Goal: Contribute content

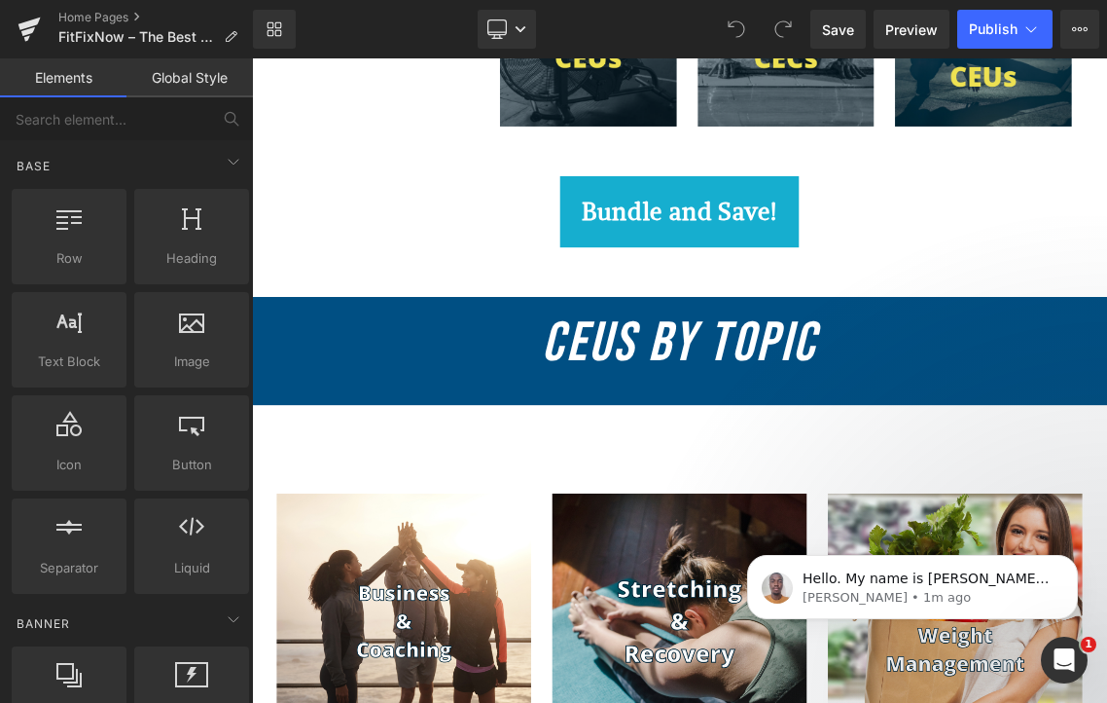
scroll to position [1313, 0]
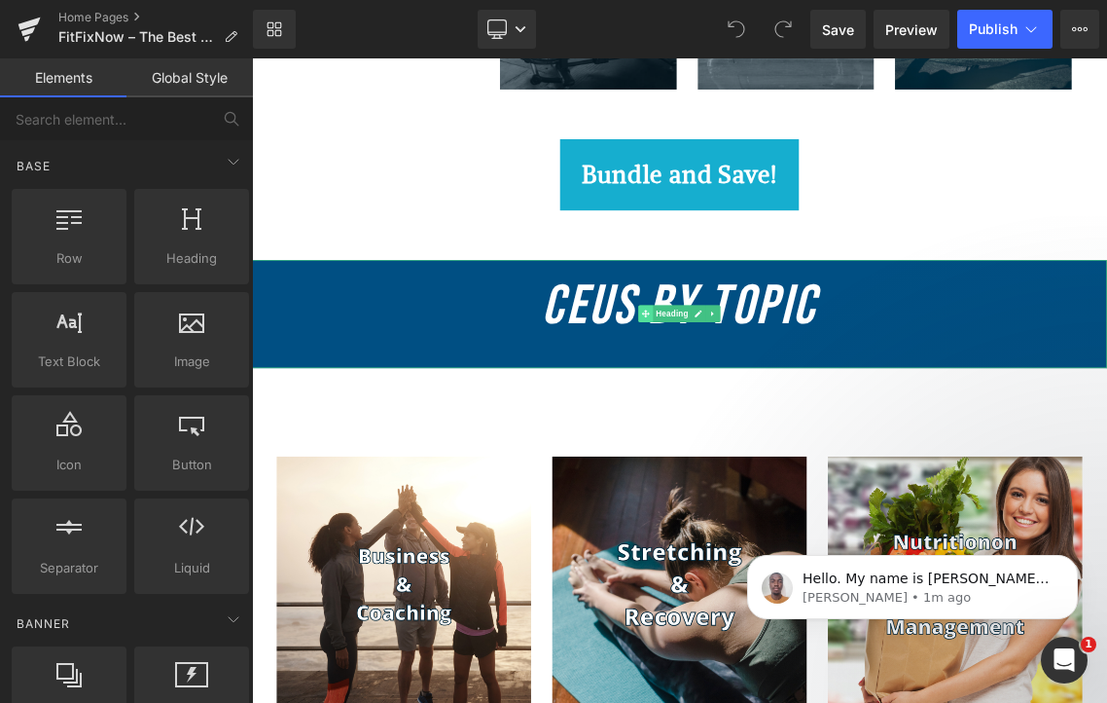
click at [786, 421] on span at bounding box center [794, 409] width 20 height 23
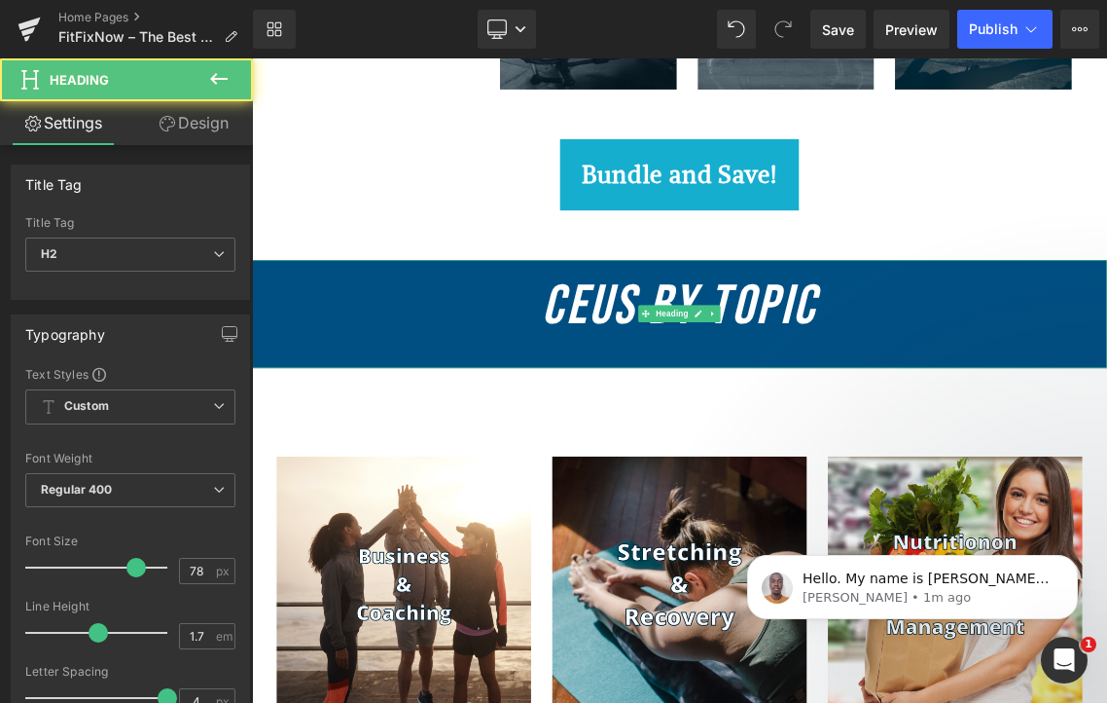
click at [717, 419] on icon "CEUs By Topic" at bounding box center [840, 399] width 379 height 90
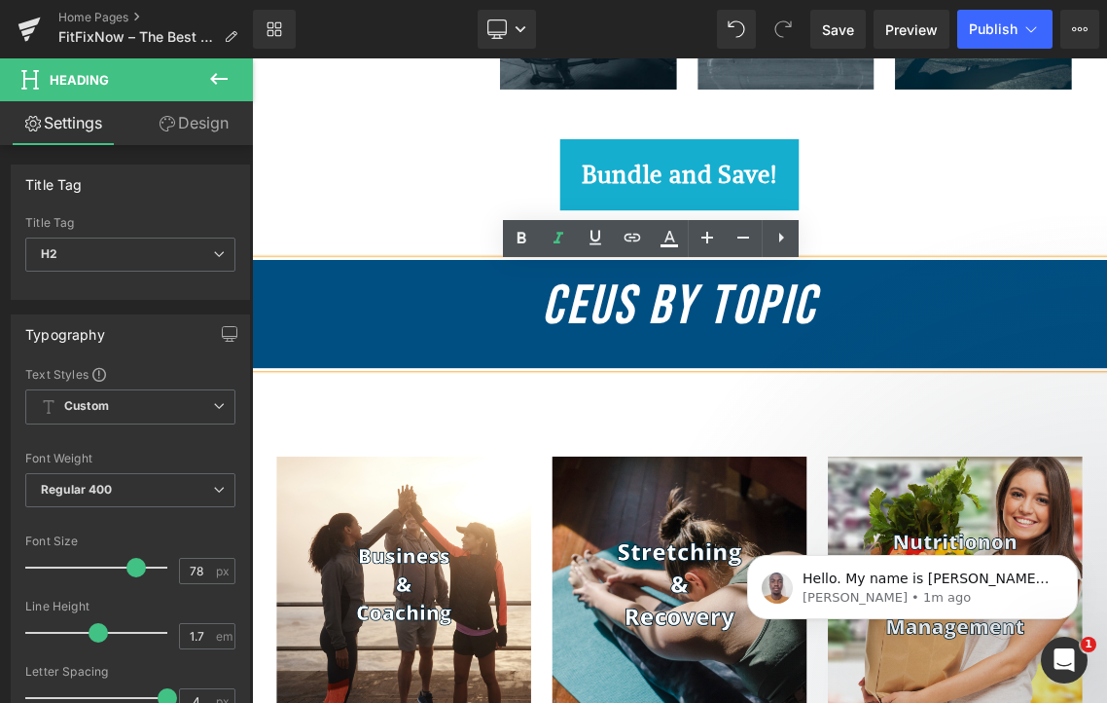
drag, startPoint x: 772, startPoint y: 417, endPoint x: 772, endPoint y: 459, distance: 41.8
click at [772, 461] on h2 "CEUs By Topic" at bounding box center [840, 400] width 1177 height 129
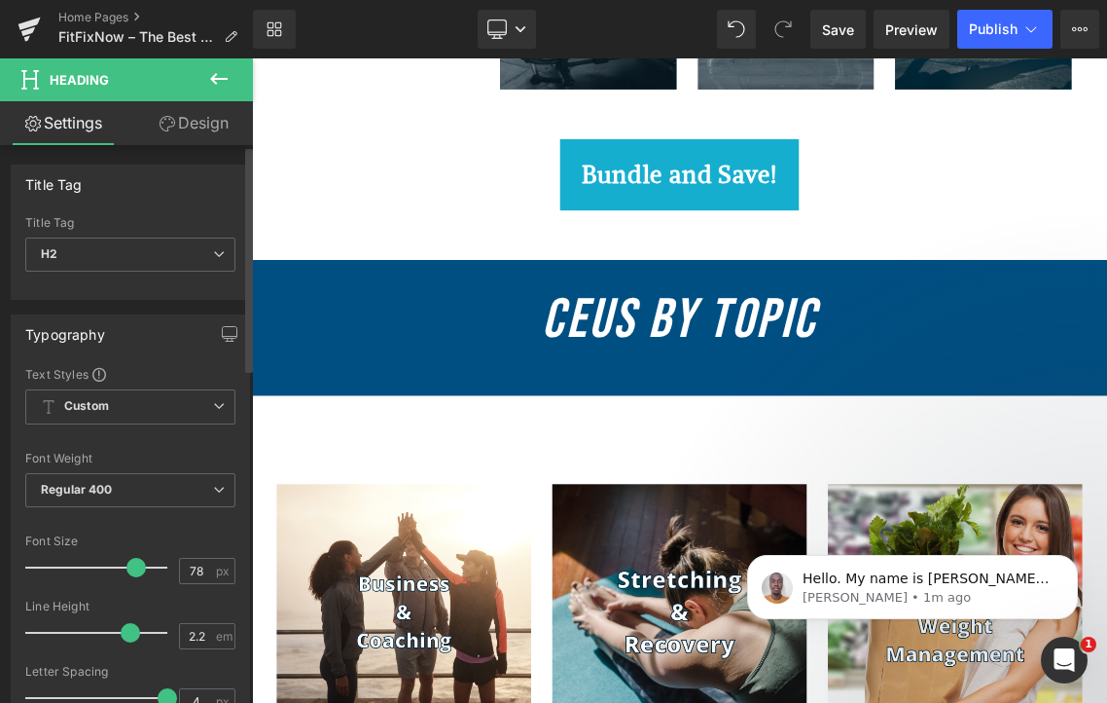
type input "2.1"
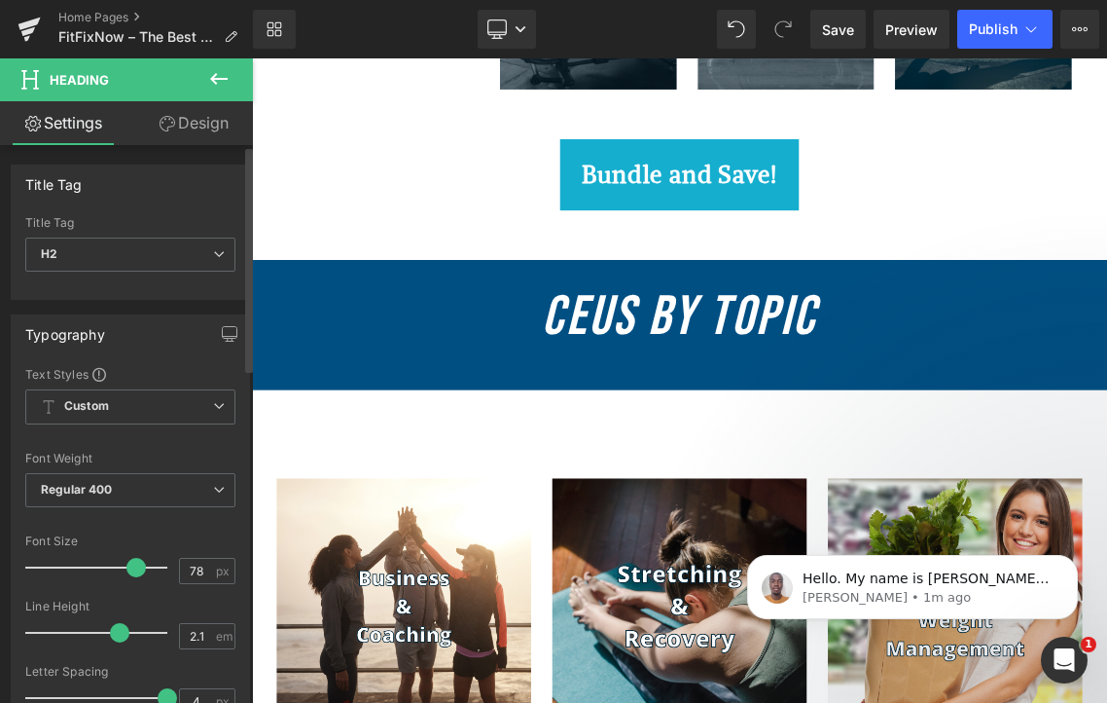
drag, startPoint x: 90, startPoint y: 635, endPoint x: 112, endPoint y: 638, distance: 22.6
click at [112, 638] on span at bounding box center [119, 632] width 19 height 19
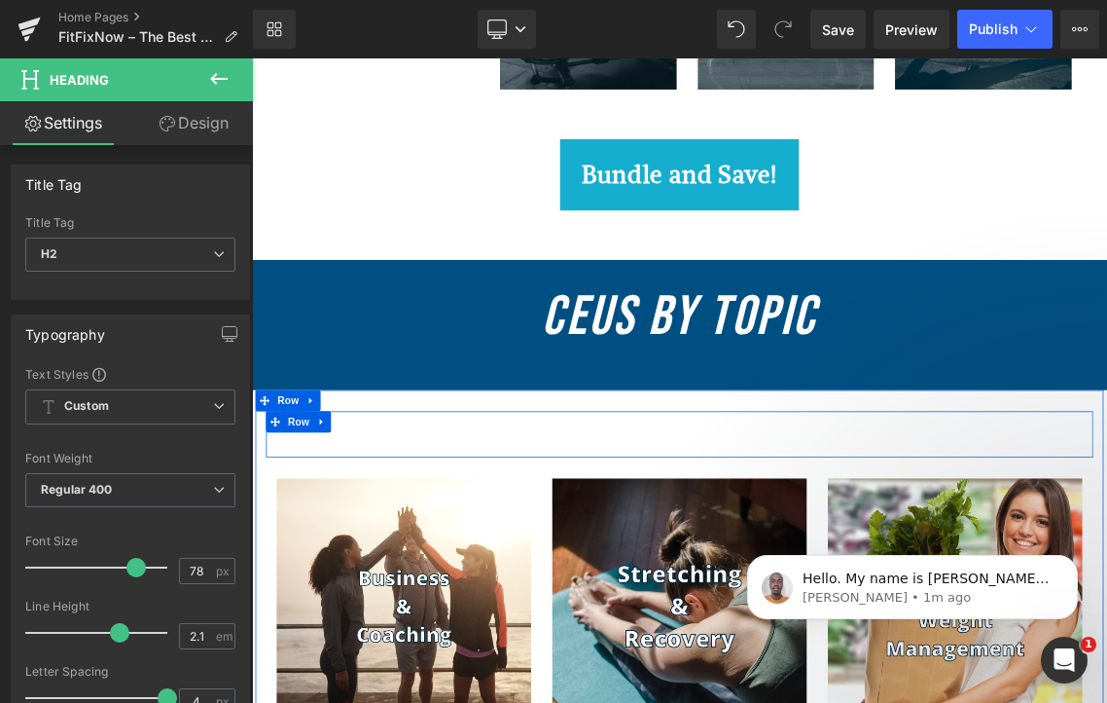
click at [708, 608] on div "get your CEUs for a fix now! Text Block Row" at bounding box center [840, 576] width 1138 height 64
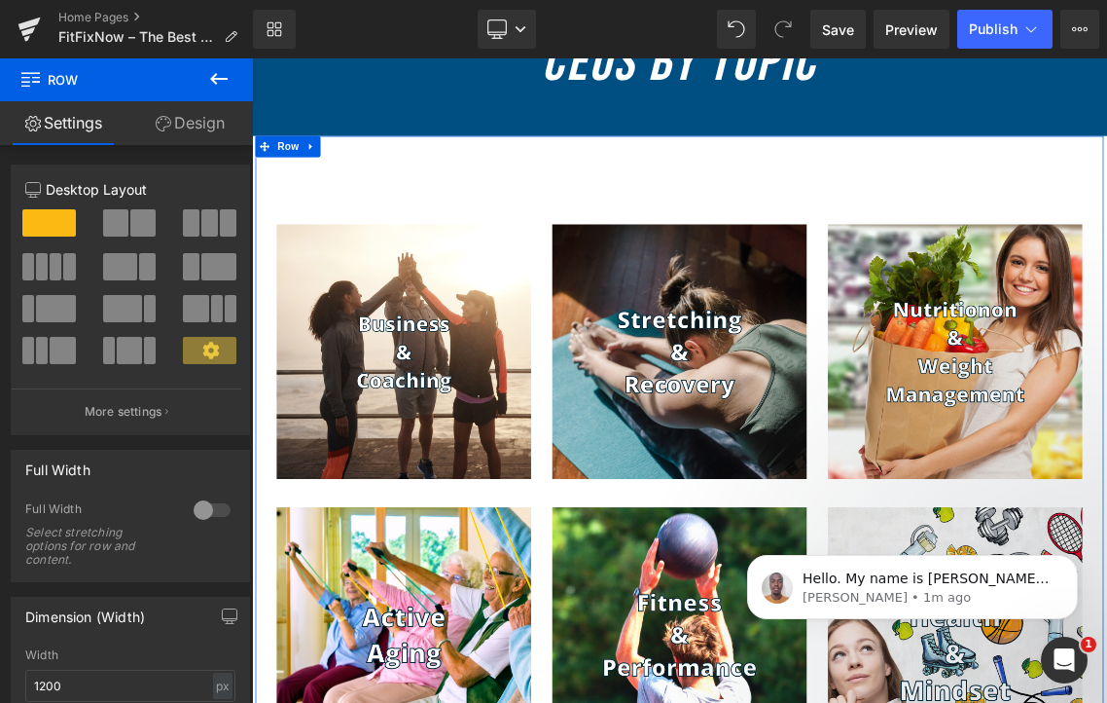
scroll to position [1690, 0]
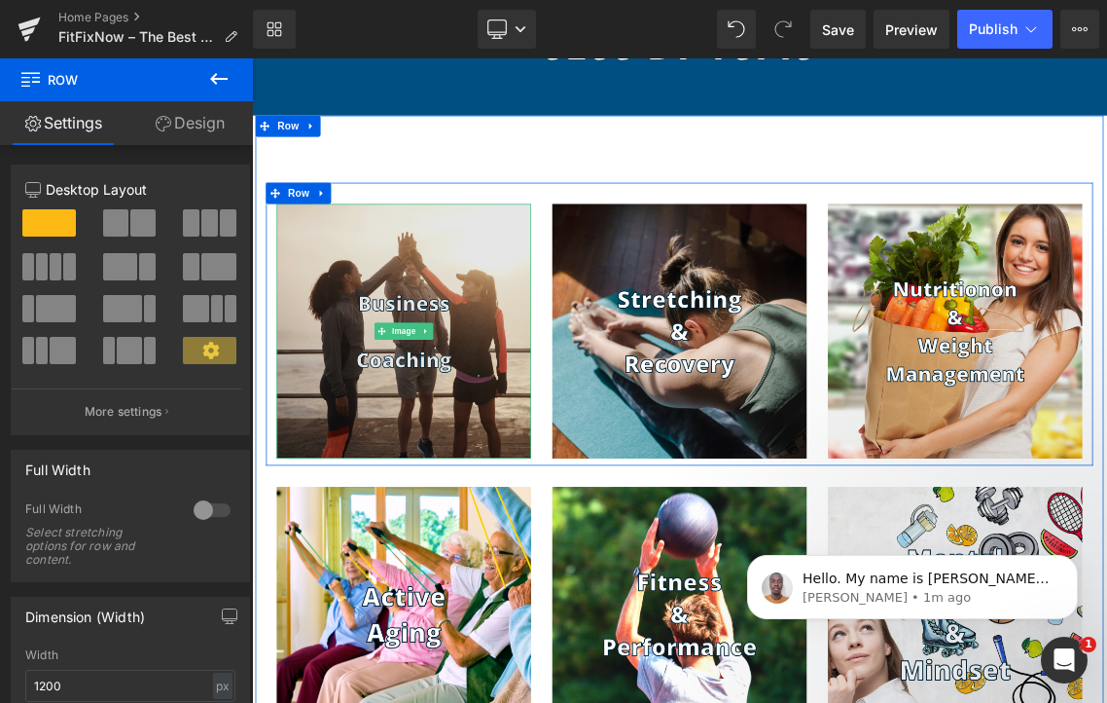
click at [509, 521] on img at bounding box center [461, 434] width 350 height 350
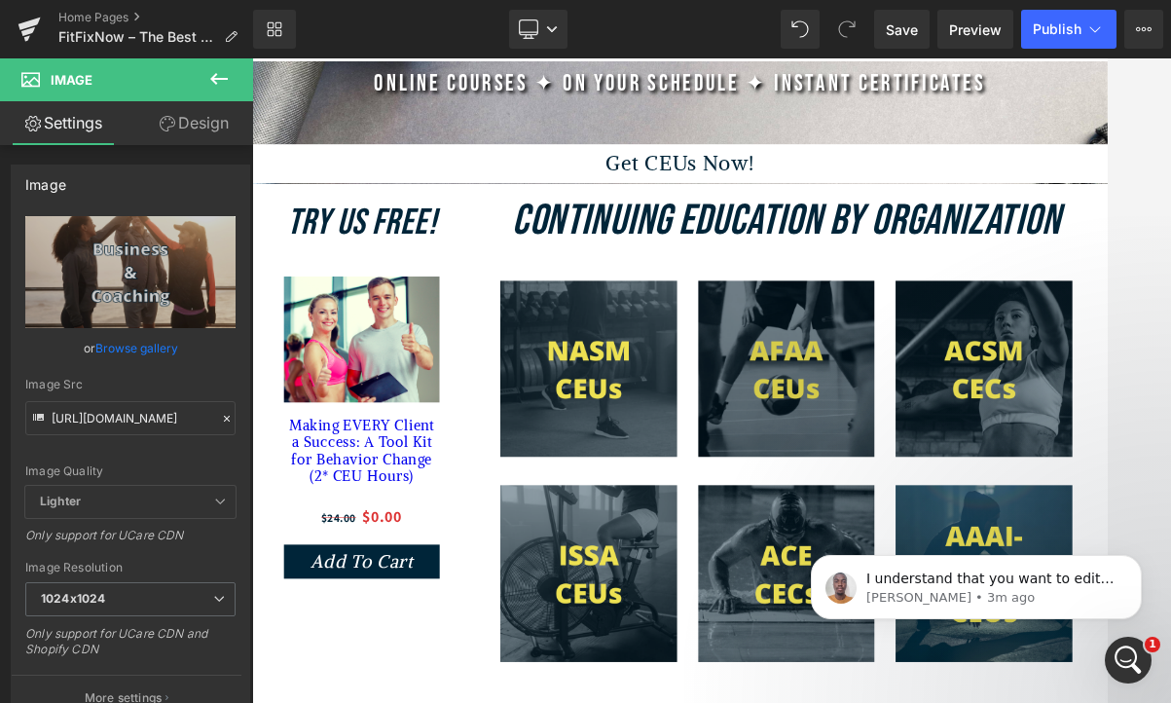
scroll to position [0, 0]
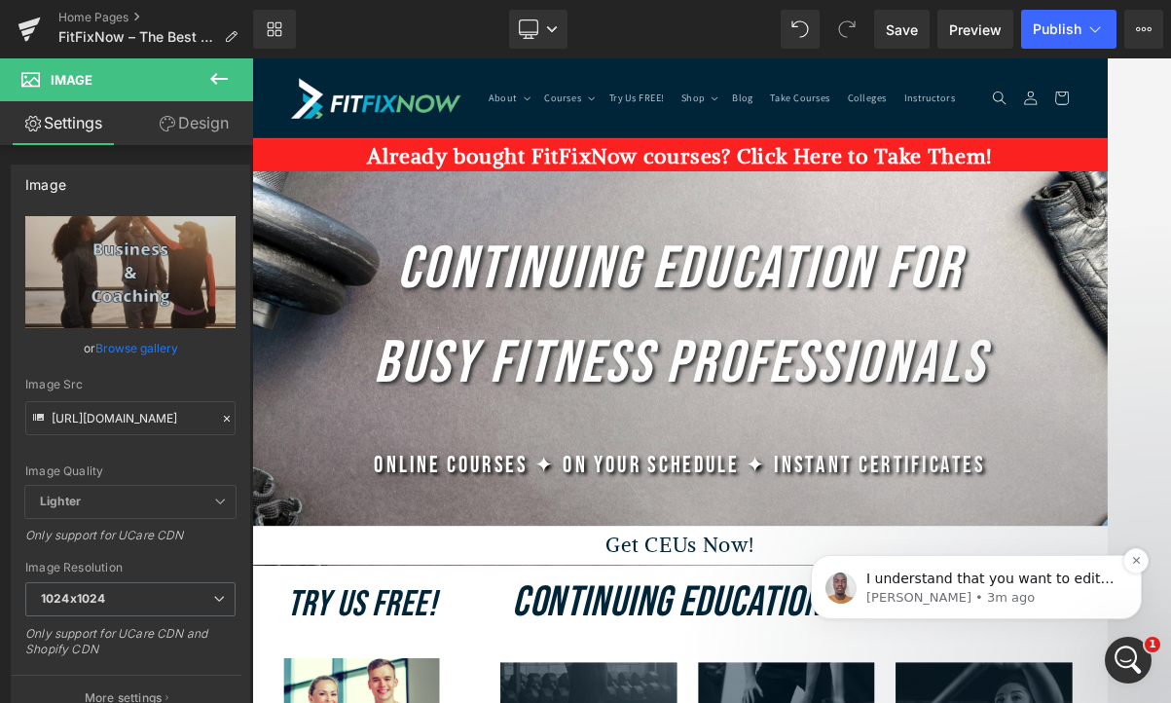
click at [1009, 583] on span "I understand that you want to edit the content on your website. Could you pleas…" at bounding box center [989, 616] width 247 height 93
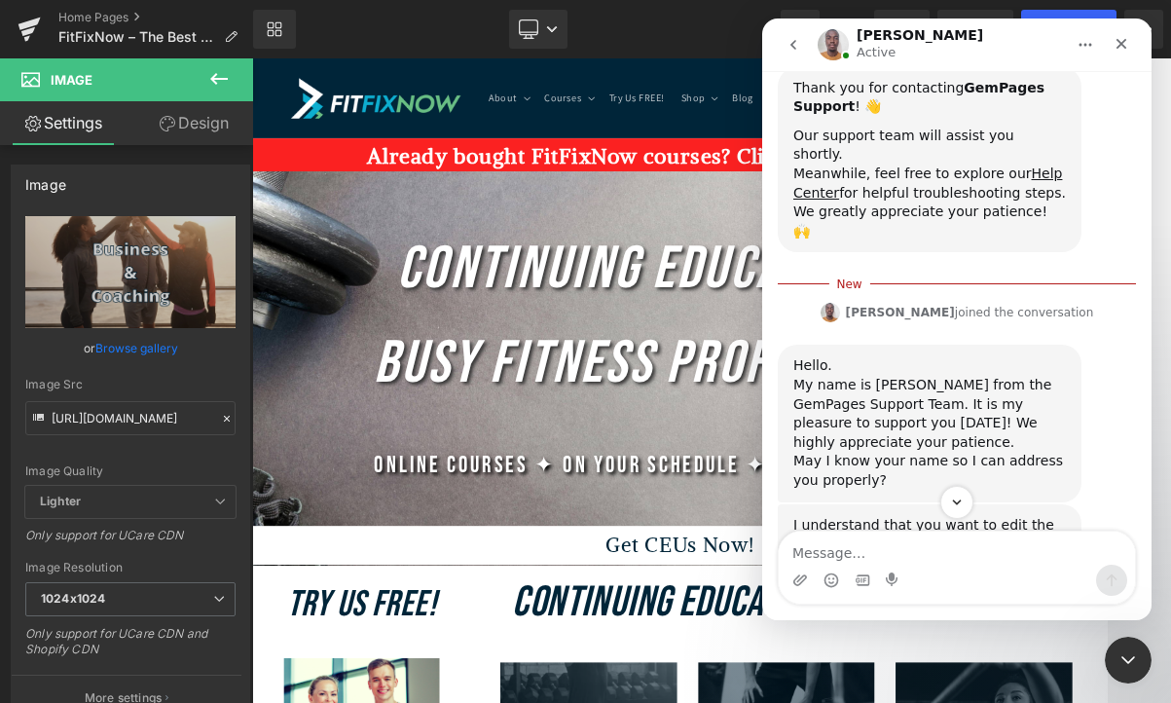
scroll to position [314, 0]
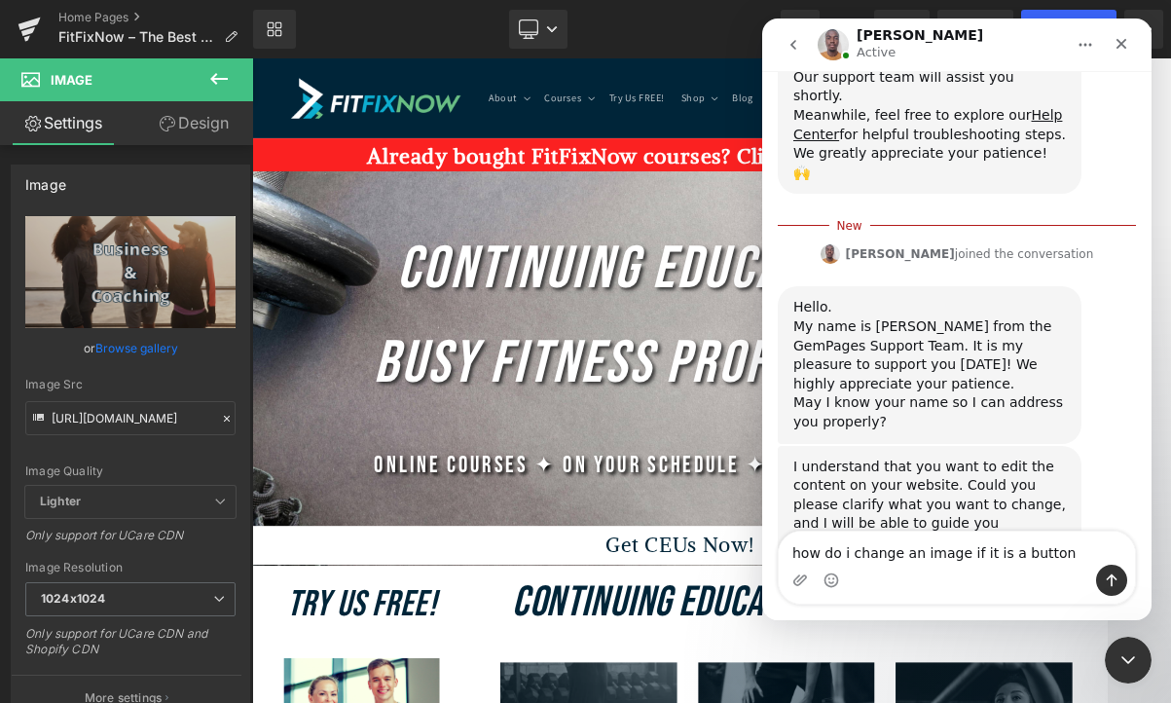
type textarea "how do i change an image if it is a button"
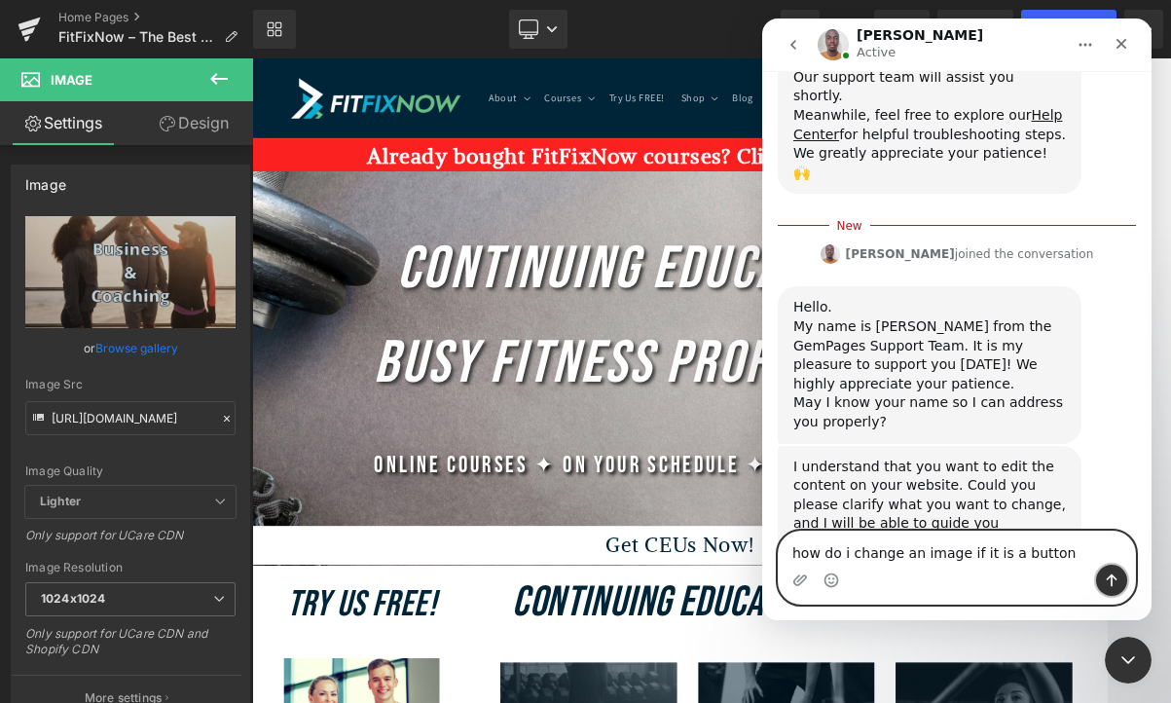
click at [1106, 578] on icon "Send a message…" at bounding box center [1111, 580] width 11 height 13
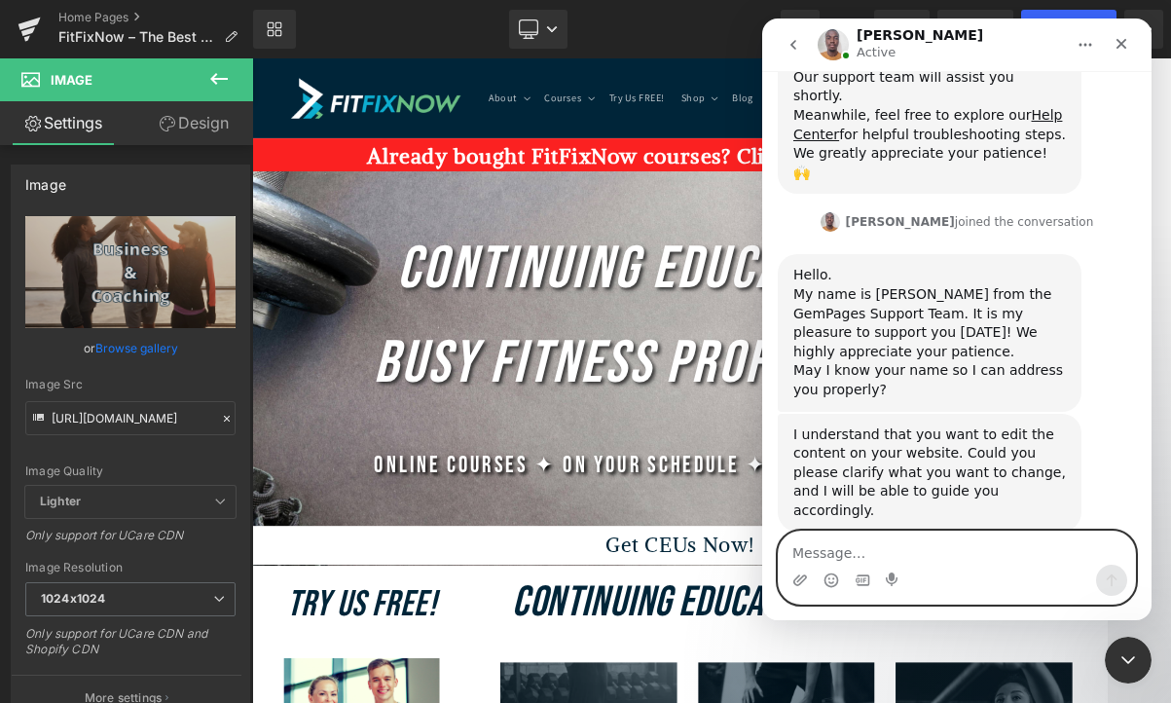
scroll to position [341, 0]
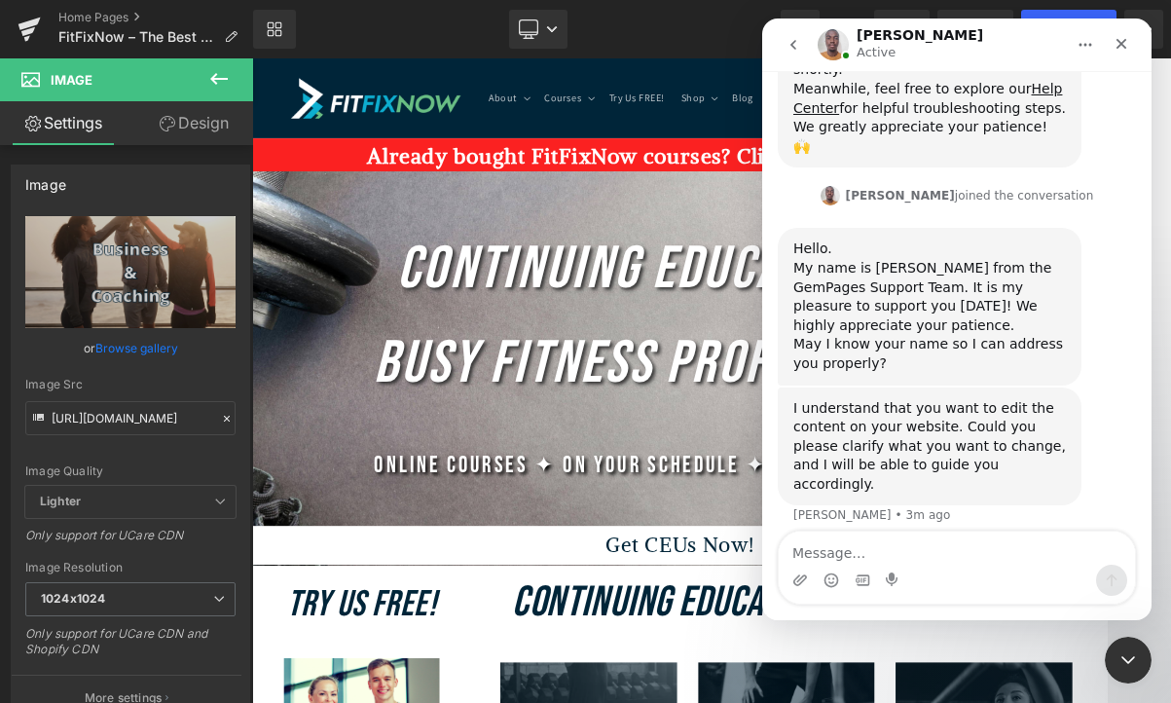
click at [602, 308] on div at bounding box center [585, 322] width 1171 height 644
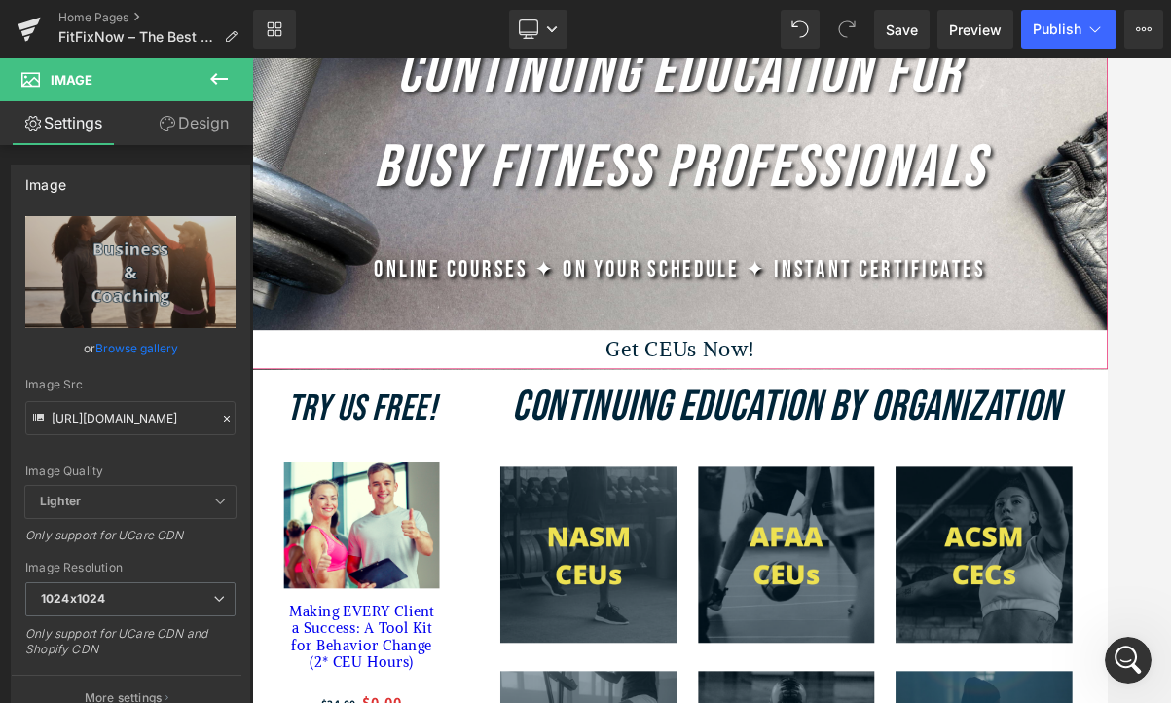
scroll to position [327, 0]
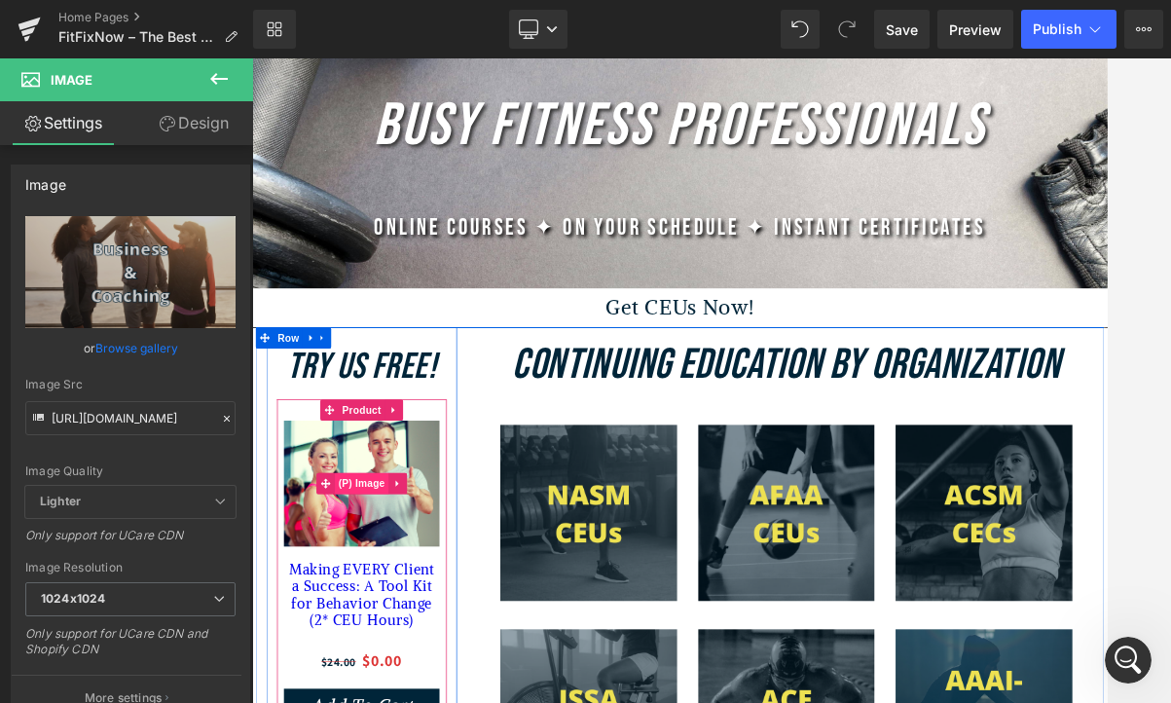
click at [430, 641] on span "(P) Image" at bounding box center [403, 643] width 74 height 29
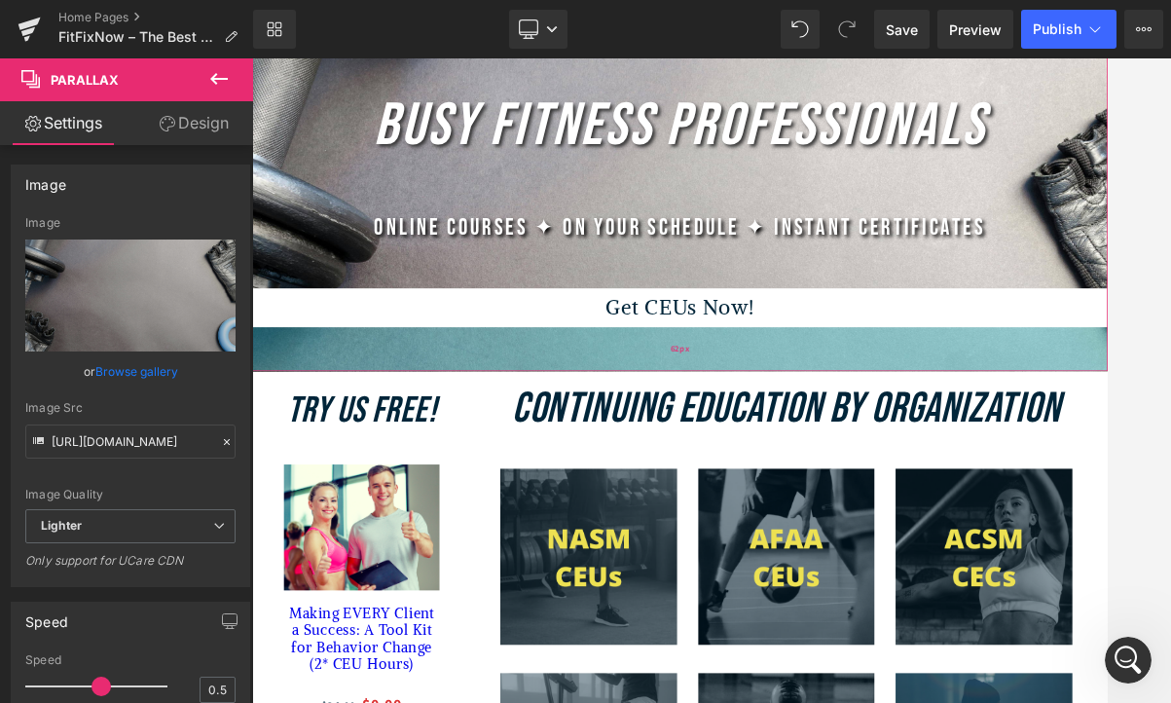
drag, startPoint x: 568, startPoint y: 436, endPoint x: 566, endPoint y: 492, distance: 56.5
click at [566, 488] on div "62px" at bounding box center [840, 458] width 1177 height 60
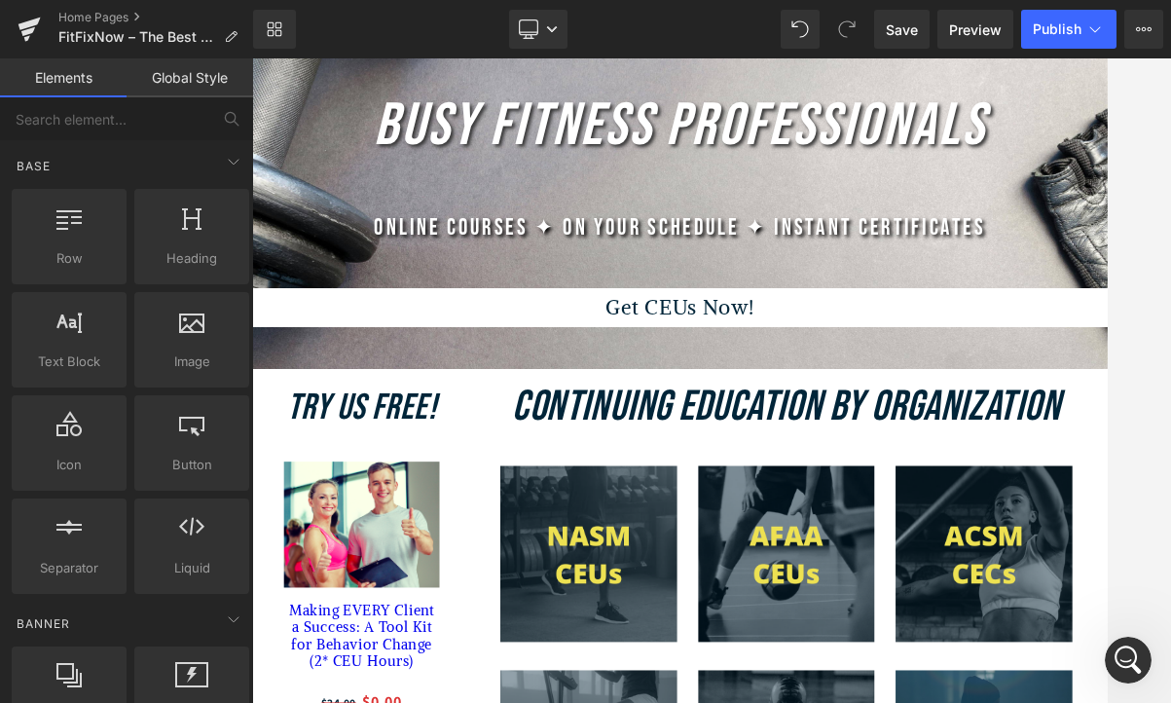
click at [1106, 375] on div at bounding box center [711, 380] width 919 height 644
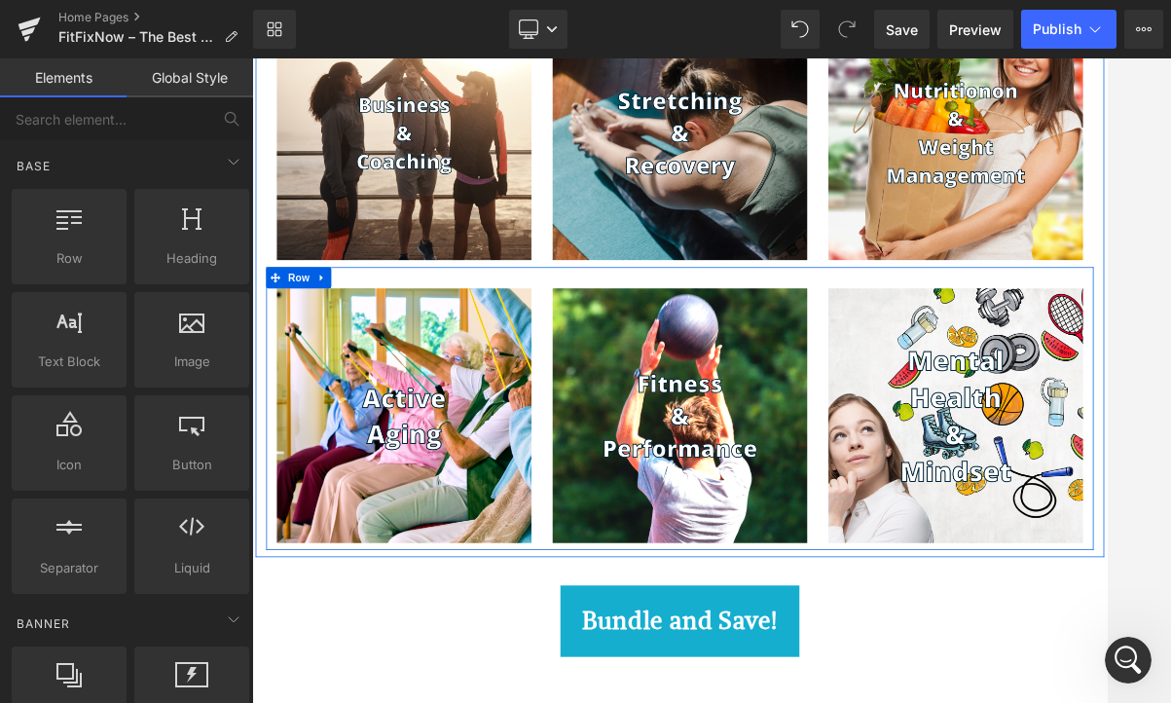
scroll to position [2004, 0]
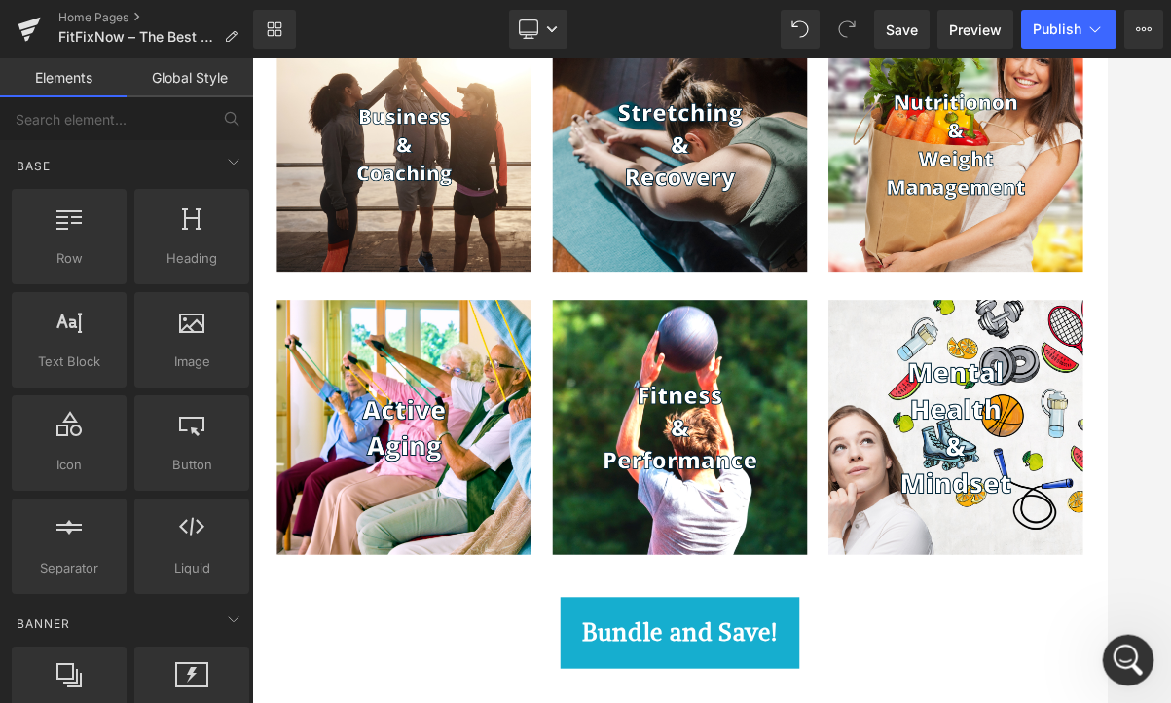
click at [1106, 652] on icon "Open Intercom Messenger" at bounding box center [1125, 657] width 32 height 32
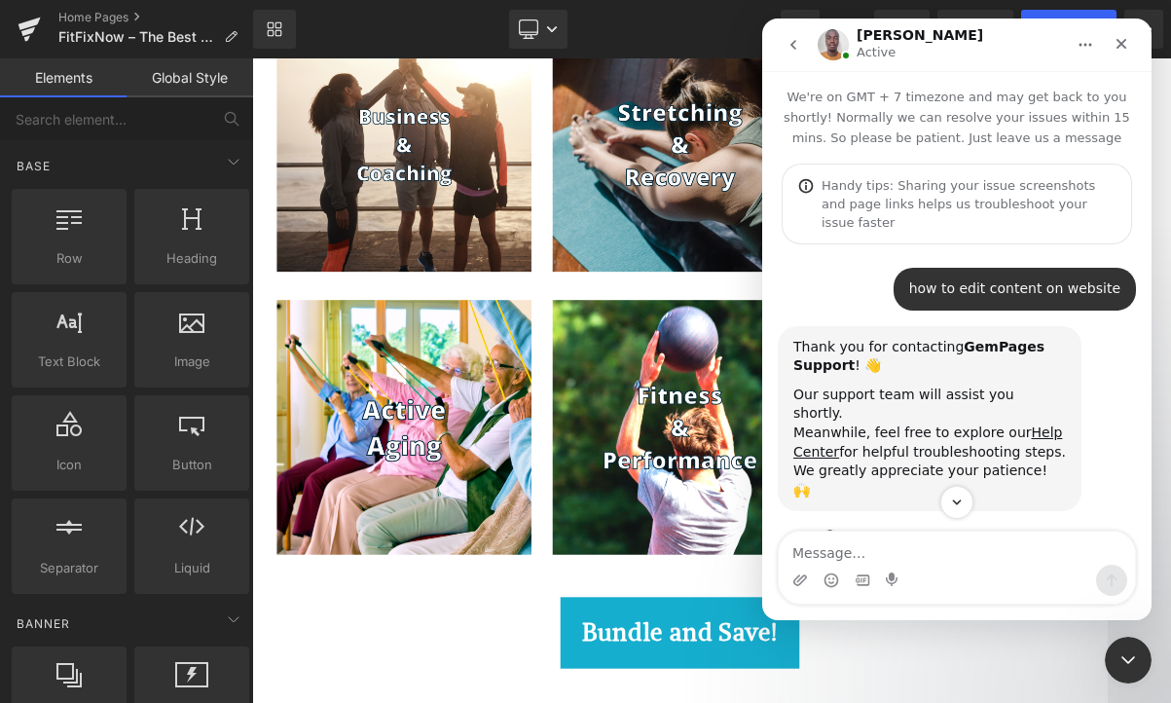
scroll to position [415, 0]
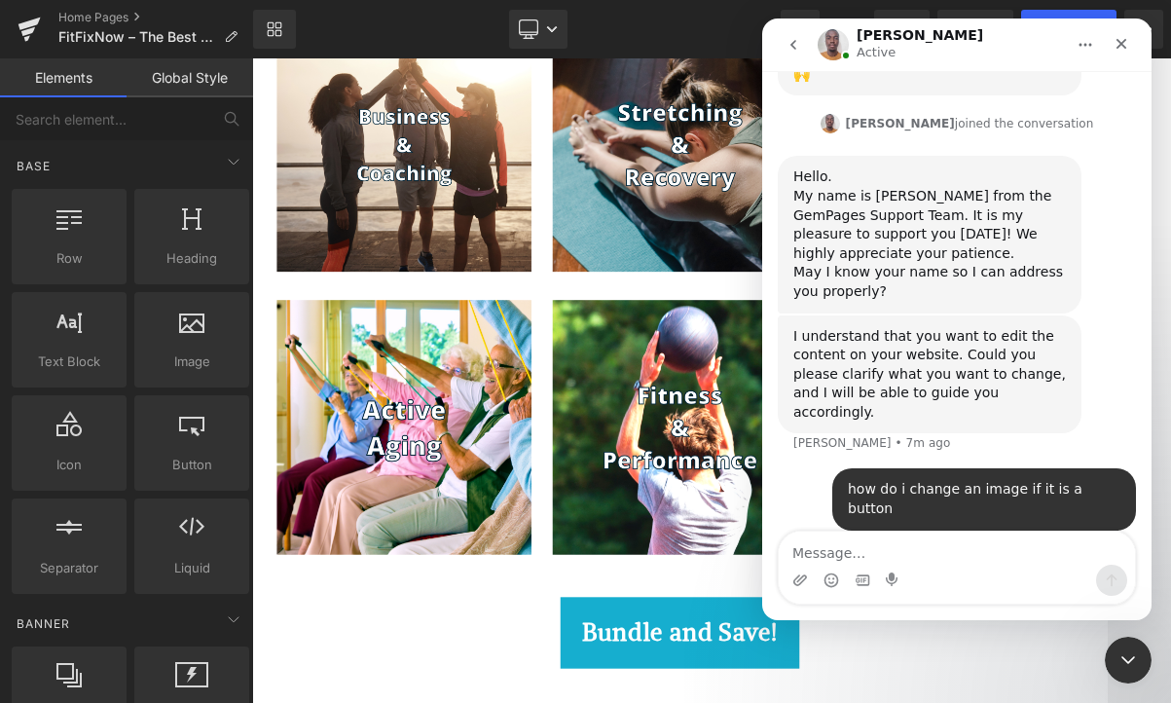
click at [790, 50] on icon "go back" at bounding box center [793, 45] width 16 height 16
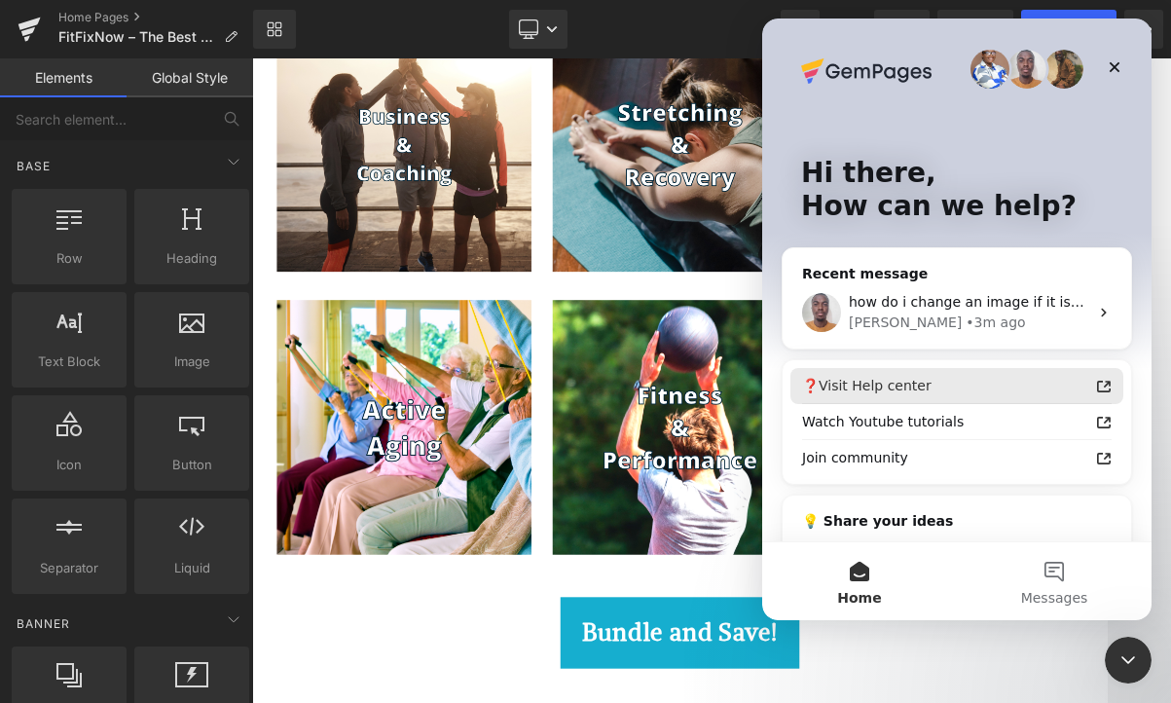
scroll to position [90, 0]
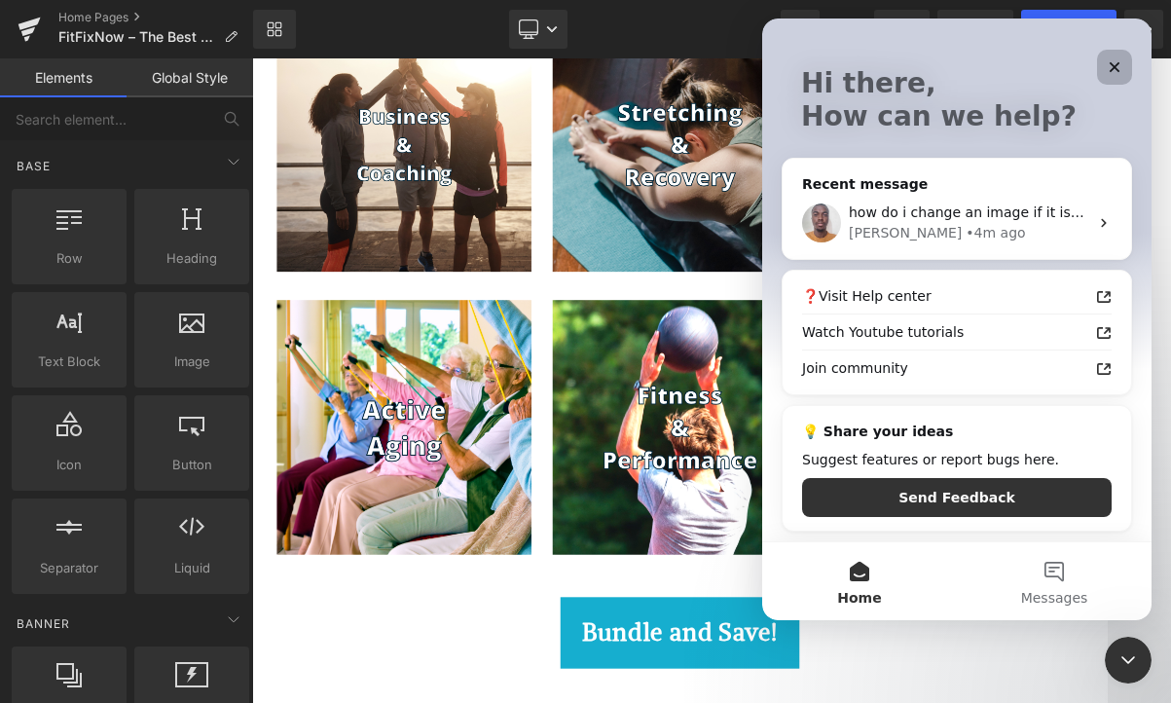
click at [1106, 68] on icon "Close" at bounding box center [1114, 67] width 11 height 11
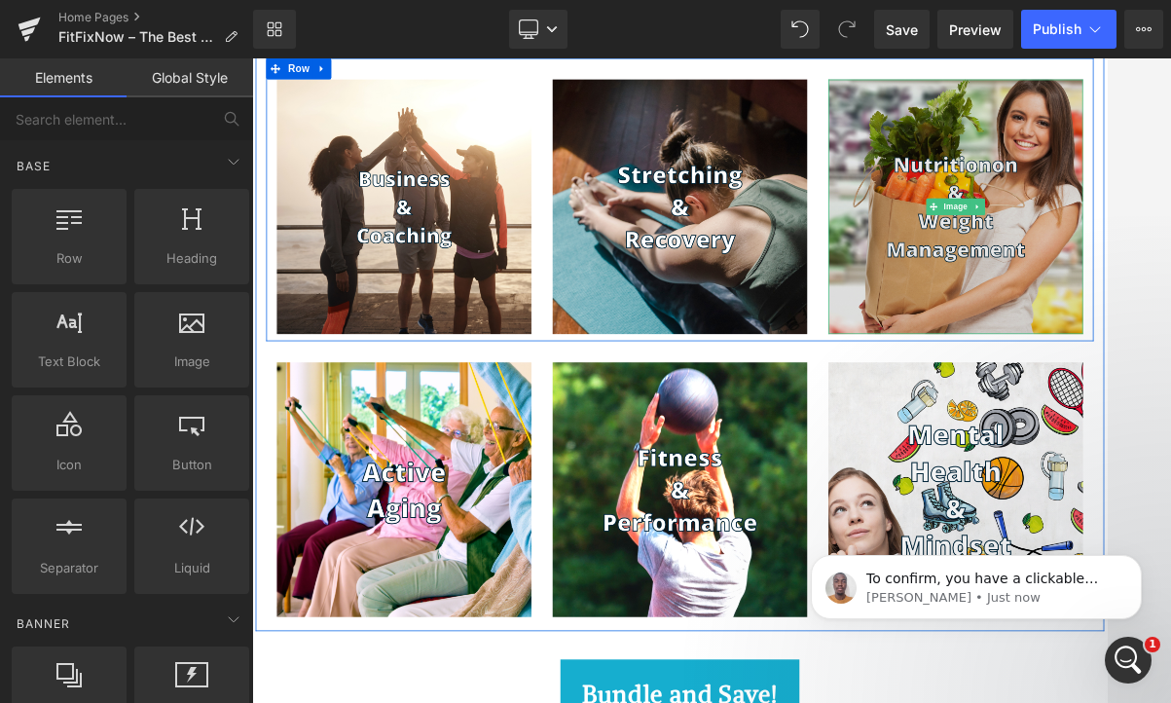
scroll to position [1907, 0]
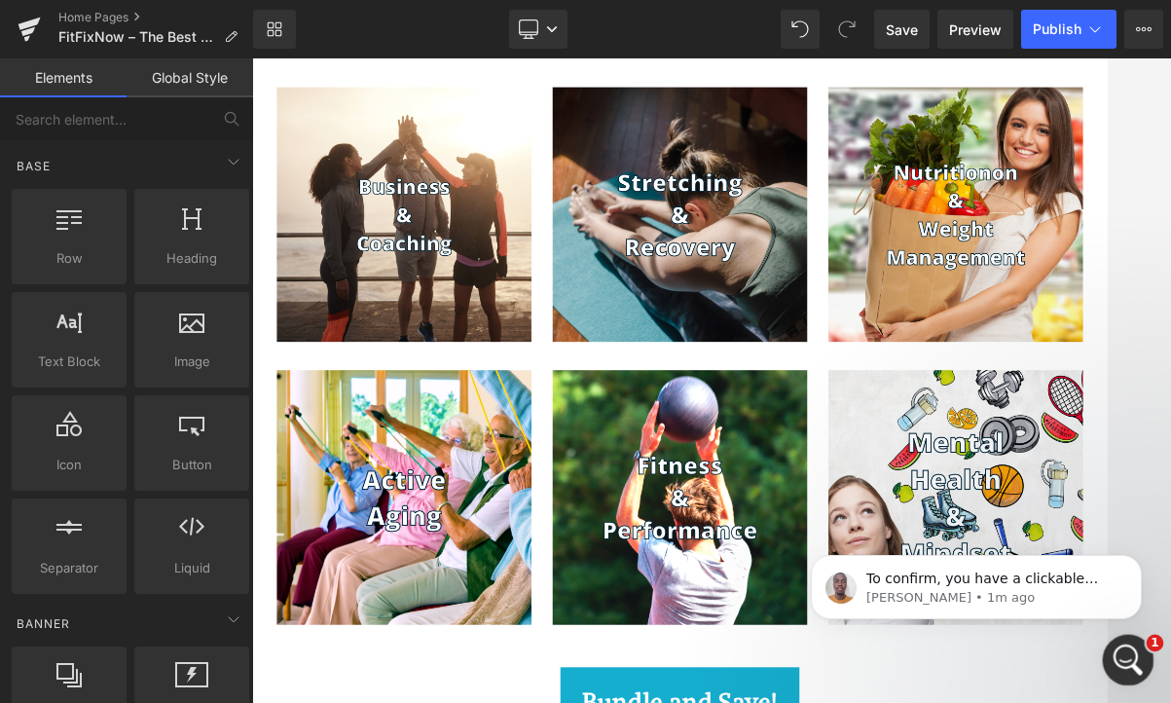
click at [1106, 643] on div "Open Intercom Messenger" at bounding box center [1125, 657] width 64 height 64
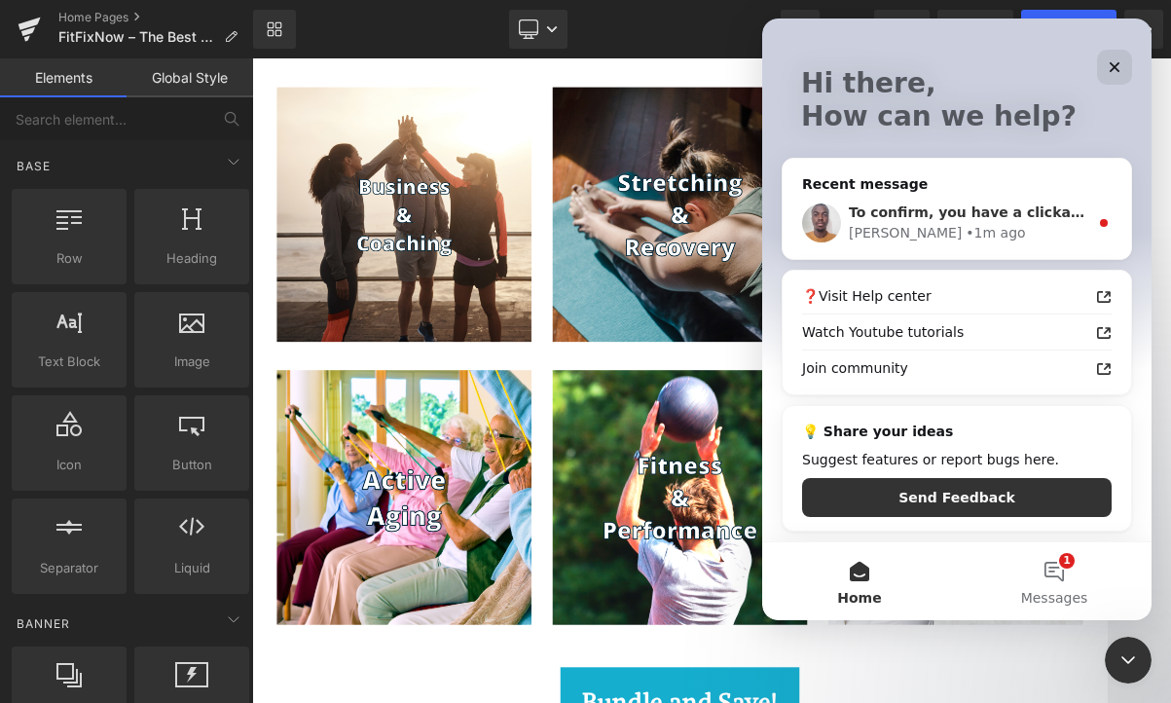
click at [1012, 194] on div "To confirm, you have a clickable image and would like to change it. Did I get t…" at bounding box center [956, 223] width 348 height 72
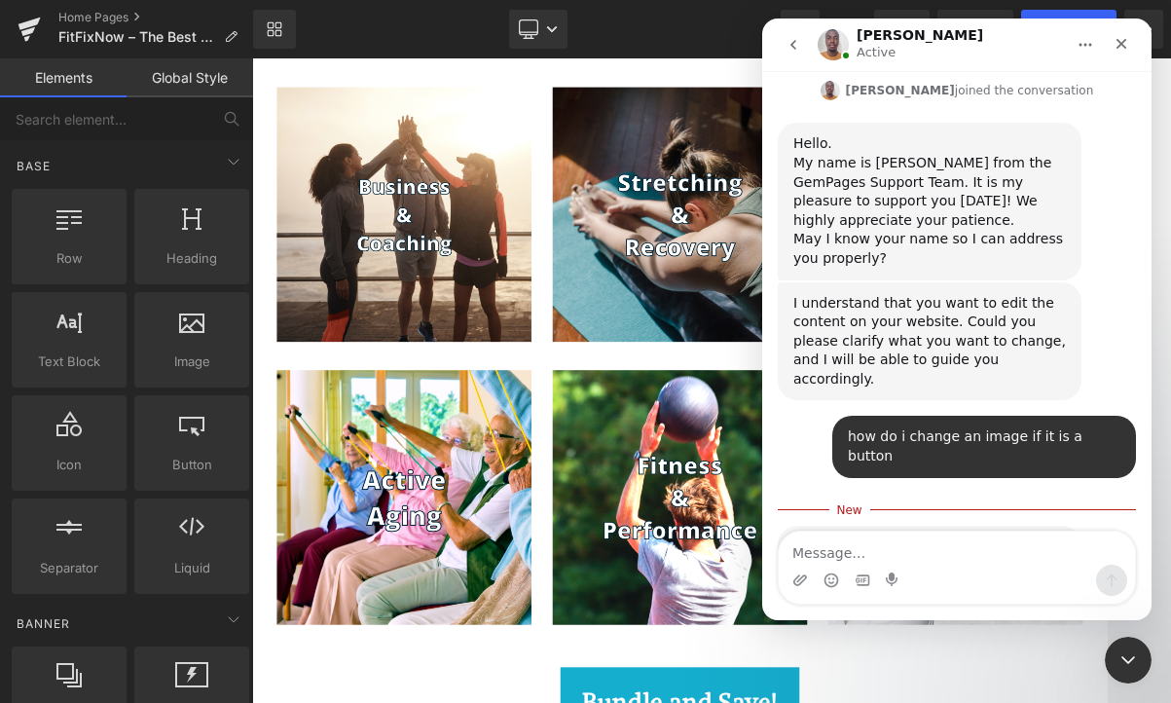
scroll to position [450, 0]
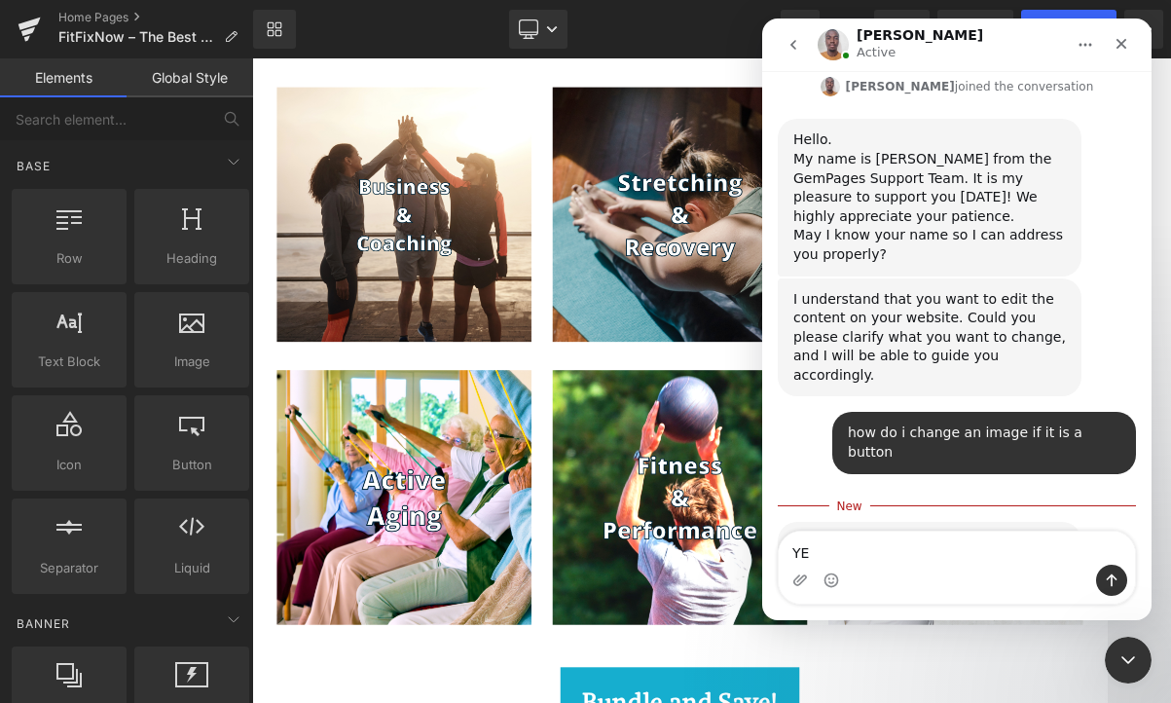
type textarea "YES"
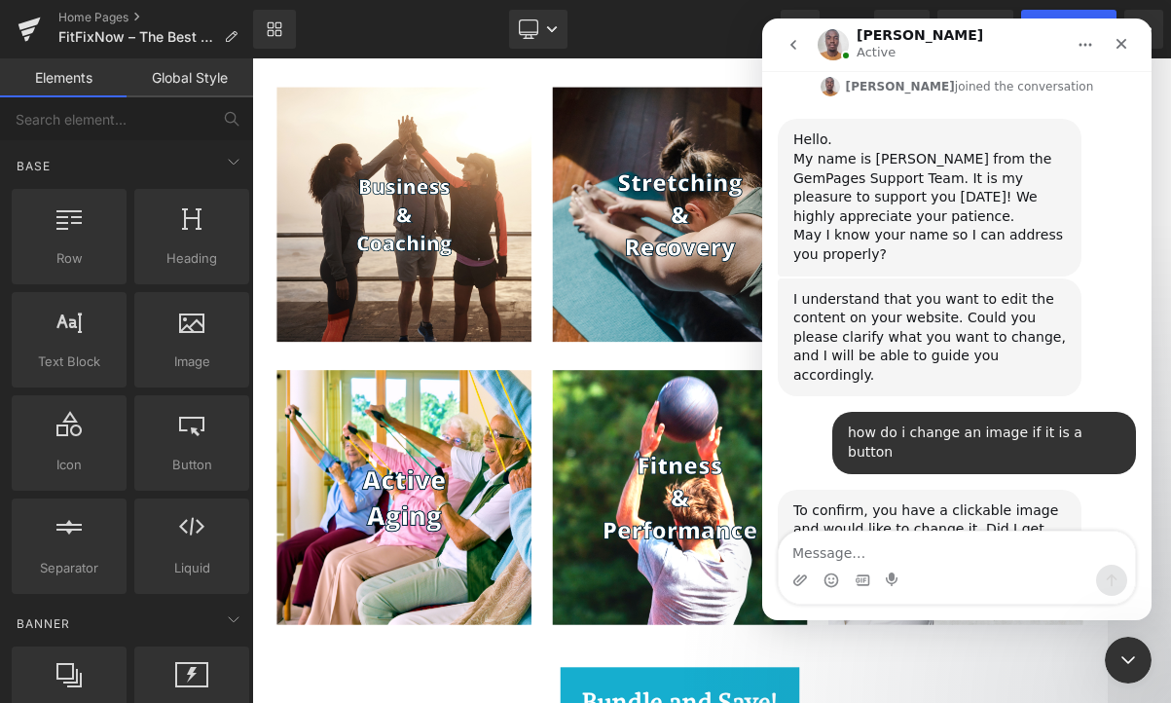
scroll to position [476, 0]
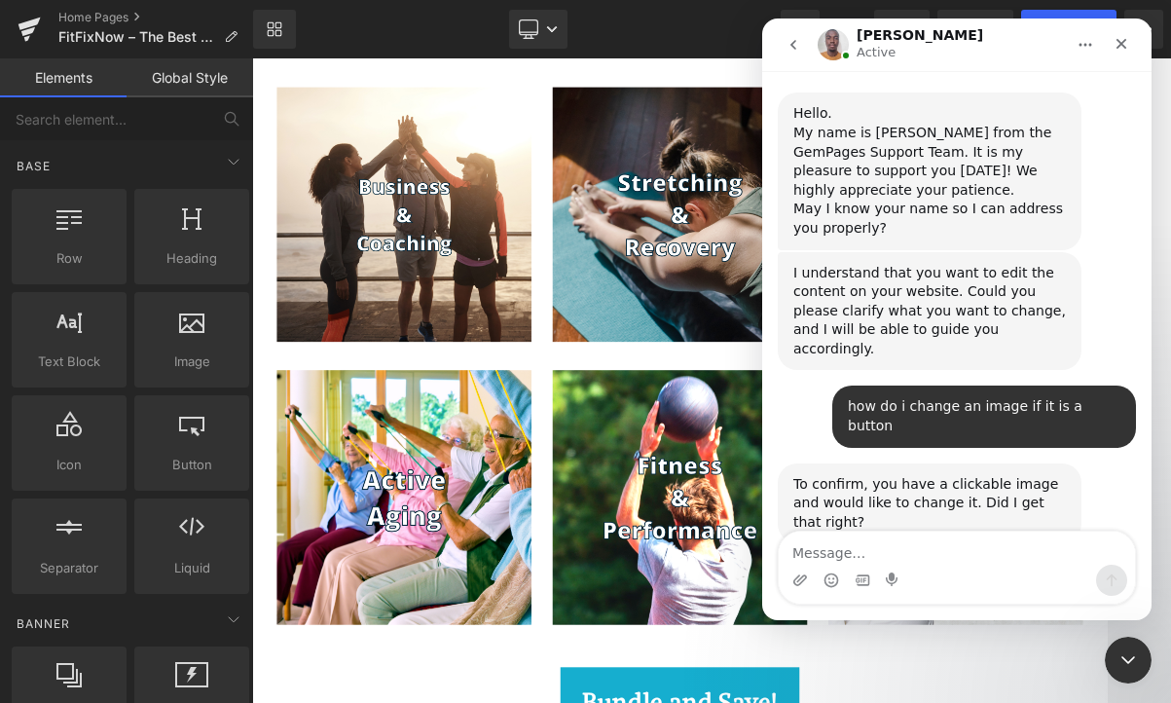
click at [789, 45] on icon "go back" at bounding box center [793, 45] width 16 height 16
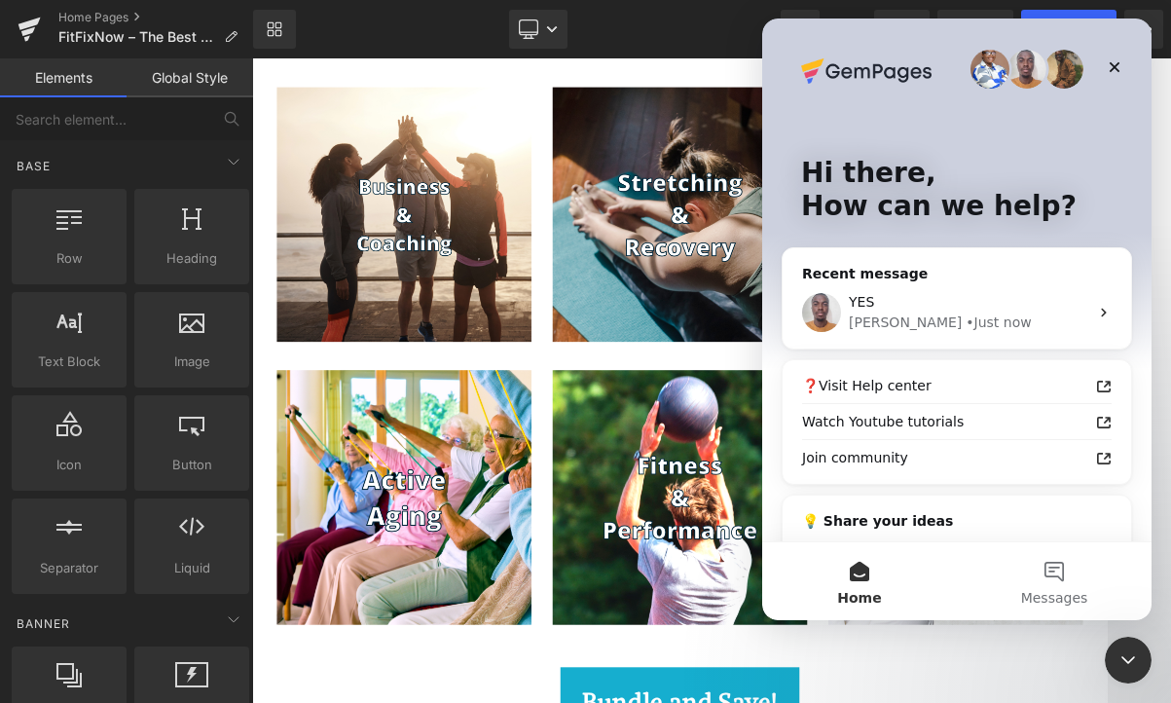
scroll to position [0, 0]
click at [1106, 66] on div "Close" at bounding box center [1114, 67] width 35 height 35
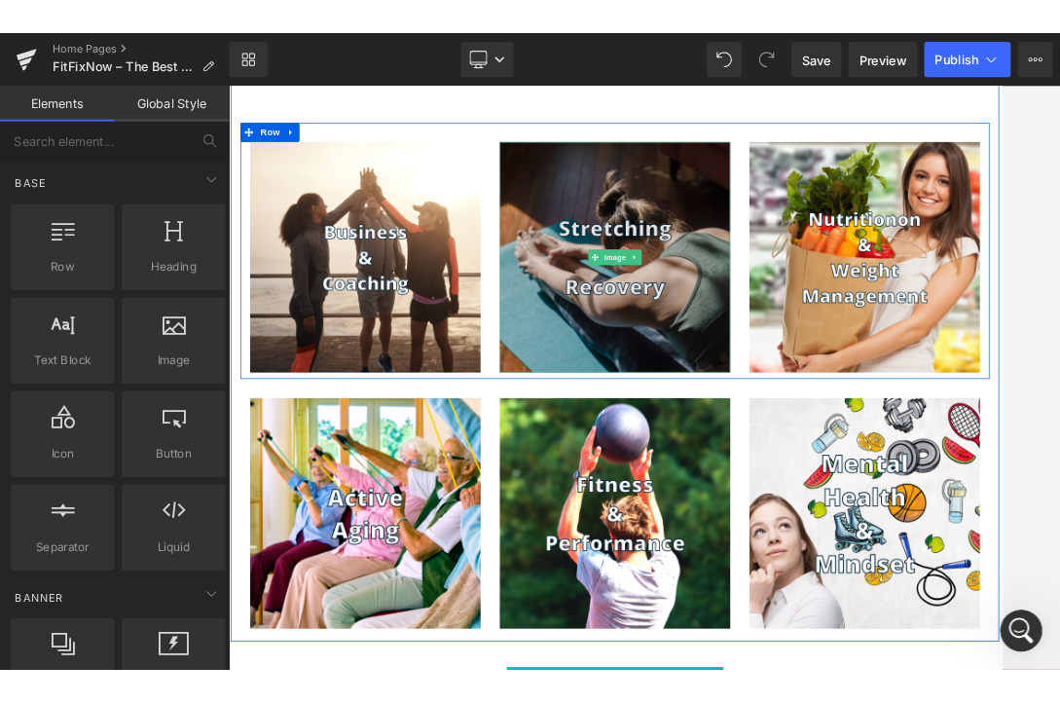
scroll to position [1850, 0]
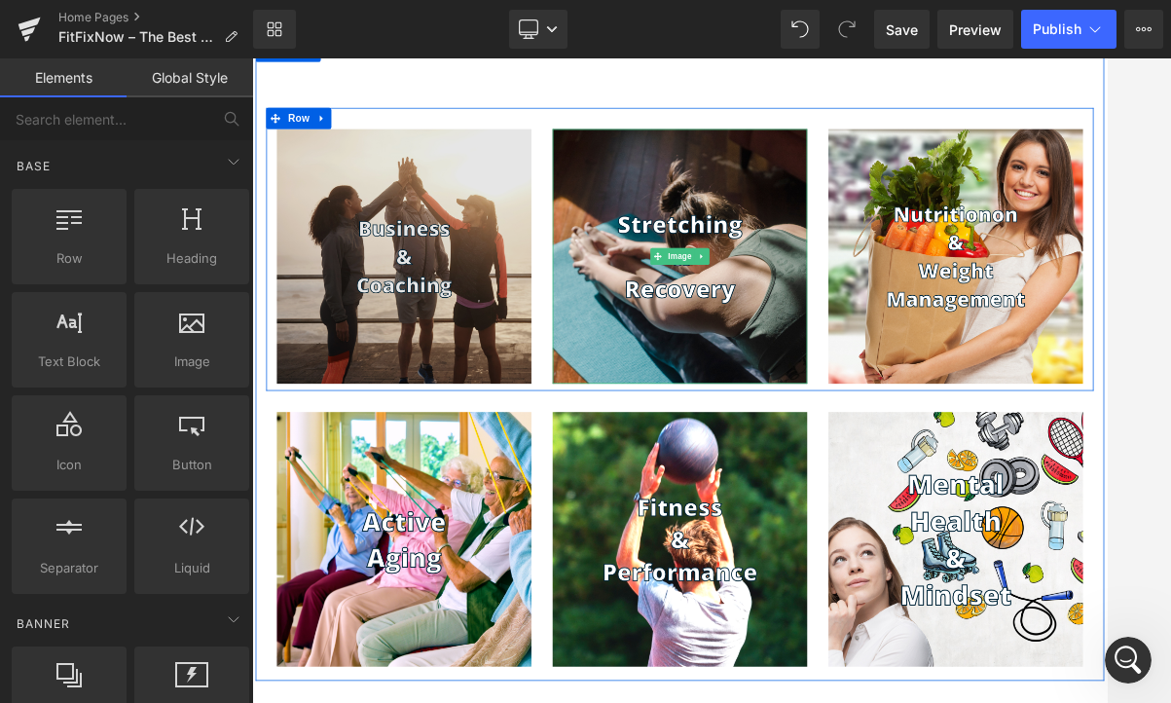
click at [521, 378] on img at bounding box center [461, 331] width 350 height 350
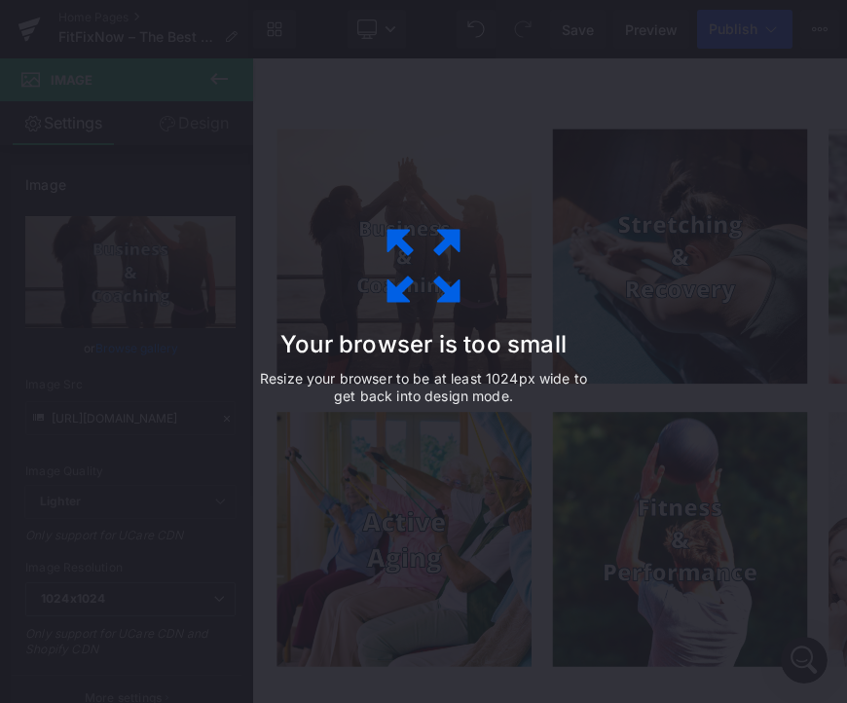
click at [382, 256] on icon at bounding box center [423, 265] width 97 height 97
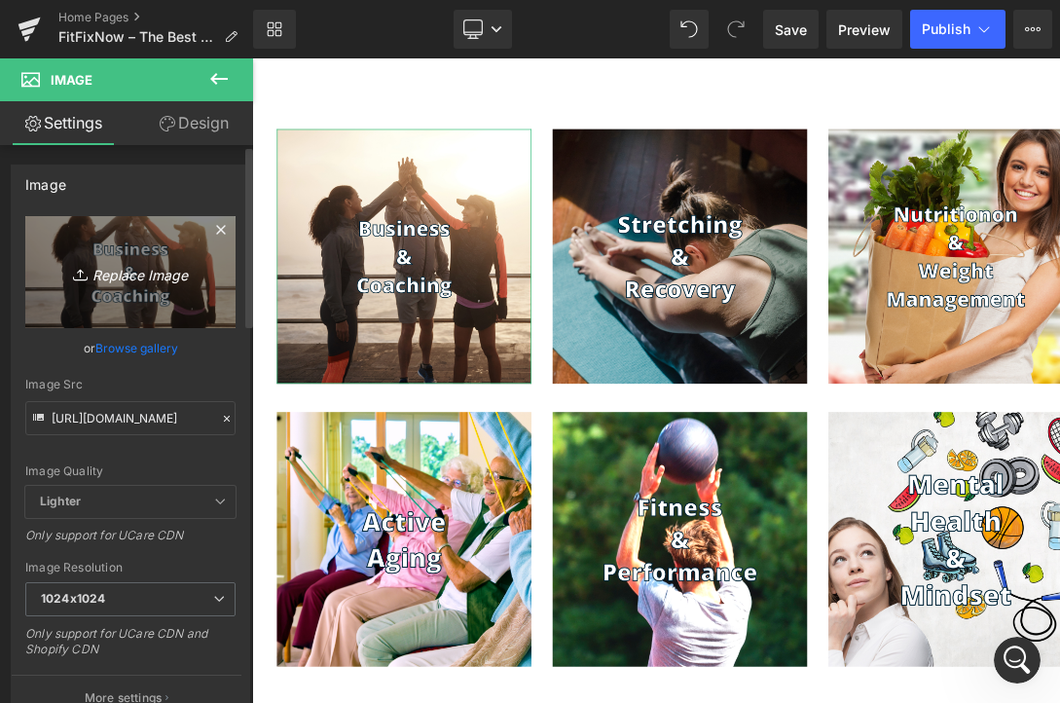
click at [134, 267] on icon "Replace Image" at bounding box center [131, 272] width 156 height 24
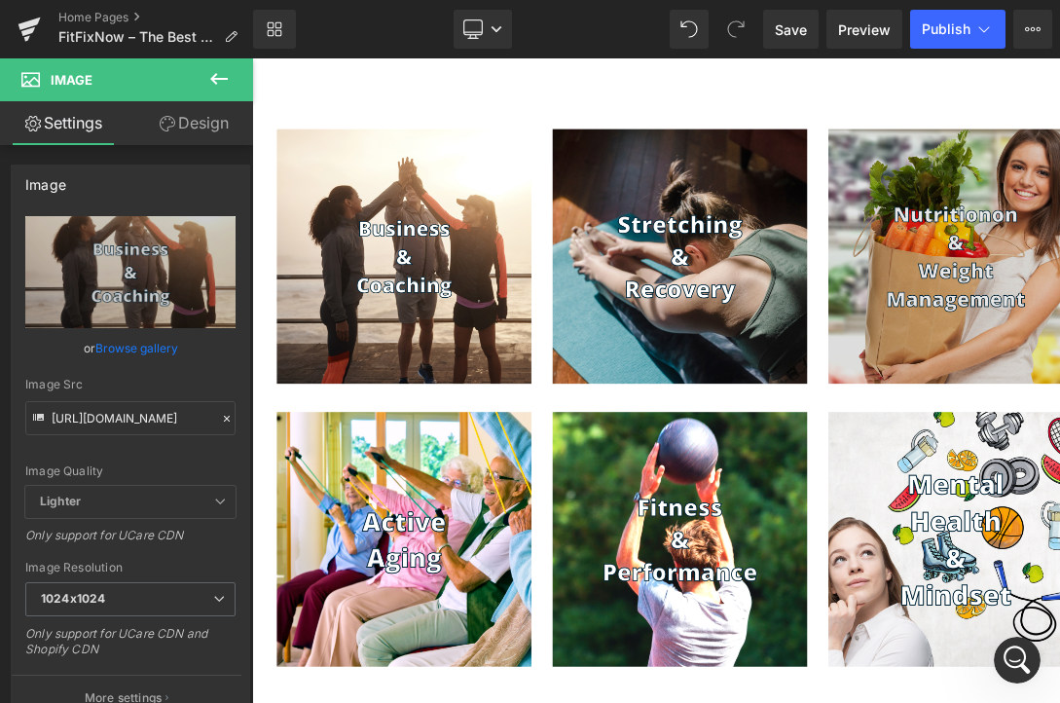
type input "C:\fakepath\2.jpg"
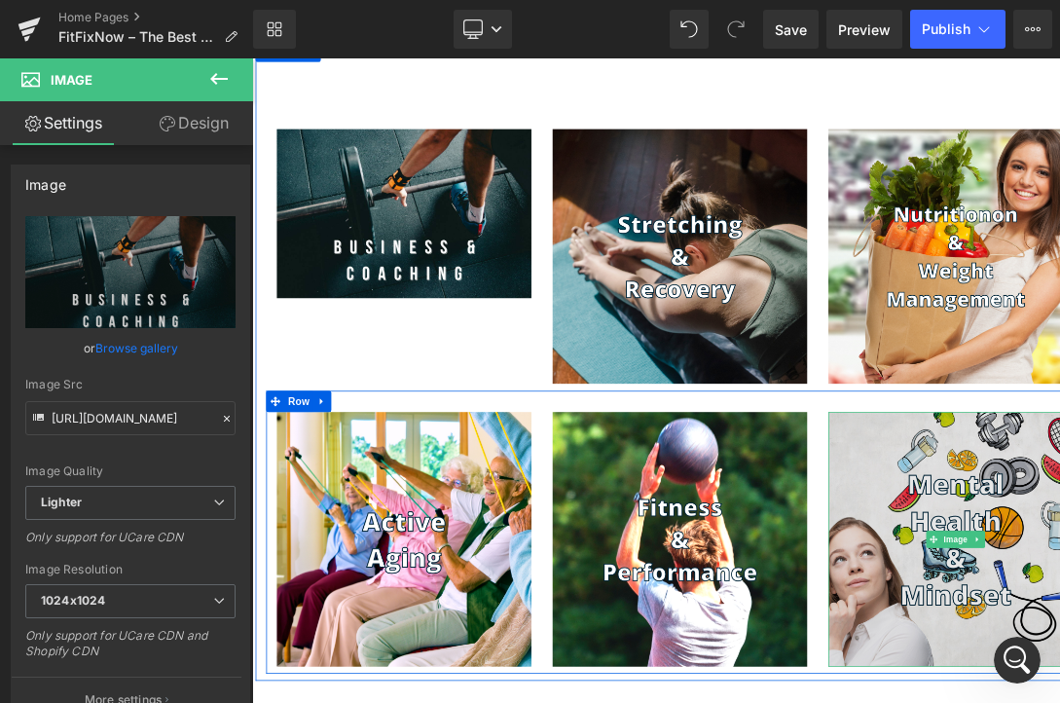
type input "[URL][DOMAIN_NAME]"
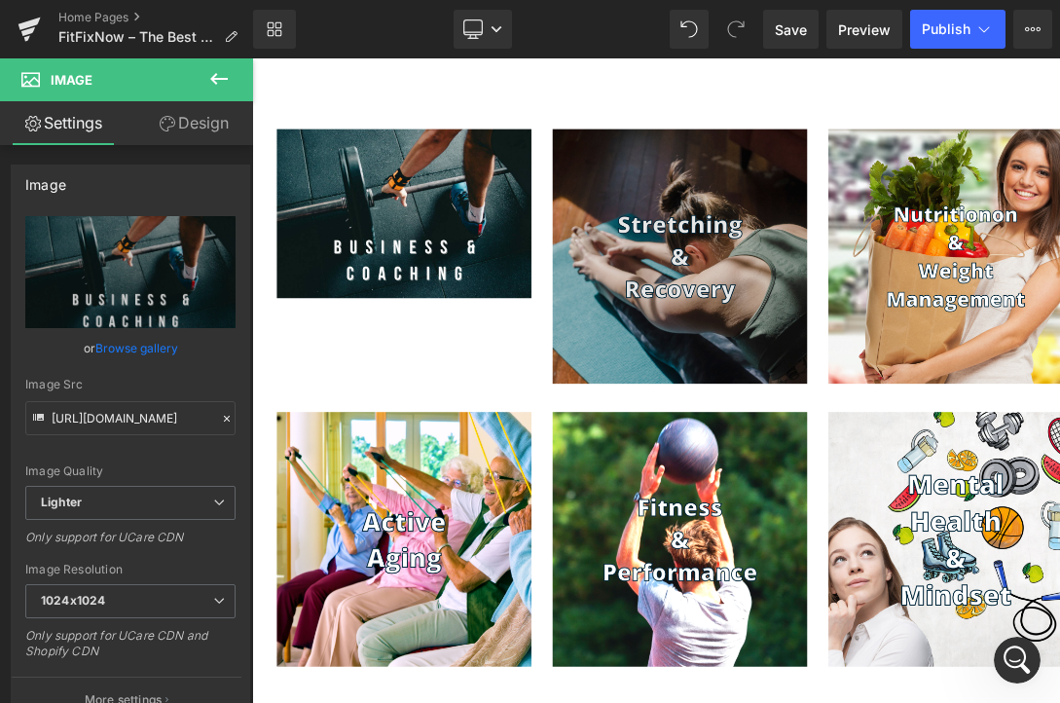
click at [852, 428] on img at bounding box center [841, 331] width 350 height 350
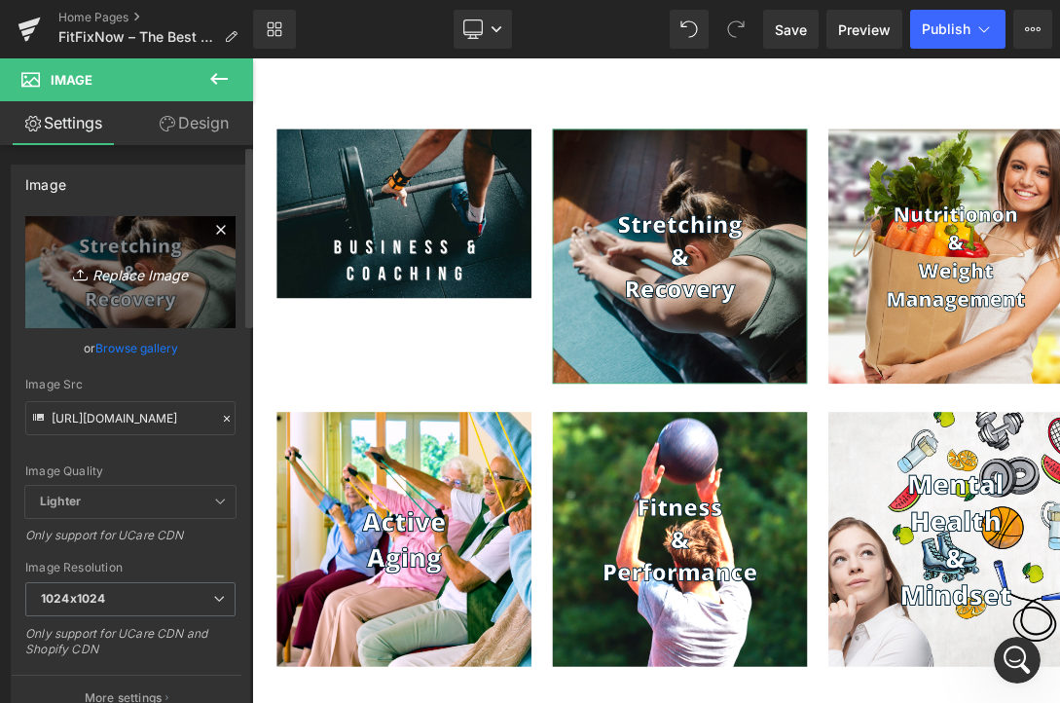
click at [163, 267] on icon "Replace Image" at bounding box center [131, 272] width 156 height 24
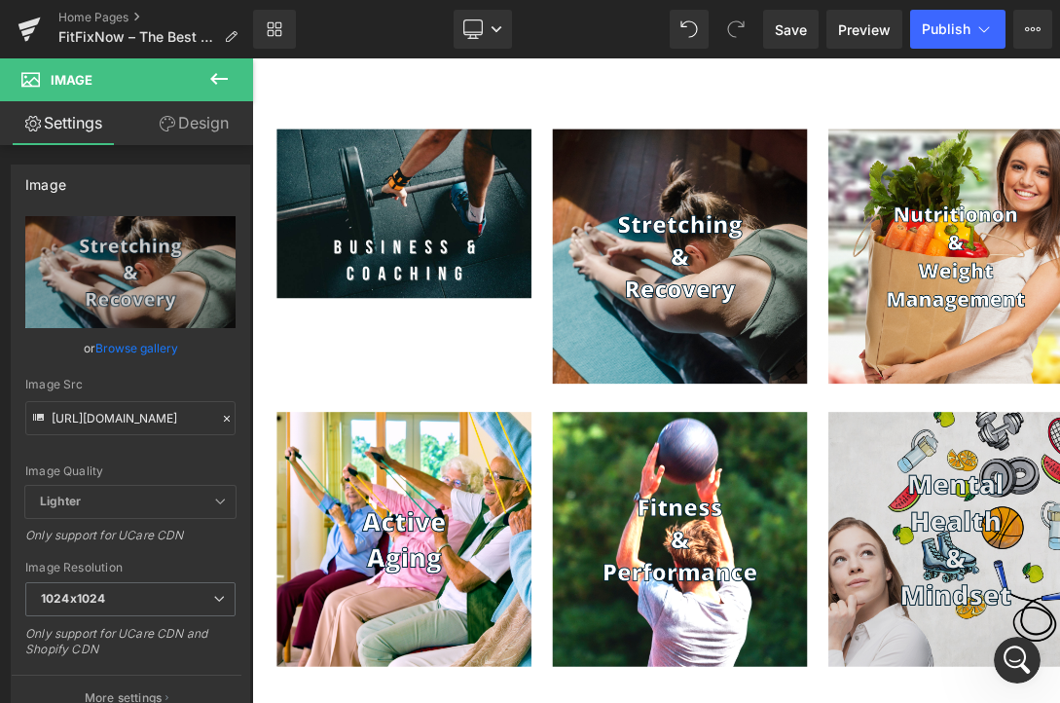
type input "C:\fakepath\4.jpg"
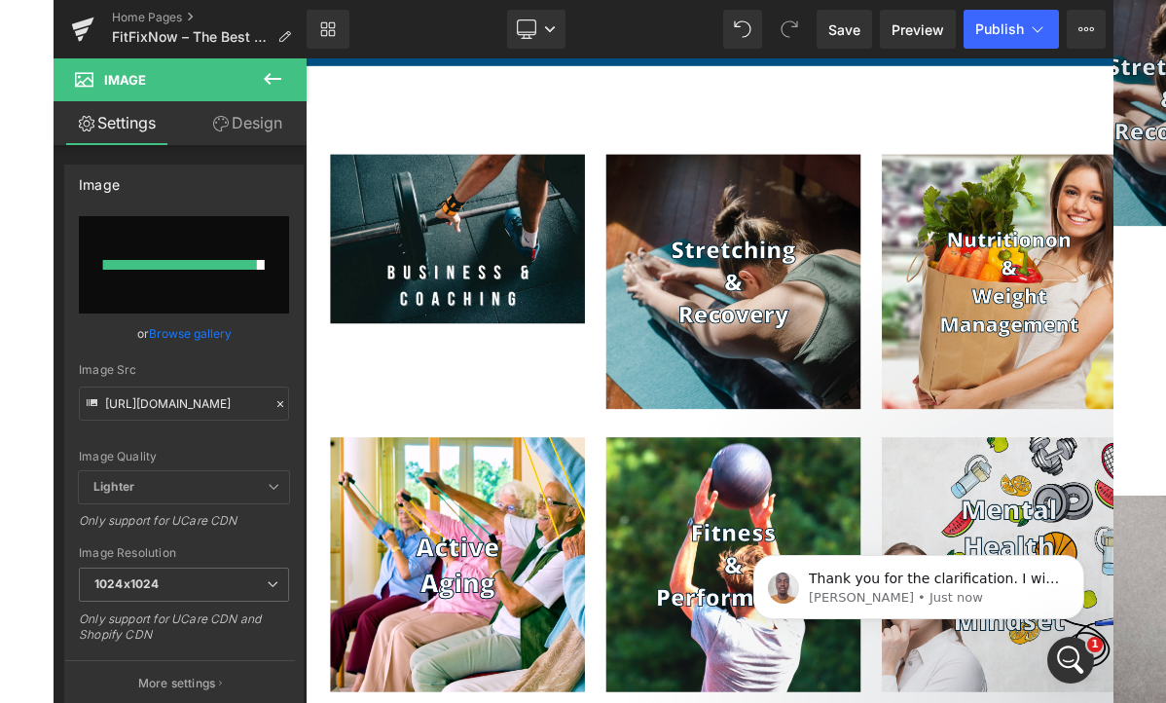
scroll to position [1806, 0]
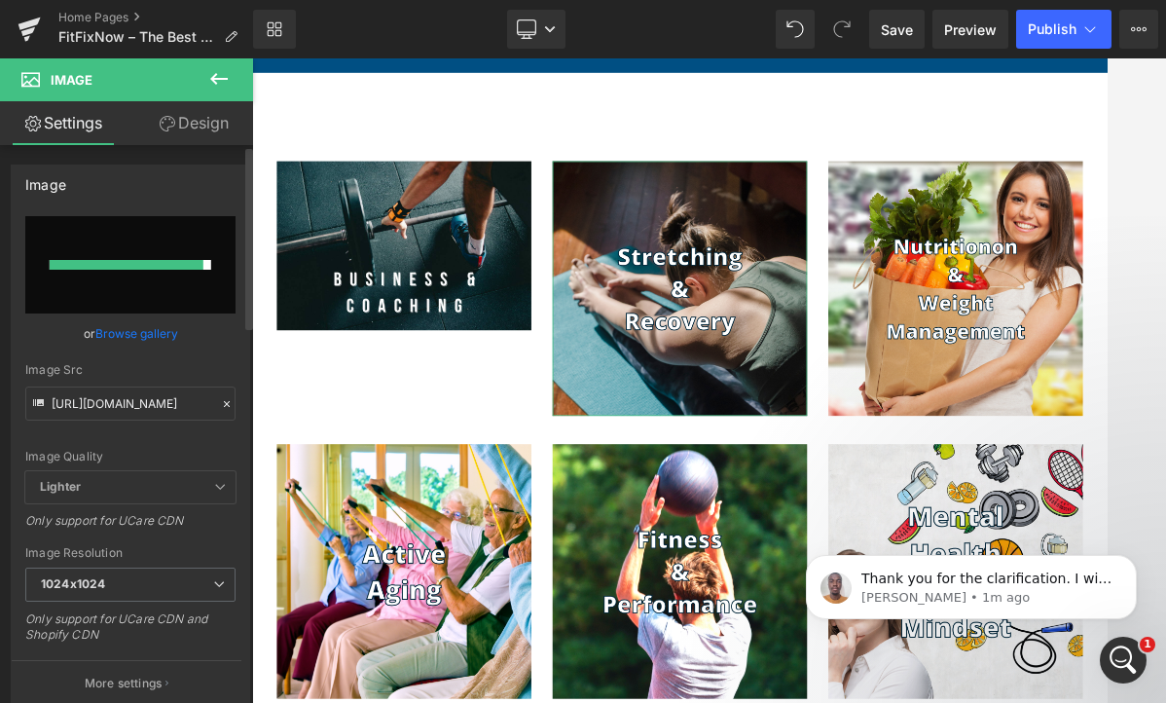
click at [198, 169] on div "Image" at bounding box center [130, 183] width 237 height 37
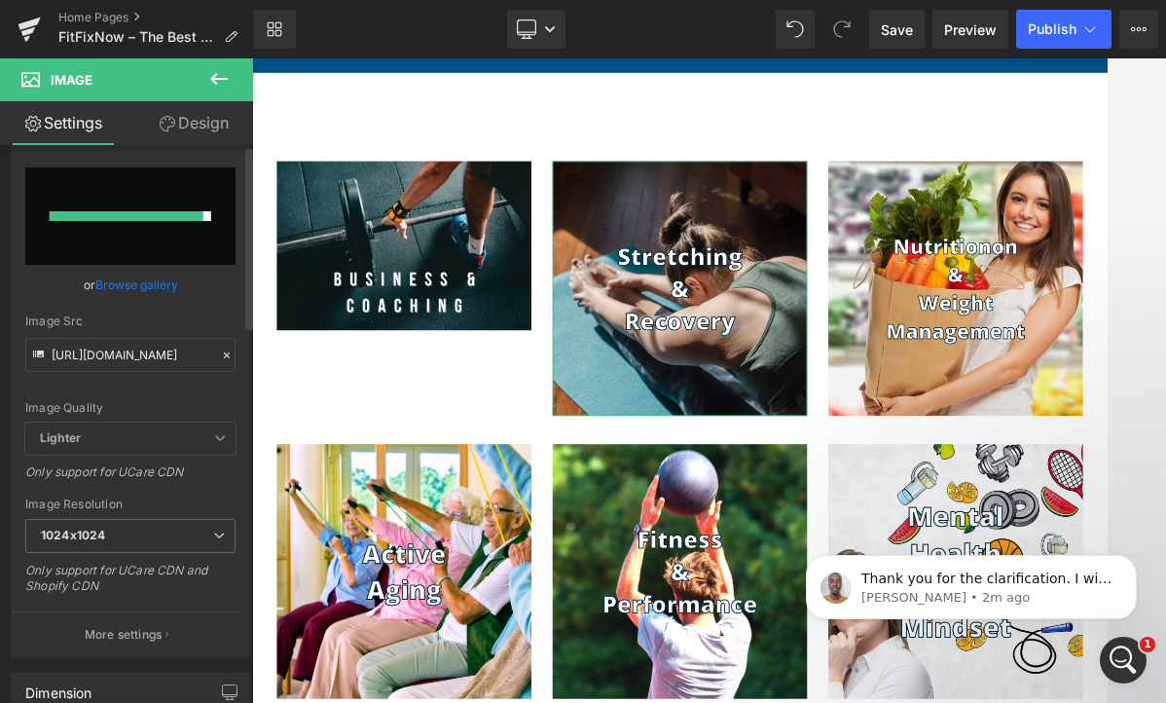
scroll to position [0, 0]
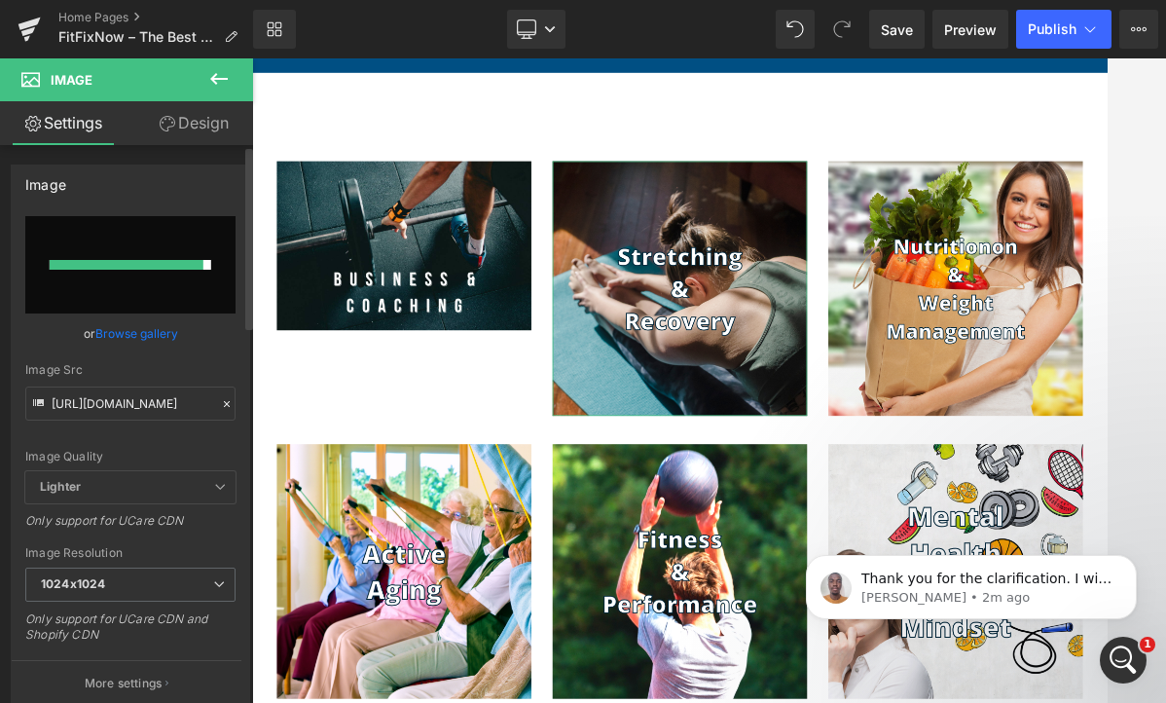
click at [167, 260] on div at bounding box center [127, 265] width 154 height 10
click at [999, 592] on p "[PERSON_NAME] • 2m ago" at bounding box center [986, 598] width 251 height 18
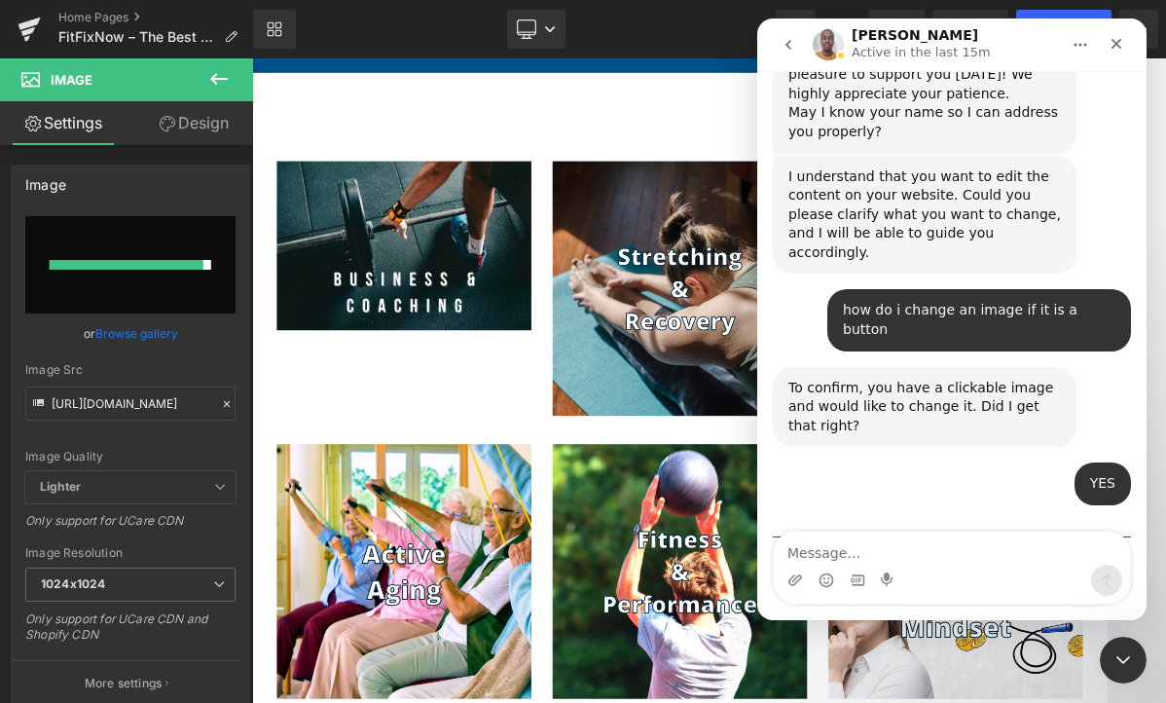
scroll to position [585, 0]
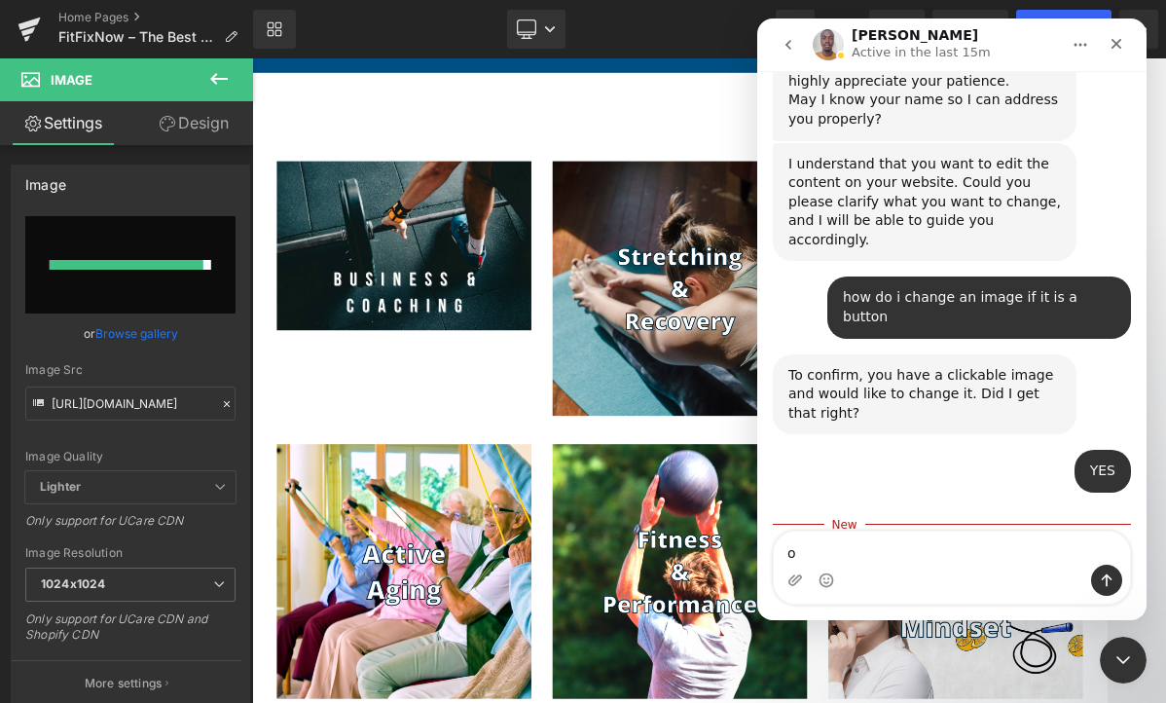
type textarea "ok"
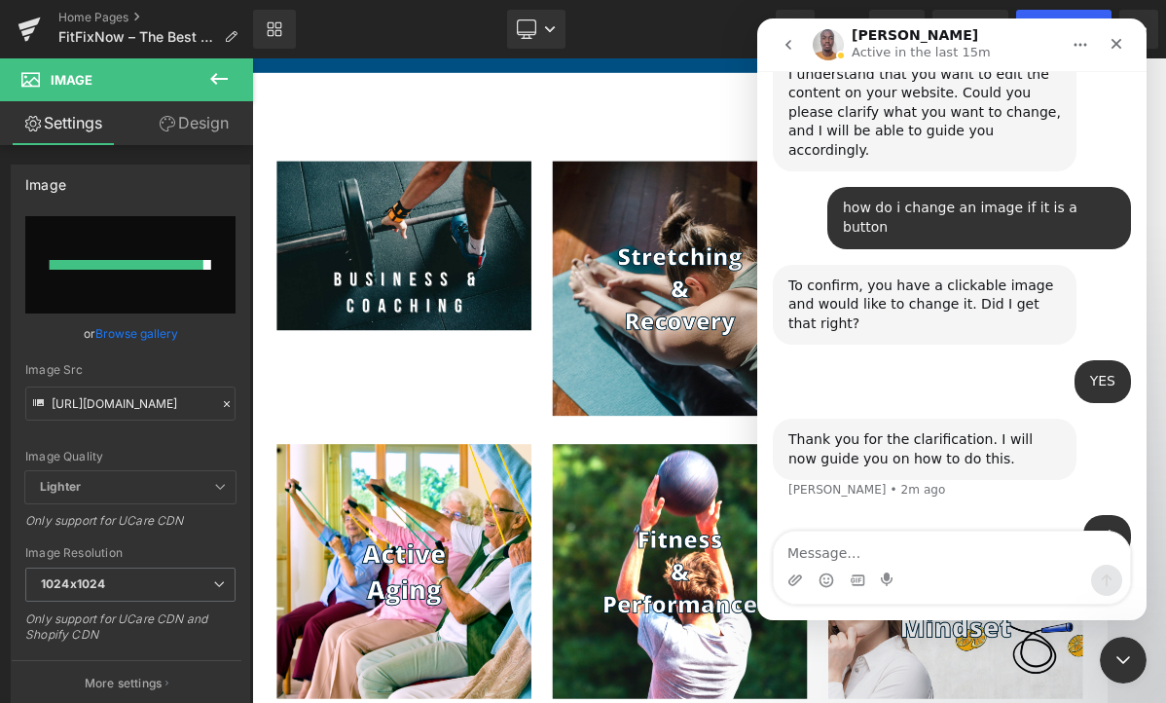
scroll to position [686, 0]
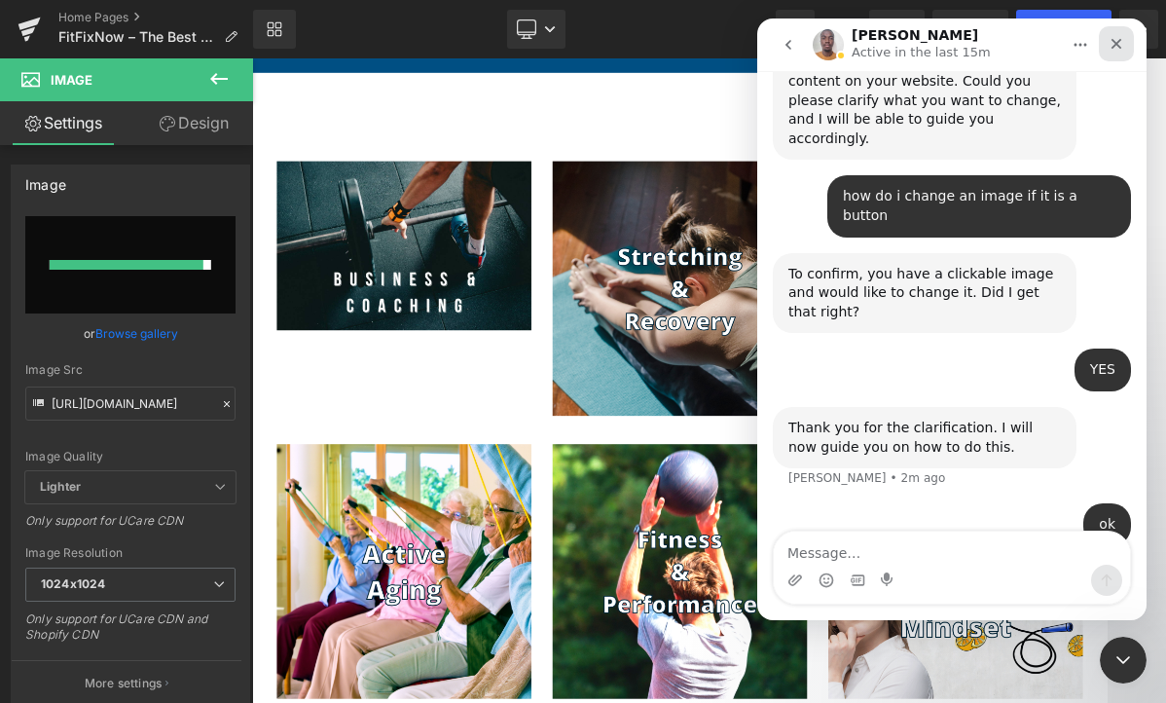
click at [1106, 41] on icon "Close" at bounding box center [1116, 44] width 16 height 16
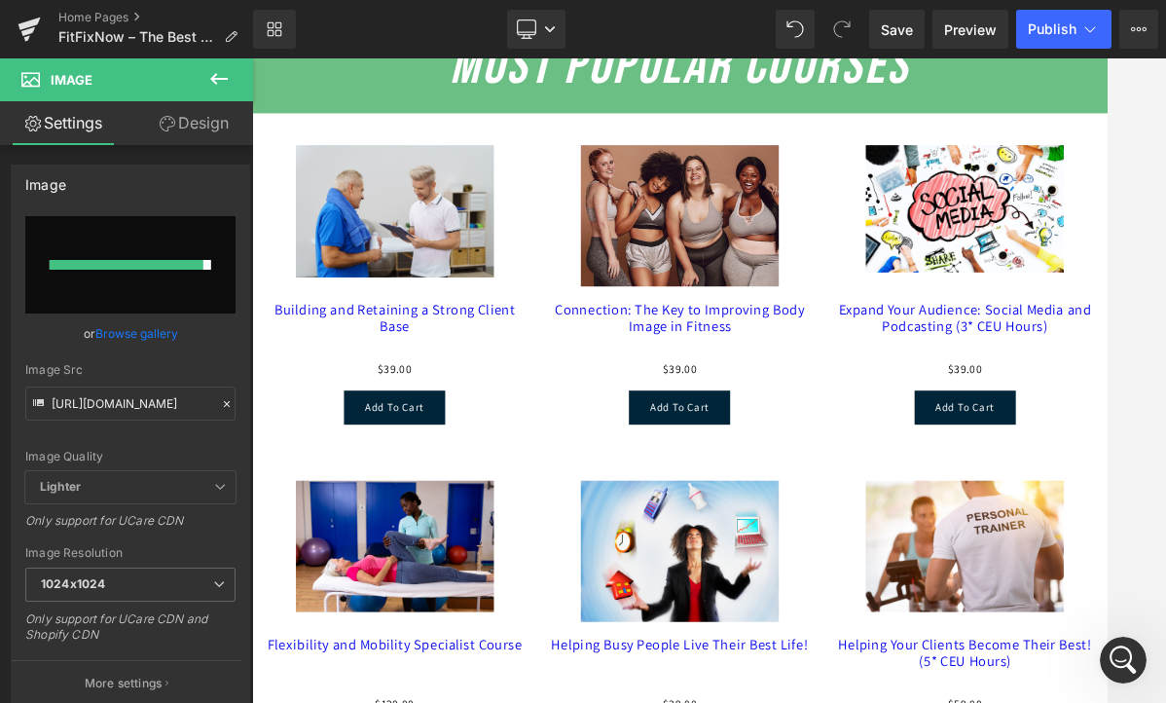
scroll to position [2966, 0]
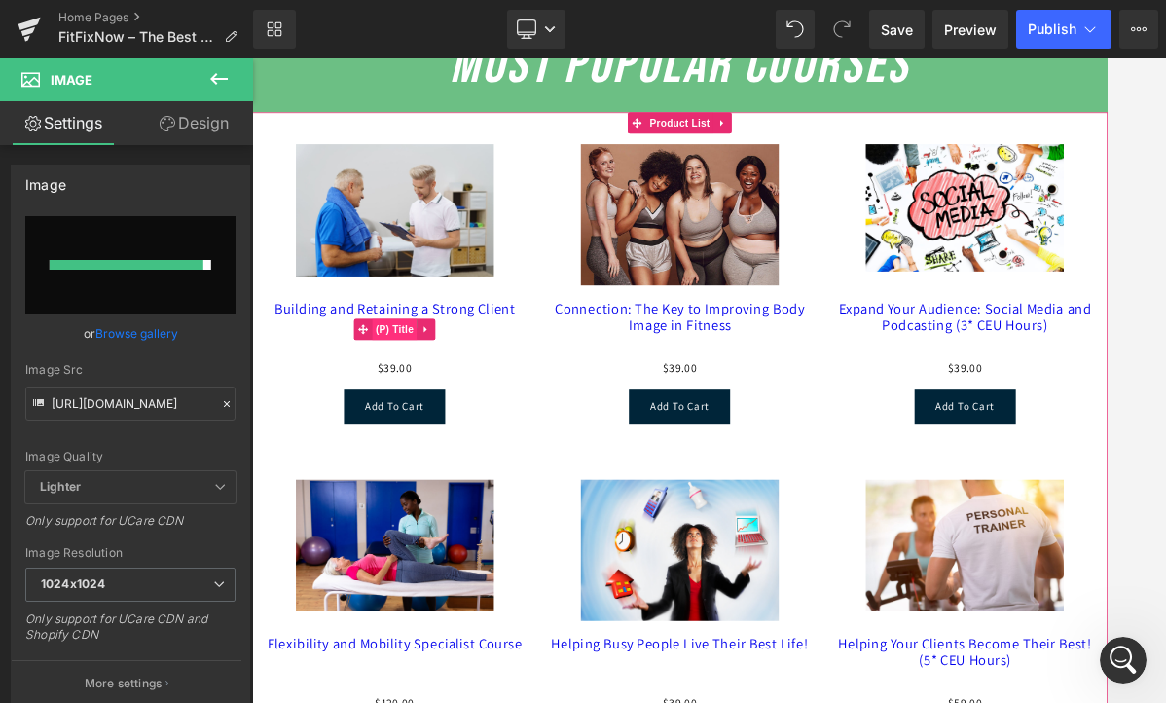
click at [464, 432] on span "(P) Title" at bounding box center [448, 430] width 62 height 29
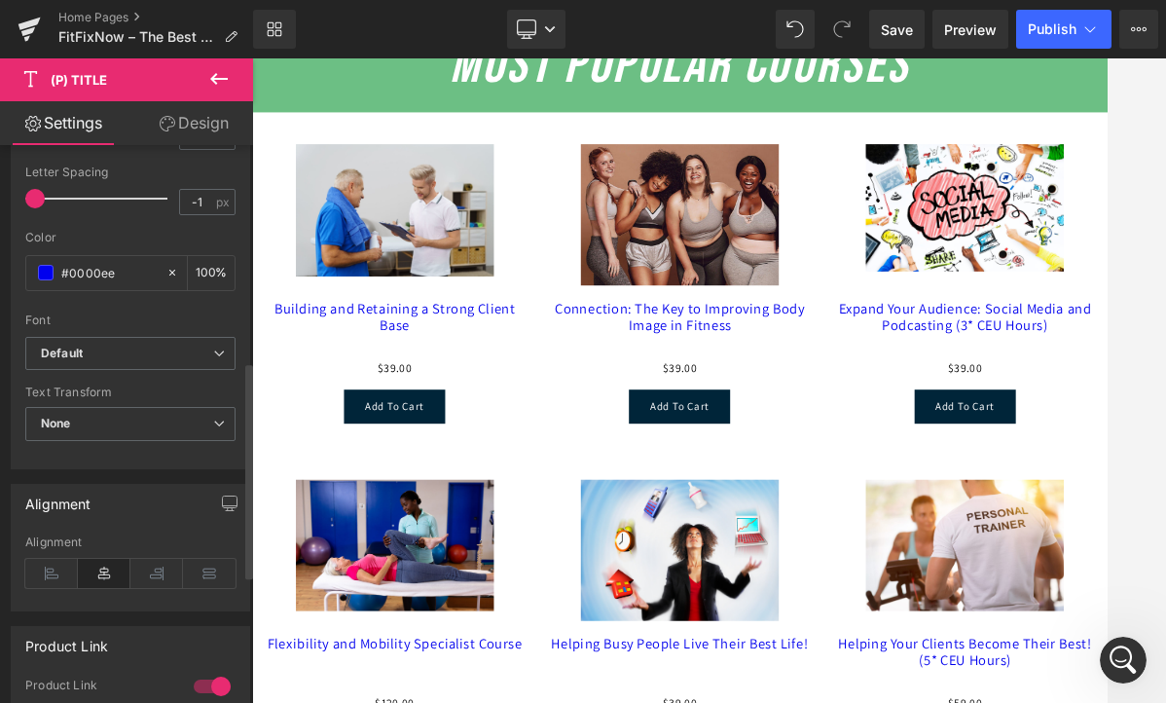
scroll to position [567, 0]
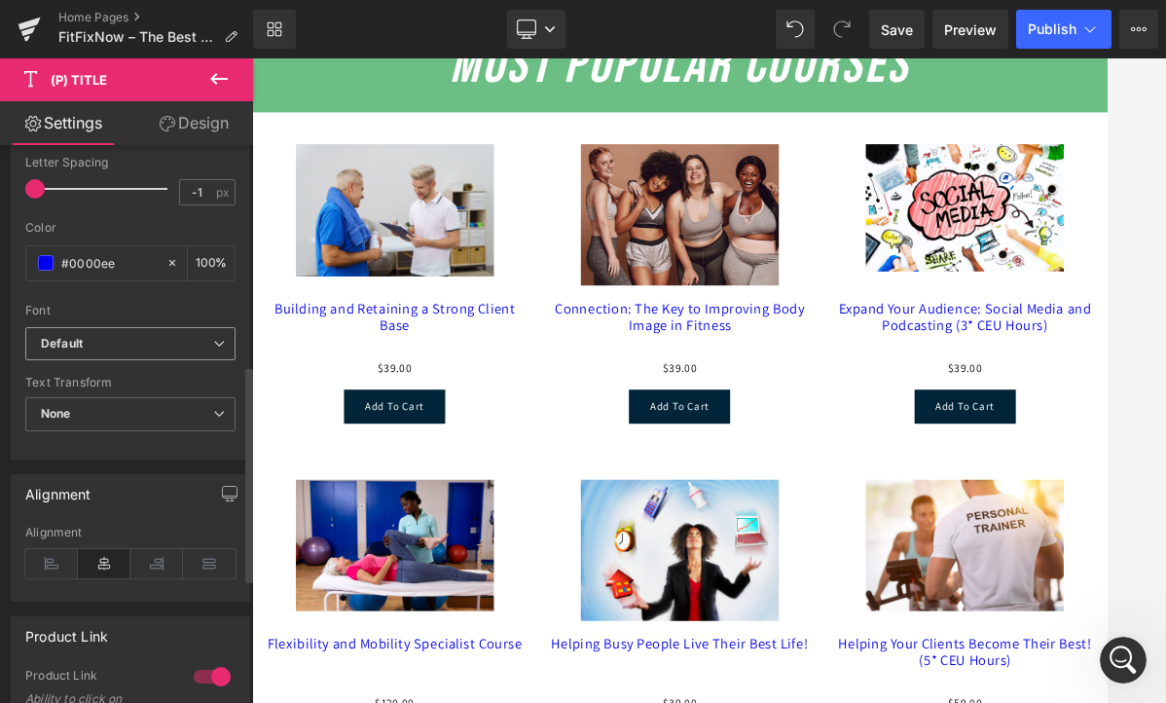
click at [125, 352] on b "Default" at bounding box center [127, 344] width 172 height 17
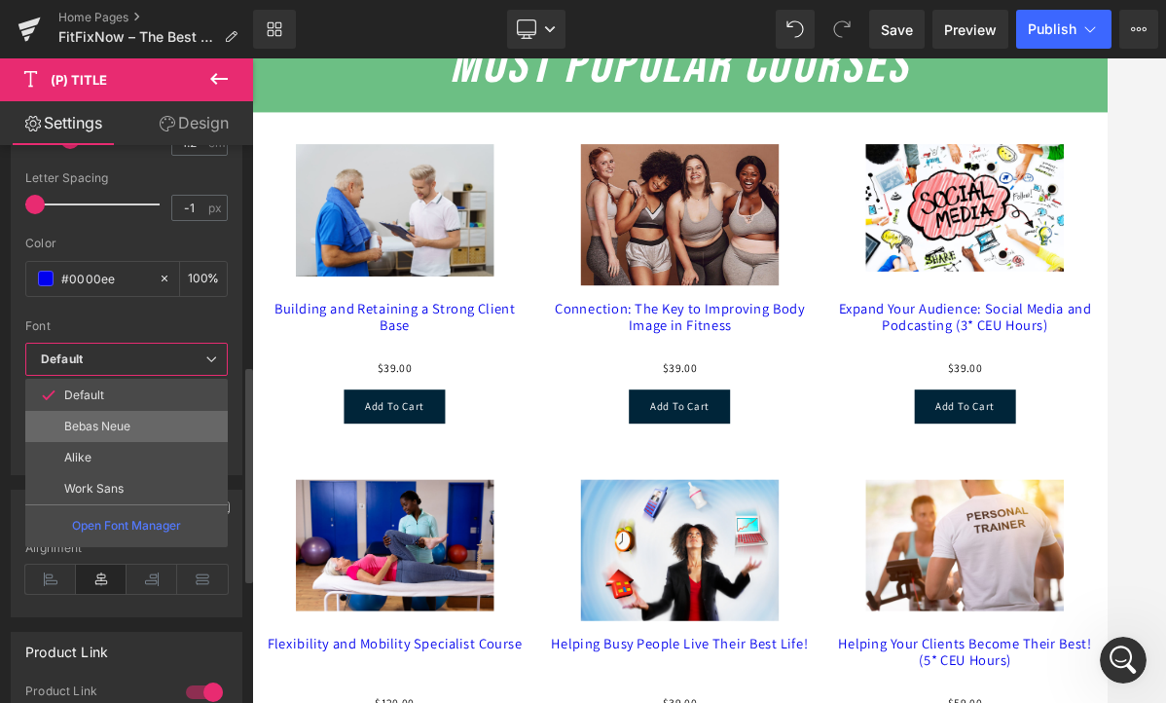
click at [115, 432] on p "Bebas Neue" at bounding box center [97, 426] width 66 height 14
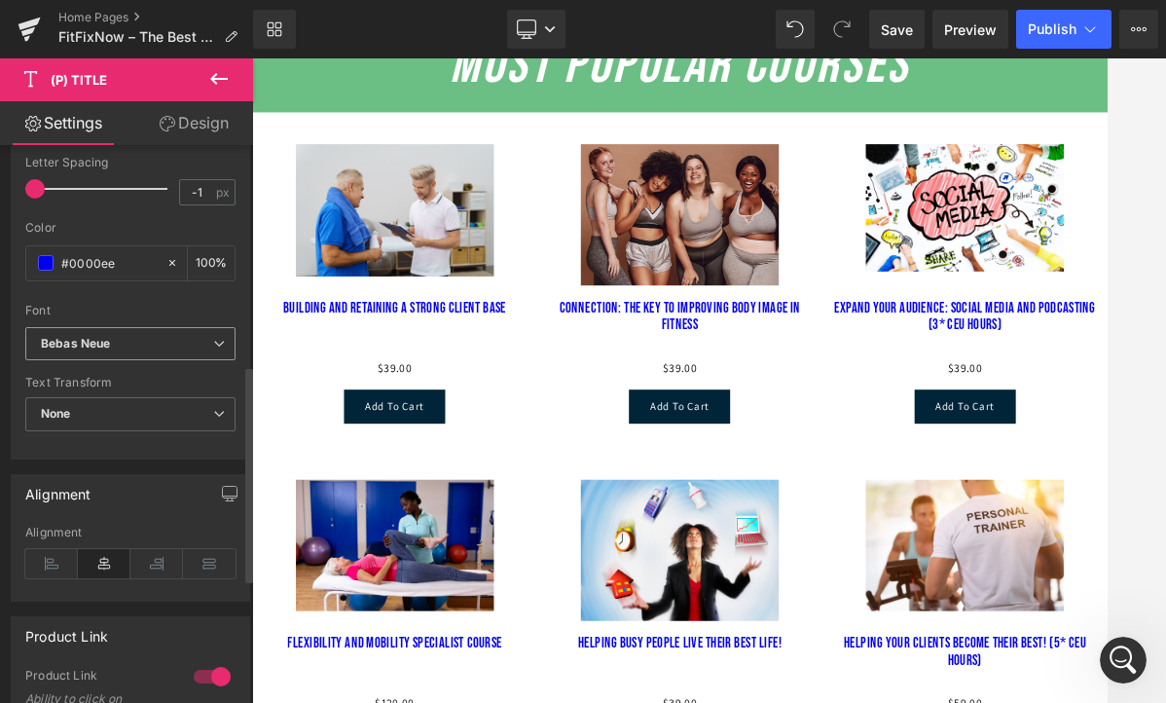
click at [127, 361] on span "Bebas Neue" at bounding box center [130, 344] width 210 height 34
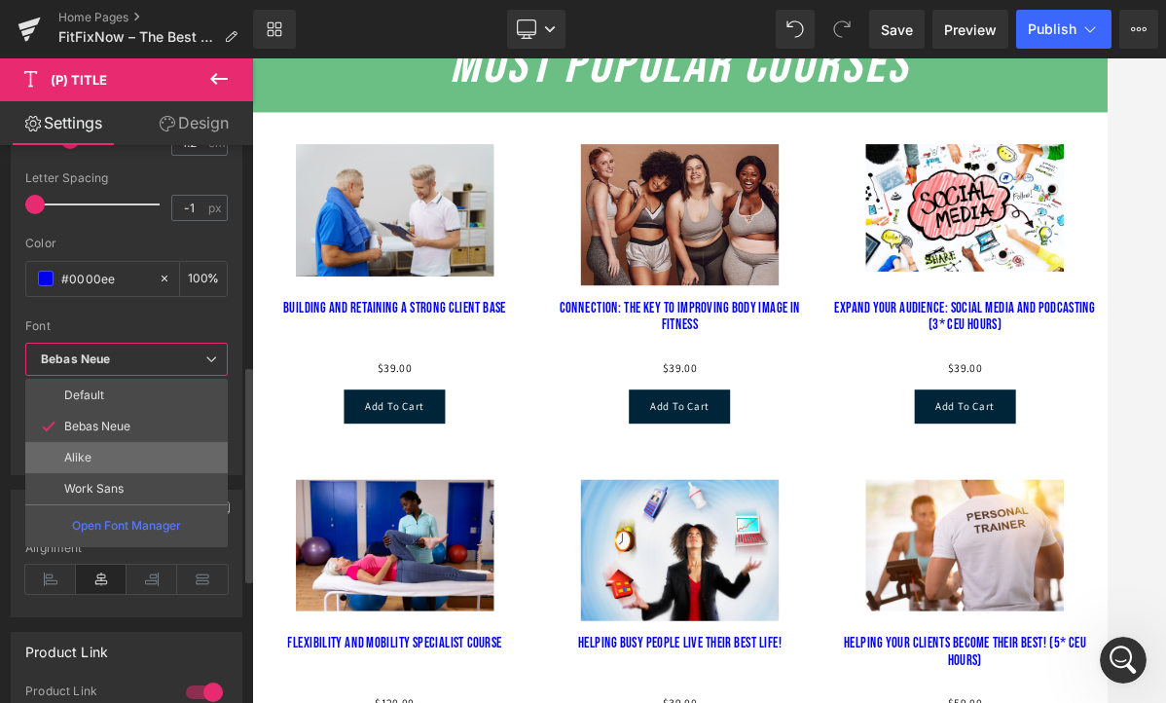
click at [117, 452] on li "Alike" at bounding box center [126, 457] width 202 height 31
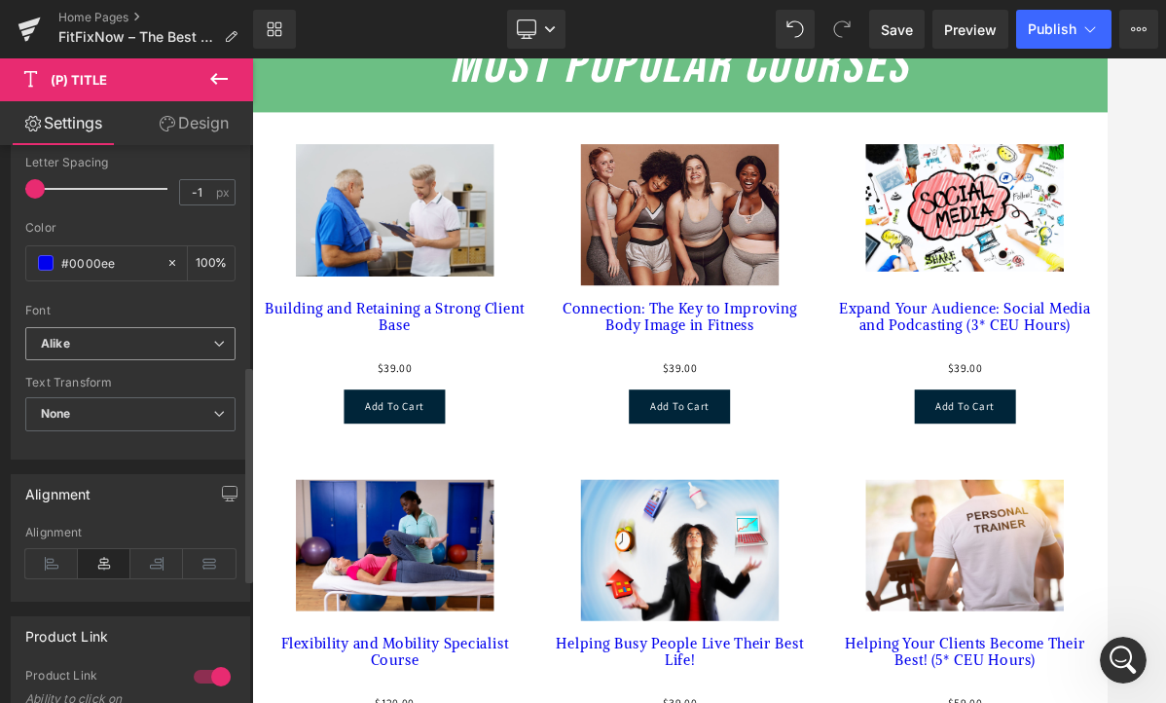
click at [130, 352] on b "Alike" at bounding box center [127, 344] width 172 height 17
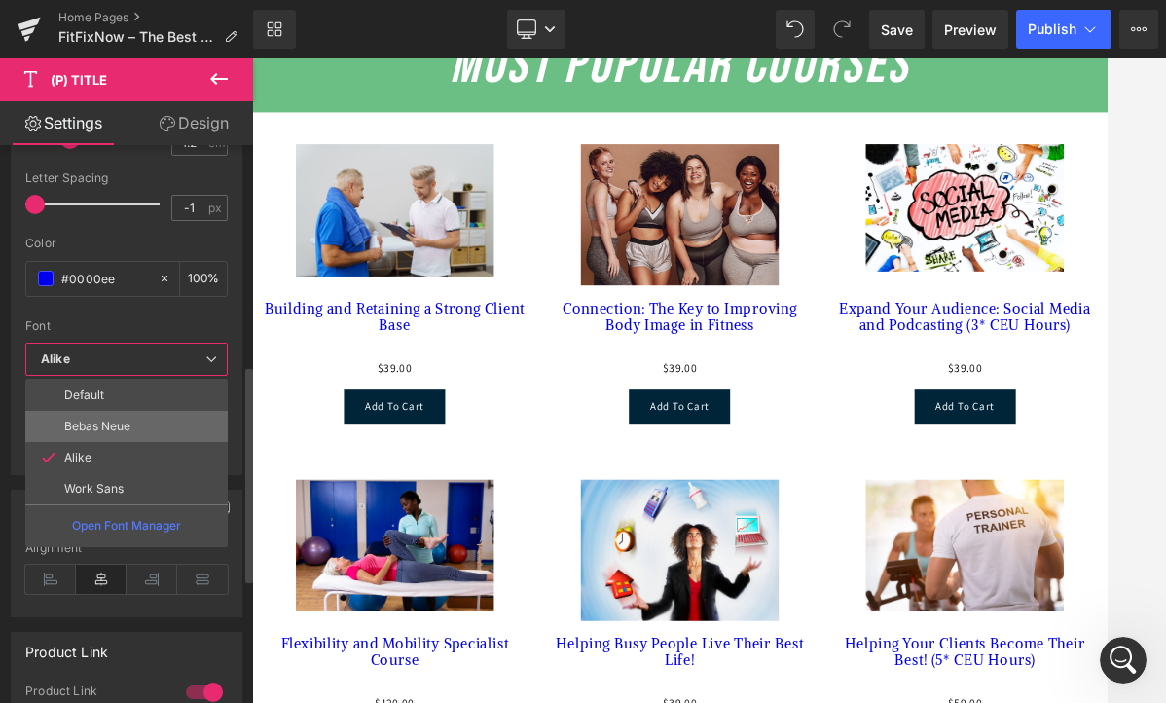
click at [115, 420] on p "Bebas Neue" at bounding box center [97, 426] width 66 height 14
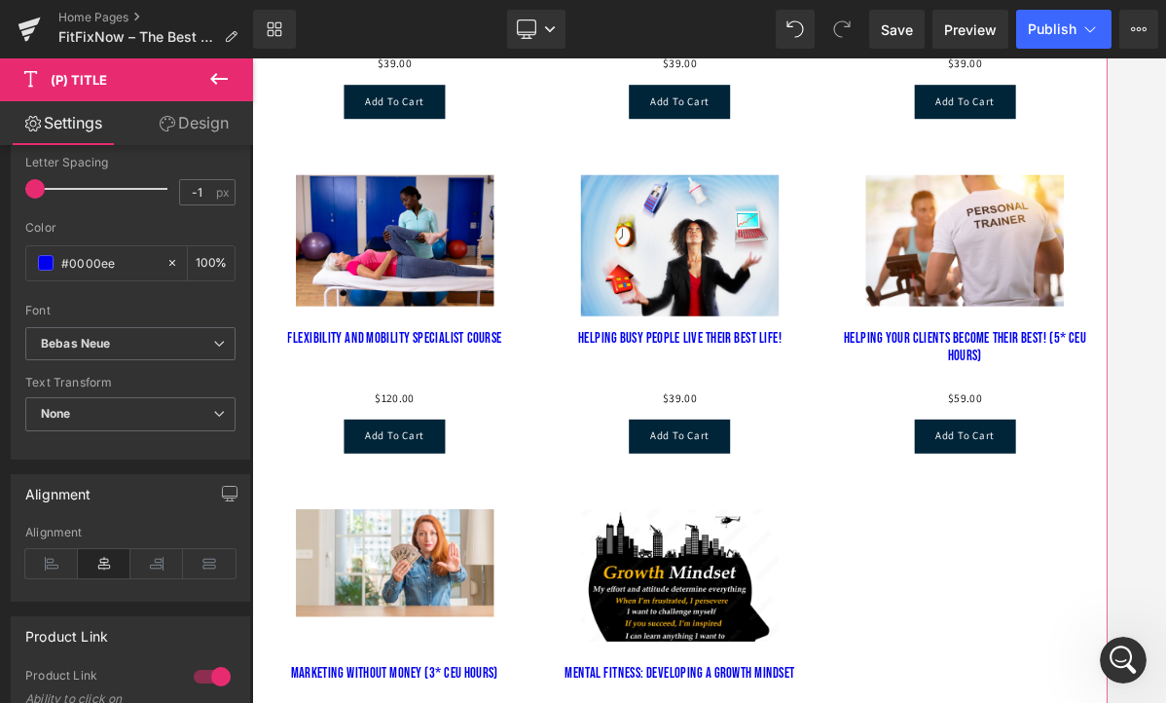
scroll to position [3512, 0]
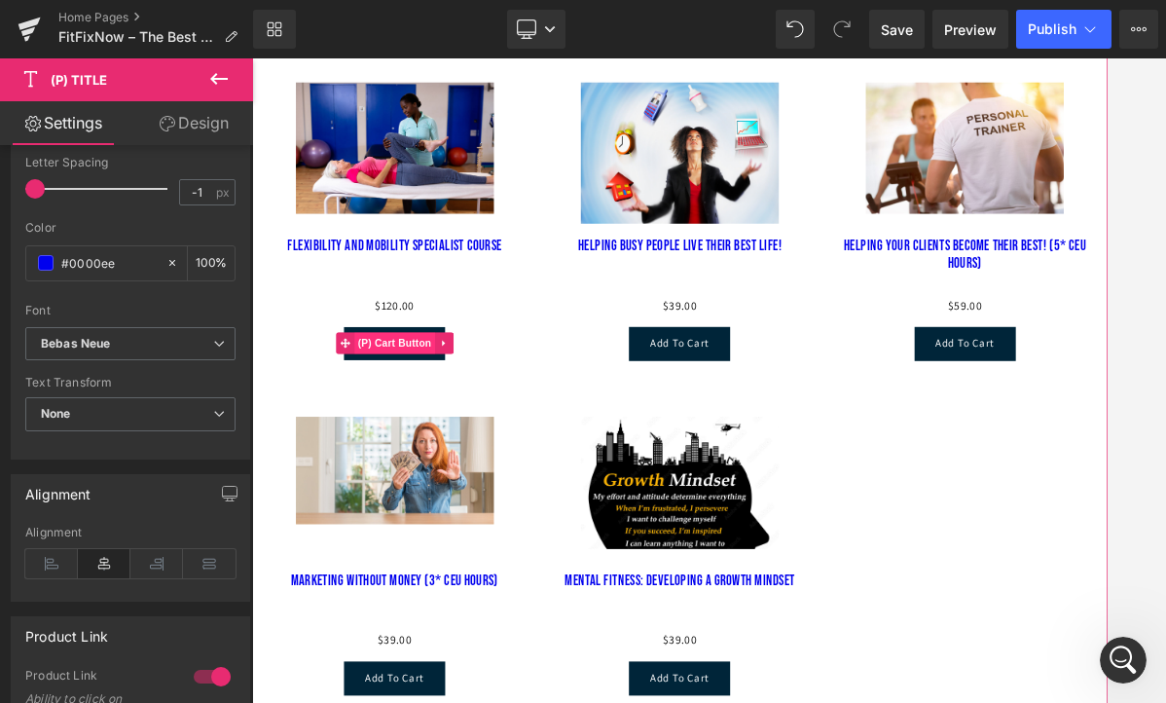
click at [425, 465] on span "(P) Cart Button" at bounding box center [448, 450] width 111 height 29
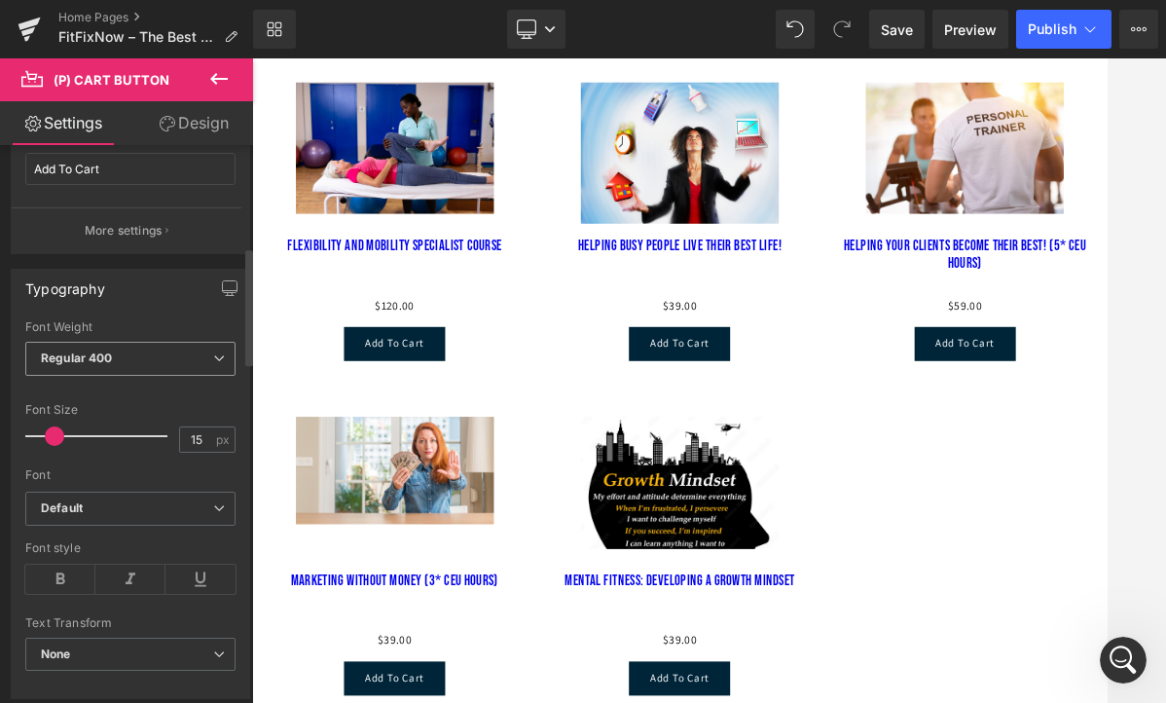
scroll to position [506, 0]
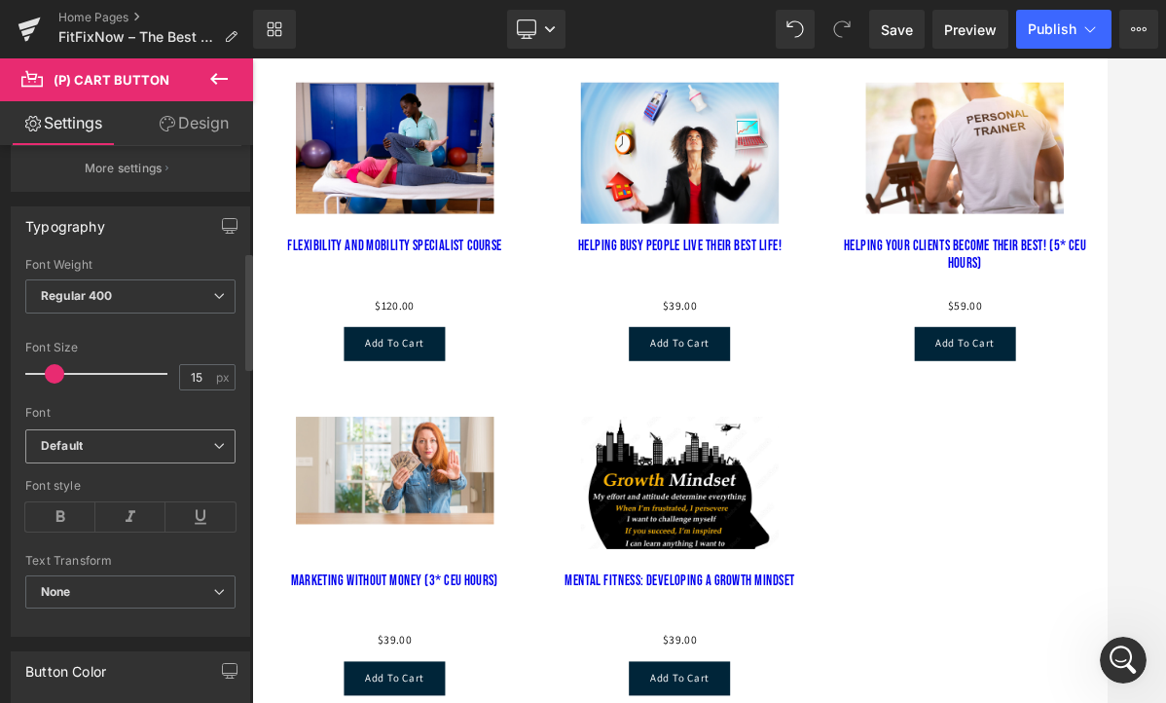
click at [100, 457] on span "Default" at bounding box center [130, 446] width 210 height 34
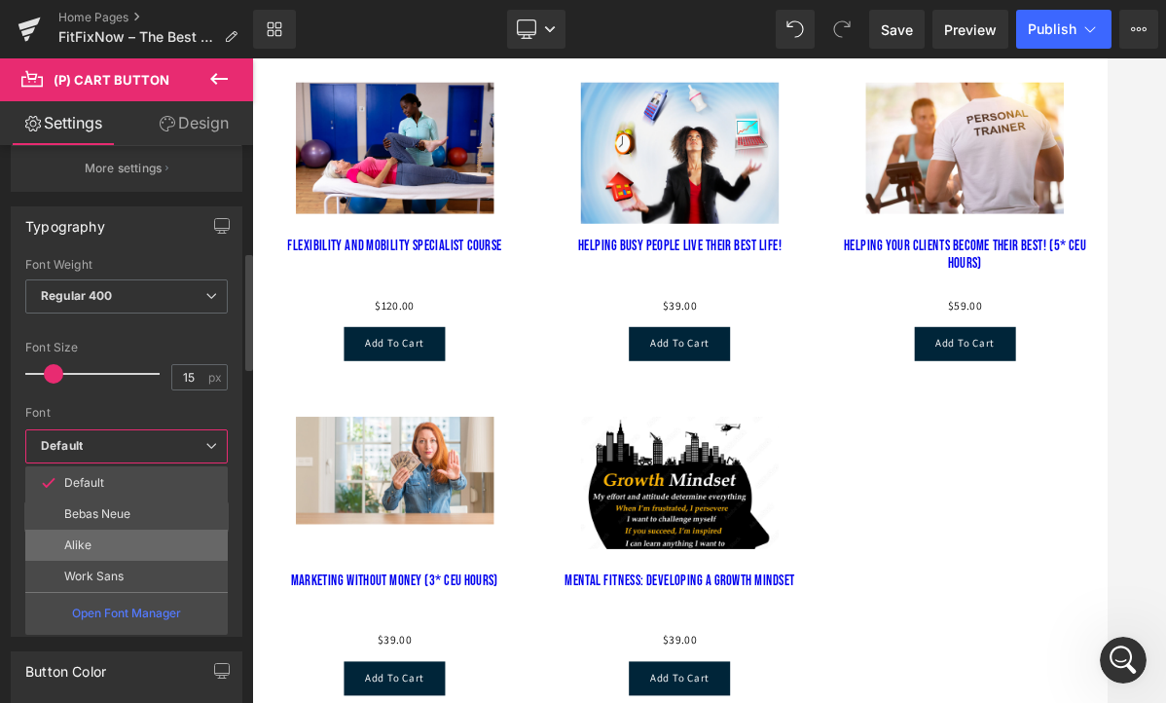
click at [97, 533] on li "Alike" at bounding box center [126, 544] width 202 height 31
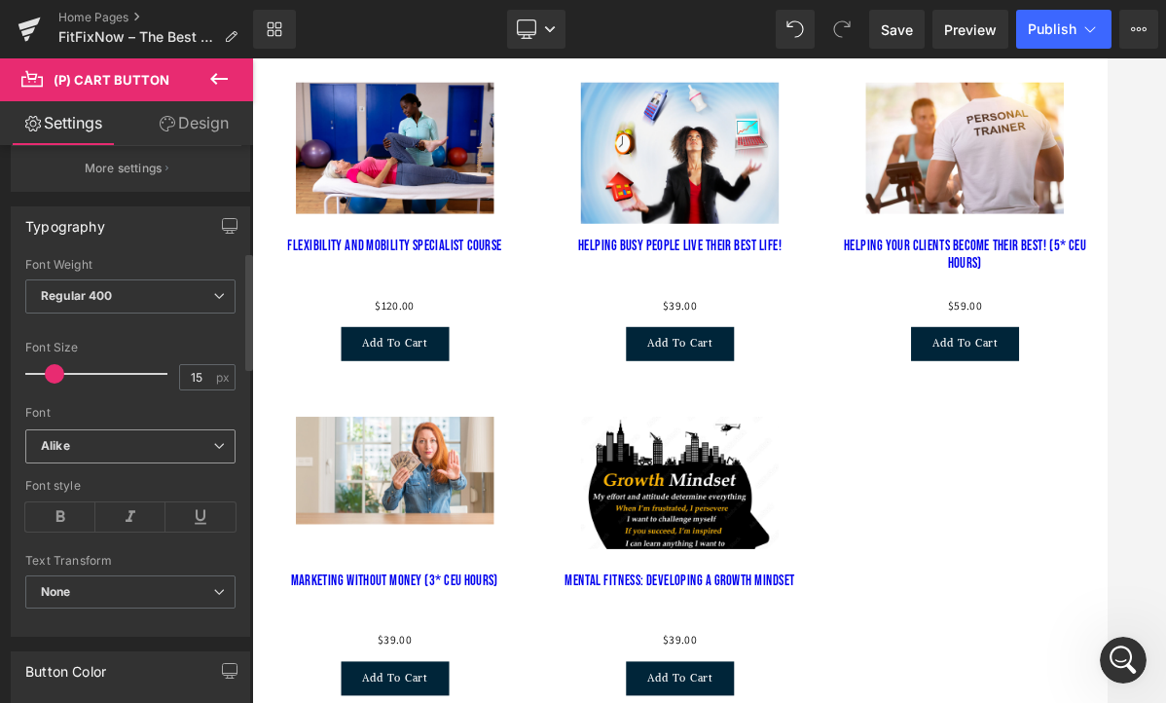
click at [108, 453] on span "Alike" at bounding box center [130, 446] width 210 height 34
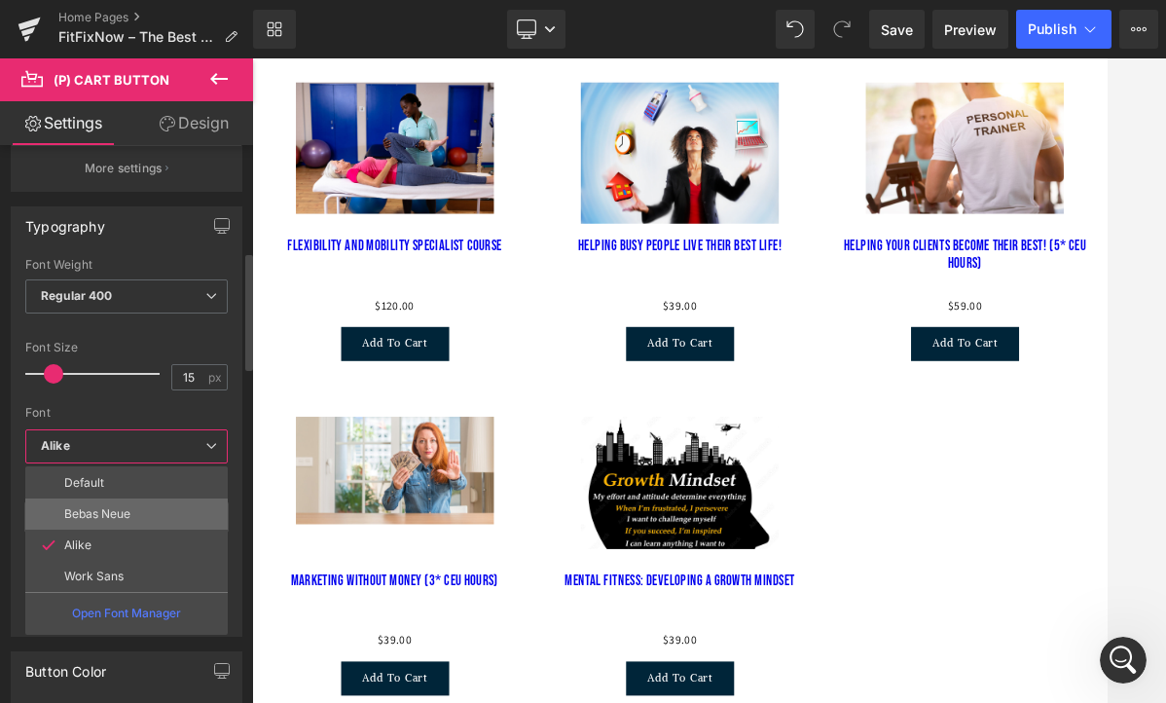
click at [106, 511] on p "Bebas Neue" at bounding box center [97, 514] width 66 height 14
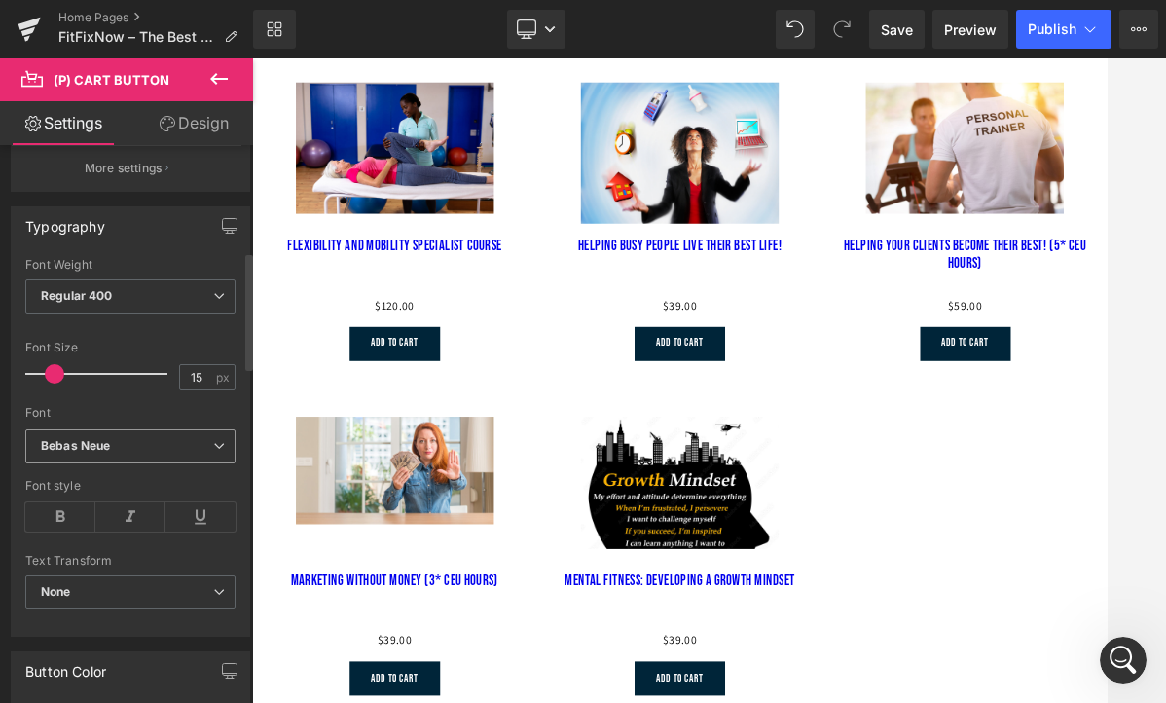
click at [112, 453] on span "Bebas Neue" at bounding box center [130, 446] width 210 height 34
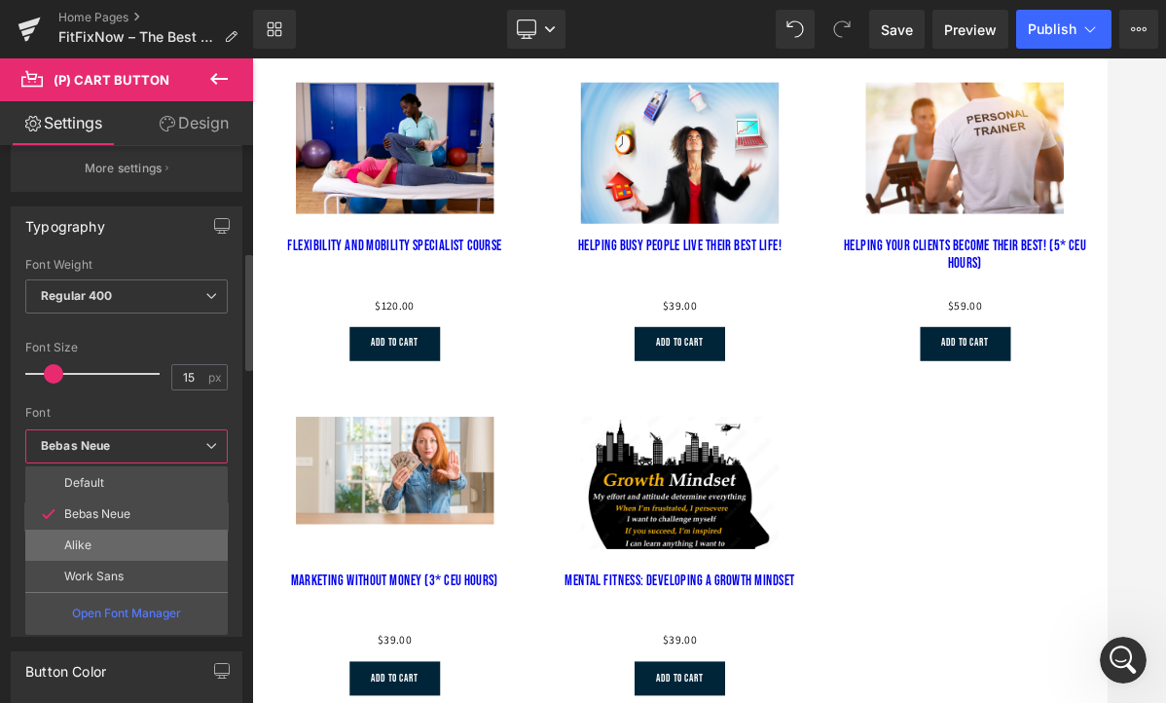
click at [115, 540] on li "Alike" at bounding box center [126, 544] width 202 height 31
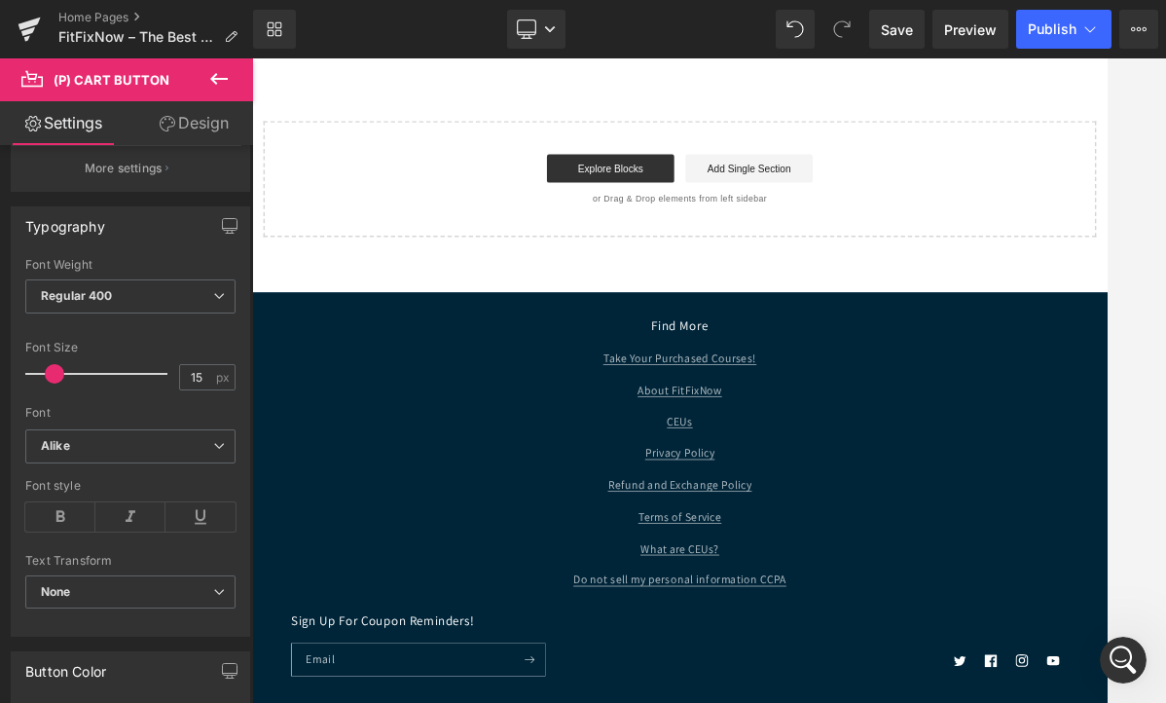
scroll to position [4615, 0]
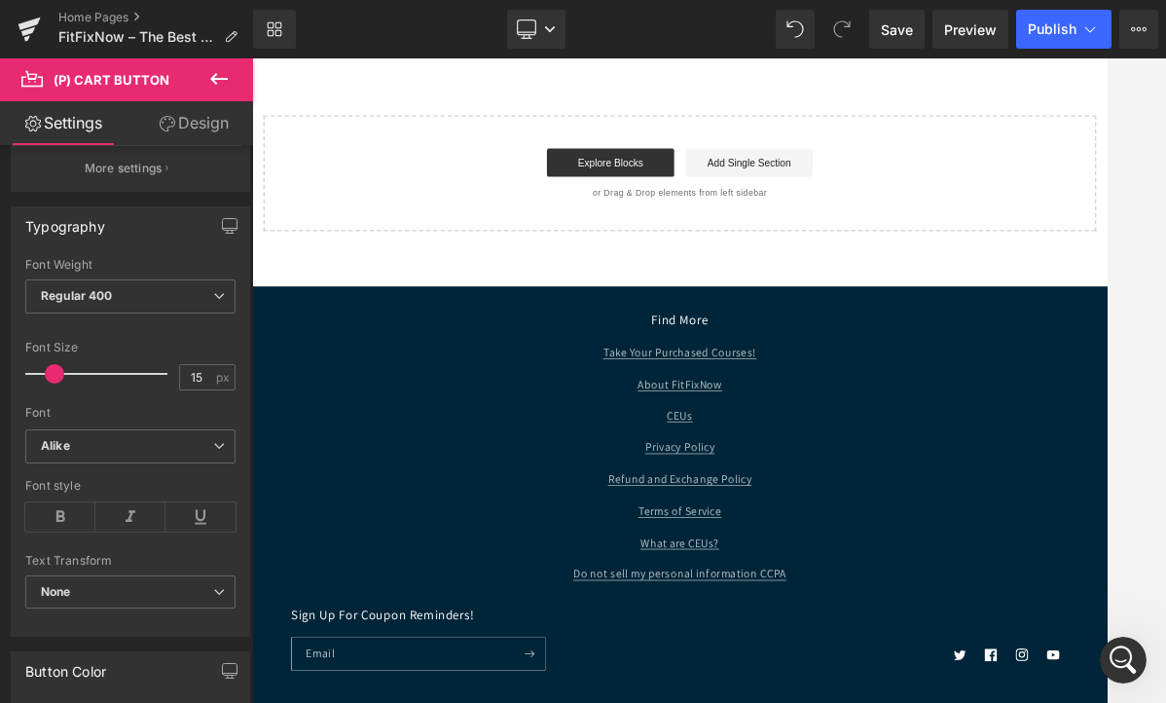
click at [818, 430] on h2 "Find More" at bounding box center [841, 419] width 740 height 22
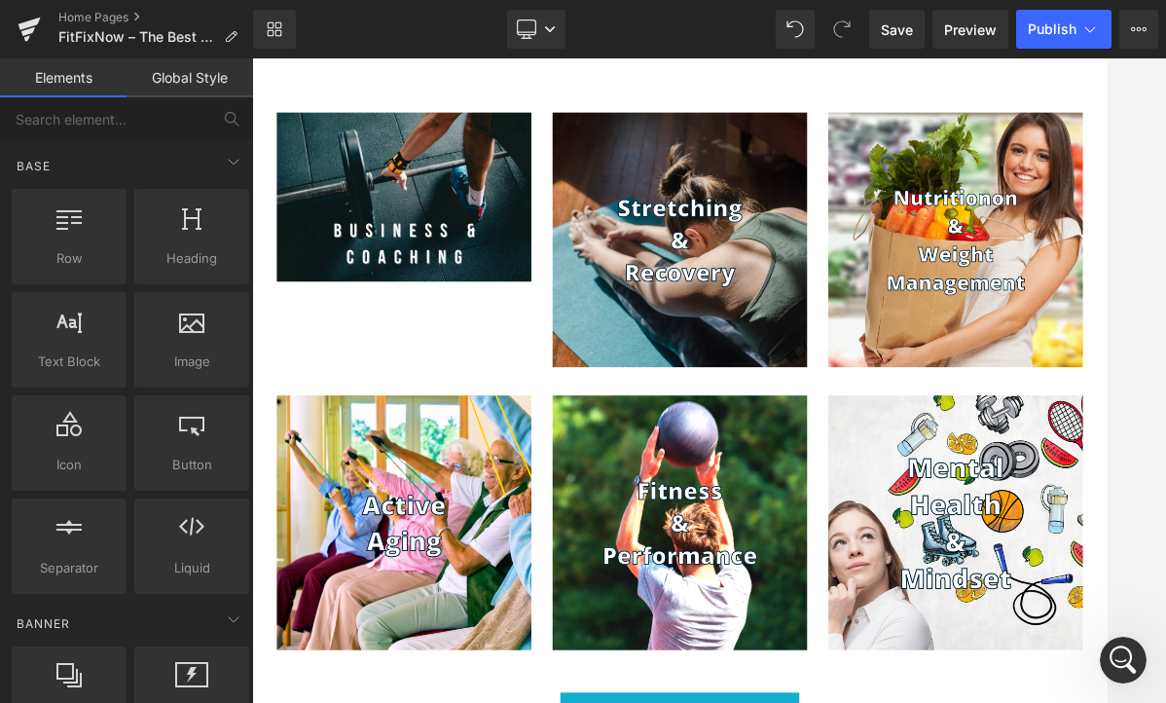
scroll to position [1731, 0]
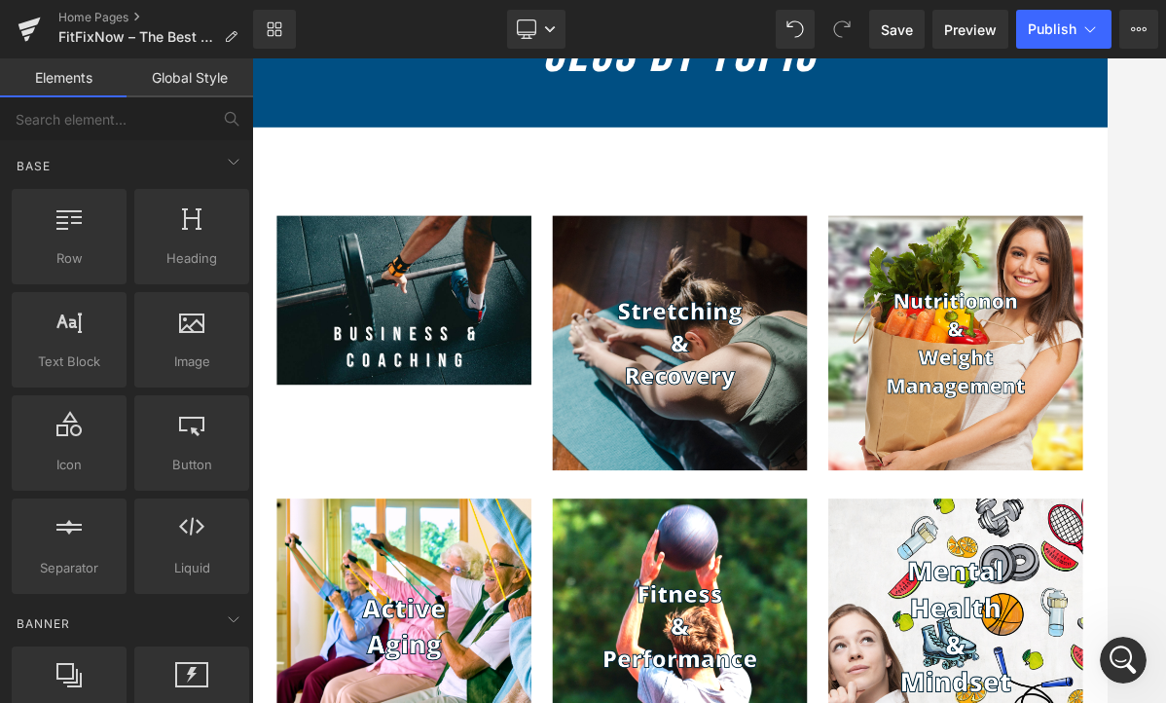
click at [818, 434] on img at bounding box center [841, 449] width 350 height 350
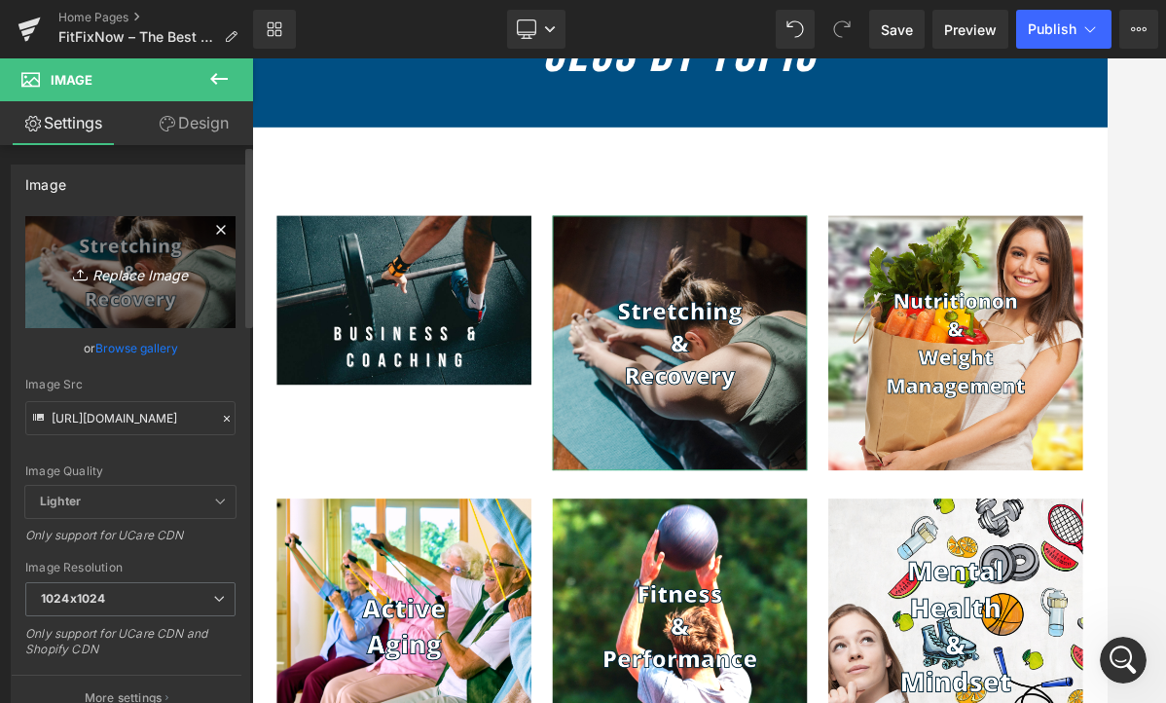
click at [166, 307] on link "Replace Image" at bounding box center [130, 272] width 210 height 112
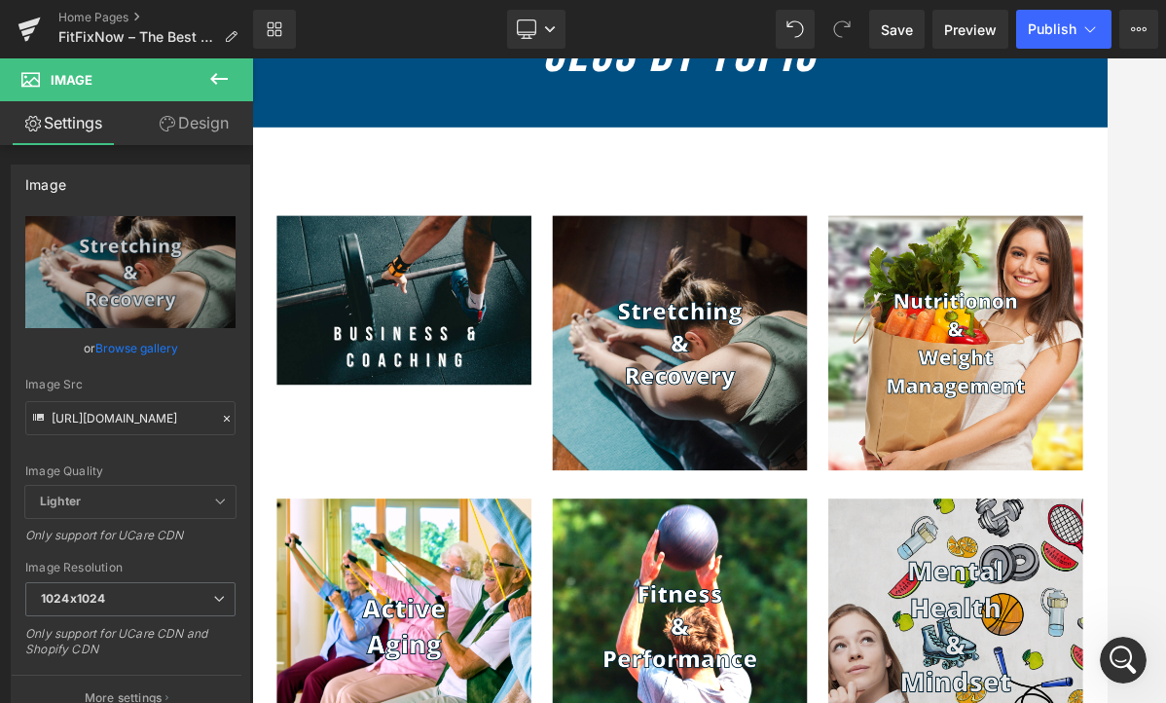
type input "C:\fakepath\4.jpg"
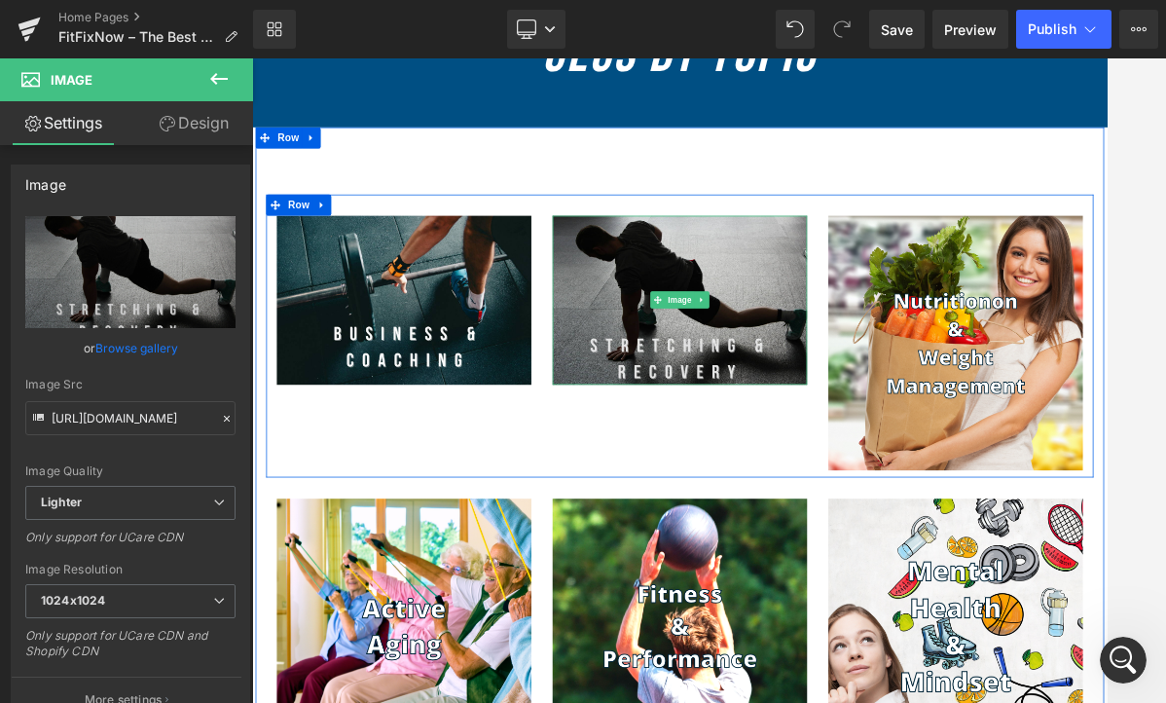
type input "[URL][DOMAIN_NAME]"
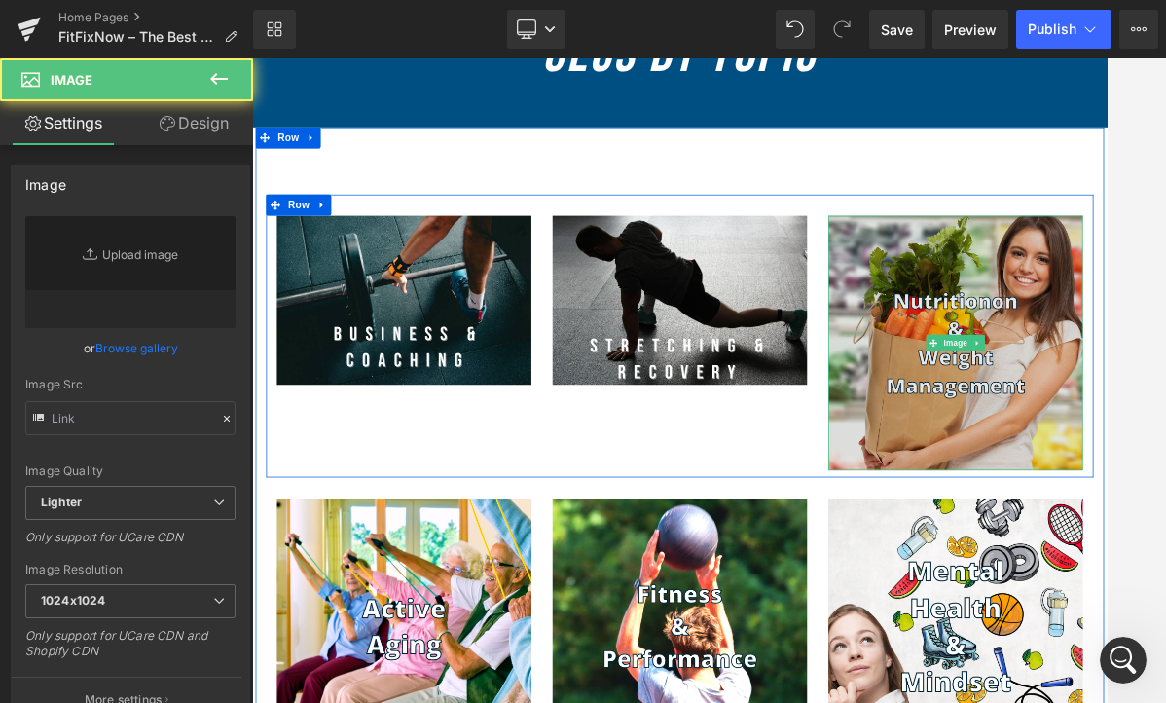
type input "[URL][DOMAIN_NAME]"
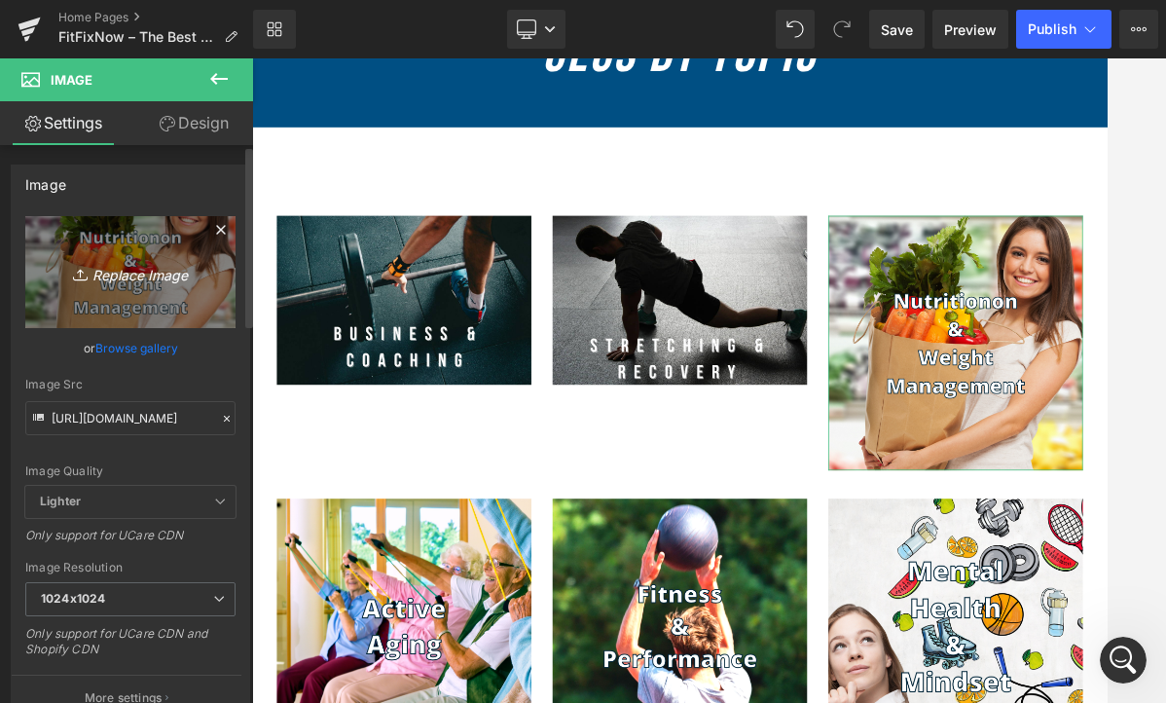
scroll to position [686, 0]
click at [145, 269] on icon "Replace Image" at bounding box center [131, 272] width 156 height 24
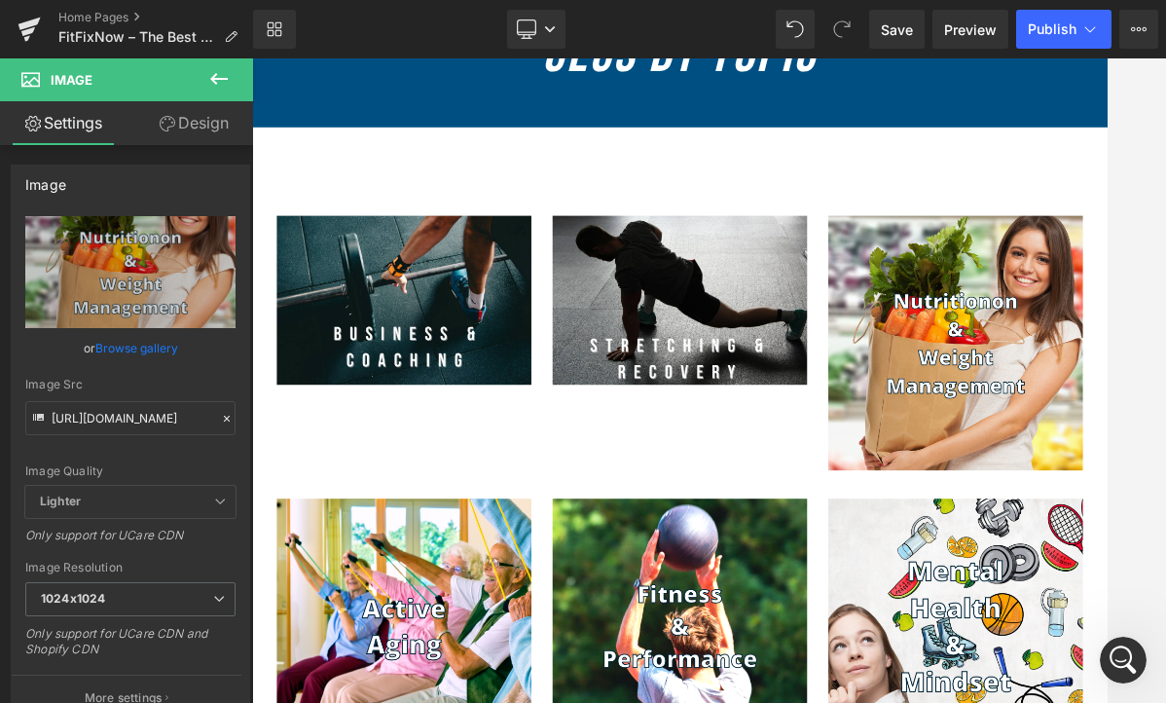
type input "C:\fakepath\5.jpg"
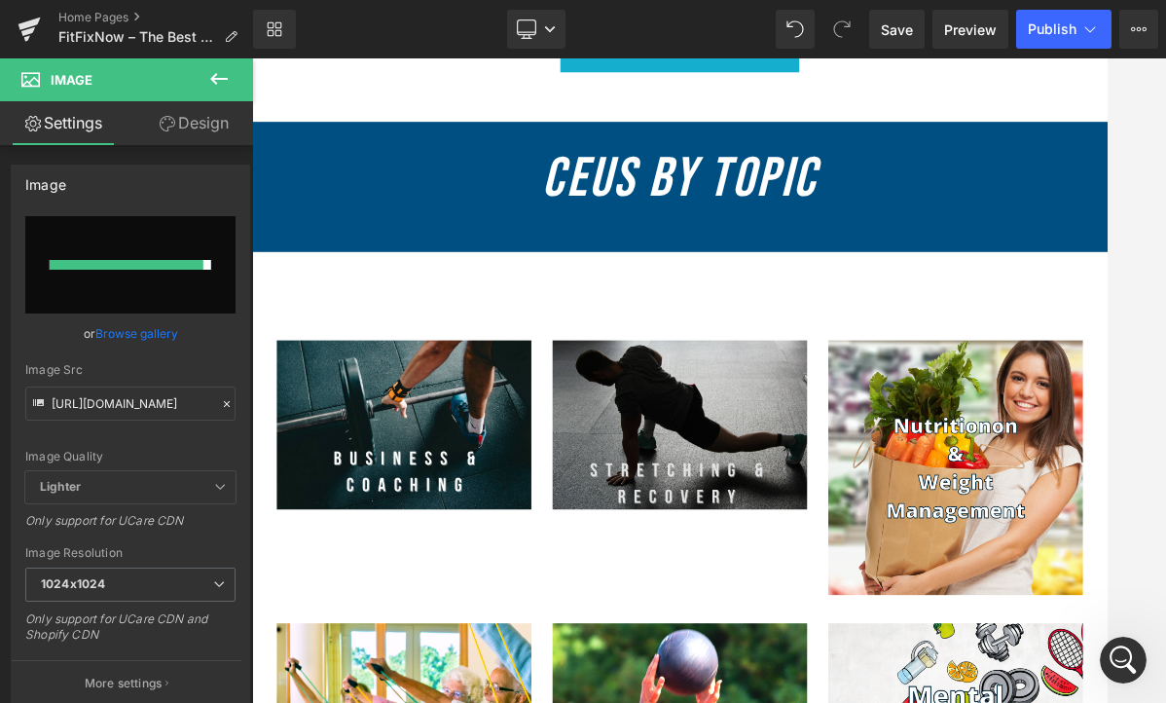
scroll to position [1560, 0]
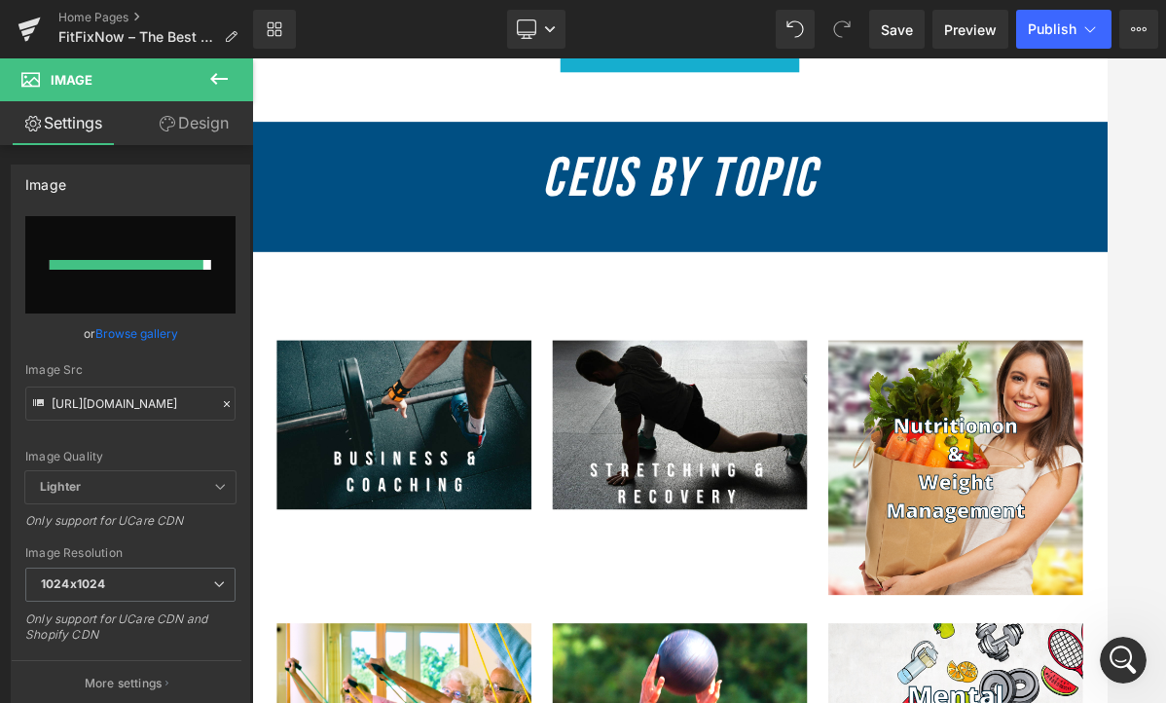
click at [893, 288] on h2 "CEUs By Topic" at bounding box center [840, 225] width 1177 height 160
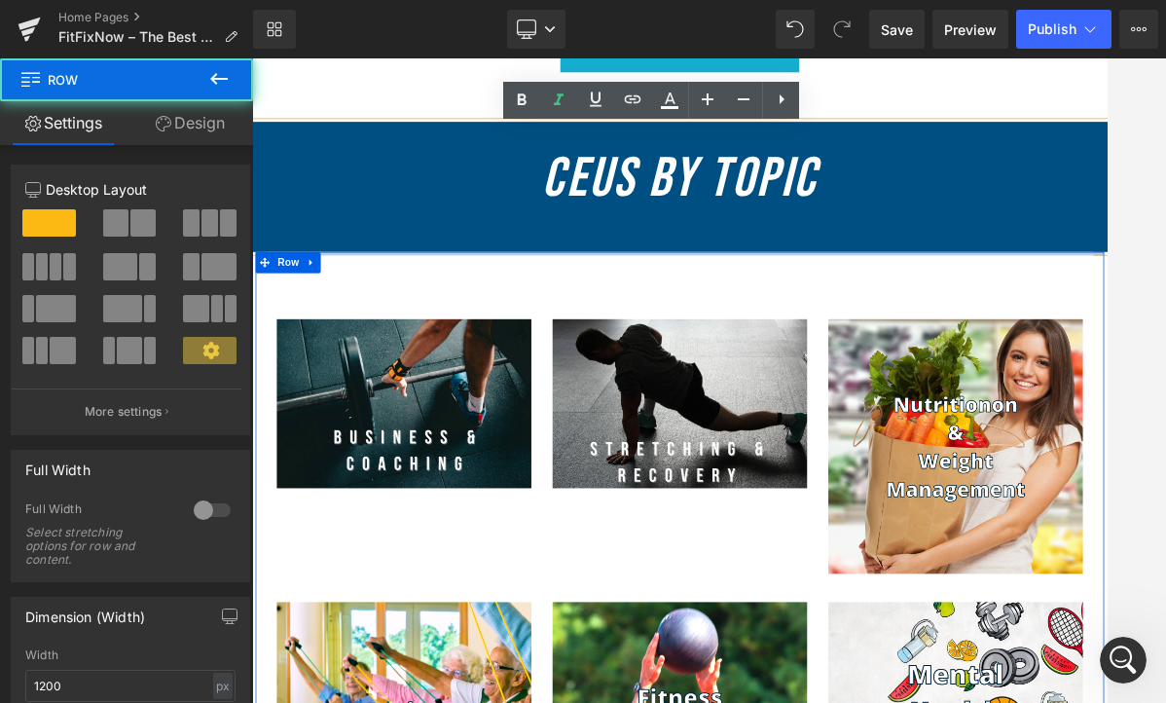
drag, startPoint x: 978, startPoint y: 339, endPoint x: 977, endPoint y: 272, distance: 66.2
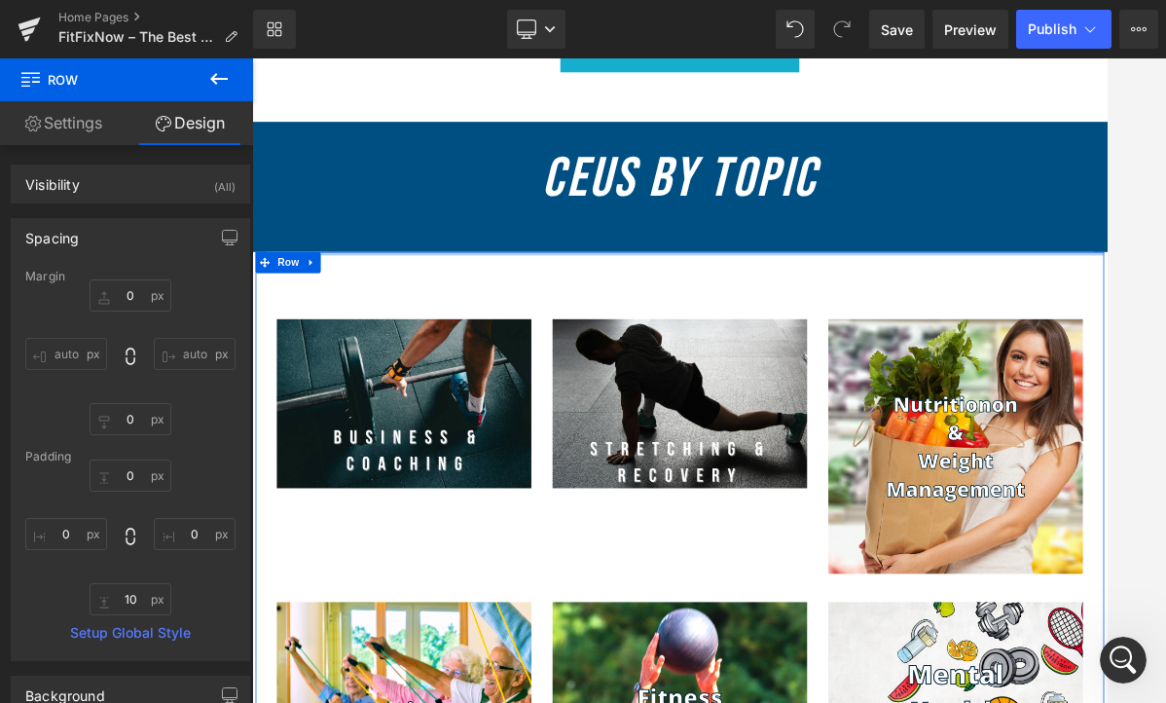
type input "0px"
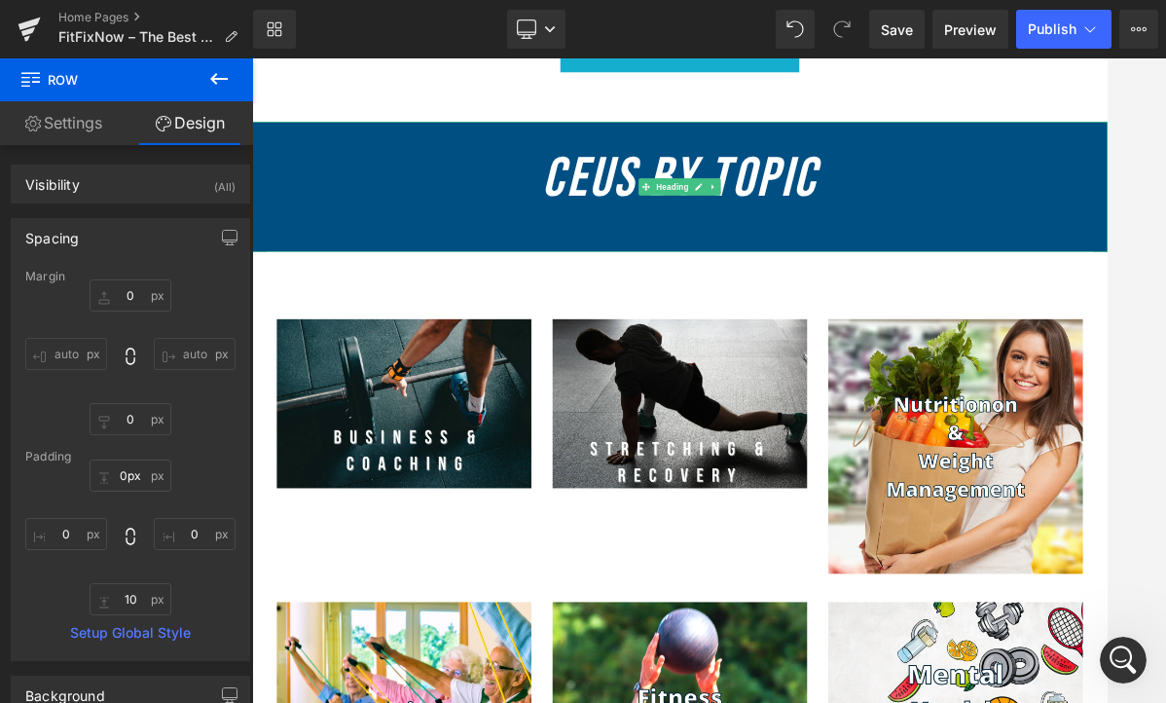
drag, startPoint x: 973, startPoint y: 338, endPoint x: 970, endPoint y: 289, distance: 48.7
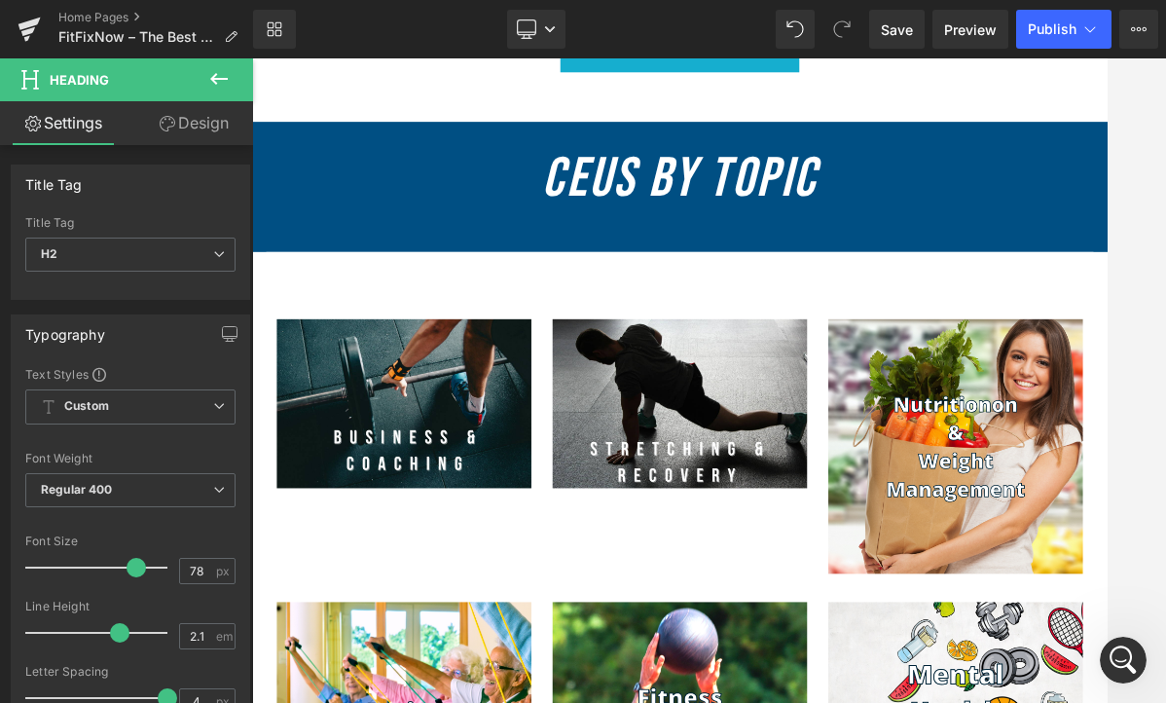
drag, startPoint x: 1118, startPoint y: 159, endPoint x: 1117, endPoint y: 138, distance: 20.5
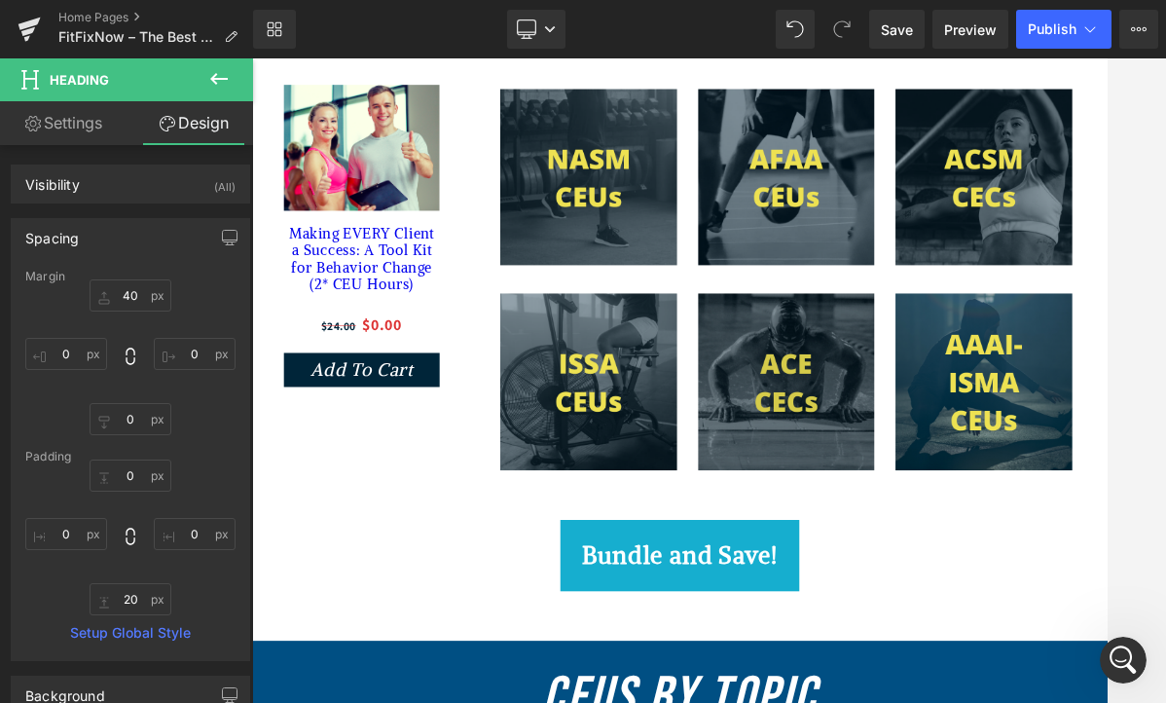
scroll to position [943, 0]
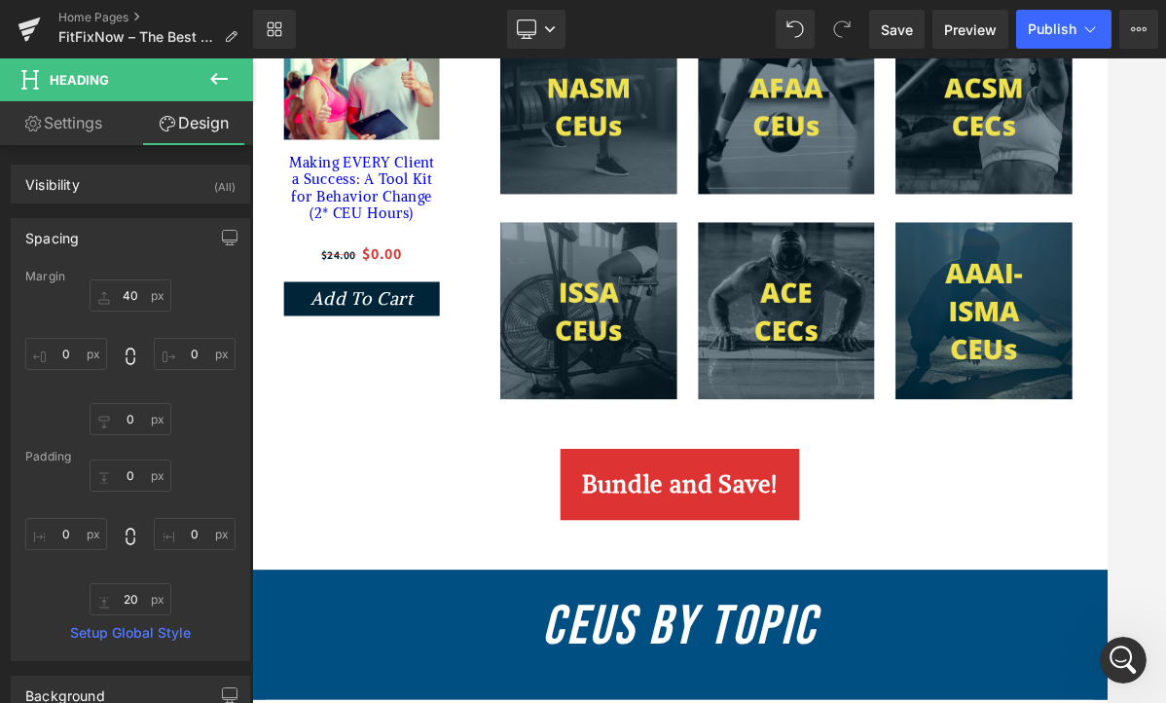
click at [901, 644] on link "Bundle and Save!" at bounding box center [840, 645] width 329 height 98
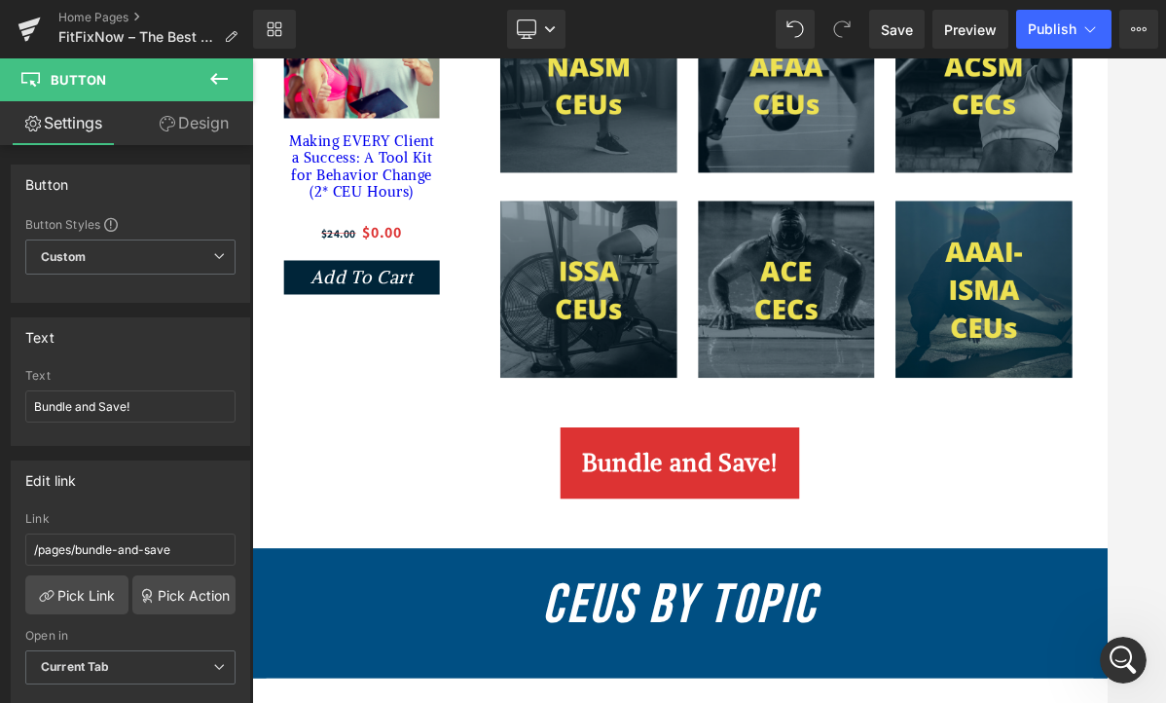
scroll to position [1009, 0]
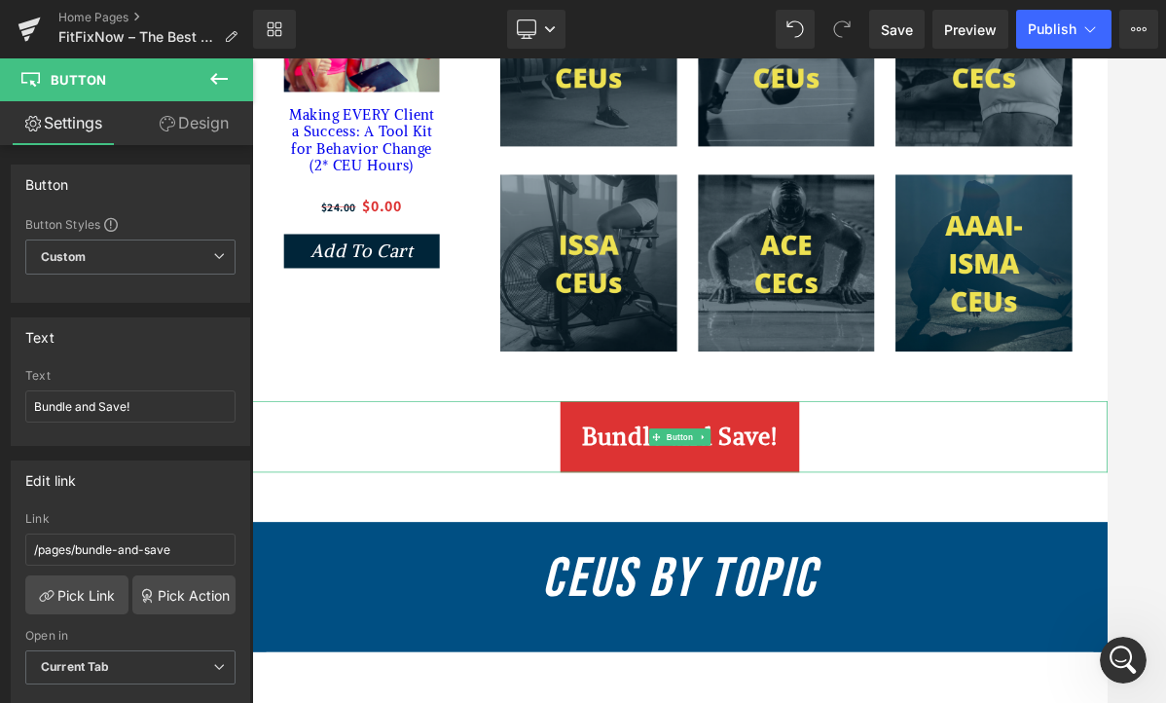
click at [875, 614] on link "Bundle and Save!" at bounding box center [840, 578] width 329 height 98
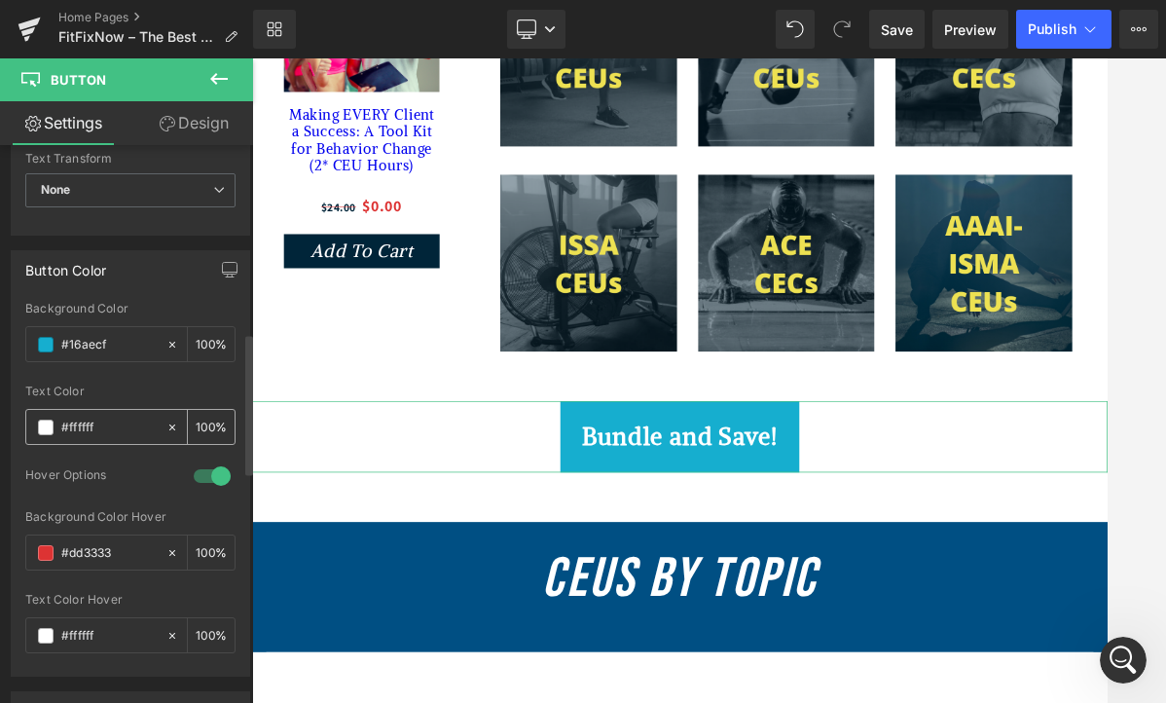
scroll to position [880, 0]
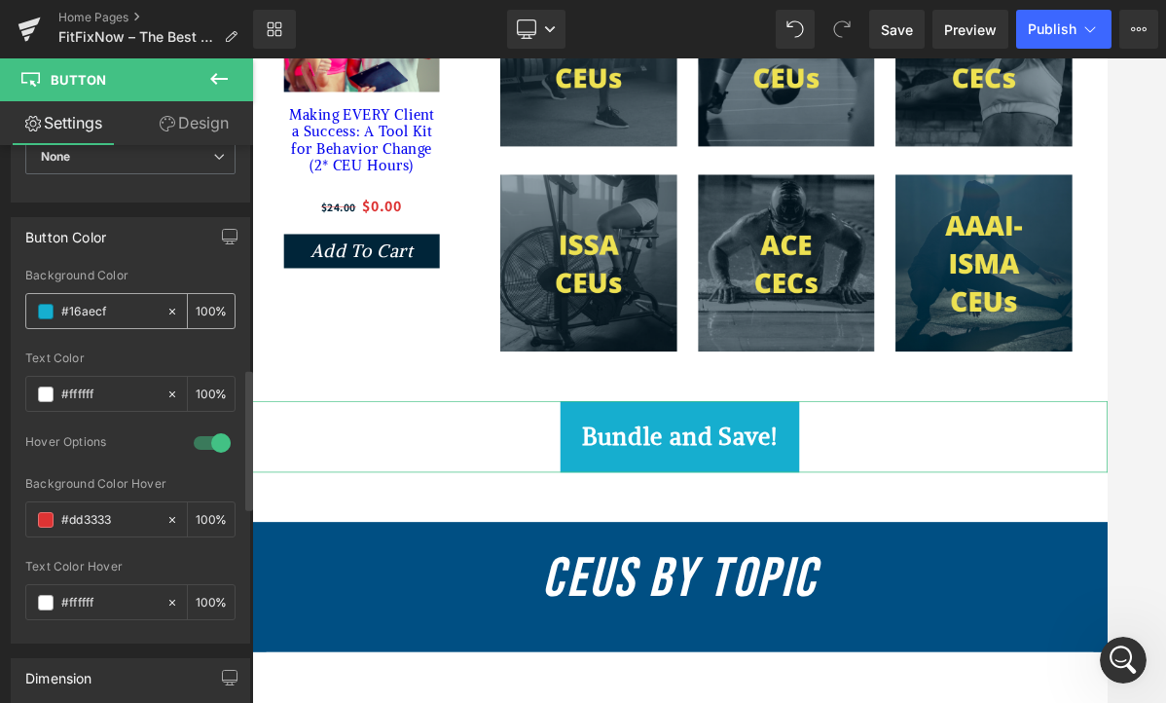
click at [104, 317] on input "#16aecf" at bounding box center [108, 311] width 95 height 21
click at [41, 315] on span at bounding box center [46, 312] width 16 height 16
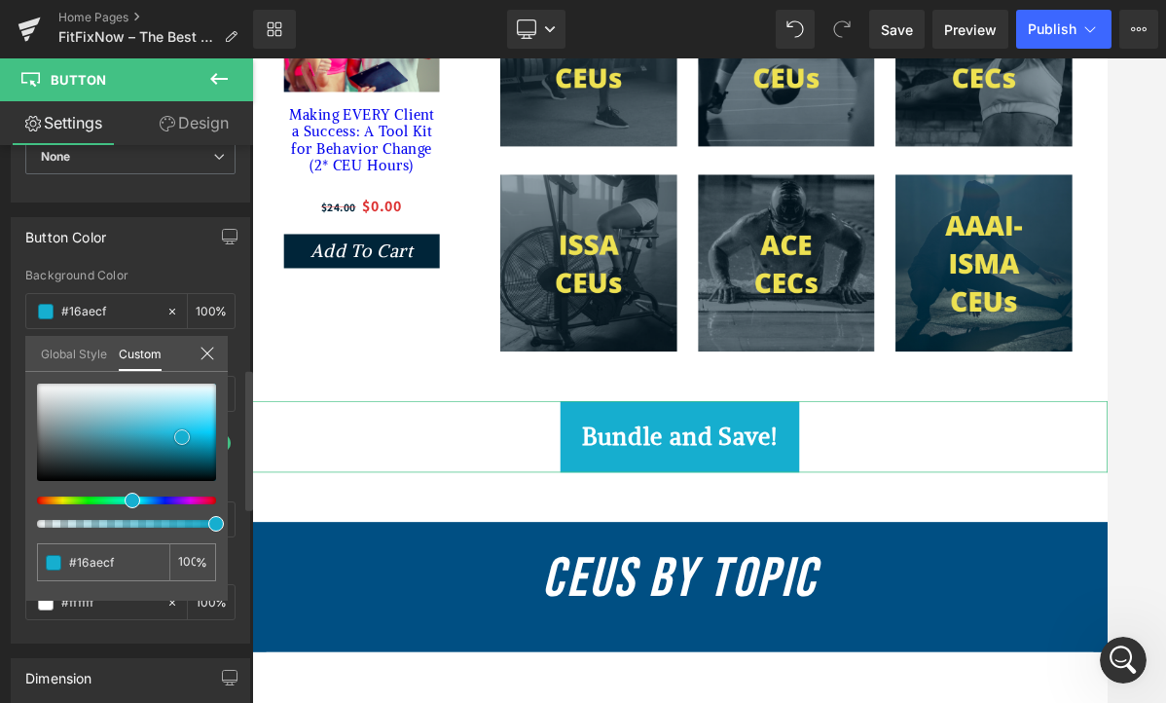
type input "#13a6c7"
type input "#0d7d96"
type input "#0b7188"
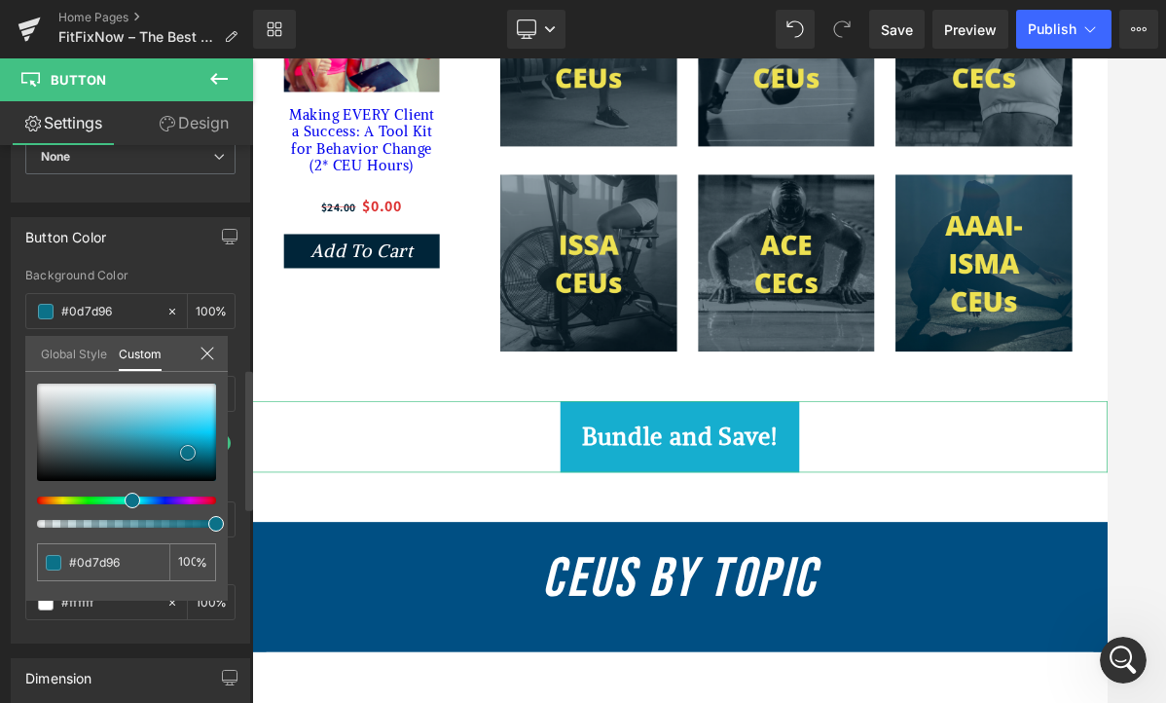
type input "#0b7188"
type input "#086276"
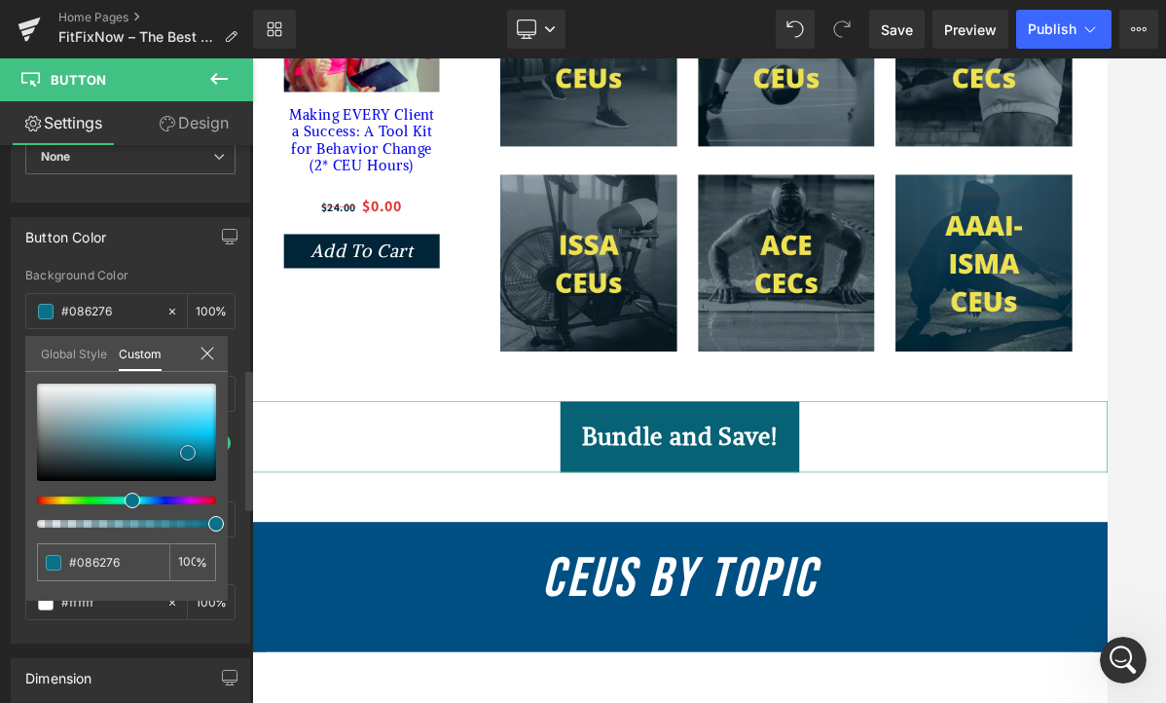
type input "#055365"
type input "#04404d"
type input "#033c49"
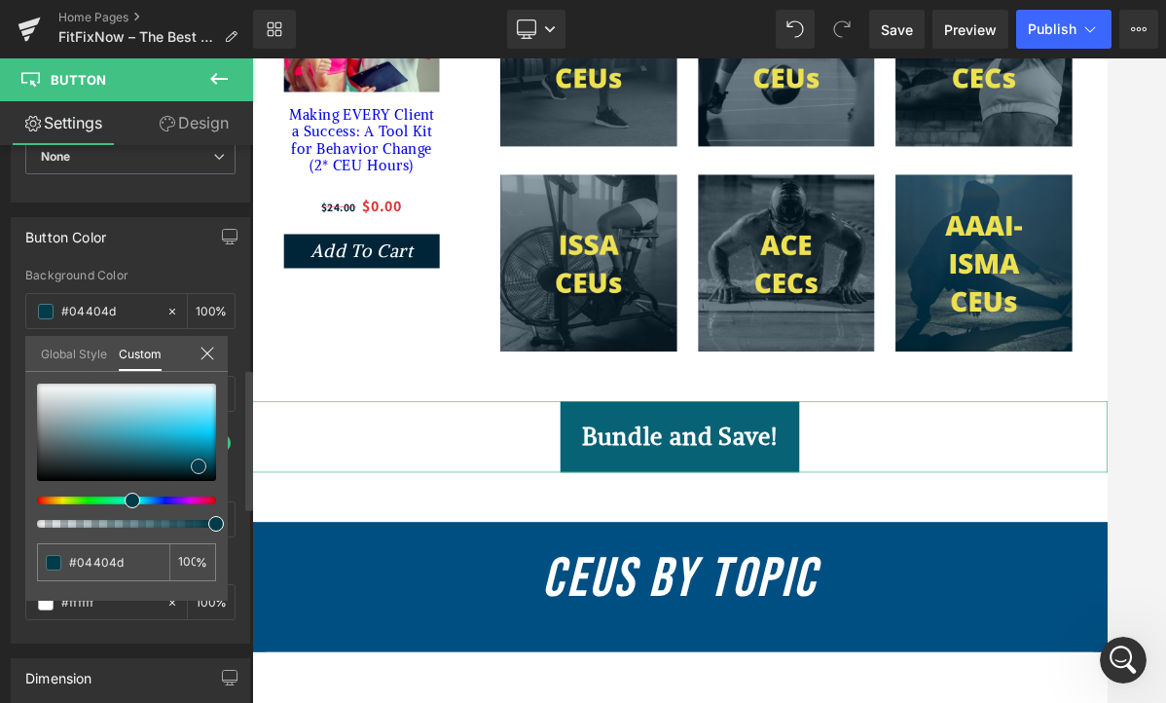
type input "#033c49"
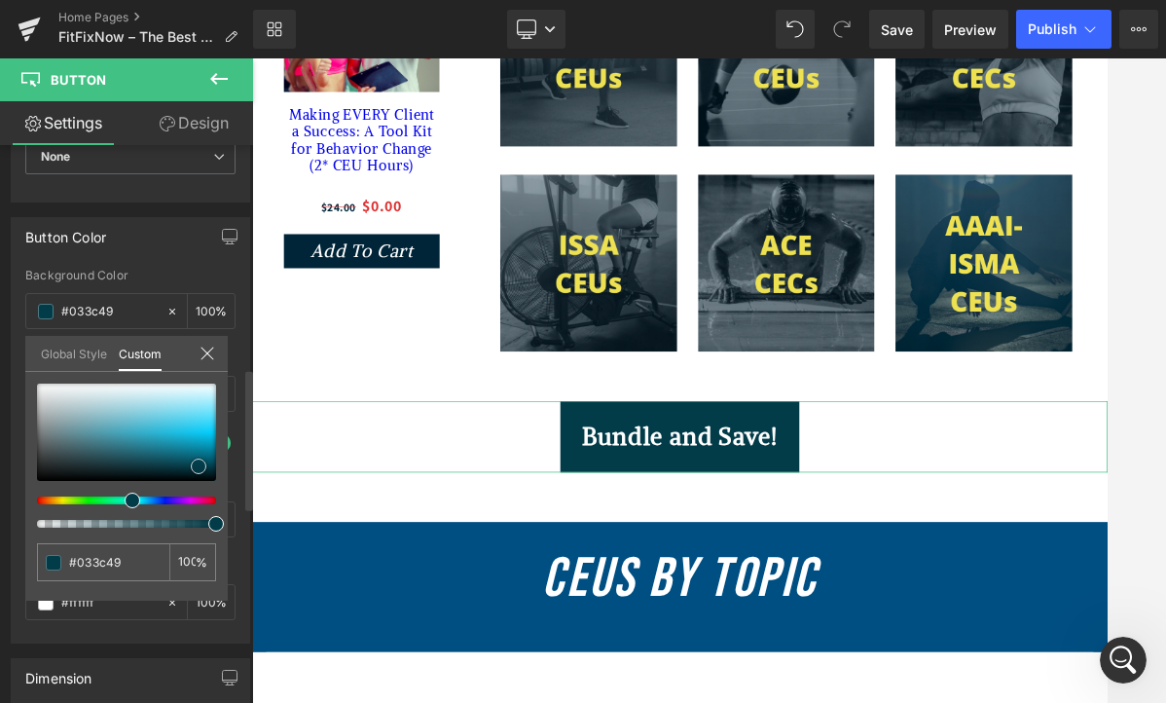
type input "#02303a"
type input "#00181e"
type input "#000c0f"
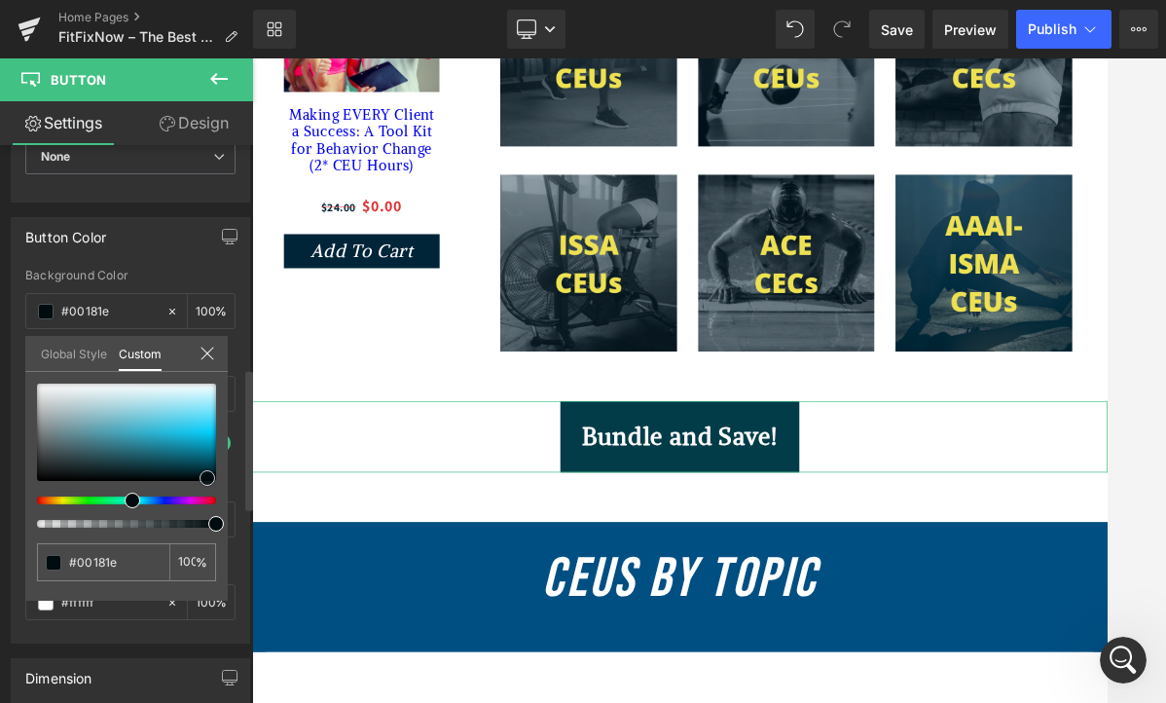
type input "#000c0f"
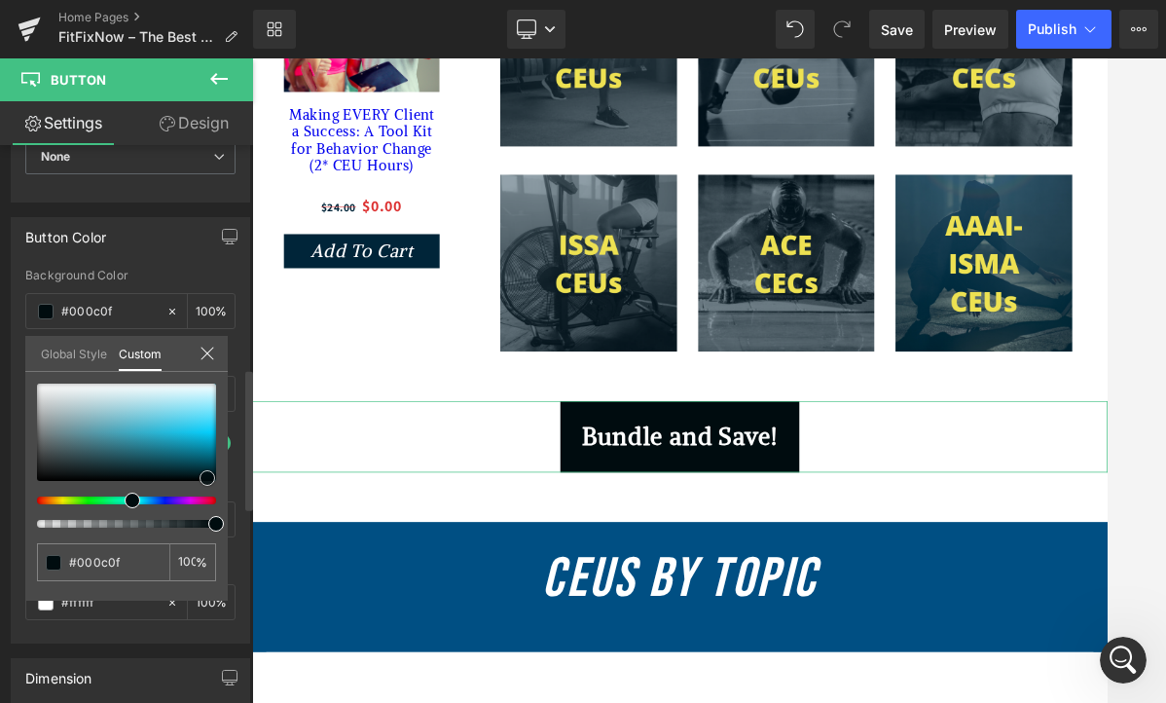
type input "#001c23"
type input "#01232c"
type input "#02323f"
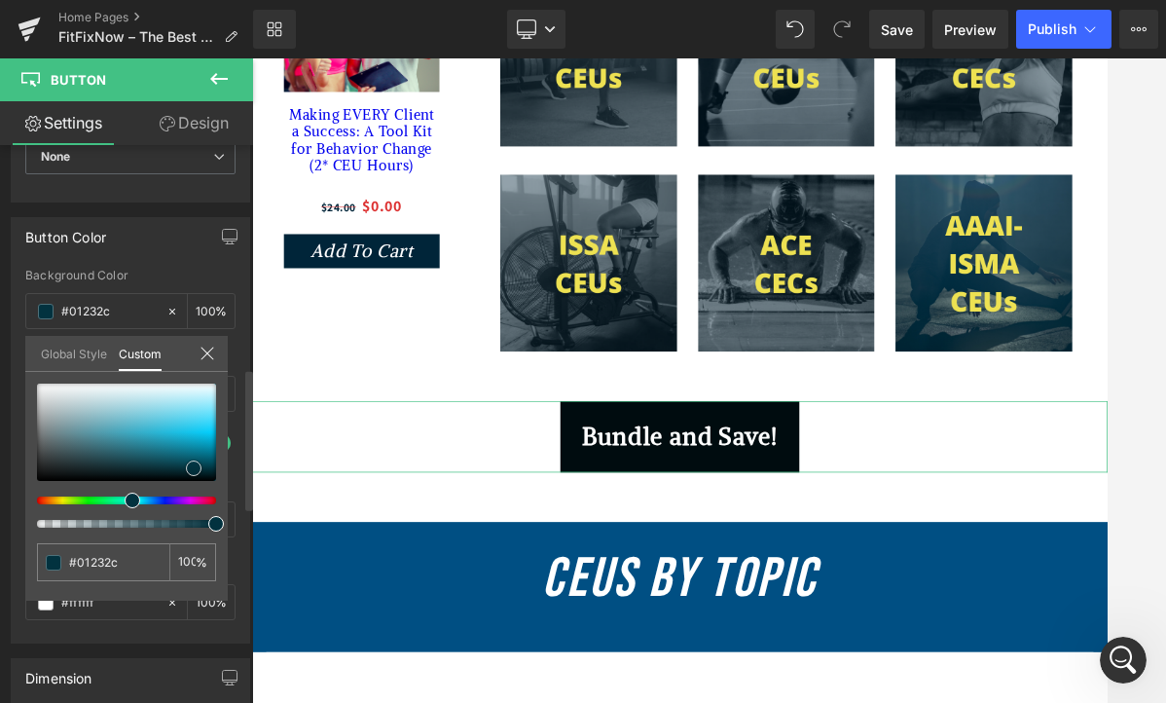
type input "#02323f"
type input "#043947"
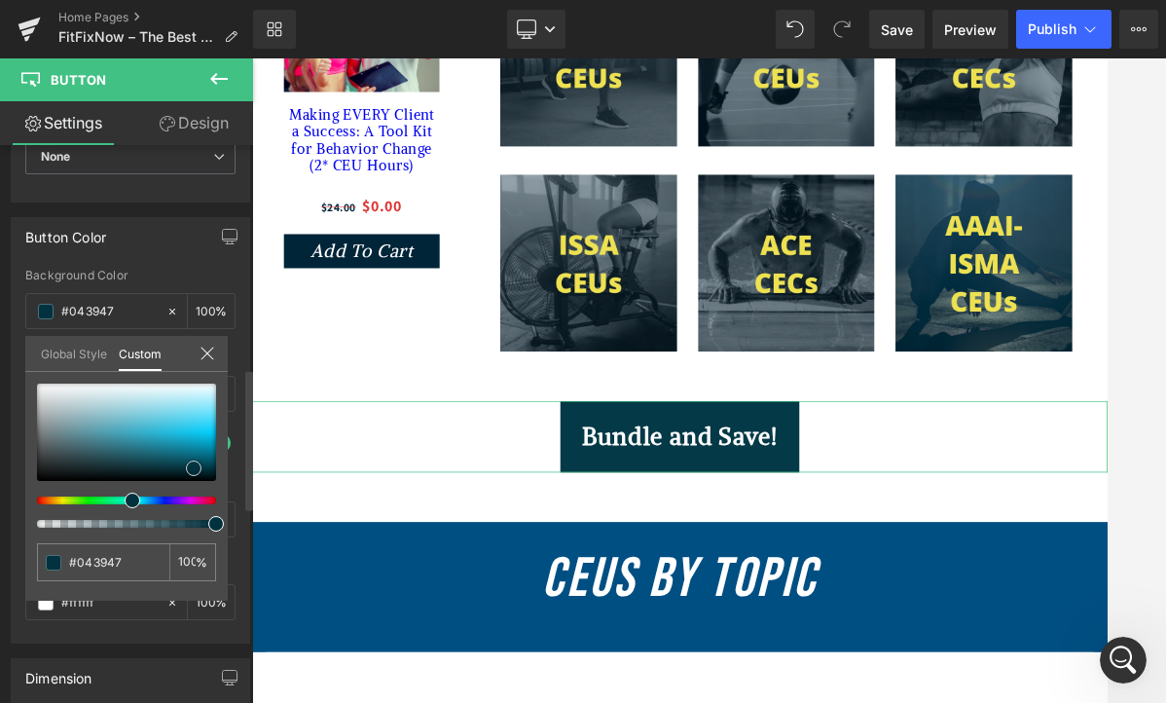
type input "#043d4c"
type input "#074759"
type input "#084f62"
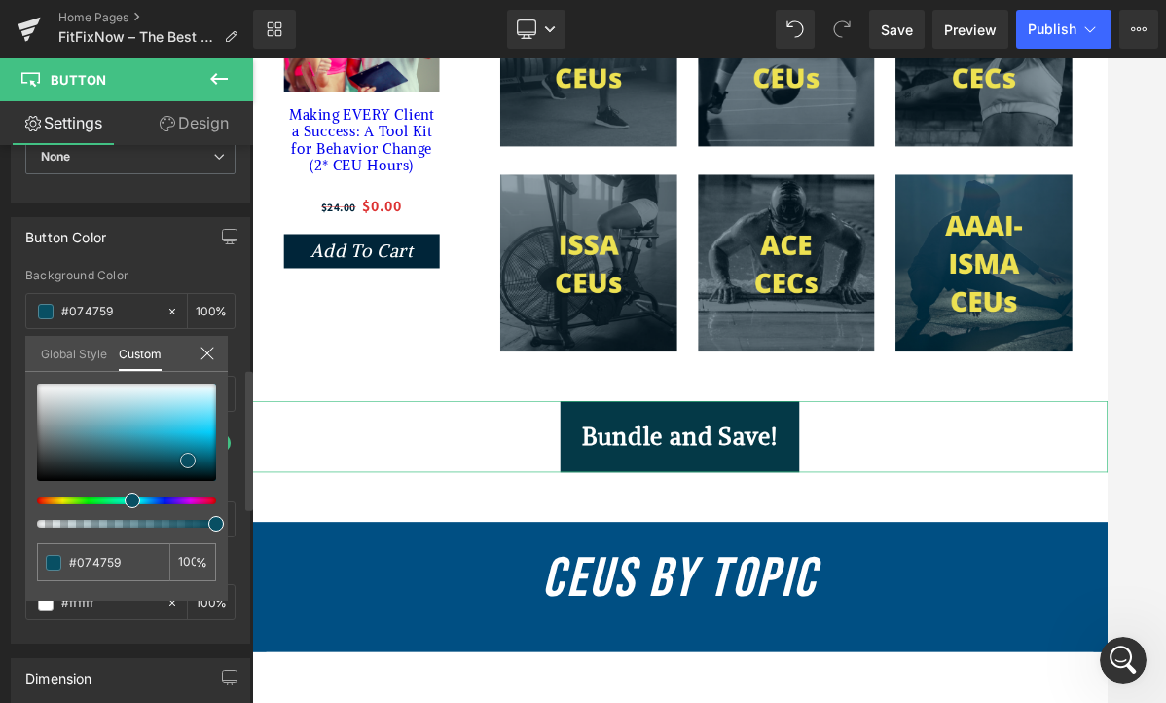
type input "#084f62"
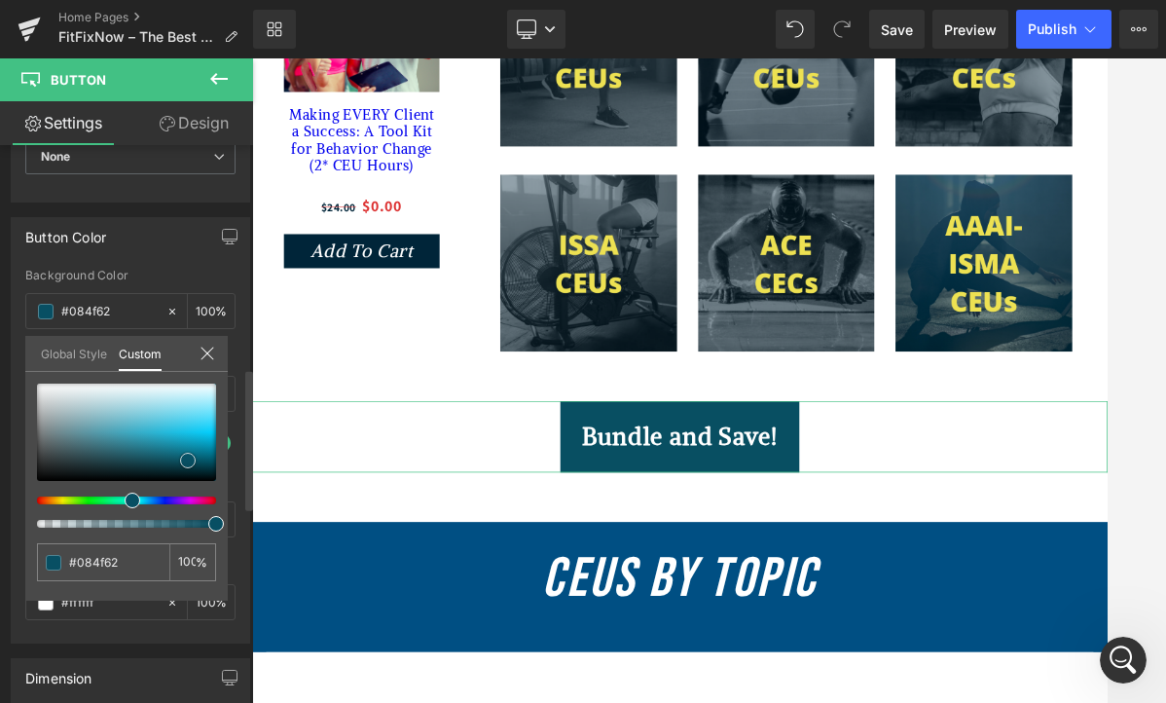
type input "#084f63"
type input "#08576d"
type input "#095e75"
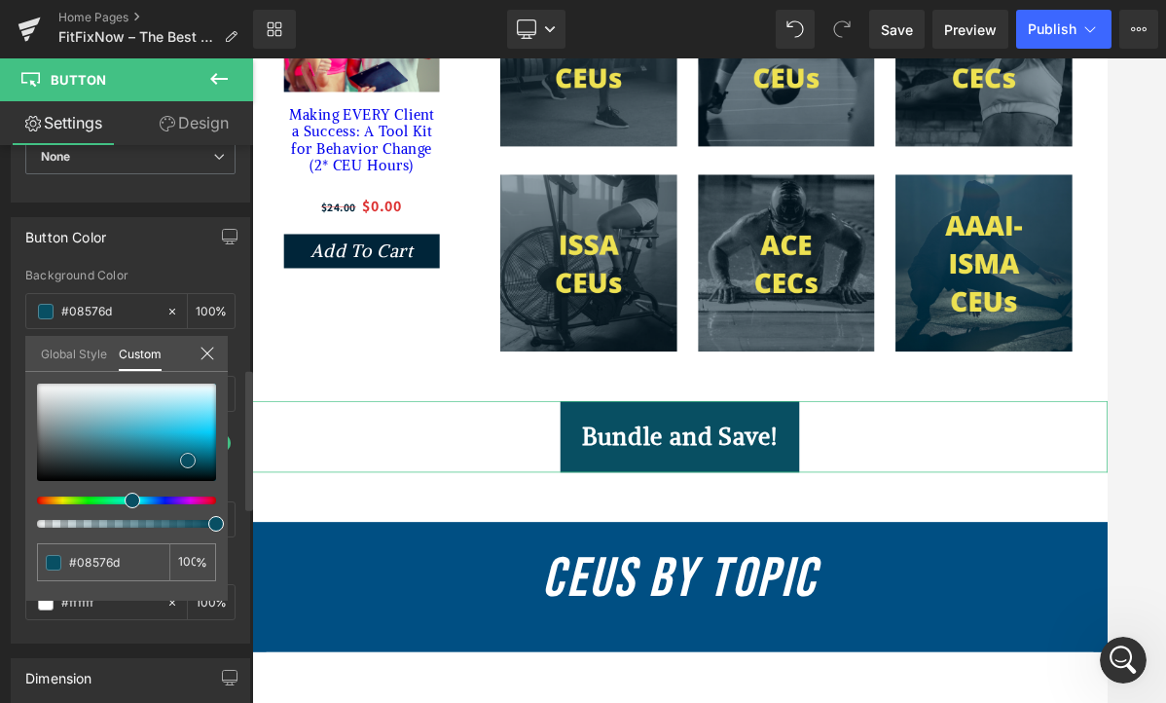
type input "#095e75"
type input "#09627a"
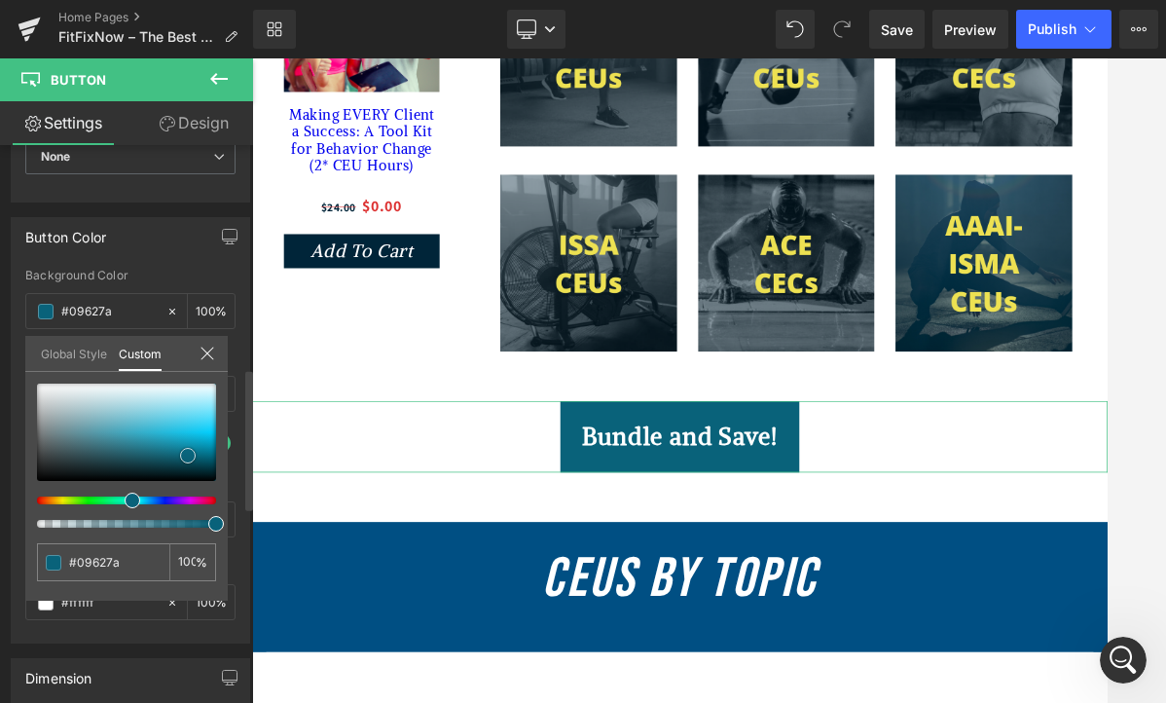
type input "#0a667f"
type input "#096a85"
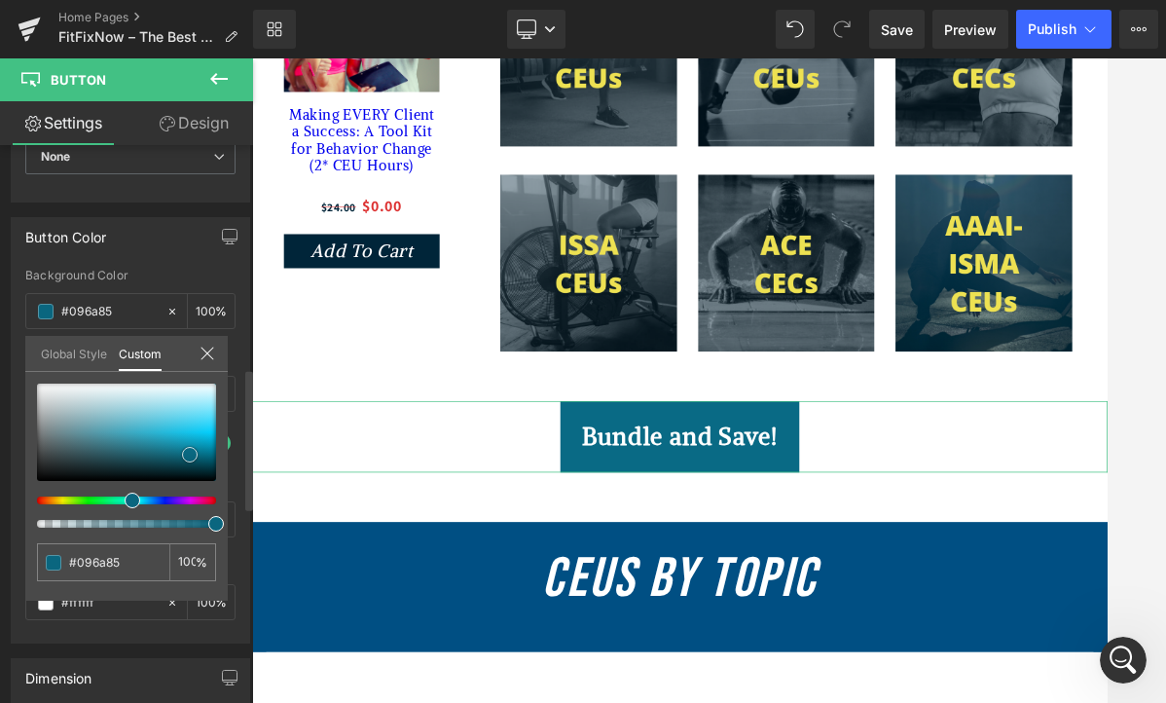
type input "#096e8a"
type input "#0a6d89"
type input "#09728f"
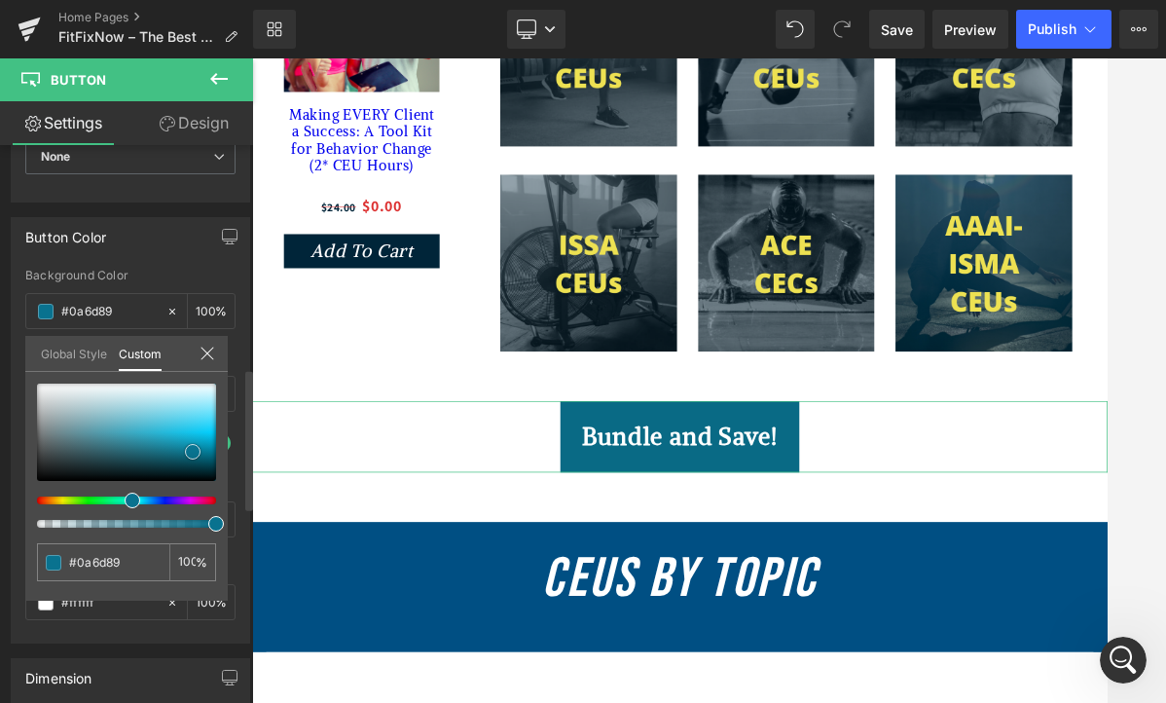
type input "#09728f"
type input "#086e8b"
type input "#076b86"
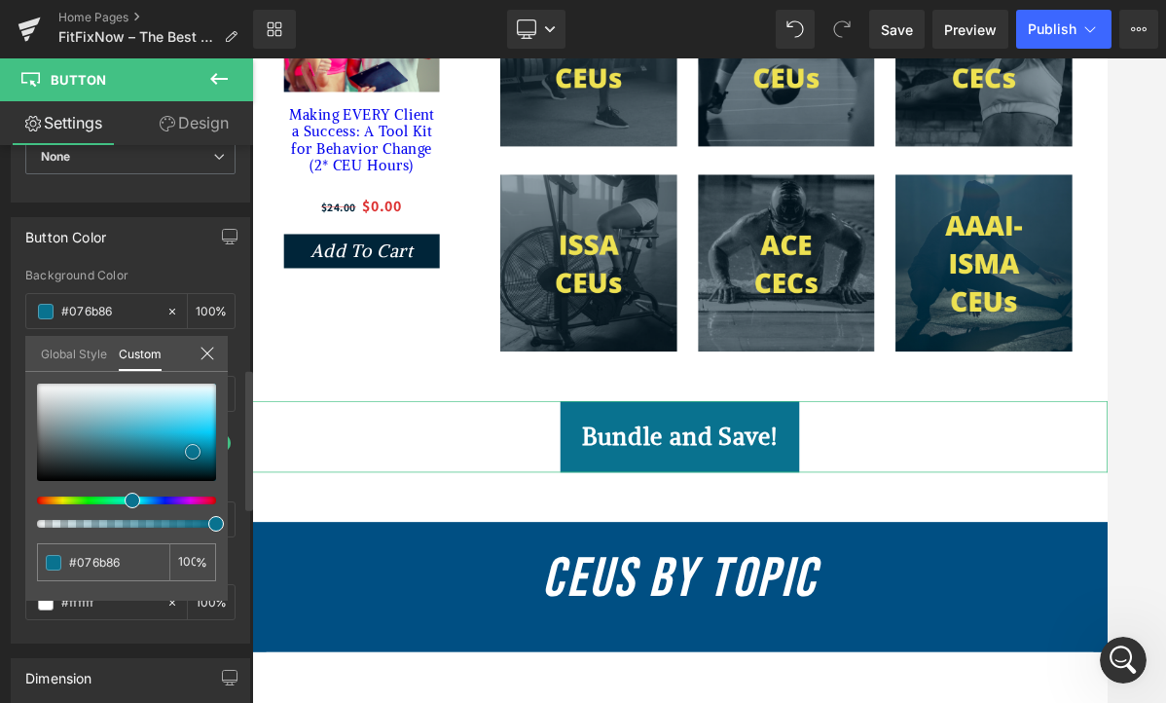
type input "#066782"
type input "#05647e"
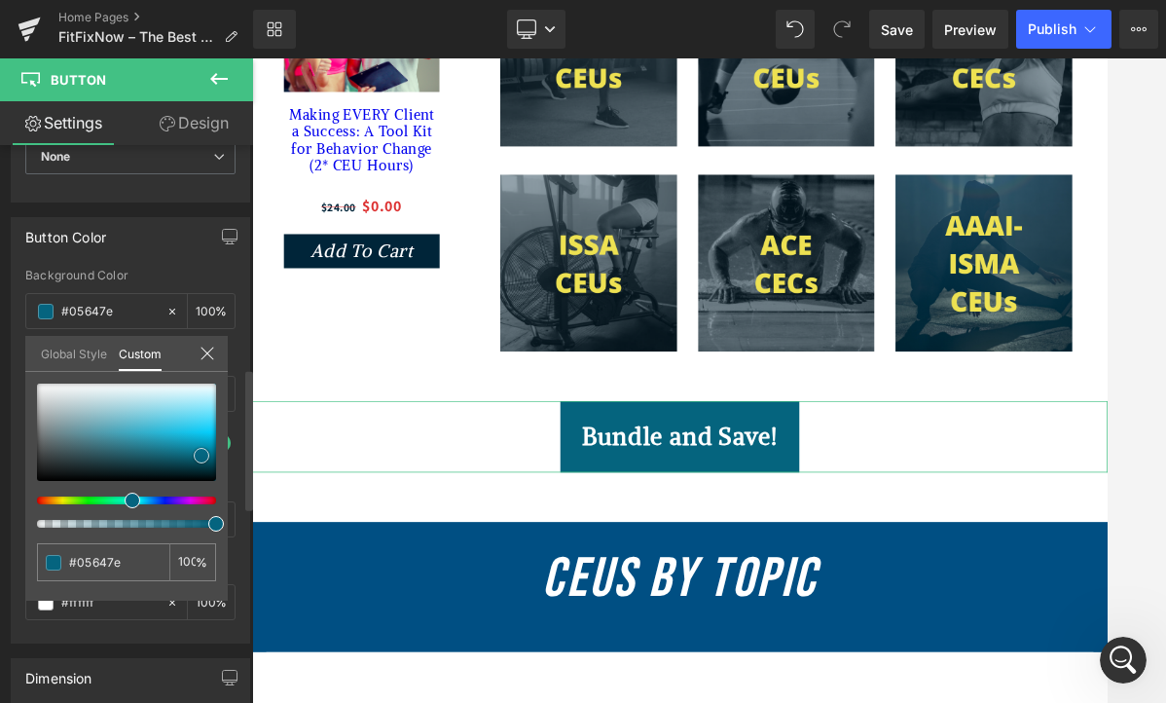
type input "#05647f"
type input "#036580"
type input "#016682"
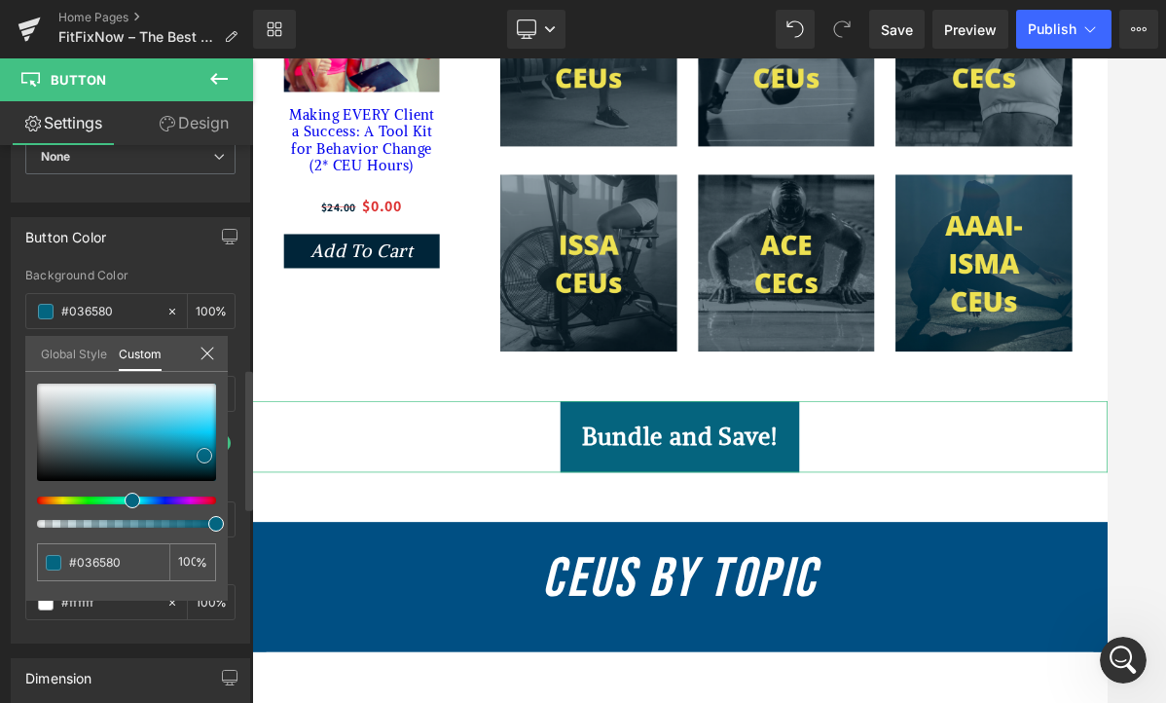
type input "#016682"
type input "#016783"
type input "#03627c"
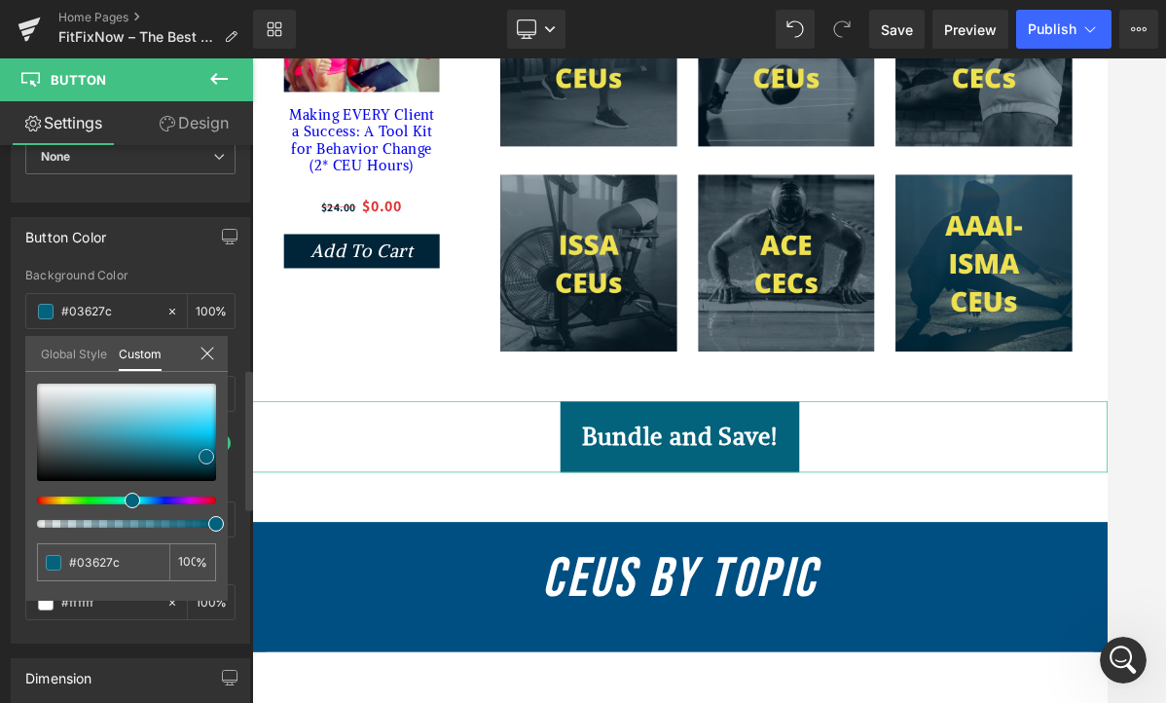
type input "#1a687e"
type input "#356d7c"
type input "#3c6875"
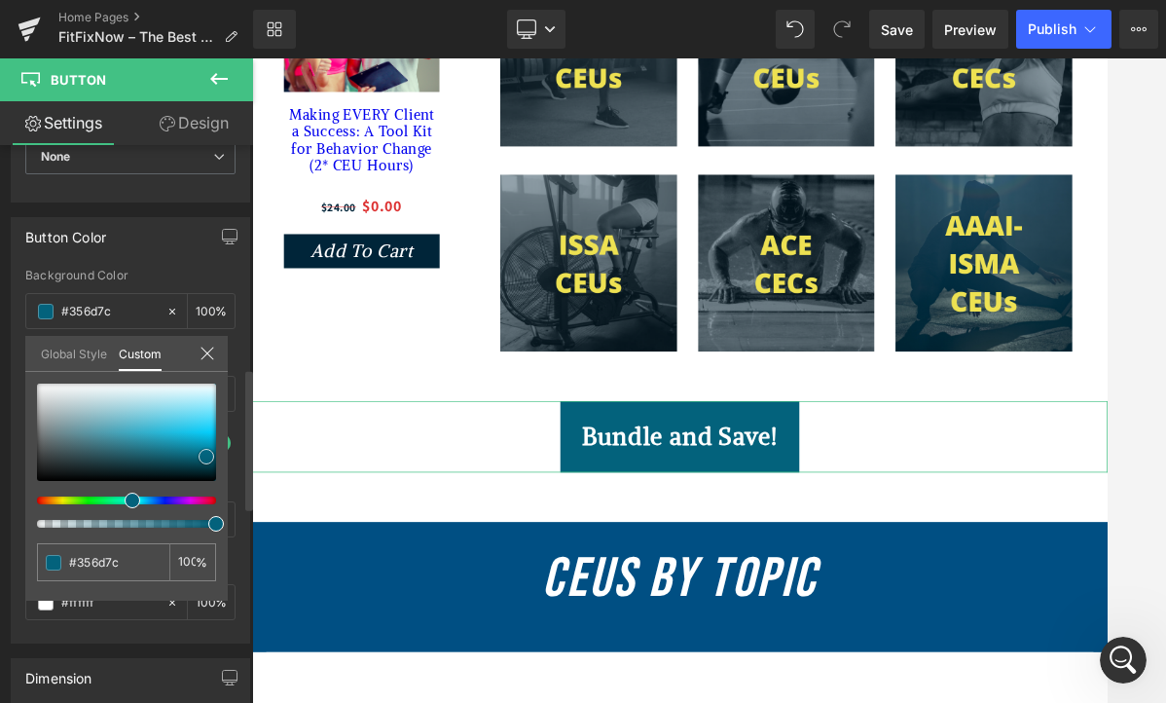
type input "#3c6875"
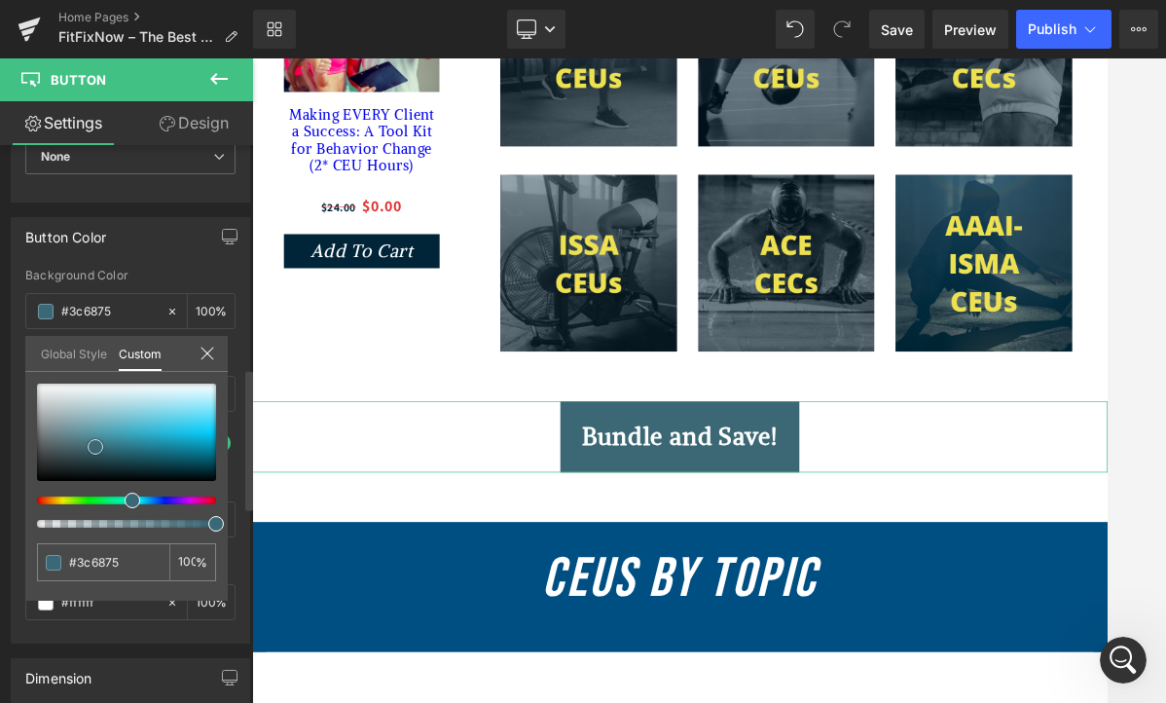
type input "#3b6876"
type input "#3a6977"
type input "#336d7e"
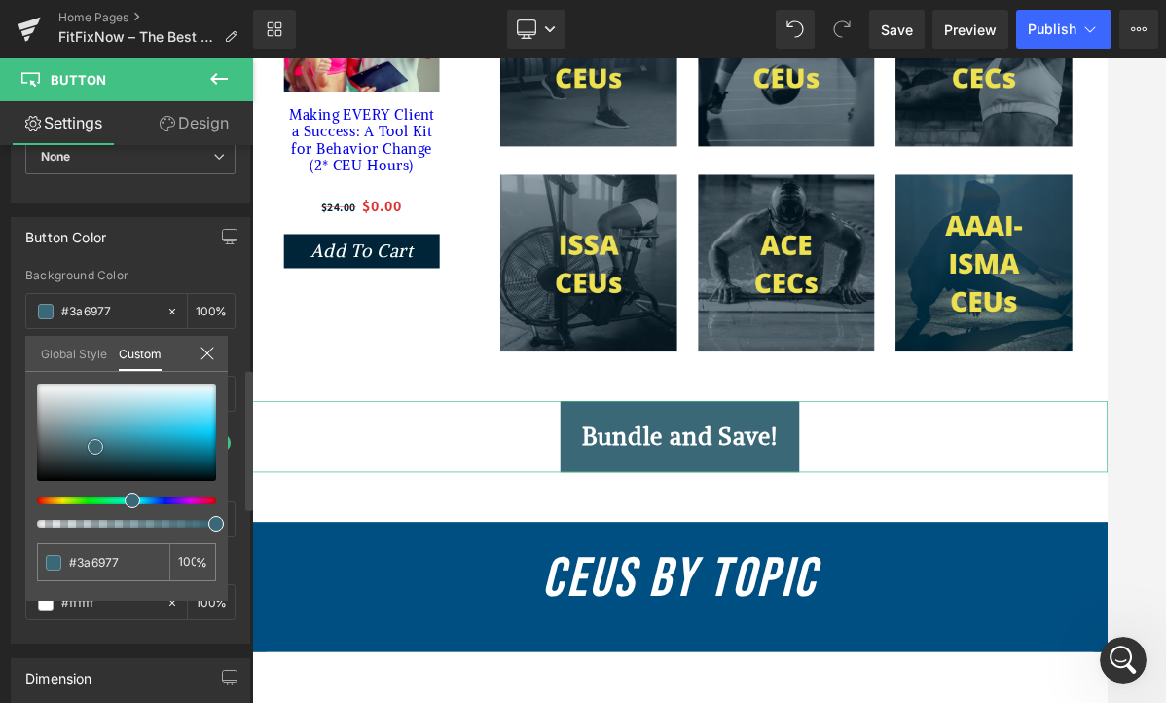
type input "#336d7e"
type input "#245d6e"
type input "#225a6b"
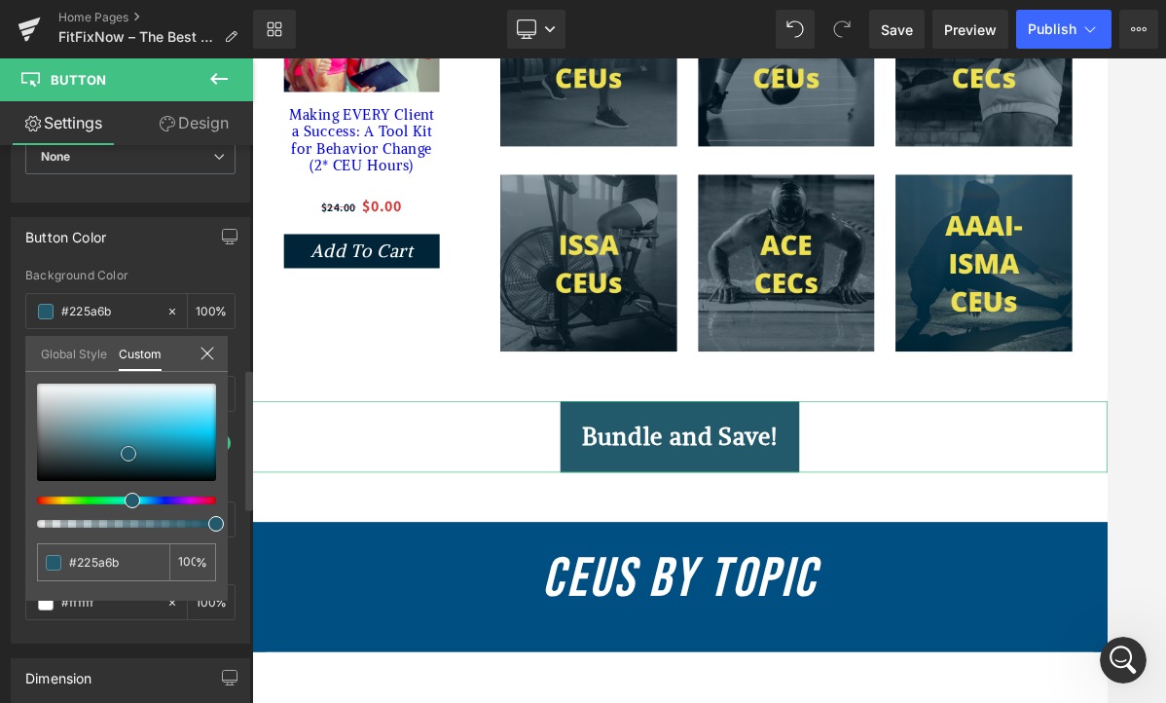
drag, startPoint x: 182, startPoint y: 437, endPoint x: 128, endPoint y: 453, distance: 56.0
click at [128, 453] on span at bounding box center [129, 454] width 16 height 16
type input "#224d6c"
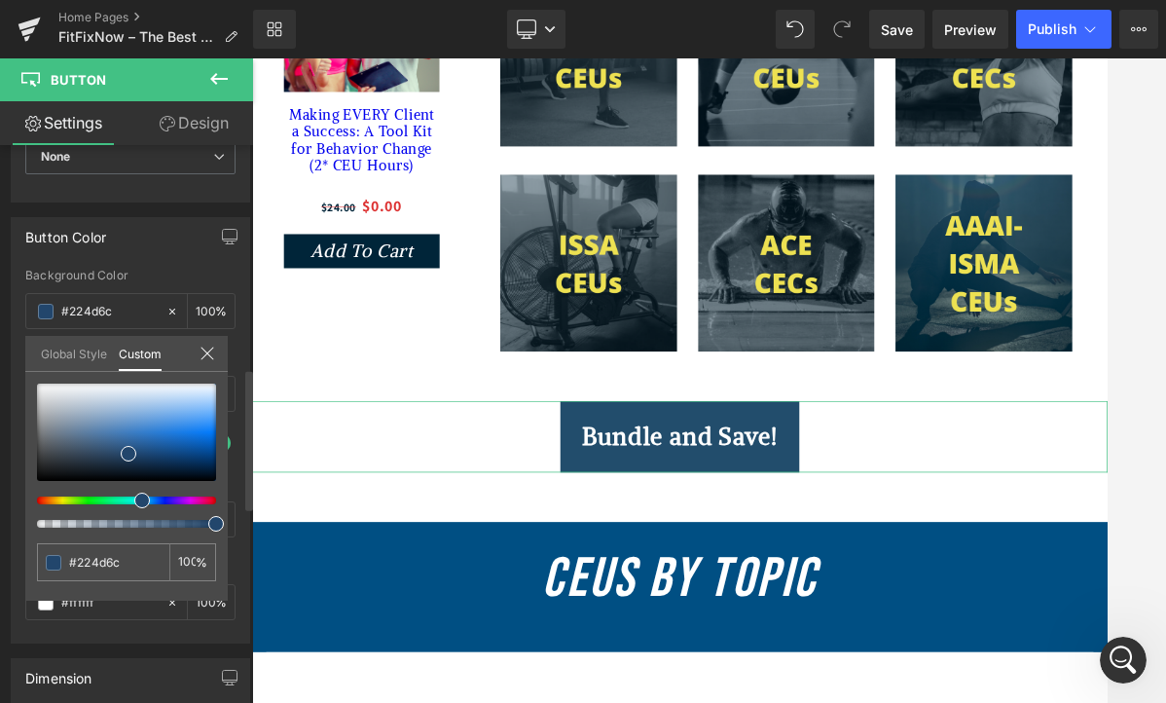
type input "#224b6c"
type input "#22466c"
type input "#22436c"
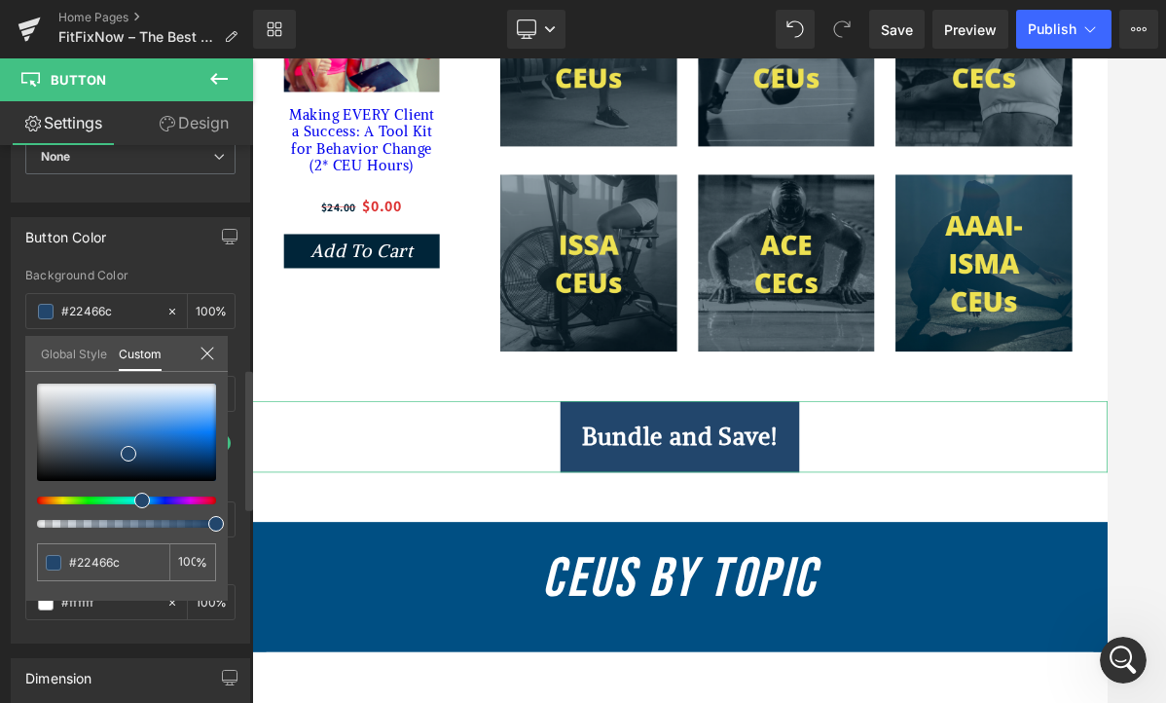
type input "#22436c"
type input "#22426c"
type input "#223f6c"
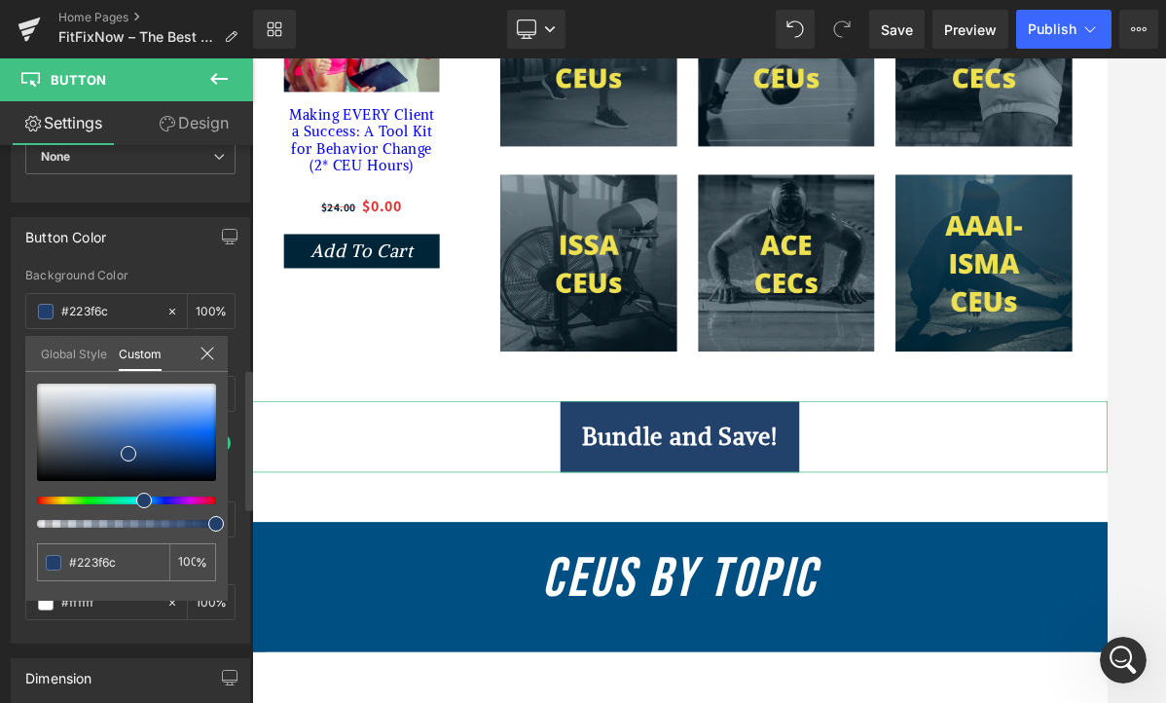
type input "#223d6c"
type input "#223b6c"
type input "#22386c"
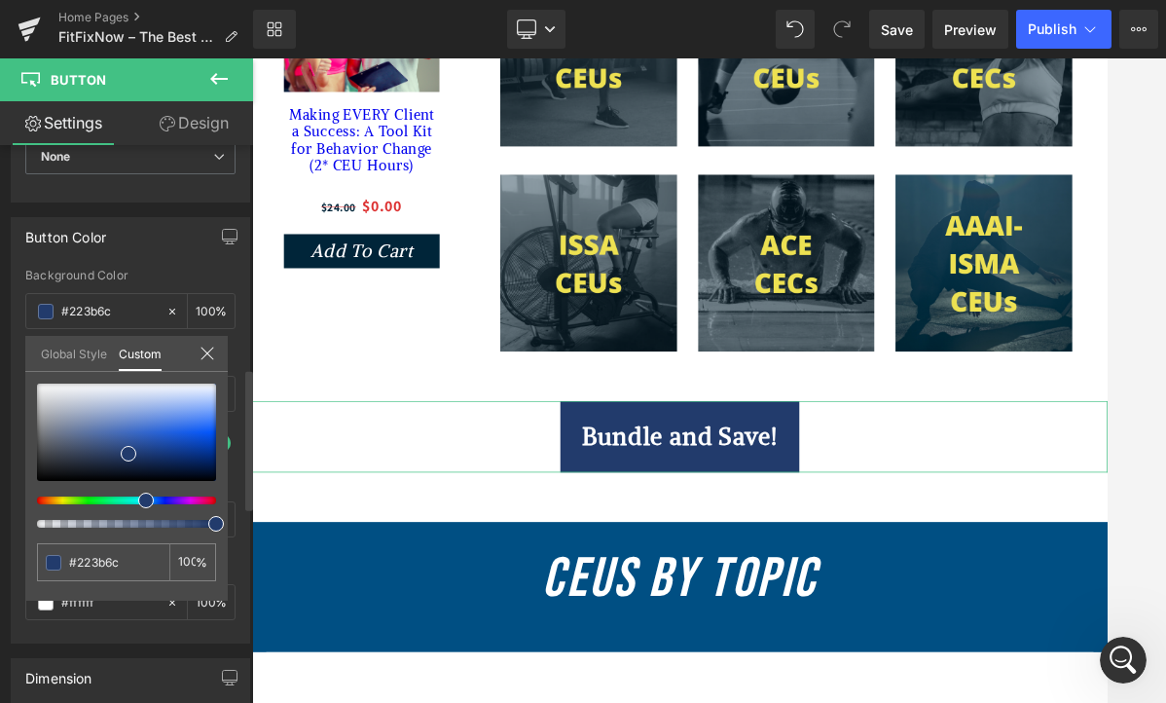
type input "#22386c"
type input "#223b6c"
type input "#22426c"
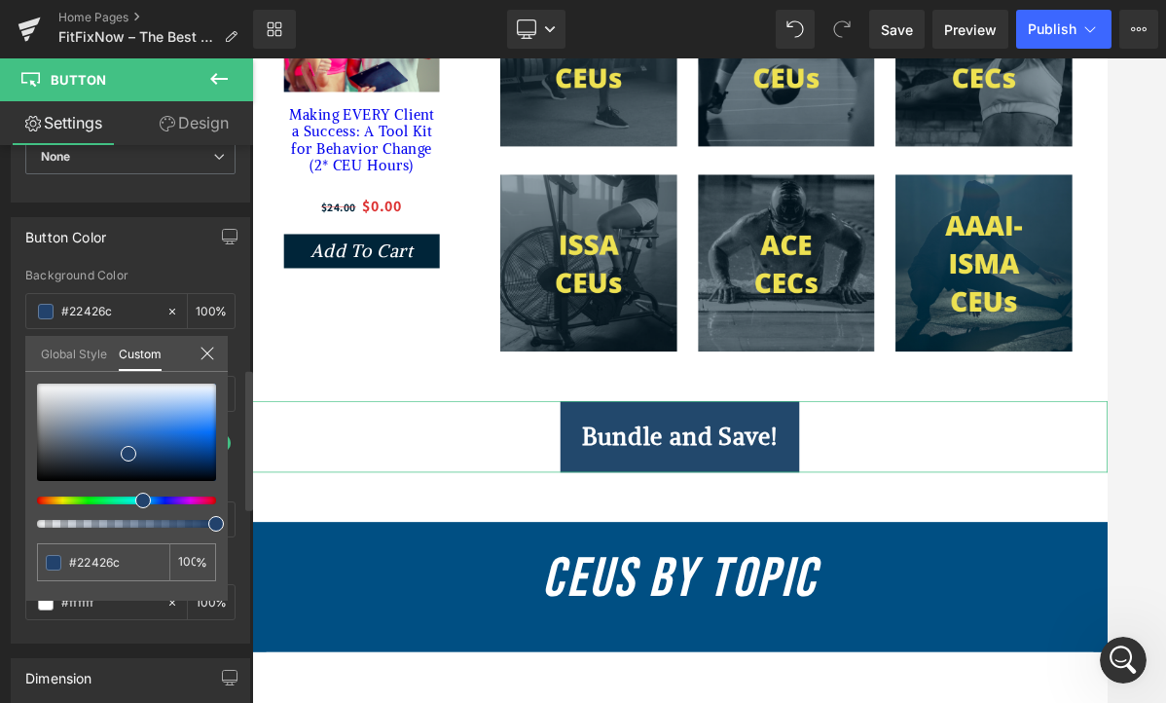
type input "#22486c"
type input "#224b6c"
type input "#224d6c"
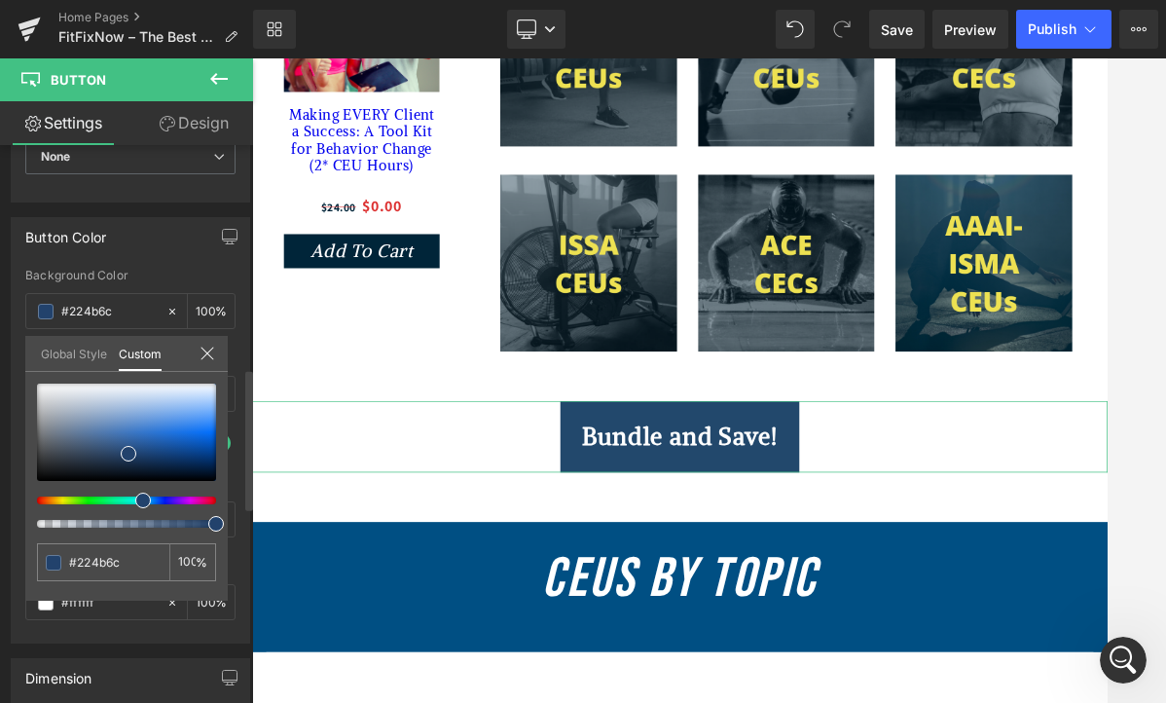
type input "#224d6c"
type input "#22506c"
type input "#22526c"
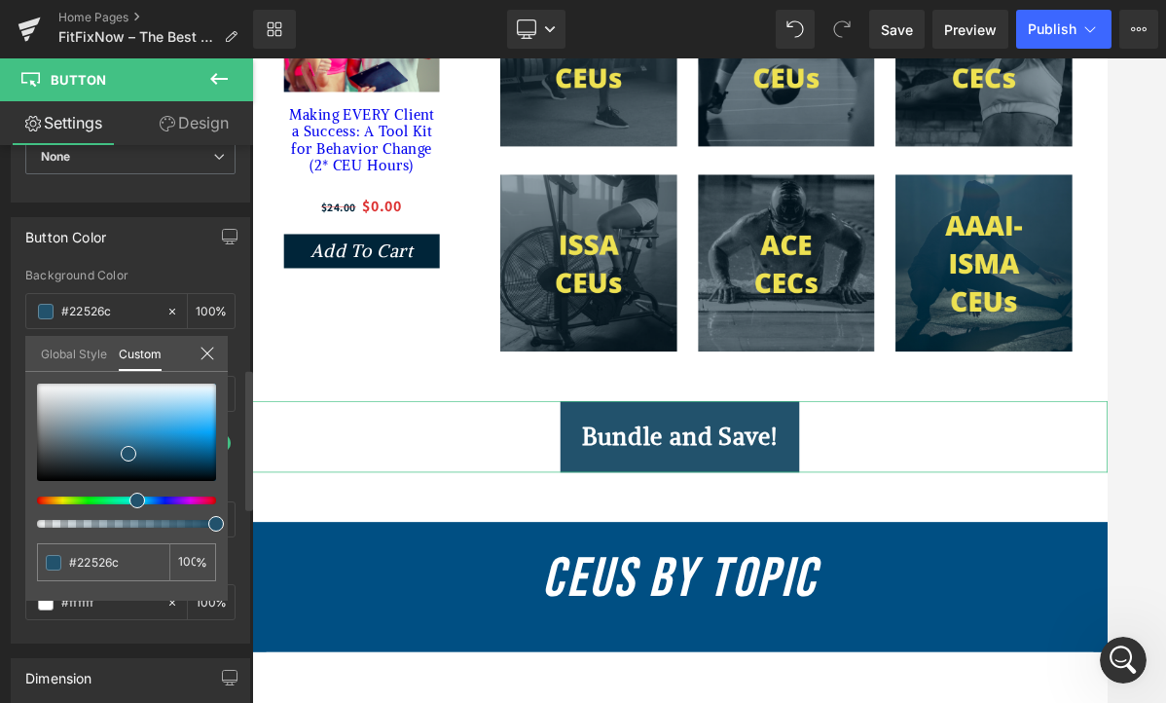
click at [129, 503] on span at bounding box center [137, 500] width 16 height 16
click at [205, 353] on icon at bounding box center [206, 352] width 13 height 13
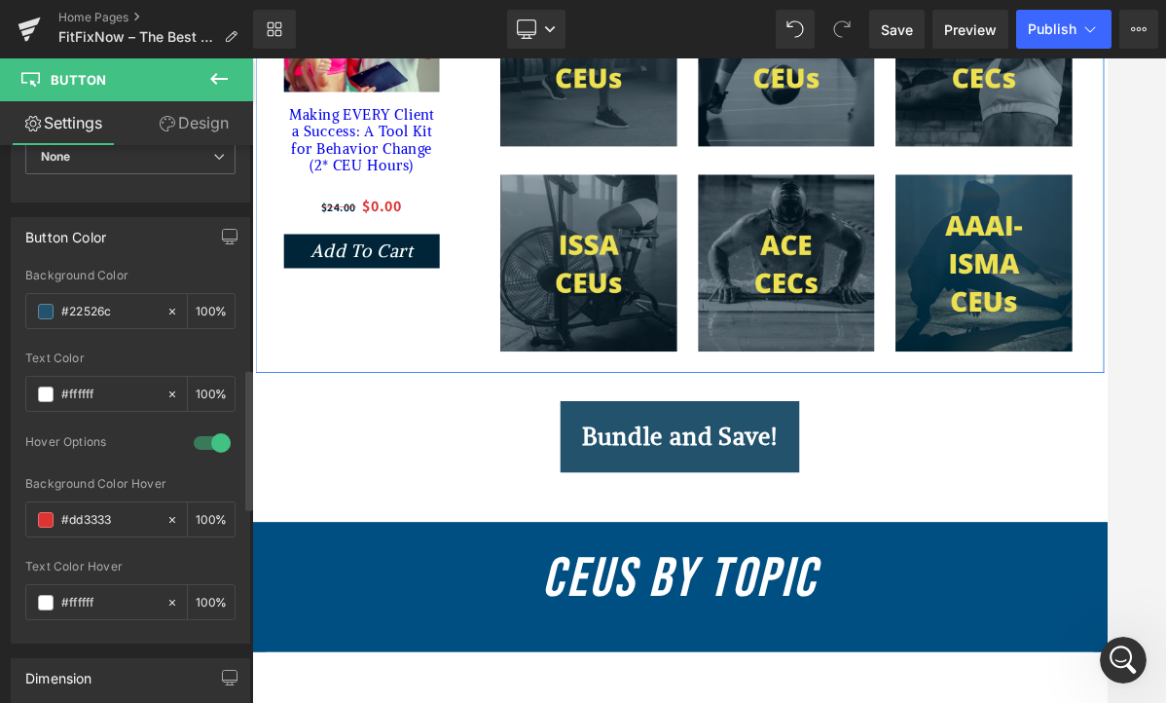
click at [472, 453] on div "Try Us FREE! Heading Sale Off (P) Image Making EVERY Client a Success: A Tool K…" at bounding box center [841, 146] width 1168 height 688
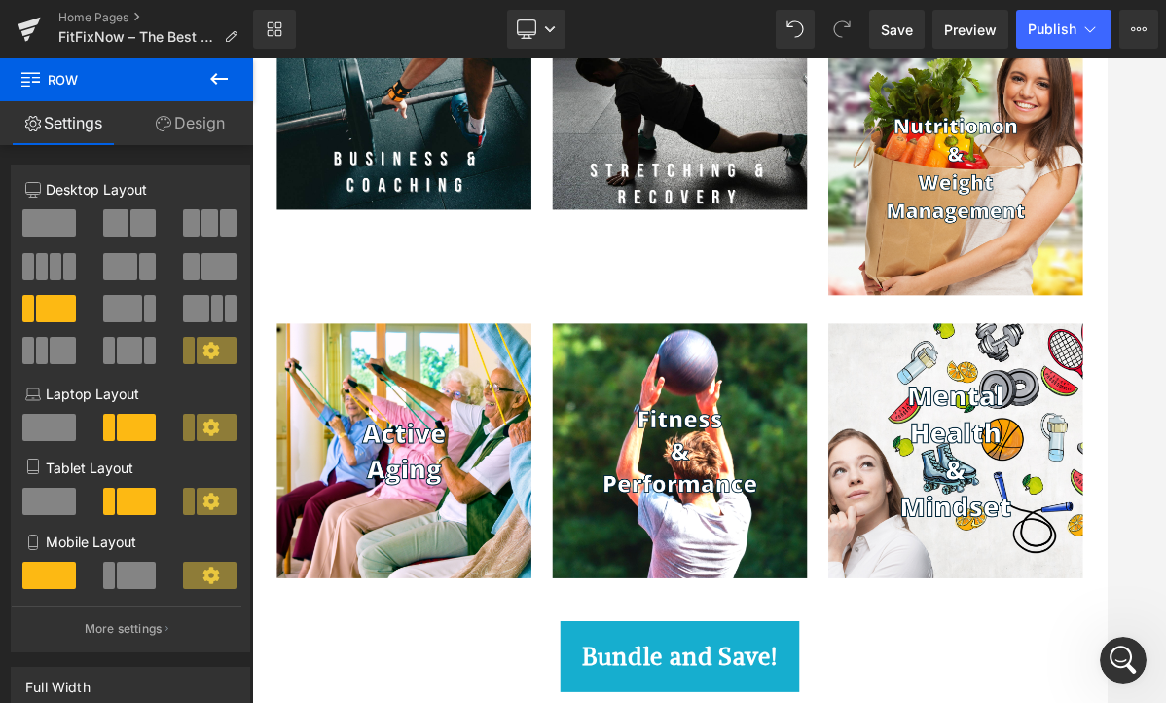
scroll to position [2293, 0]
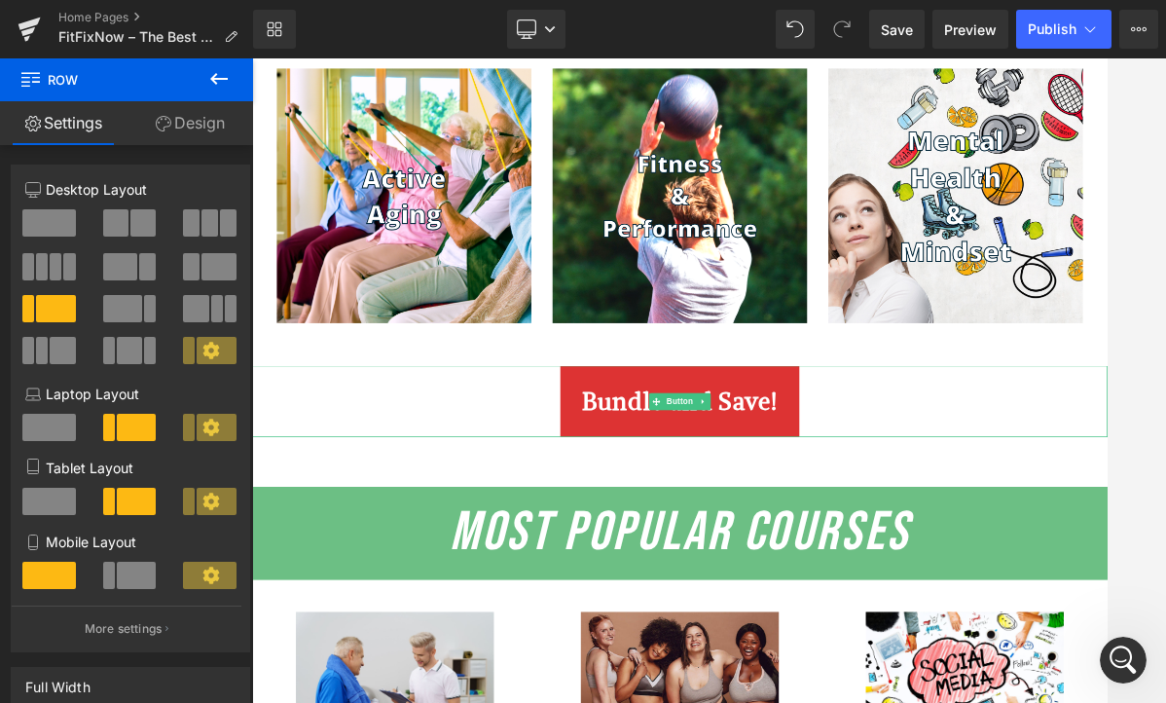
click at [887, 525] on link "Bundle and Save!" at bounding box center [840, 531] width 329 height 98
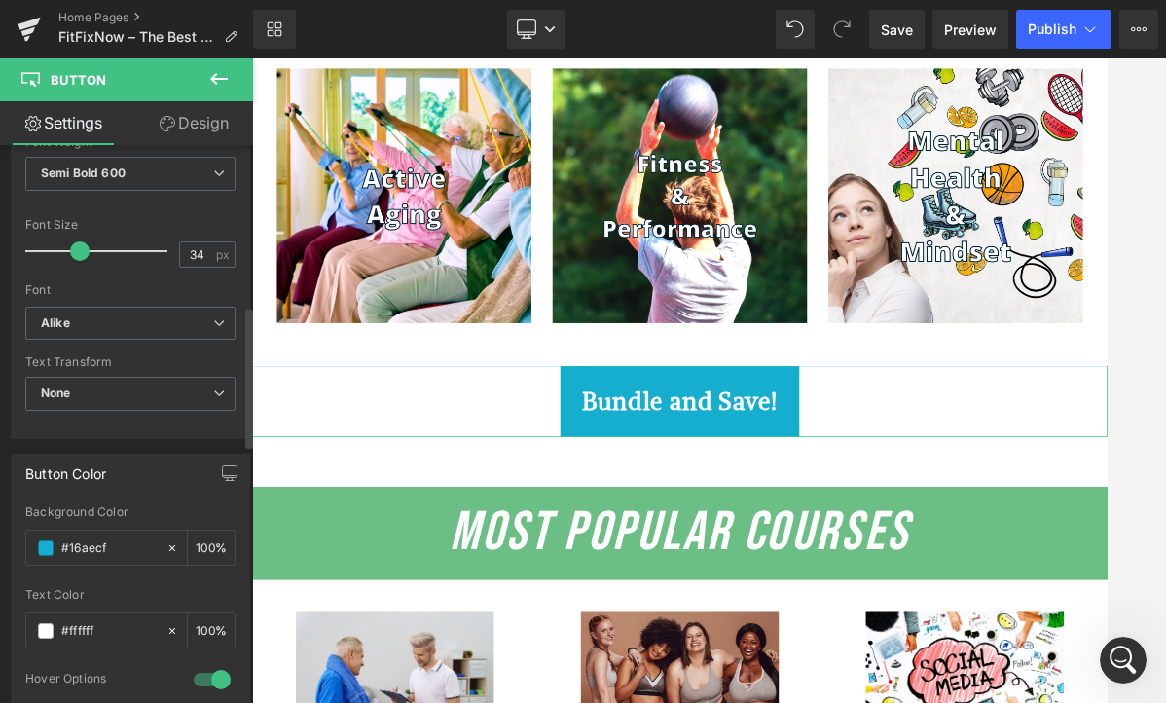
scroll to position [691, 0]
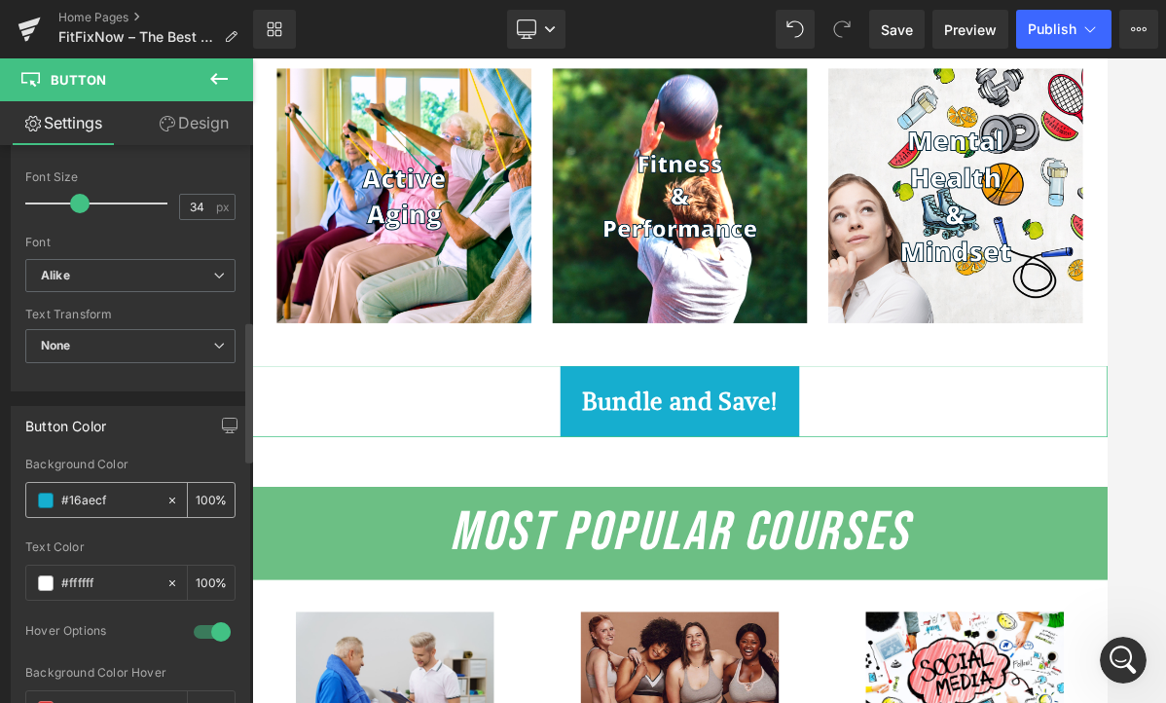
click at [40, 500] on span at bounding box center [46, 500] width 16 height 16
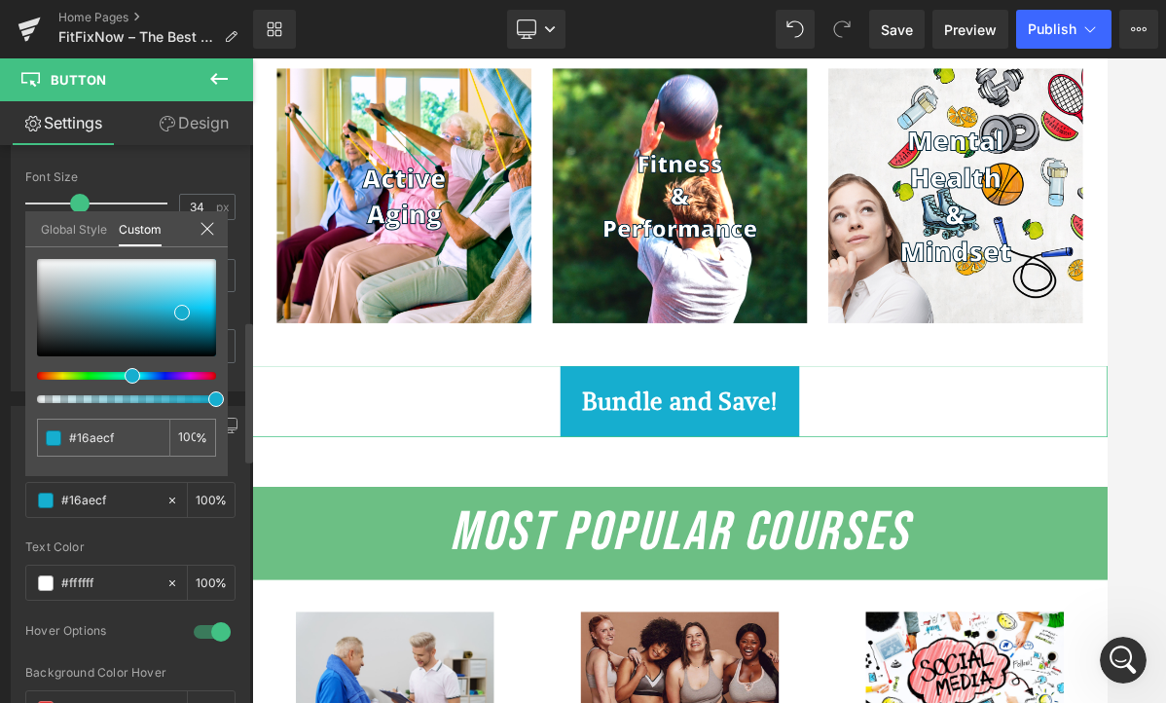
type input "#1582cf"
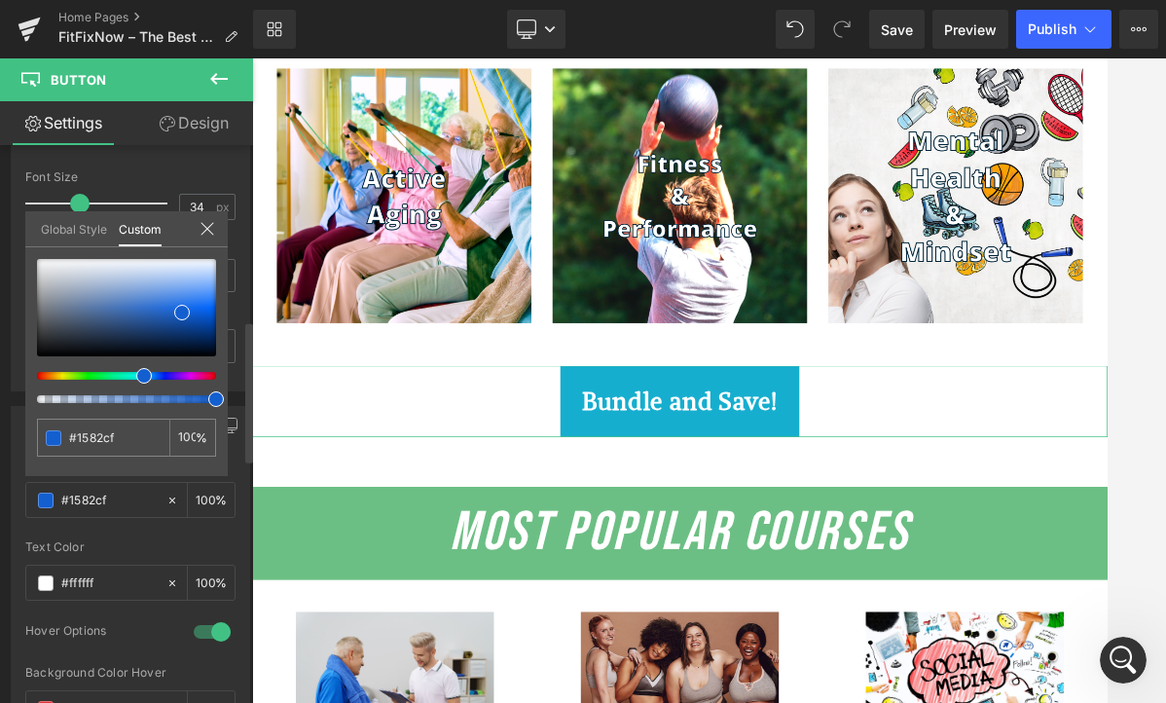
type input "#145fd0"
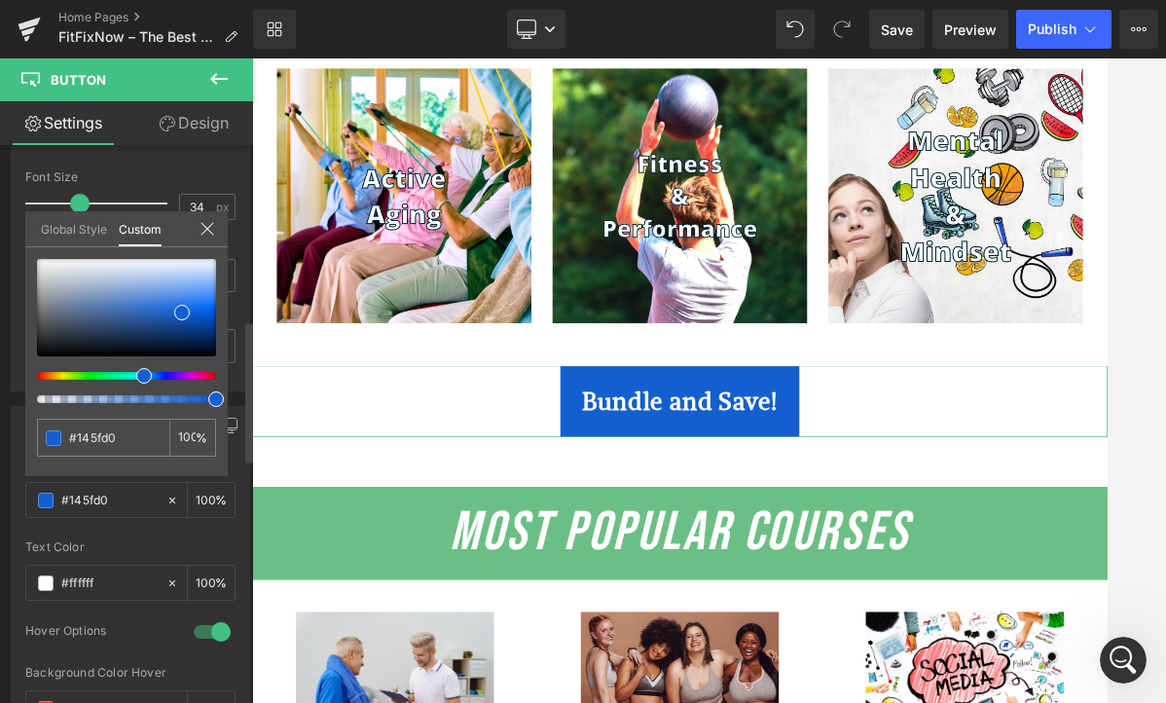
type input "#1453d0"
type input "#144dd0"
type input "#1440d0"
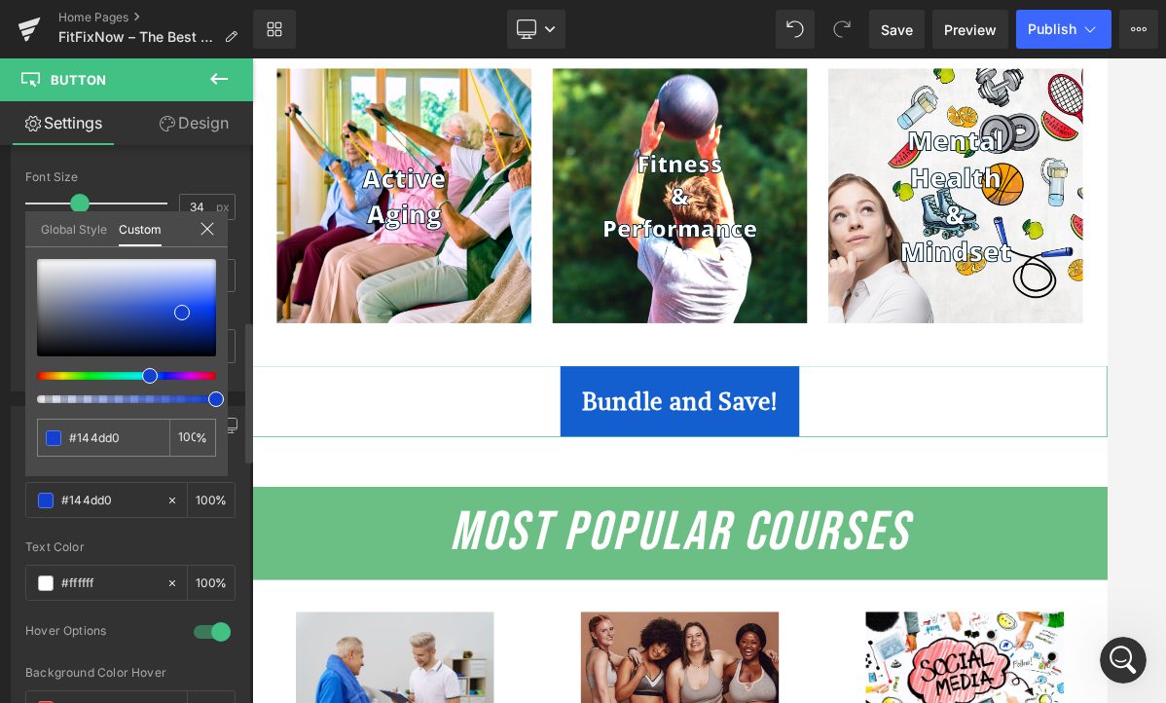
type input "#1440d0"
type input "#143ad0"
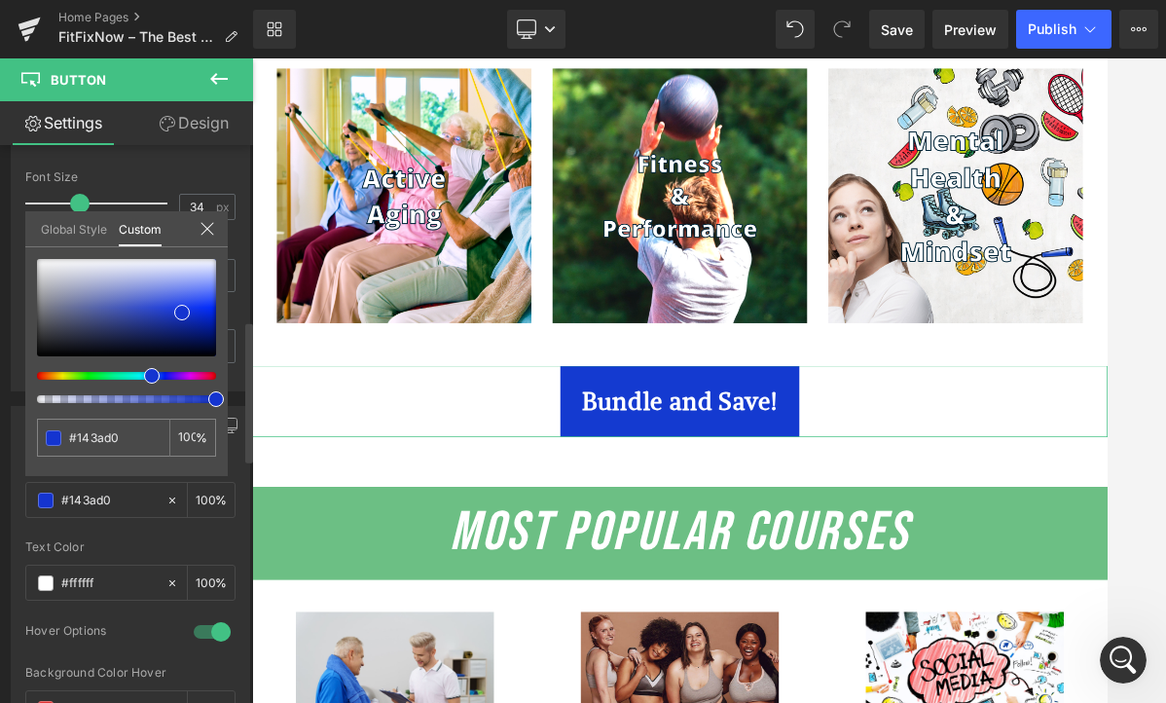
type input "#1434d0"
type input "#142dd0"
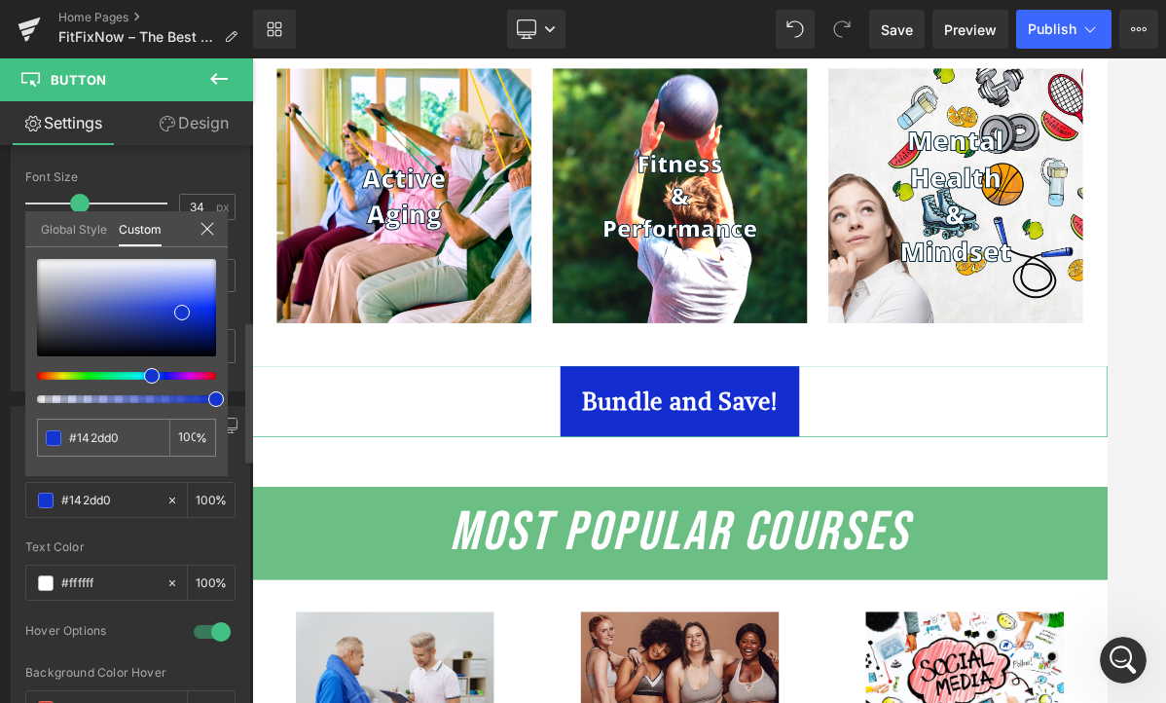
type input "#1414d0"
type input "#2114d0"
type input "#2714d0"
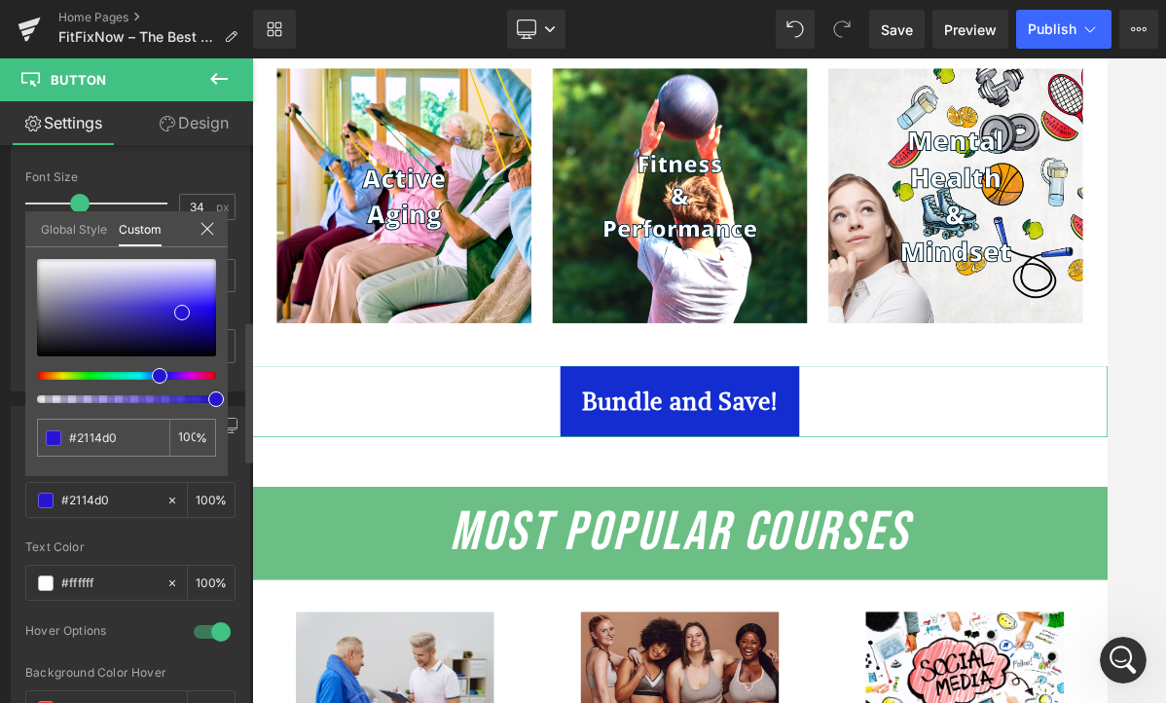
type input "#2714d0"
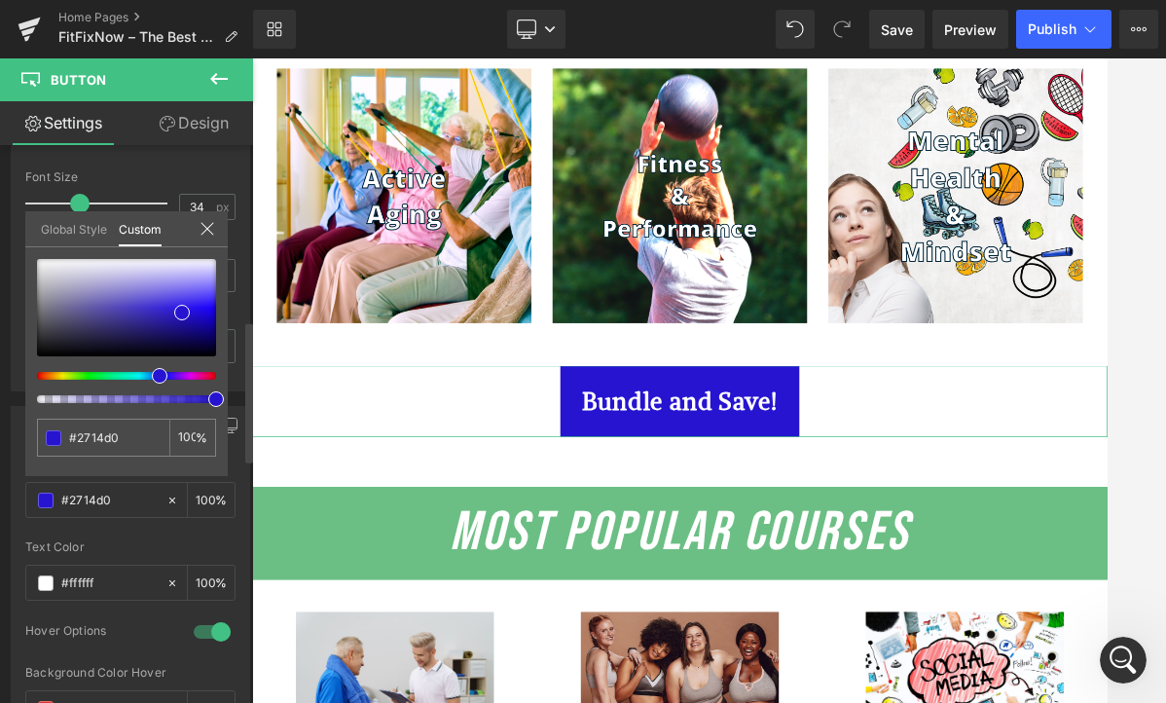
type input "#2d14d0"
type input "#3414d0"
type input "#3a14d0"
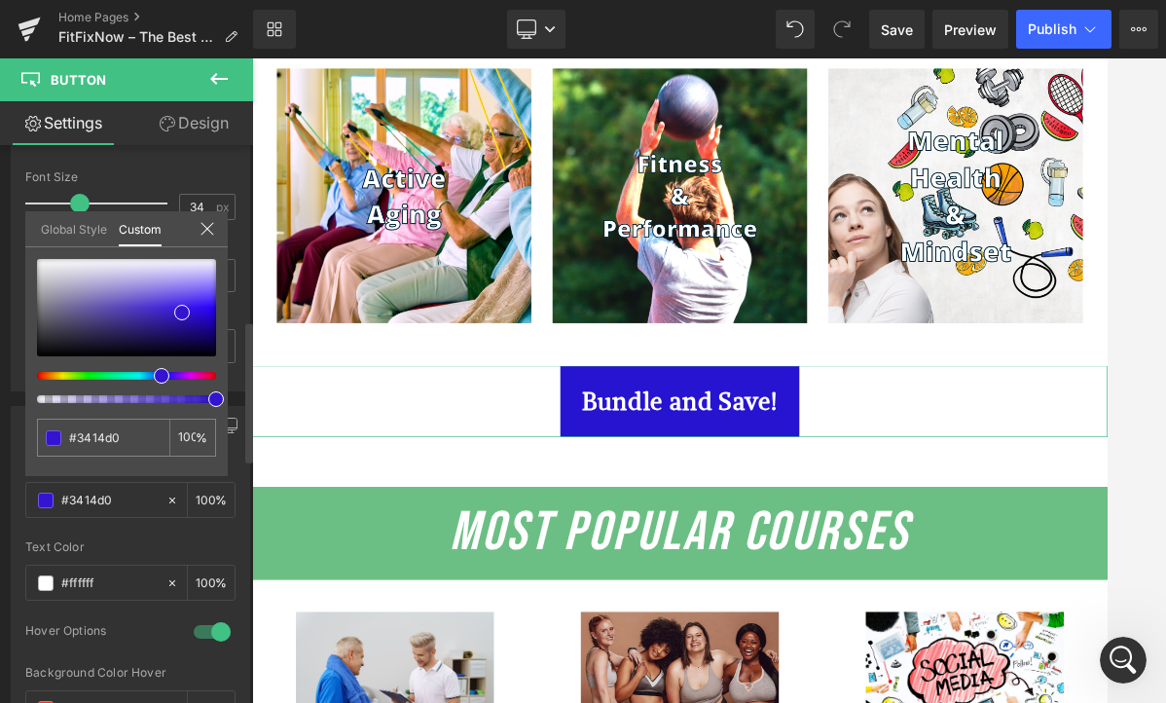
type input "#3a14d0"
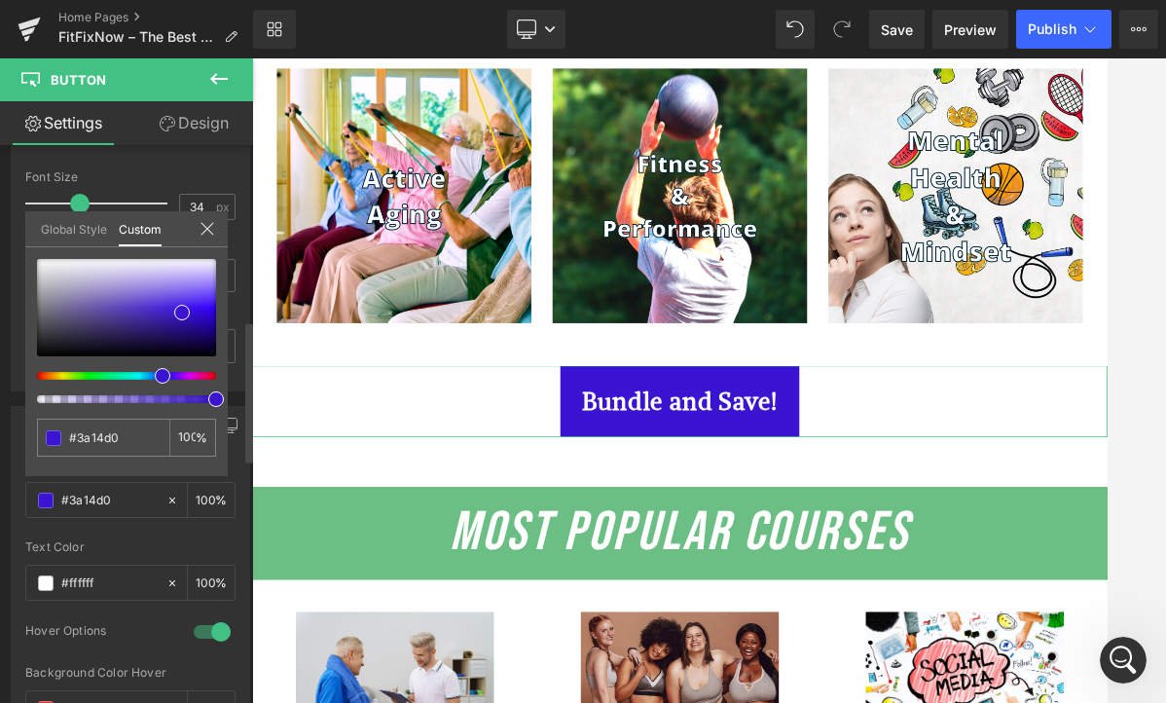
type input "#3414d0"
type input "#141ad0"
type input "#142dd0"
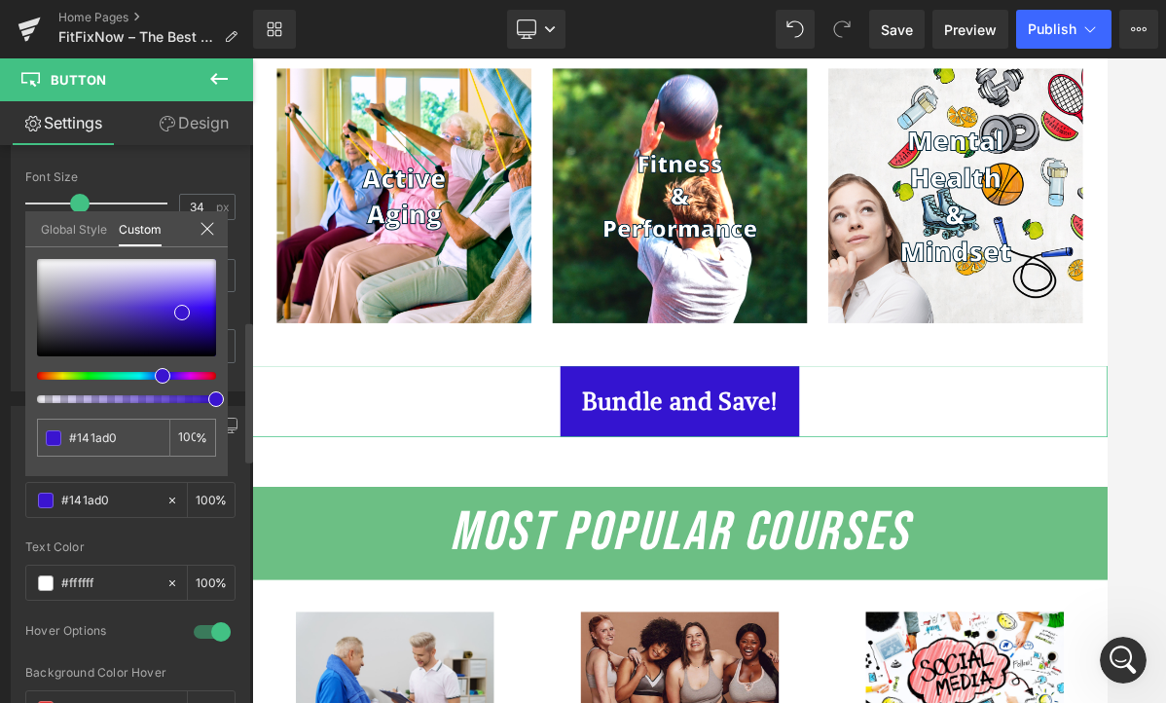
type input "#142dd0"
type input "#1434d0"
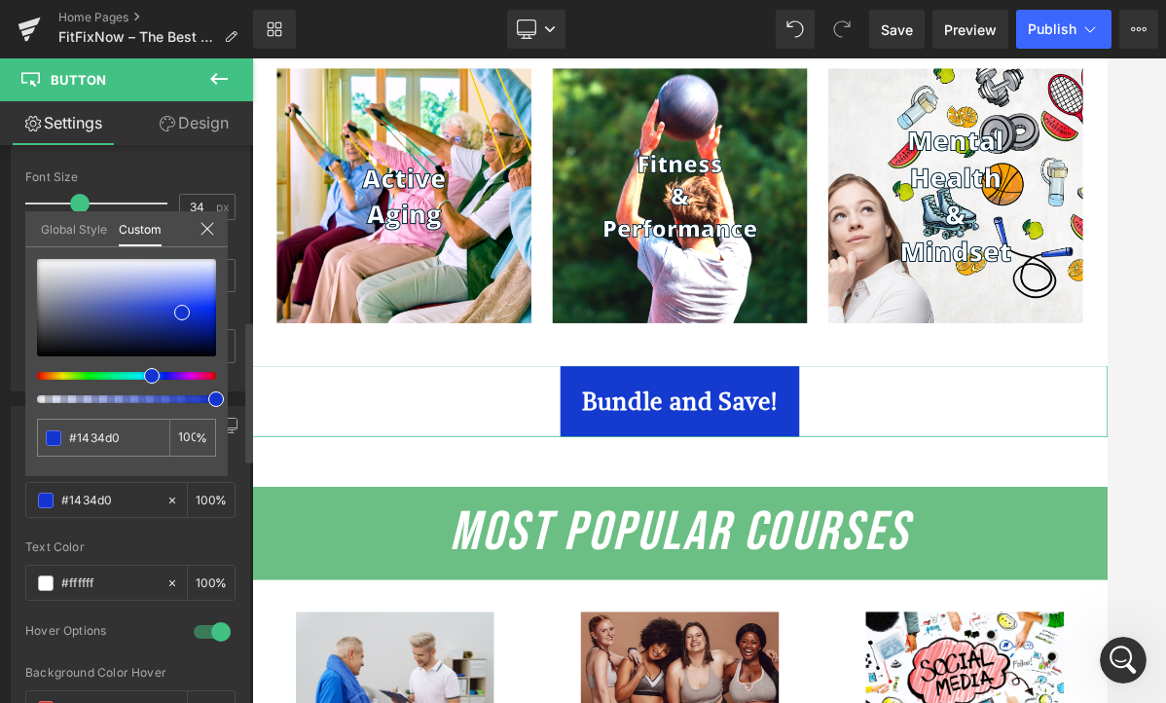
type input "#143ad0"
type input "#1440d0"
type input "#1446d0"
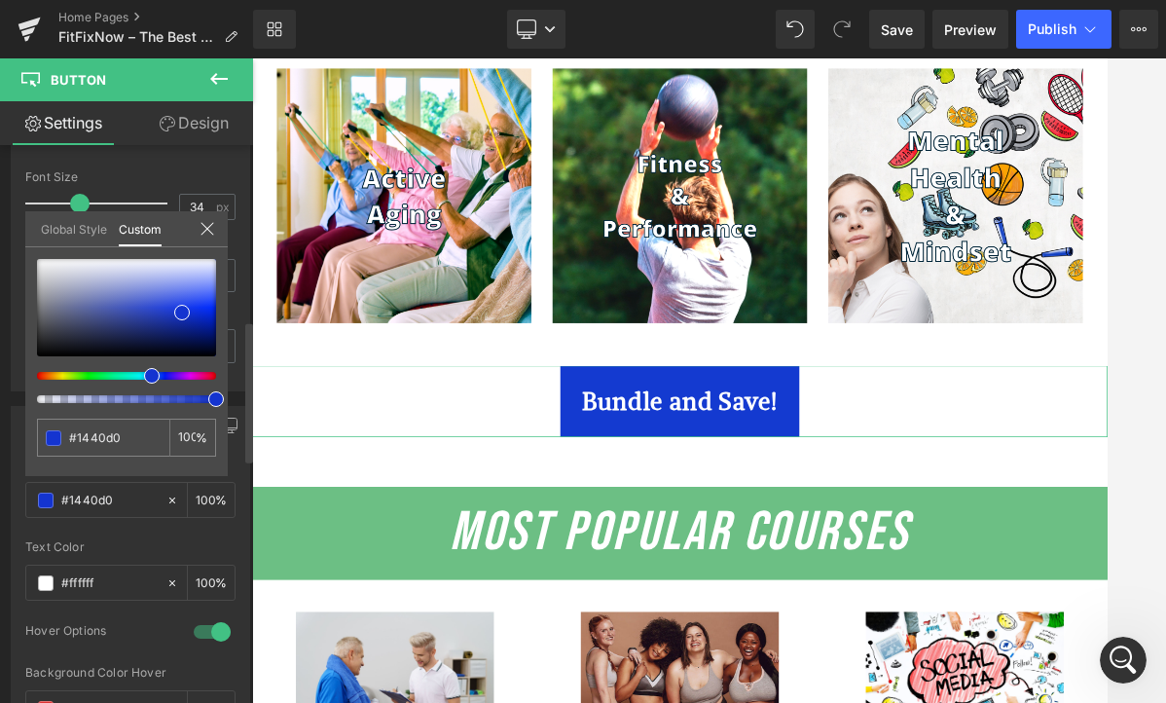
type input "#1446d0"
type input "#144dd0"
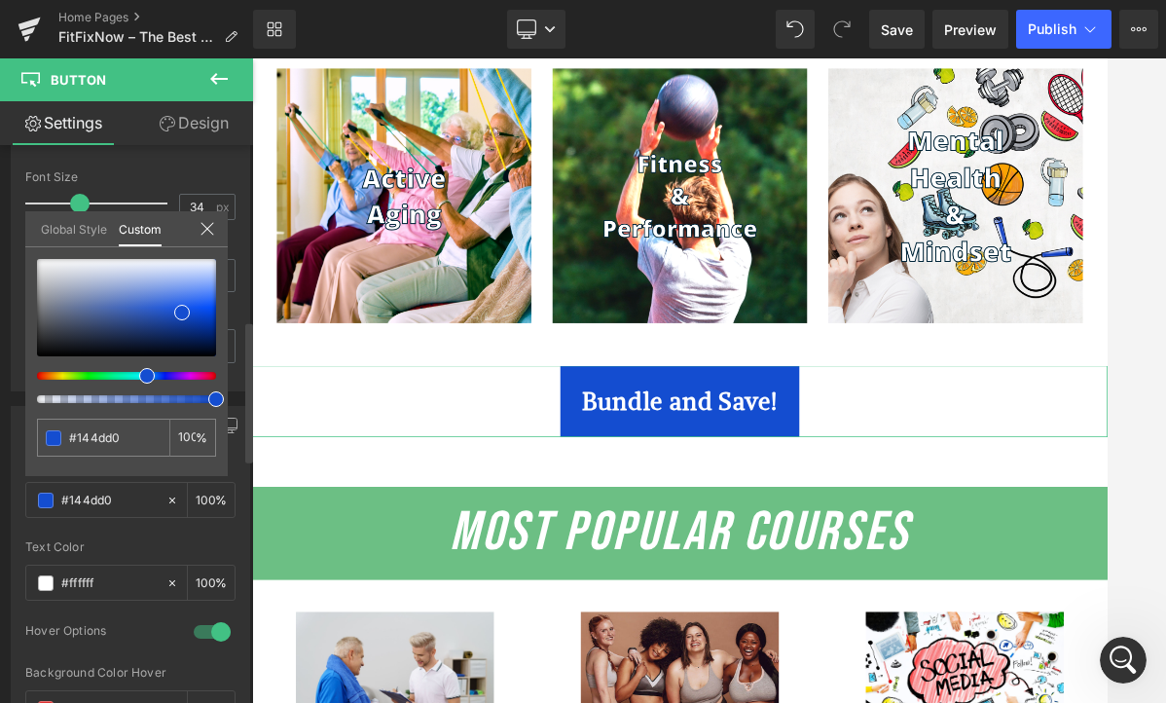
type input "#1453d0"
type input "#1459d0"
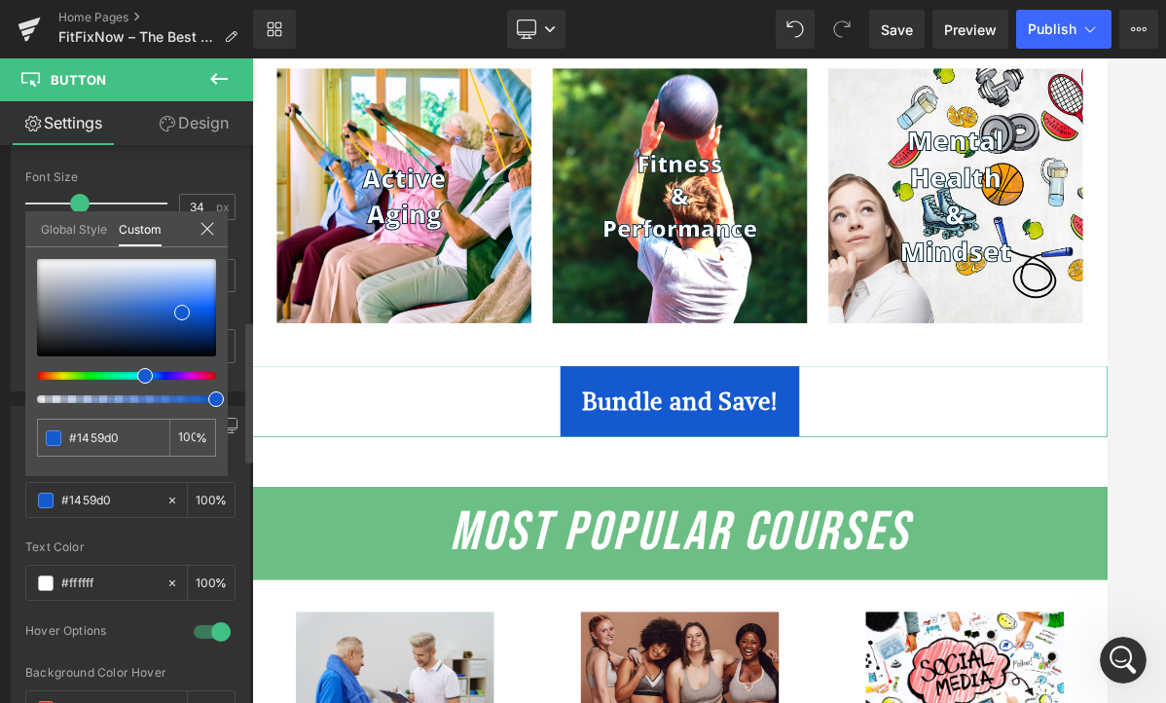
type input "#145fd0"
type input "#1466d0"
type input "#1469d0"
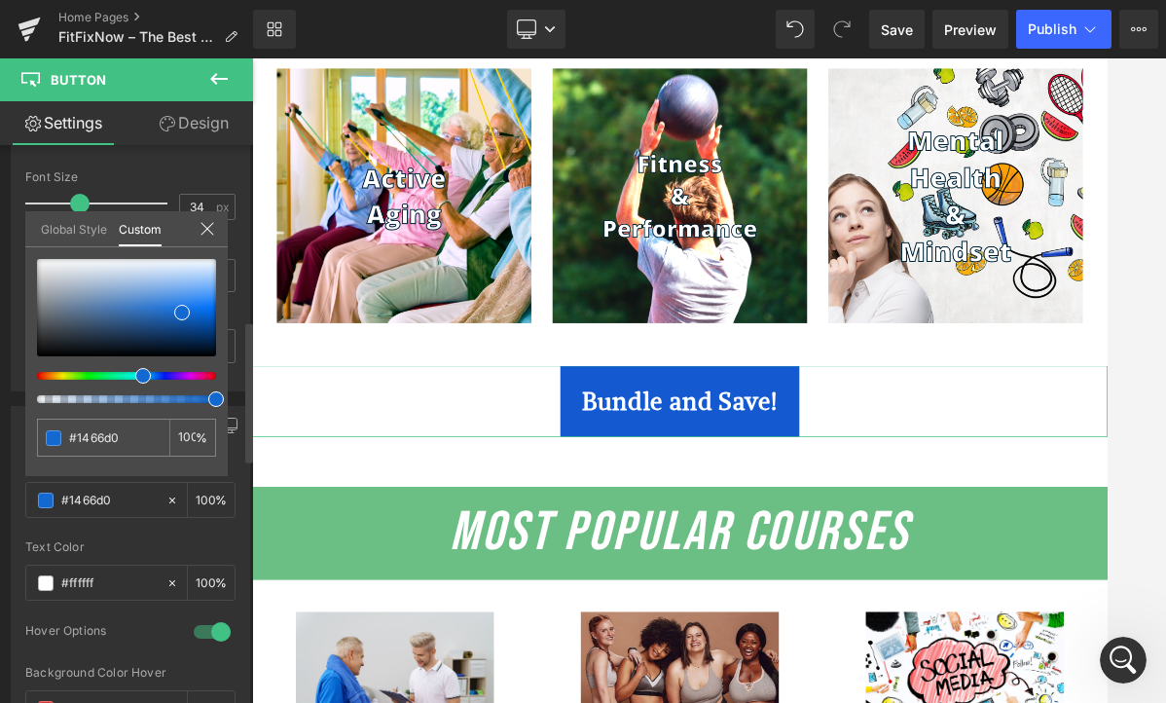
type input "#1469d0"
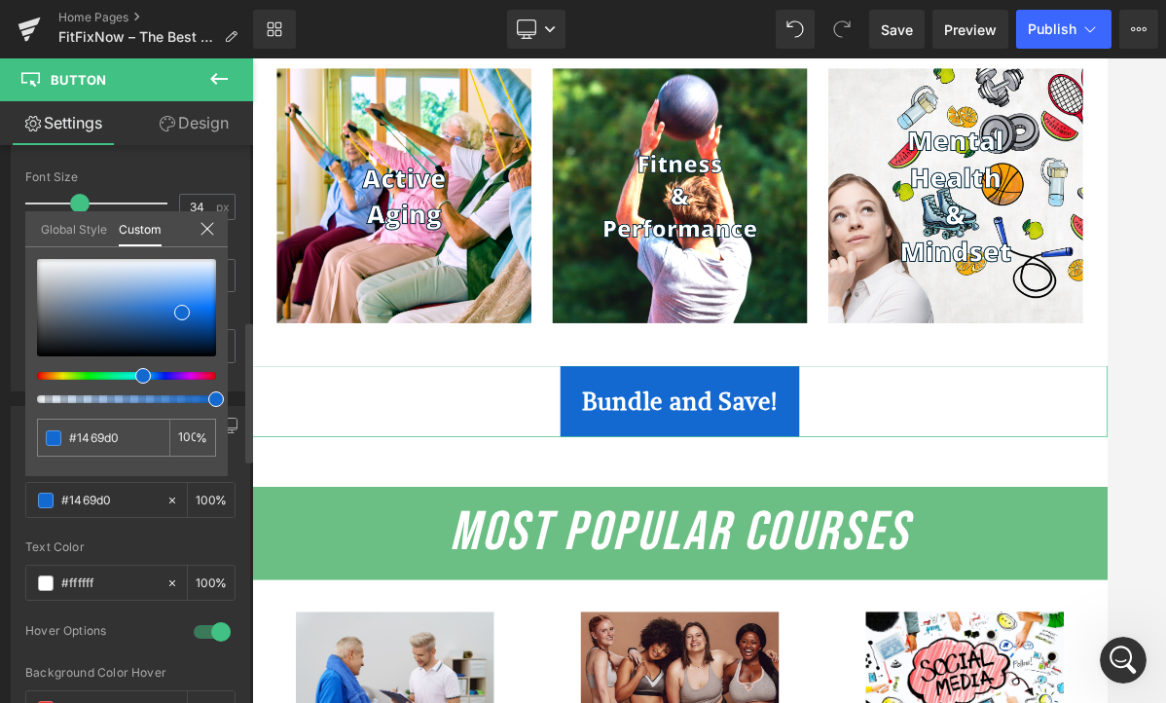
type input "#146fd0"
type input "#1469d0"
type input "#1466d0"
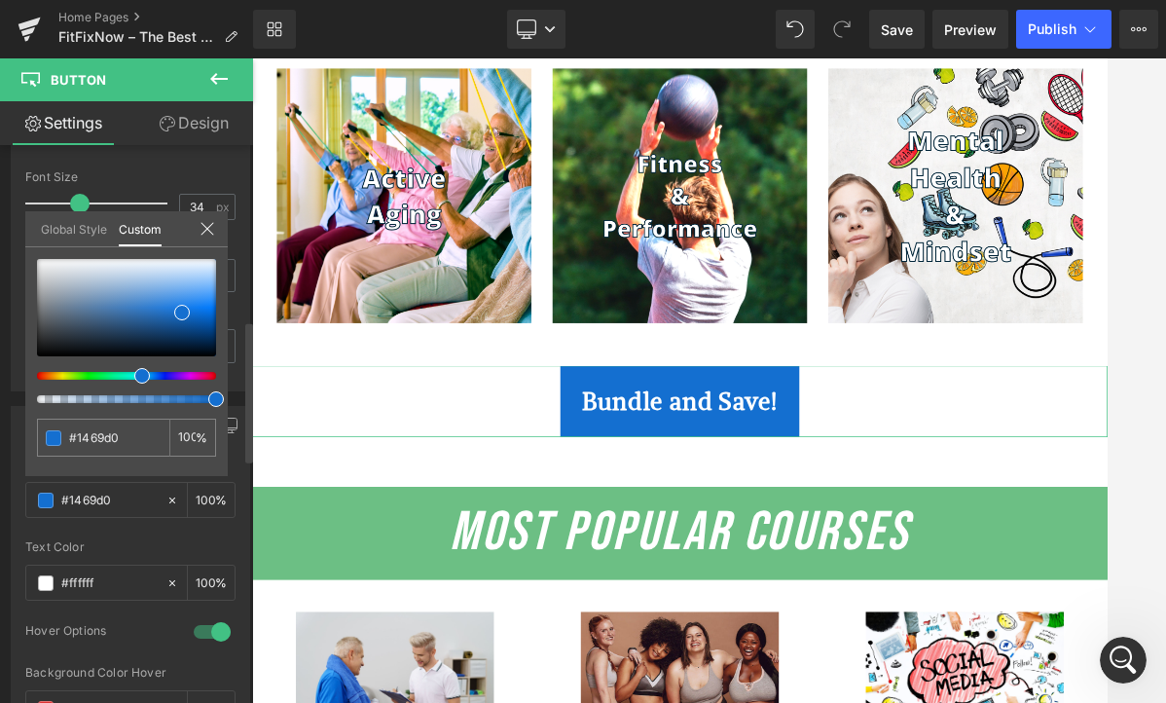
type input "#1466d0"
type input "#145fd0"
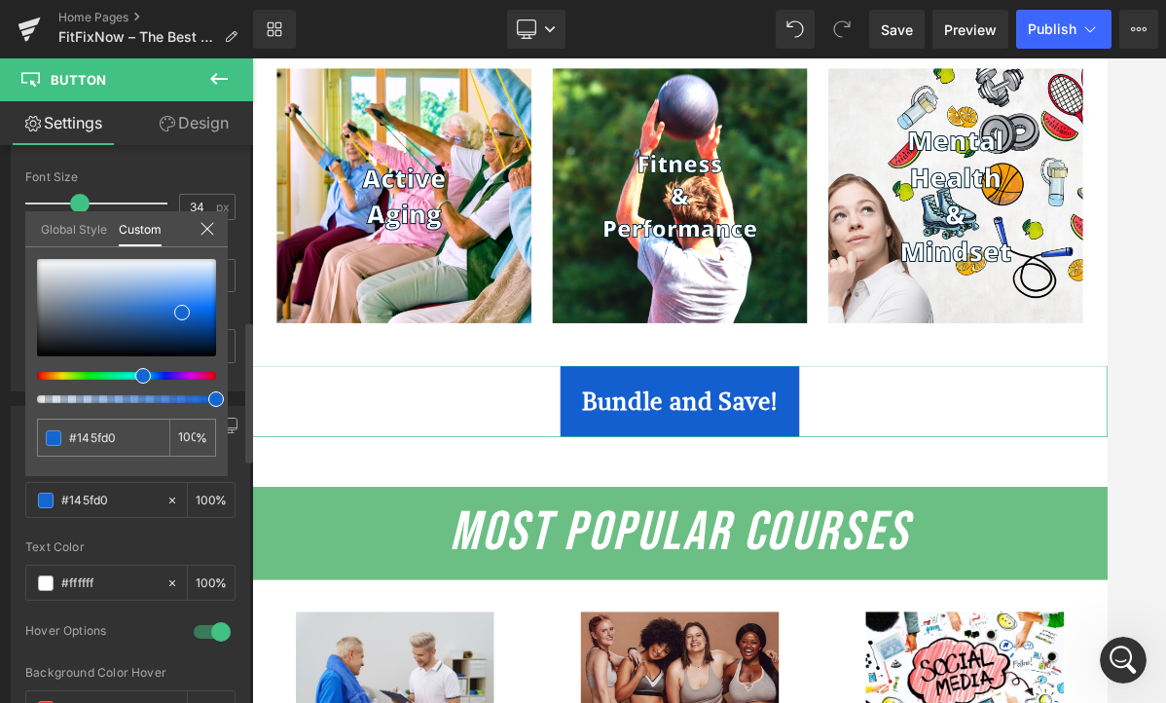
click at [139, 379] on span at bounding box center [143, 376] width 16 height 16
type input "#1560cf"
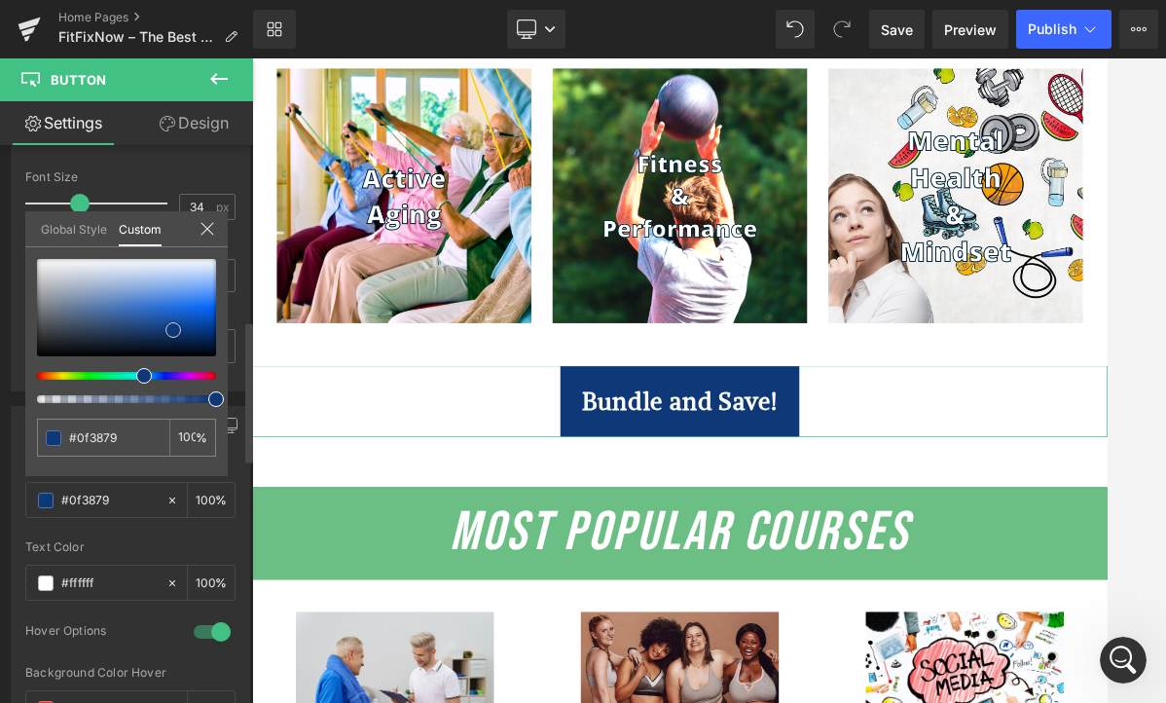
drag, startPoint x: 184, startPoint y: 308, endPoint x: 175, endPoint y: 326, distance: 19.6
click at [175, 326] on span at bounding box center [173, 330] width 16 height 16
click at [213, 221] on icon at bounding box center [207, 229] width 16 height 16
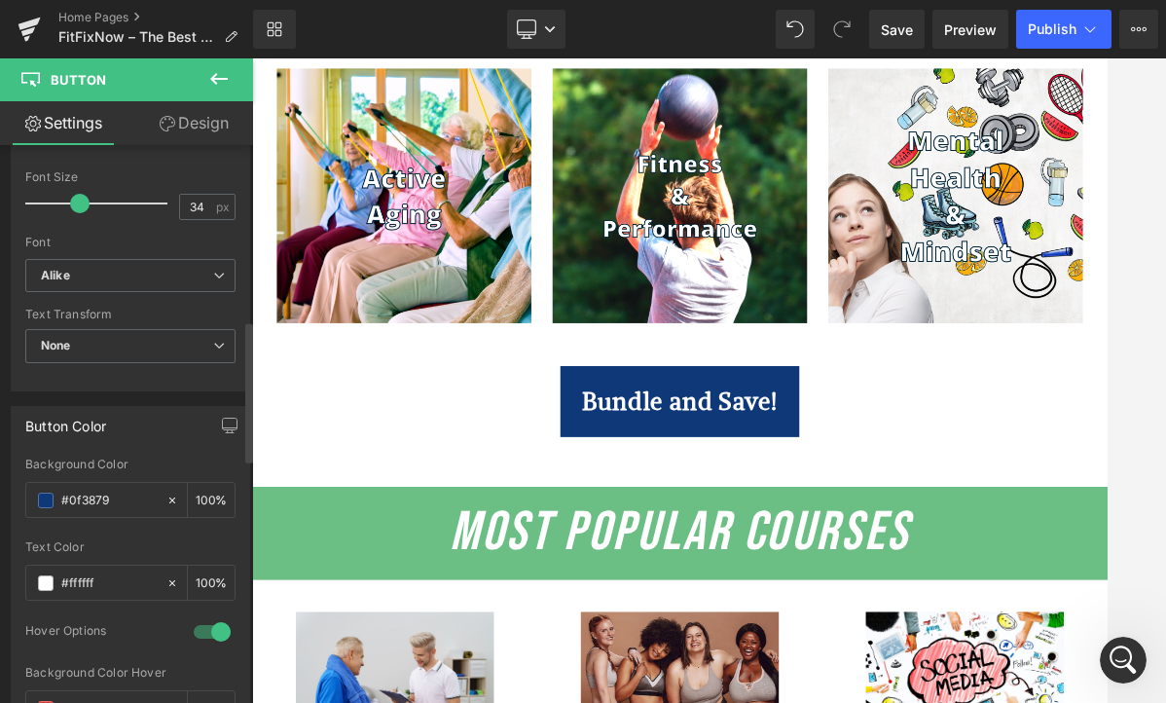
click at [588, 638] on div "Already bought FitFixNow courses? Click Here to Take Them! Button Continuing Ed…" at bounding box center [840, 233] width 1177 height 4714
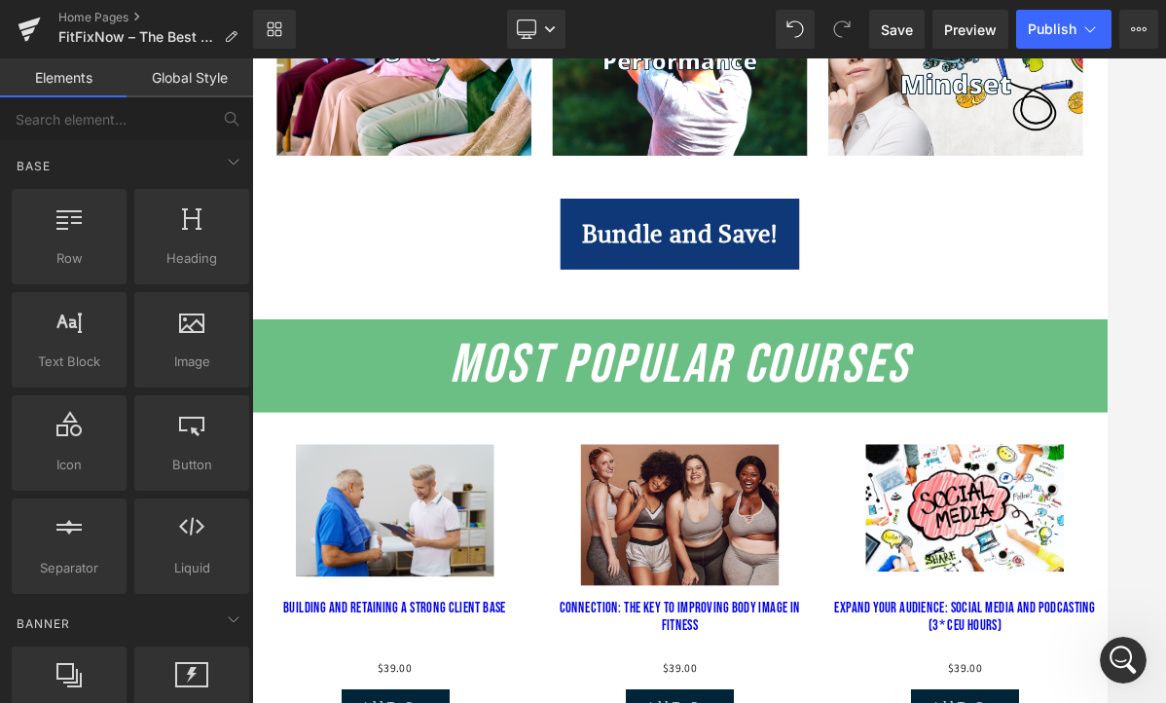
scroll to position [2538, 0]
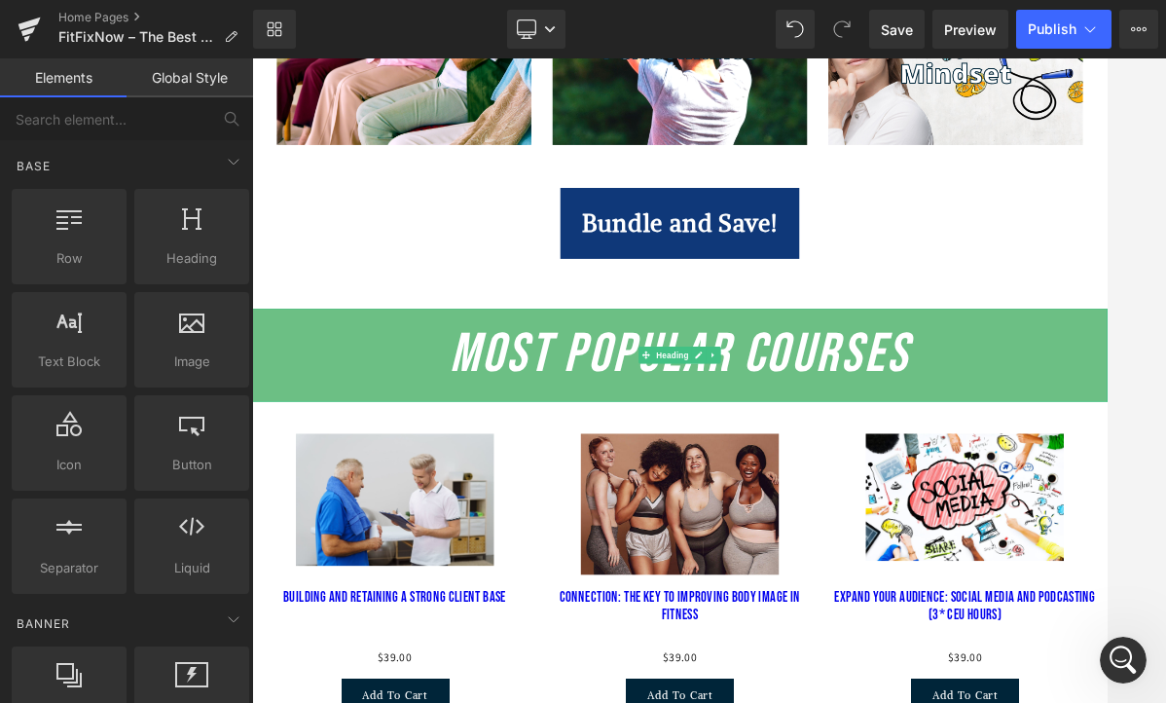
click at [436, 493] on h2 "Most Popular Courses" at bounding box center [840, 467] width 1177 height 90
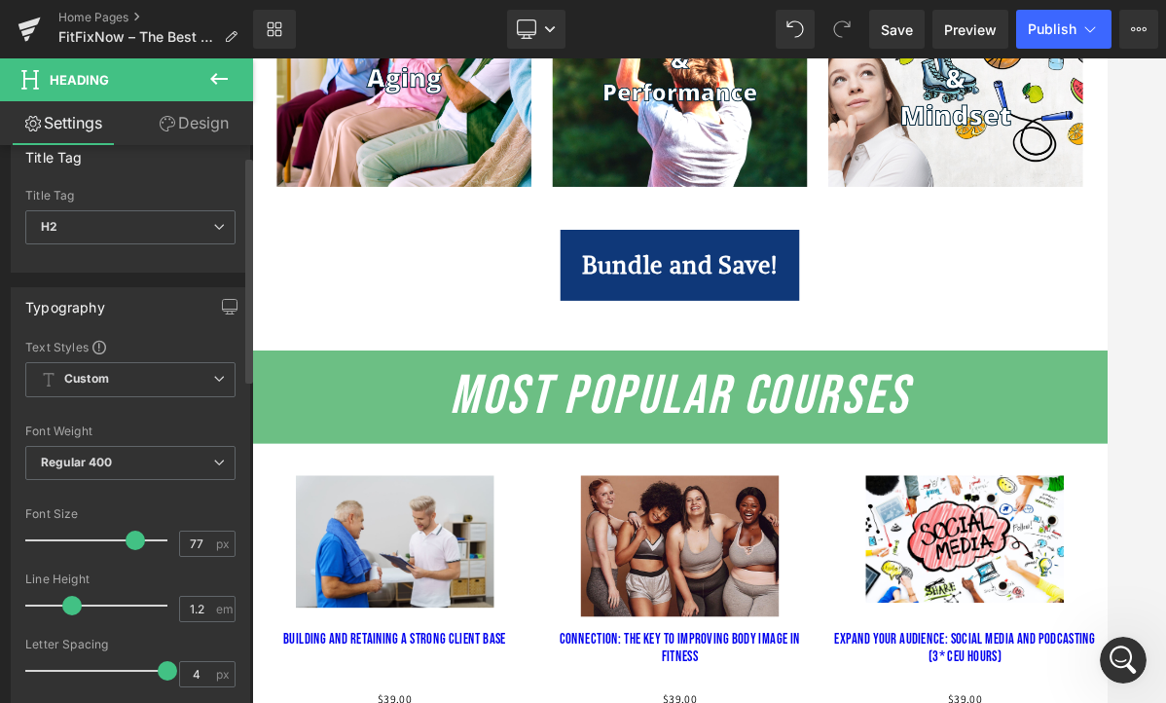
scroll to position [0, 0]
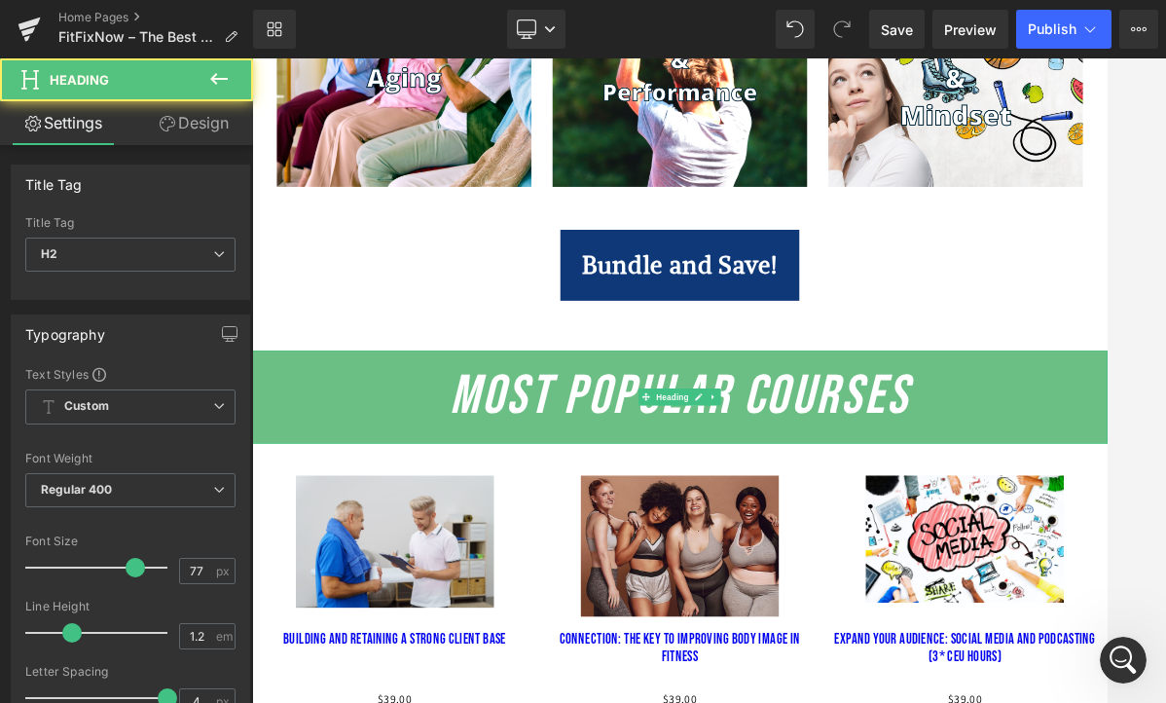
click at [422, 536] on h2 "Most Popular Courses" at bounding box center [840, 524] width 1177 height 90
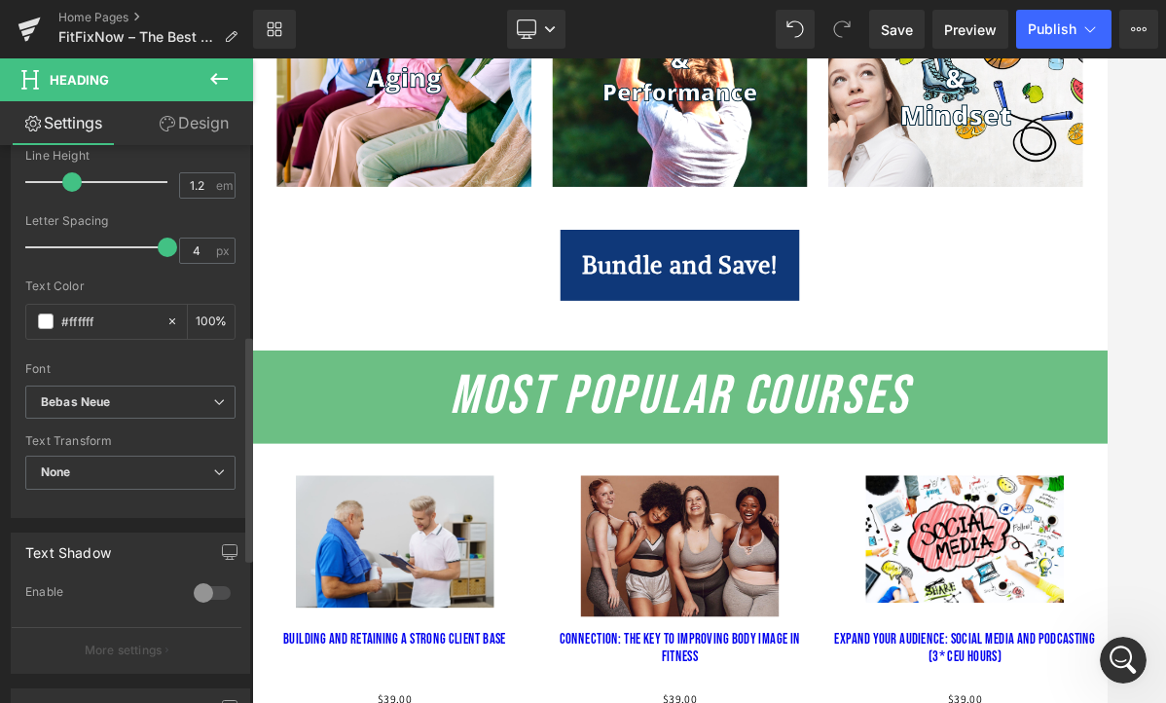
scroll to position [449, 0]
click at [457, 391] on div "Bundle and Save!" at bounding box center [840, 342] width 1177 height 98
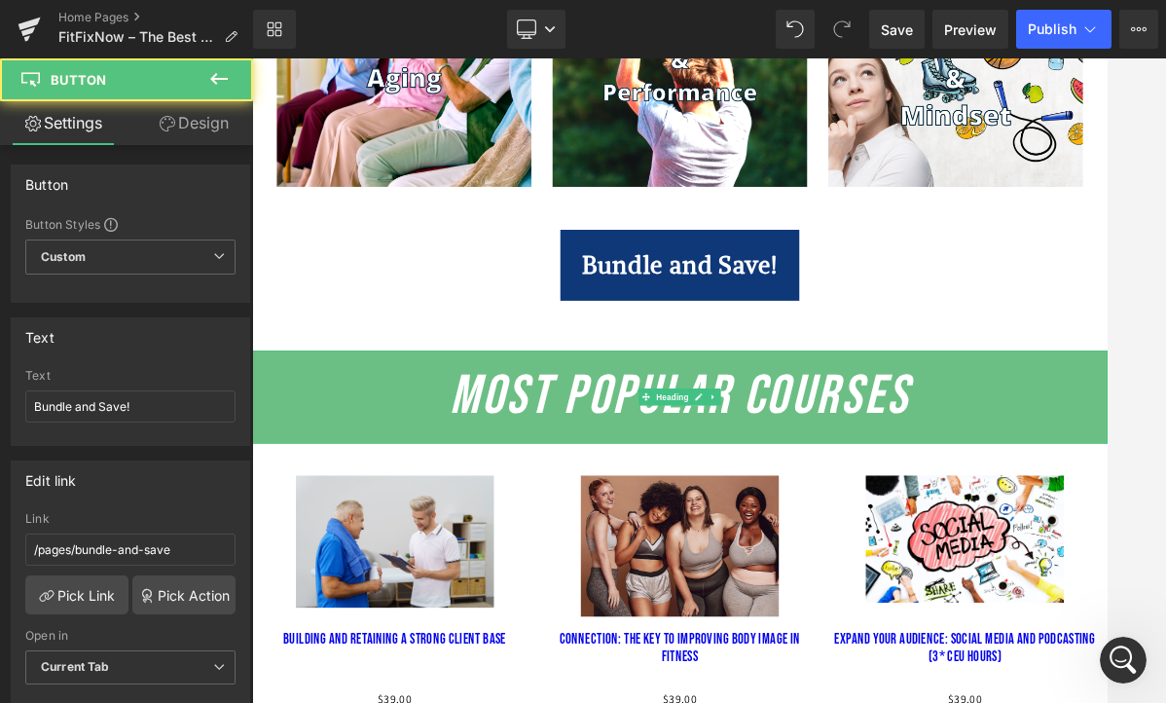
click at [375, 500] on h2 "Most Popular Courses" at bounding box center [840, 524] width 1177 height 90
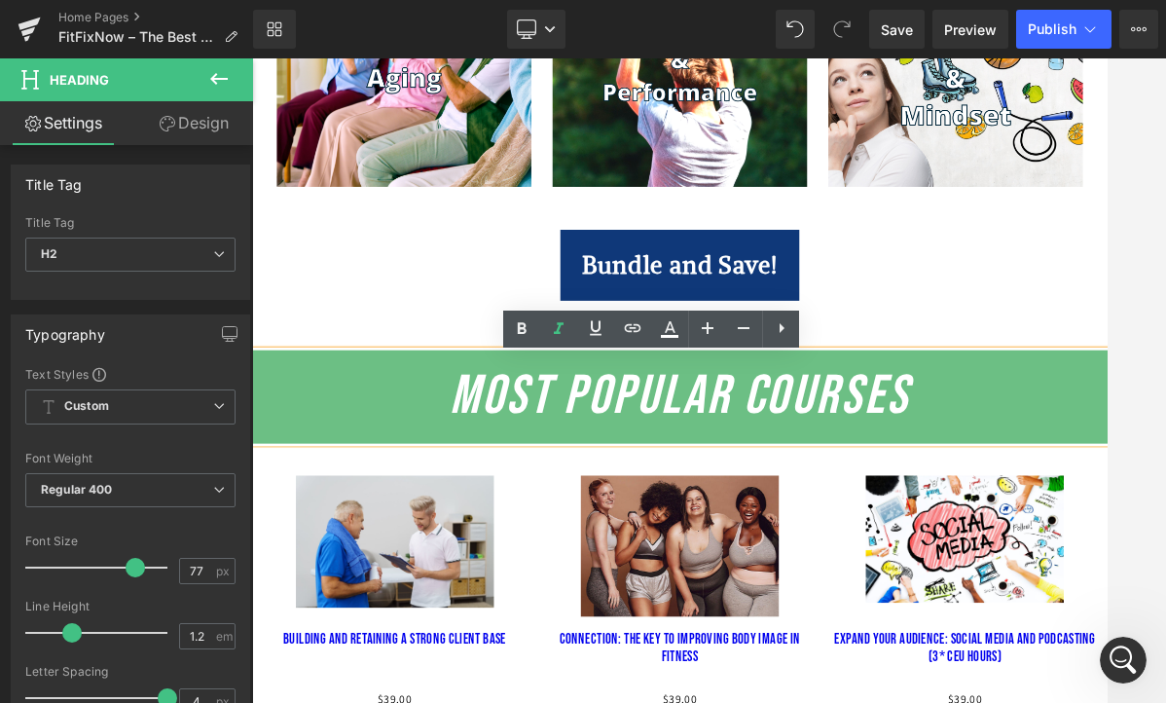
click at [410, 391] on div "Bundle and Save!" at bounding box center [840, 342] width 1177 height 98
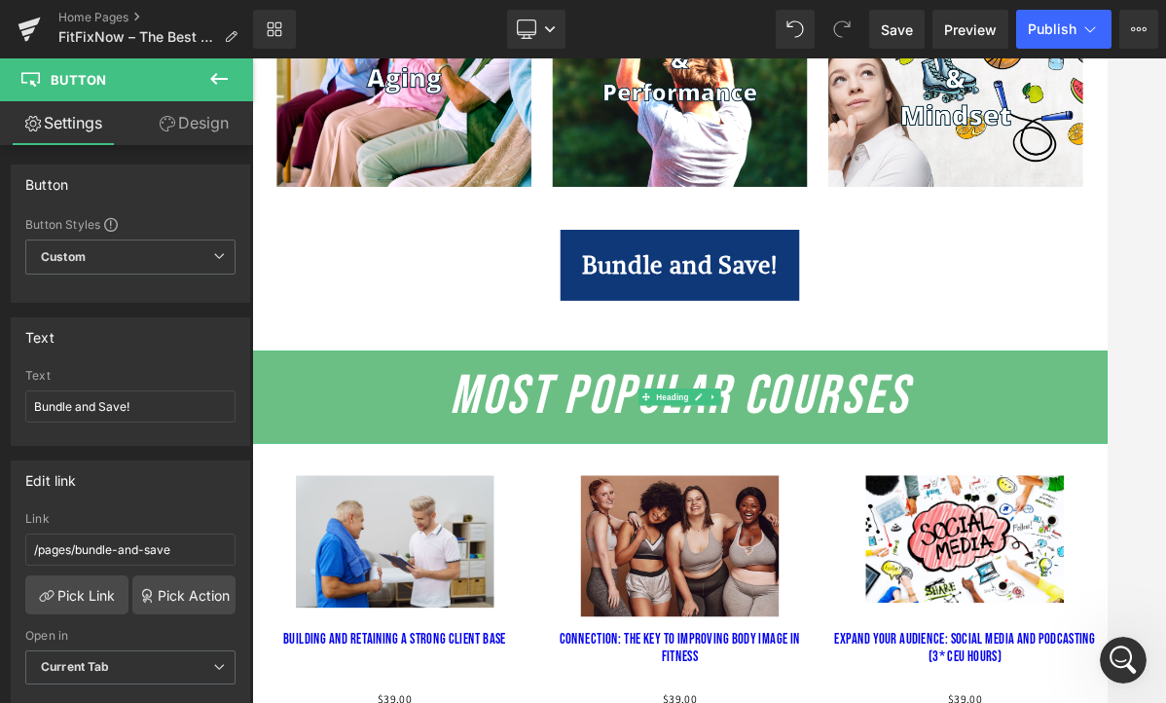
click at [1106, 568] on h2 "Most Popular Courses" at bounding box center [840, 524] width 1177 height 90
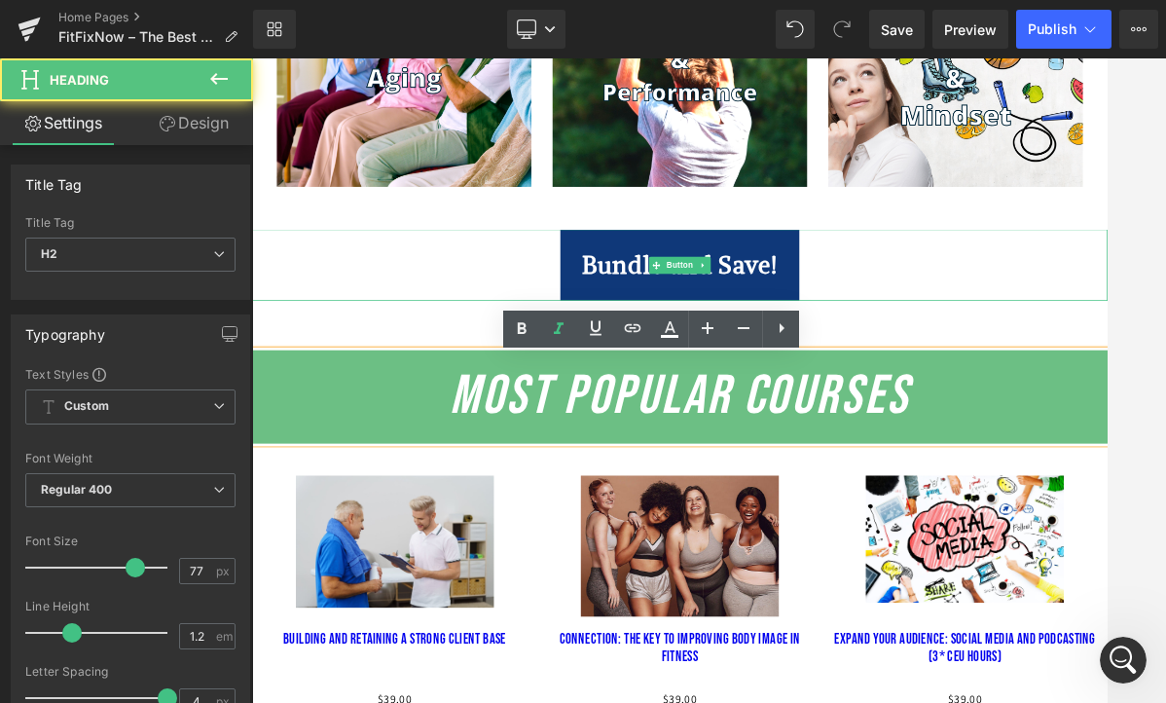
click at [1106, 379] on div "Bundle and Save!" at bounding box center [840, 342] width 1177 height 98
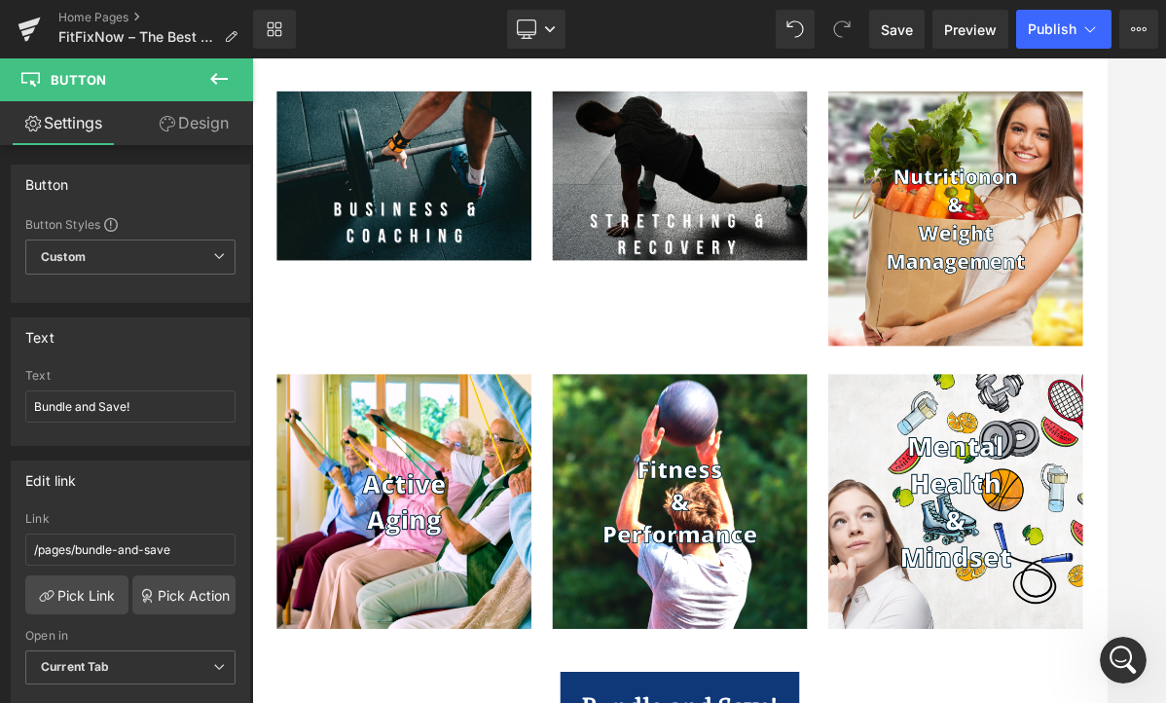
scroll to position [1871, 0]
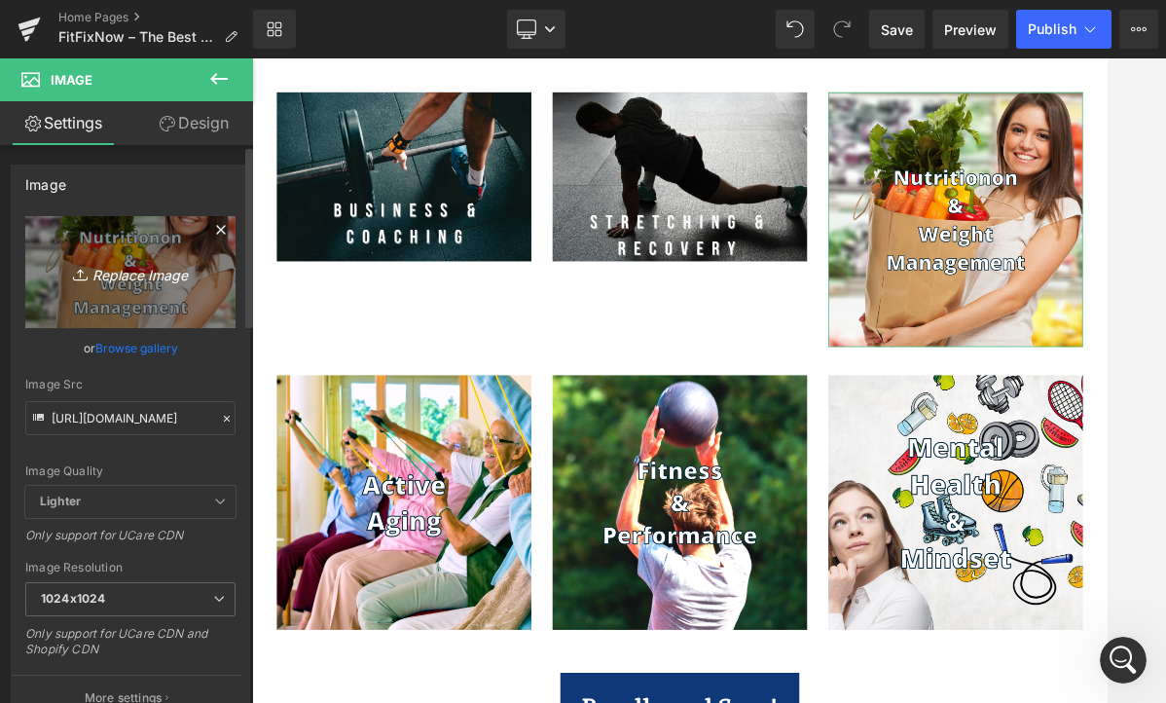
click at [124, 281] on icon "Replace Image" at bounding box center [131, 272] width 156 height 24
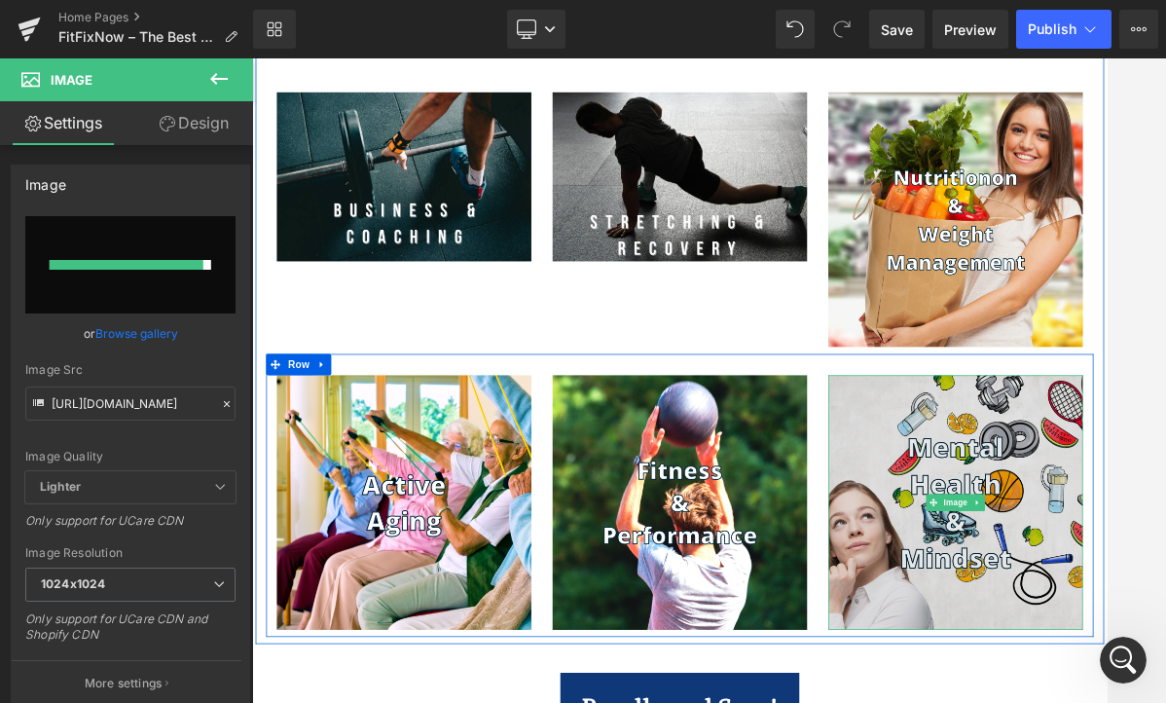
scroll to position [611, 0]
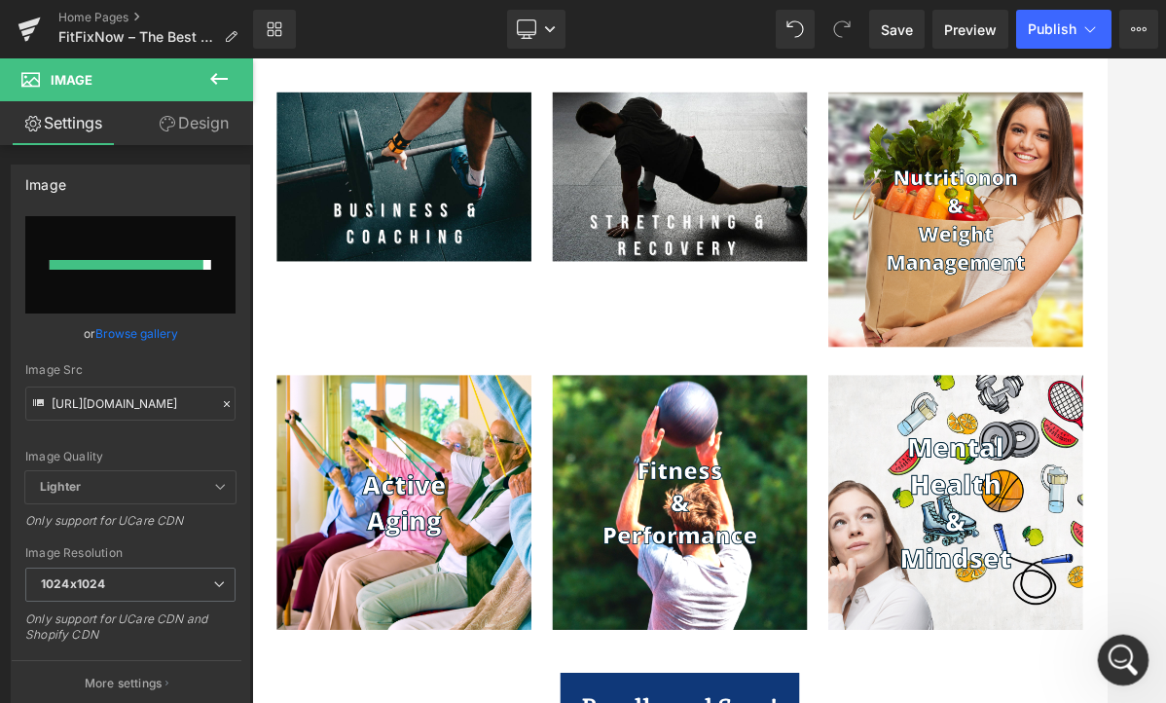
click at [1106, 654] on icon "Open Intercom Messenger" at bounding box center [1120, 657] width 32 height 32
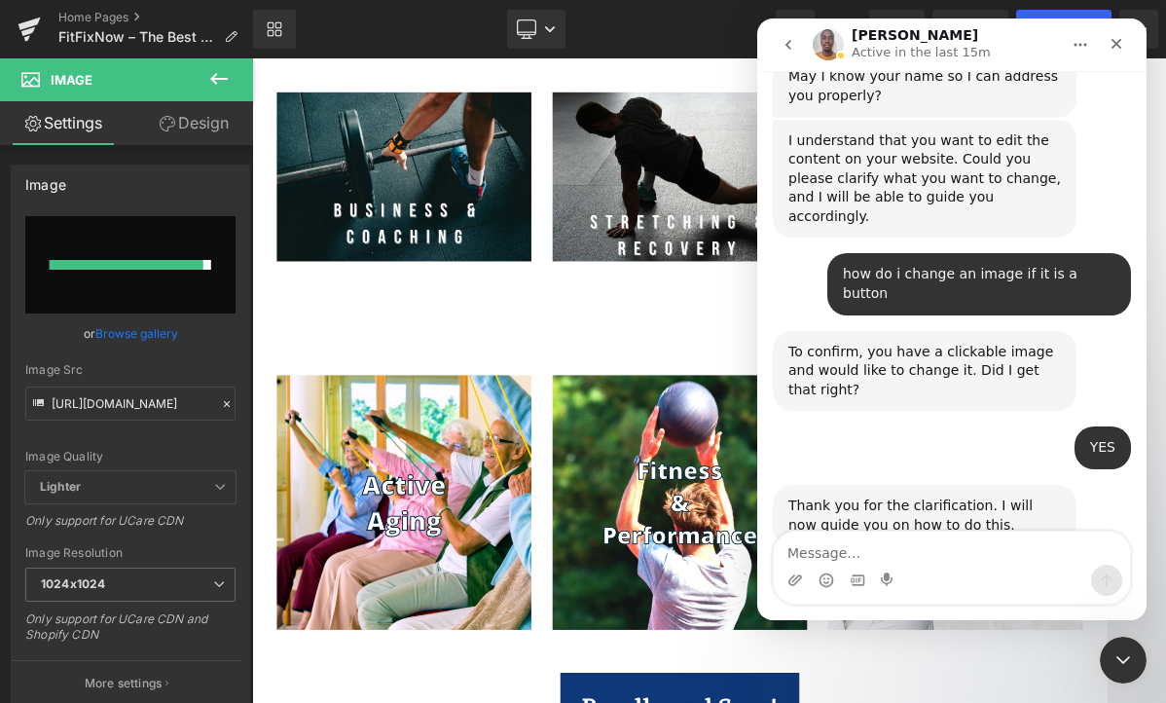
click at [785, 45] on icon "go back" at bounding box center [788, 45] width 6 height 10
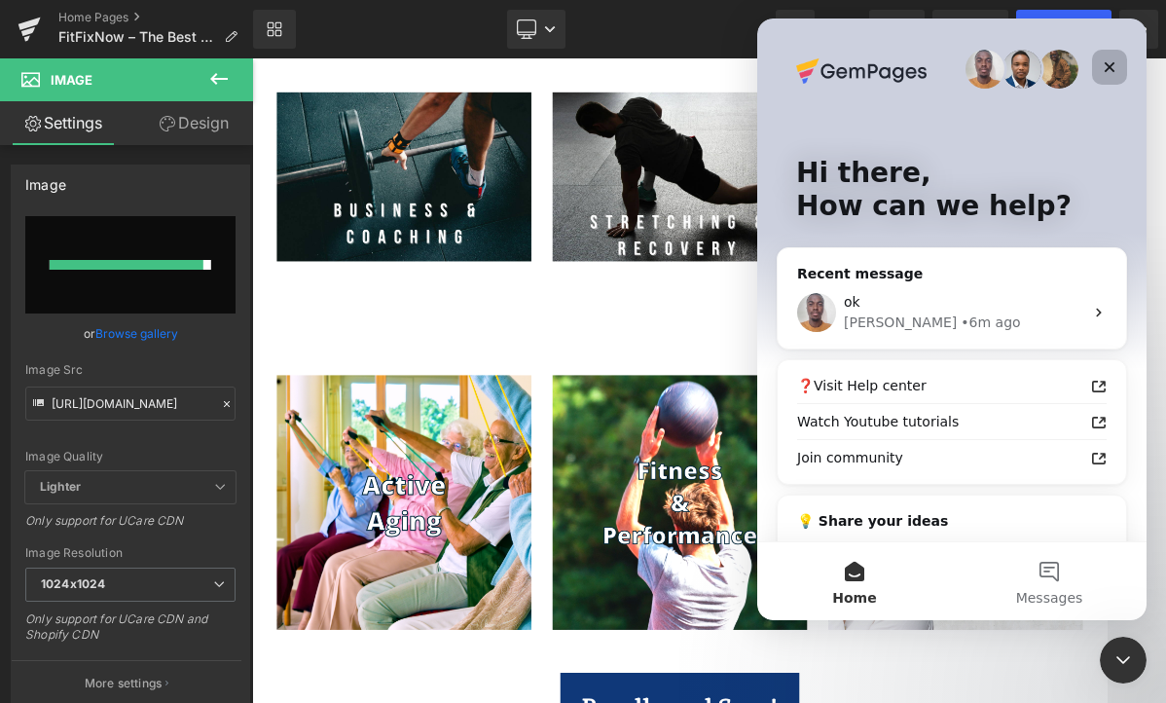
click at [1106, 61] on icon "Close" at bounding box center [1109, 67] width 16 height 16
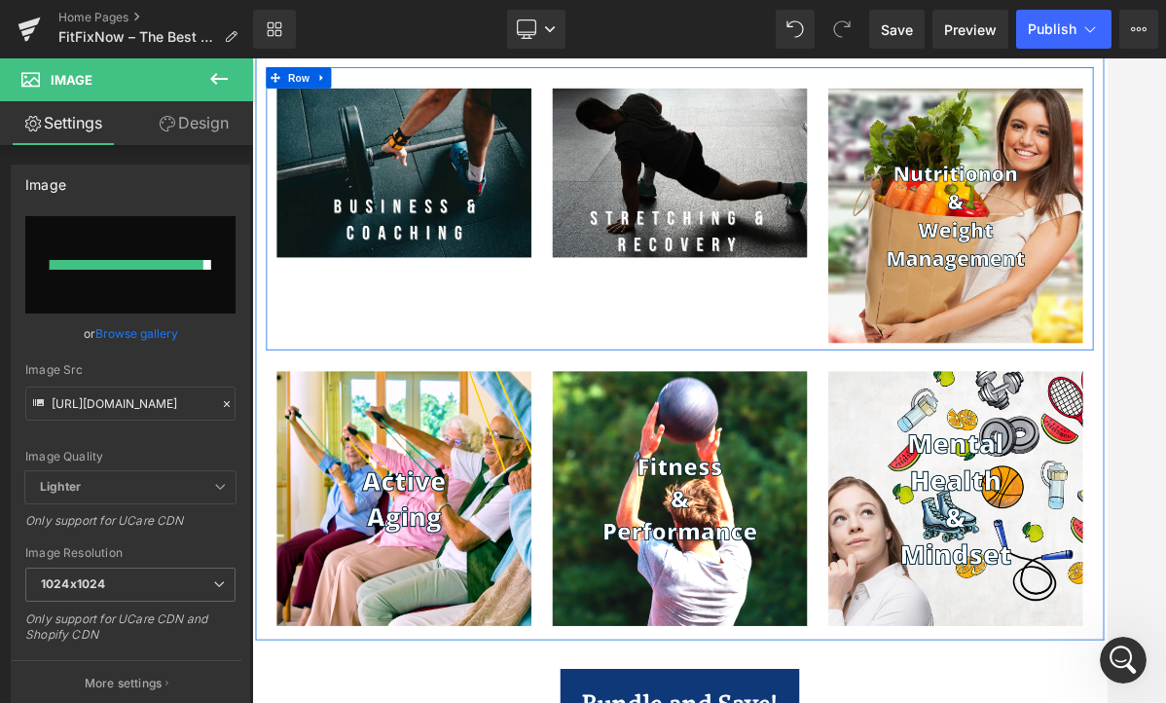
scroll to position [1868, 0]
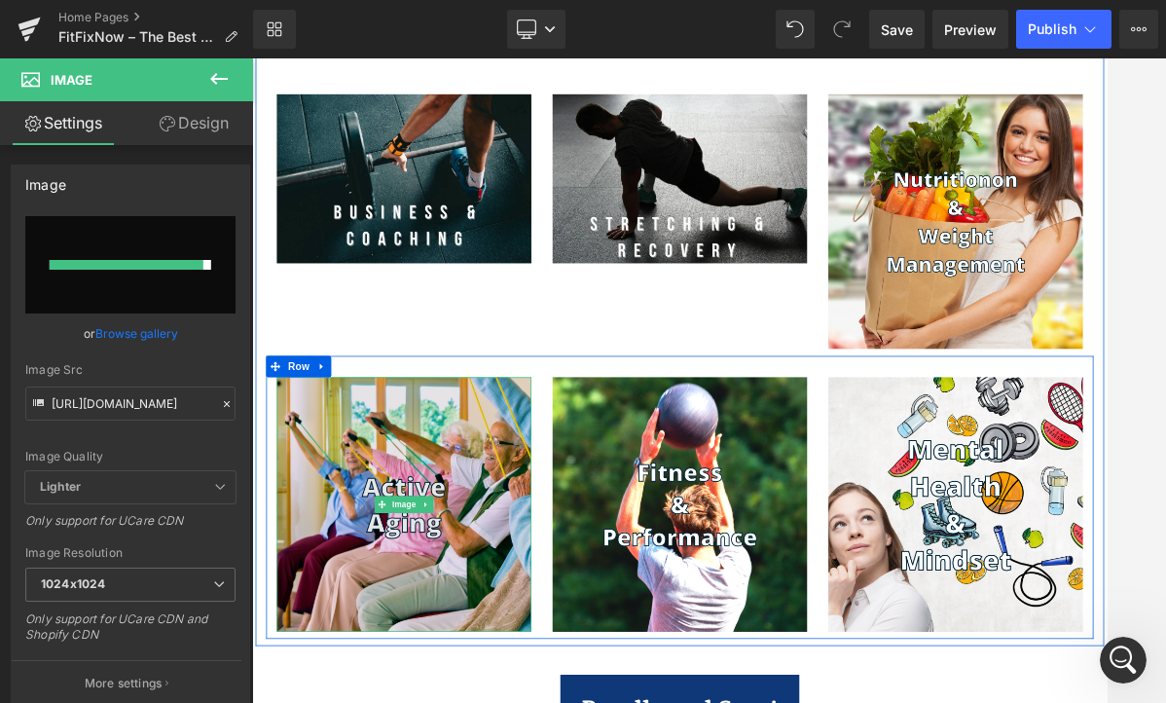
click at [478, 588] on img at bounding box center [461, 672] width 350 height 350
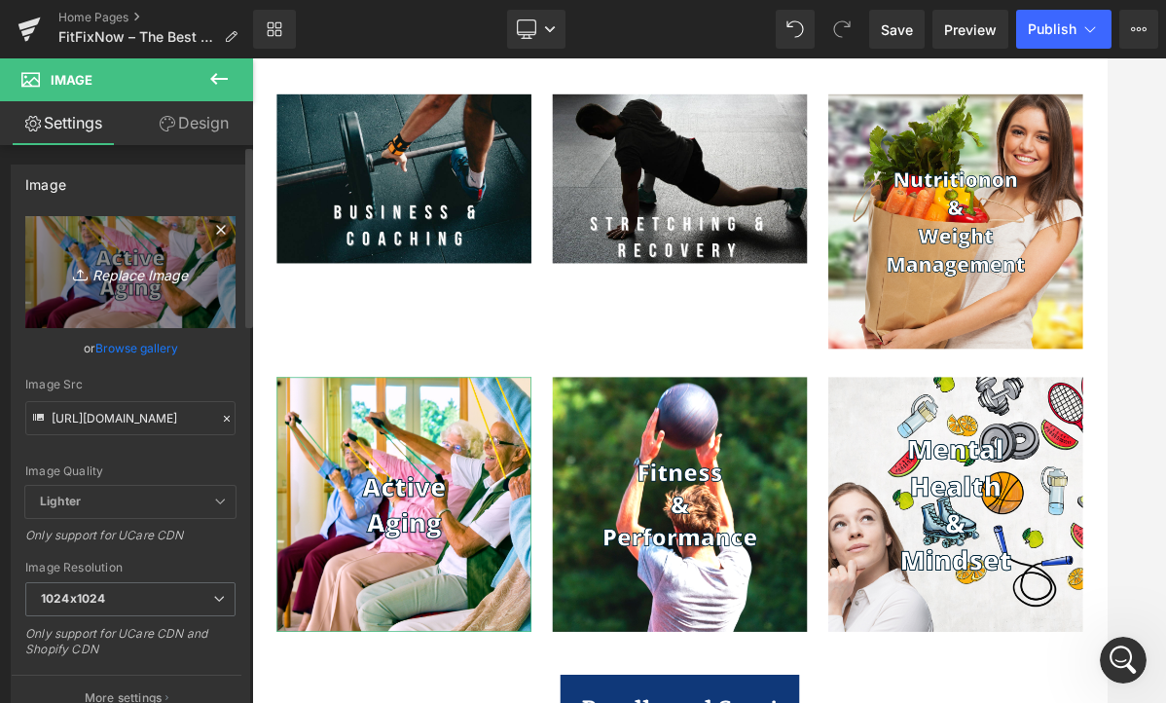
click at [177, 287] on link "Replace Image" at bounding box center [130, 272] width 210 height 112
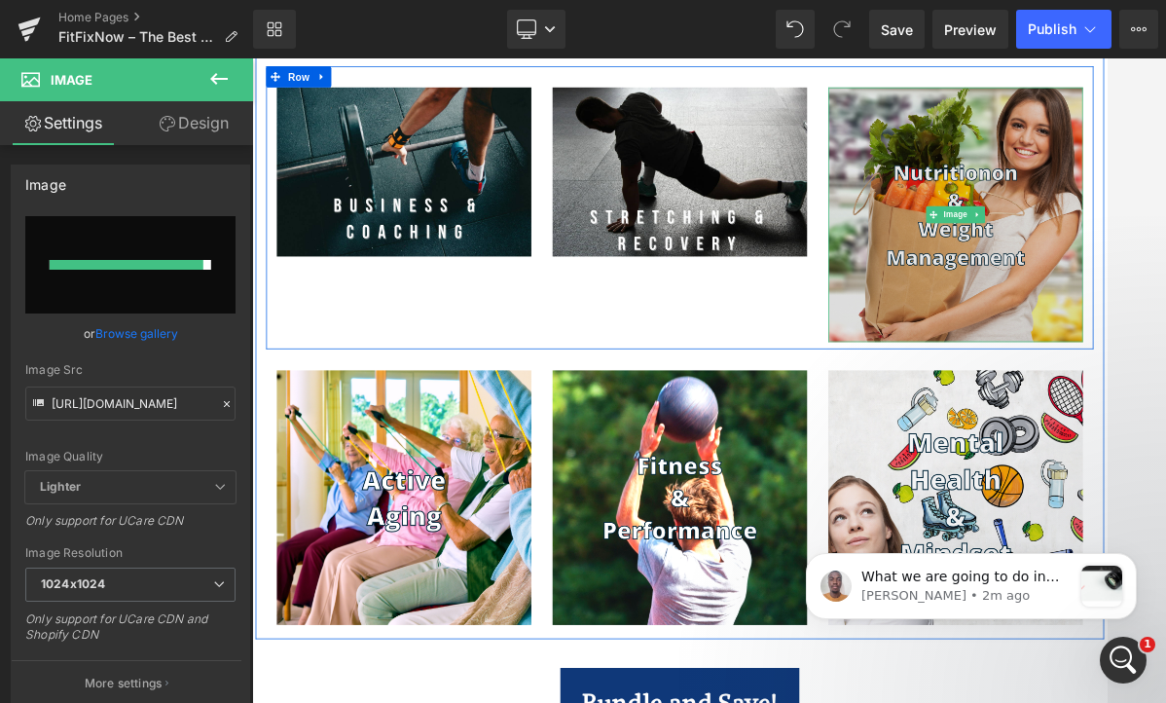
scroll to position [2013, 0]
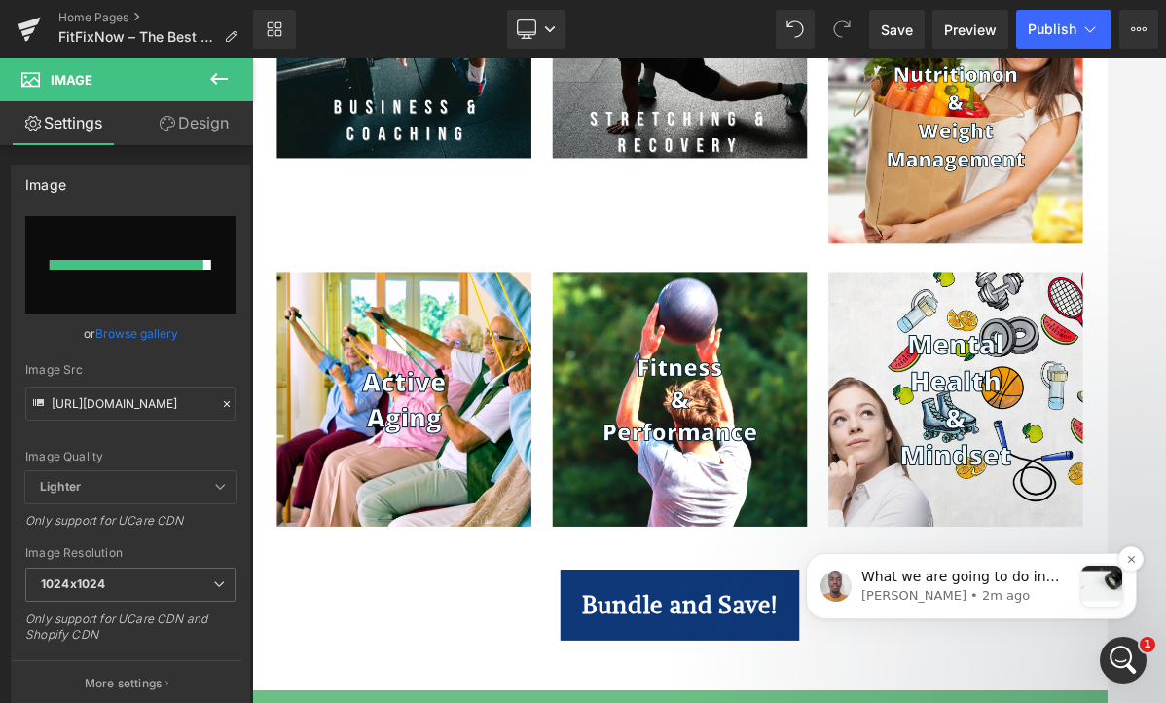
click at [1079, 578] on div "What we are going to do in this case is click on the image we want to change an…" at bounding box center [971, 585] width 302 height 41
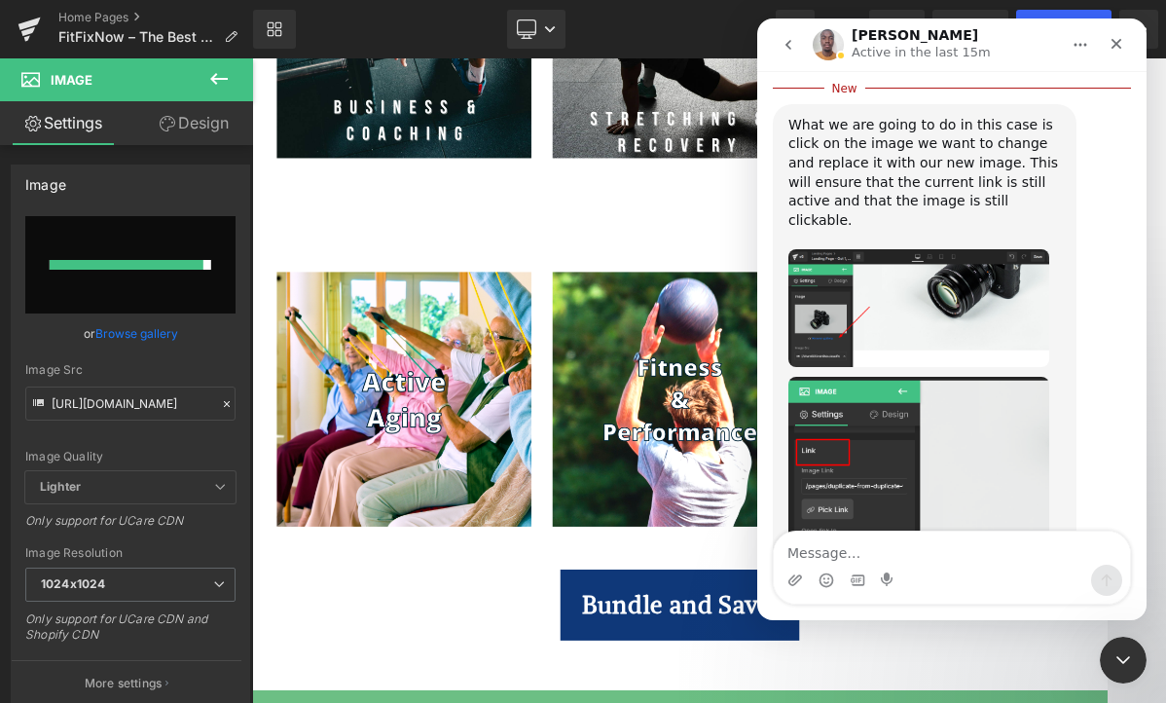
scroll to position [1173, 0]
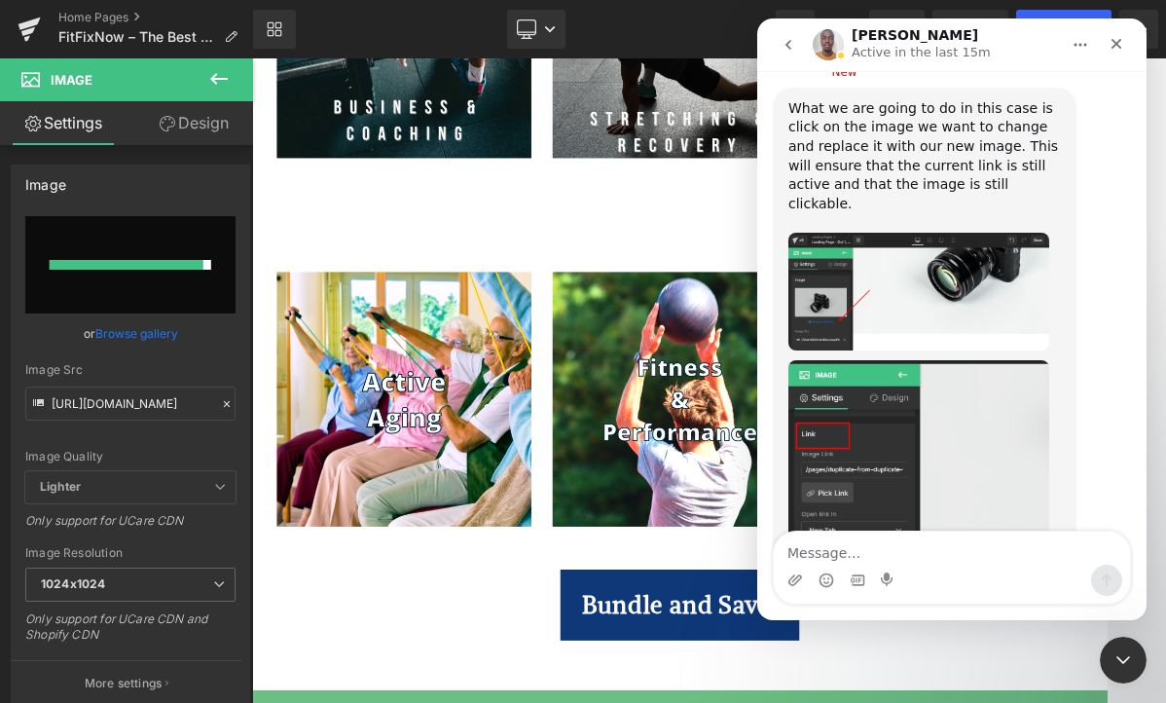
click at [931, 572] on link "guide" at bounding box center [936, 580] width 38 height 16
click at [1106, 38] on icon "Close" at bounding box center [1116, 44] width 16 height 16
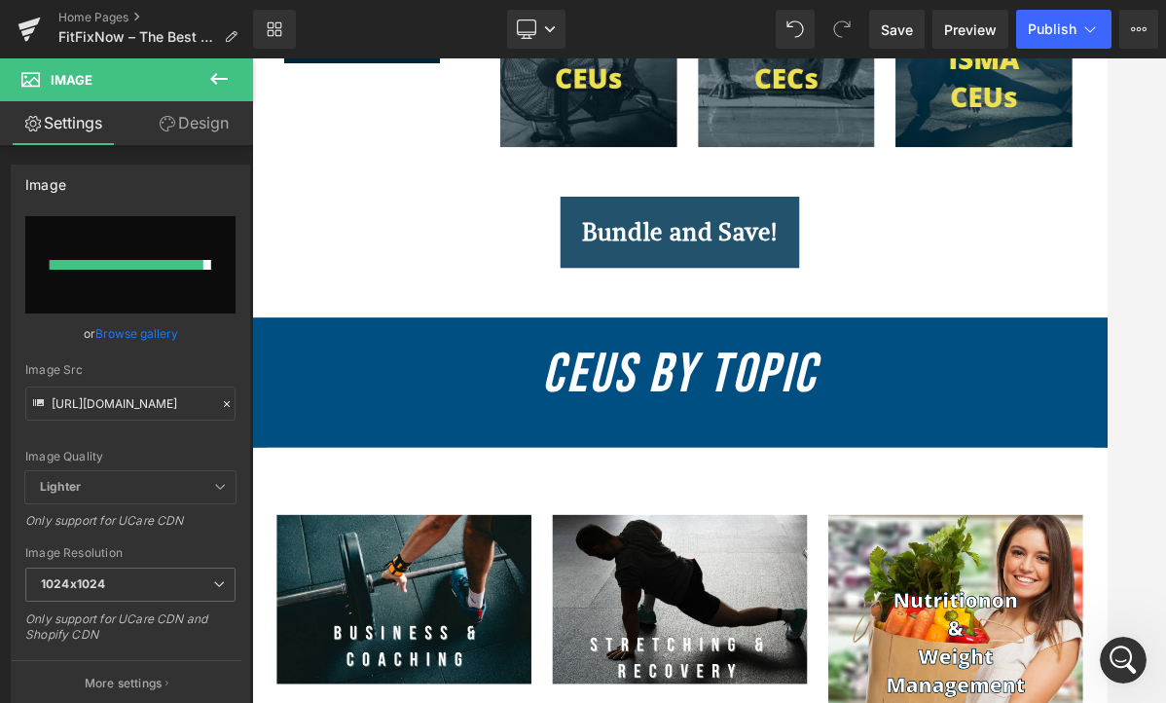
scroll to position [1491, 0]
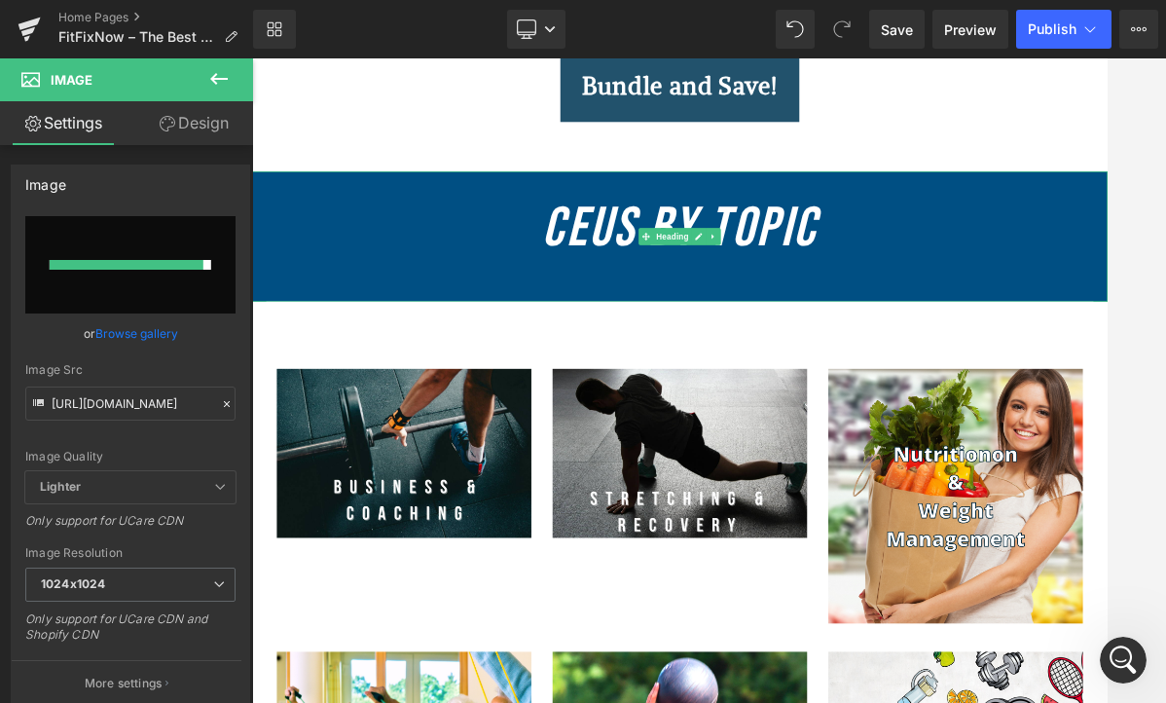
click at [475, 280] on h2 "CEUs By Topic" at bounding box center [840, 294] width 1177 height 160
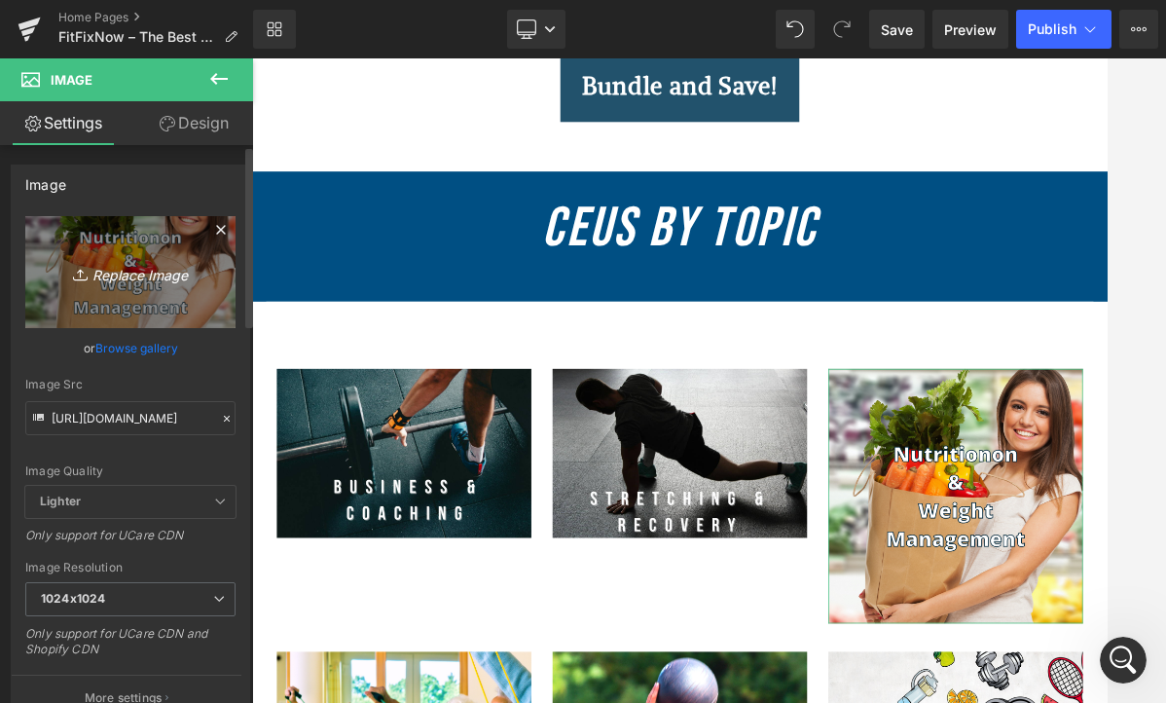
click at [128, 269] on icon "Replace Image" at bounding box center [131, 272] width 156 height 24
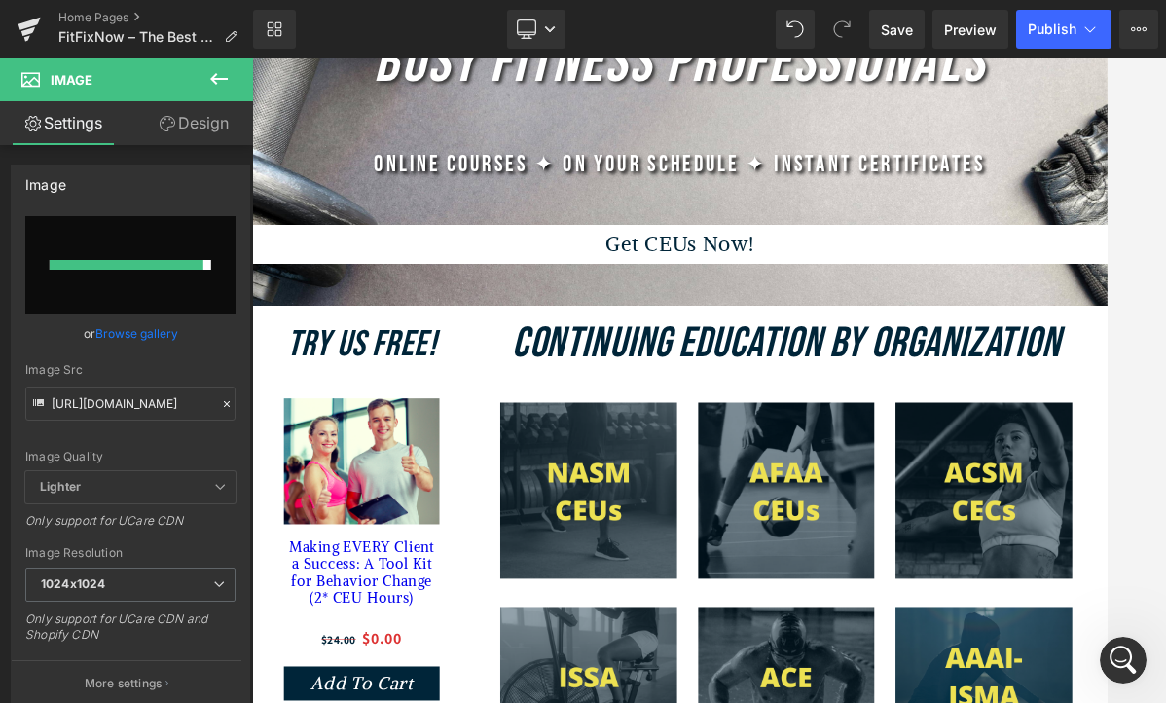
scroll to position [386, 0]
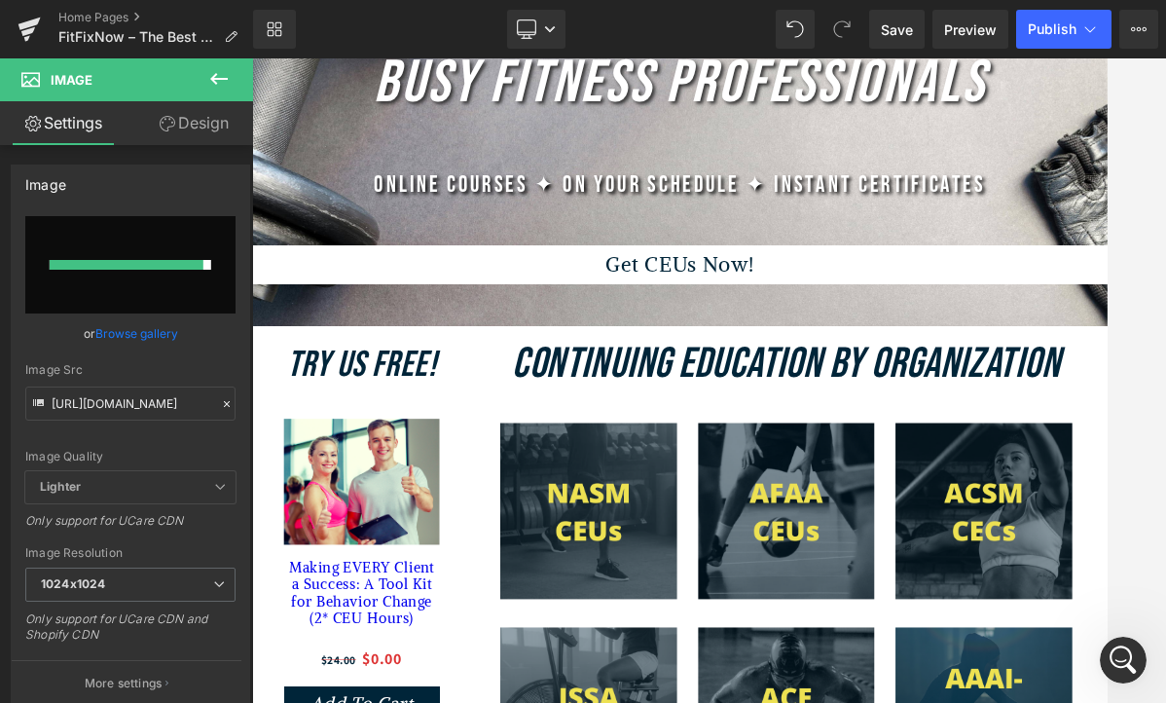
click at [407, 656] on div "Sale Off (P) Image" at bounding box center [403, 641] width 214 height 174
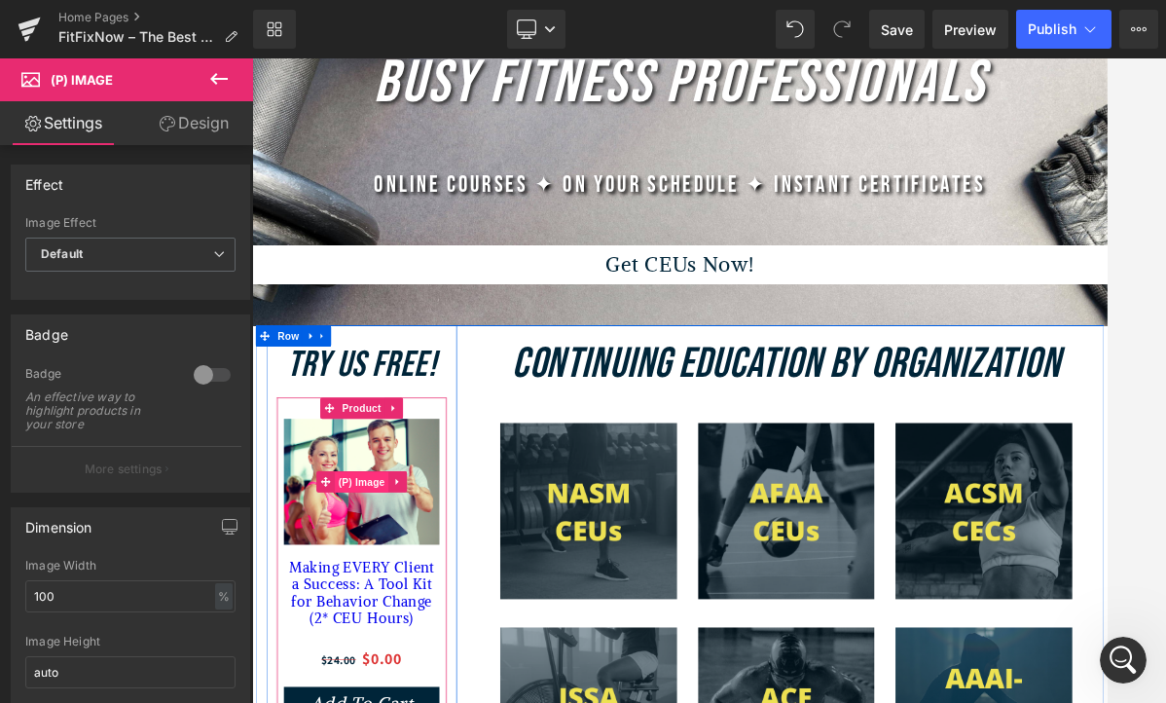
click at [400, 649] on span "(P) Image" at bounding box center [403, 641] width 74 height 29
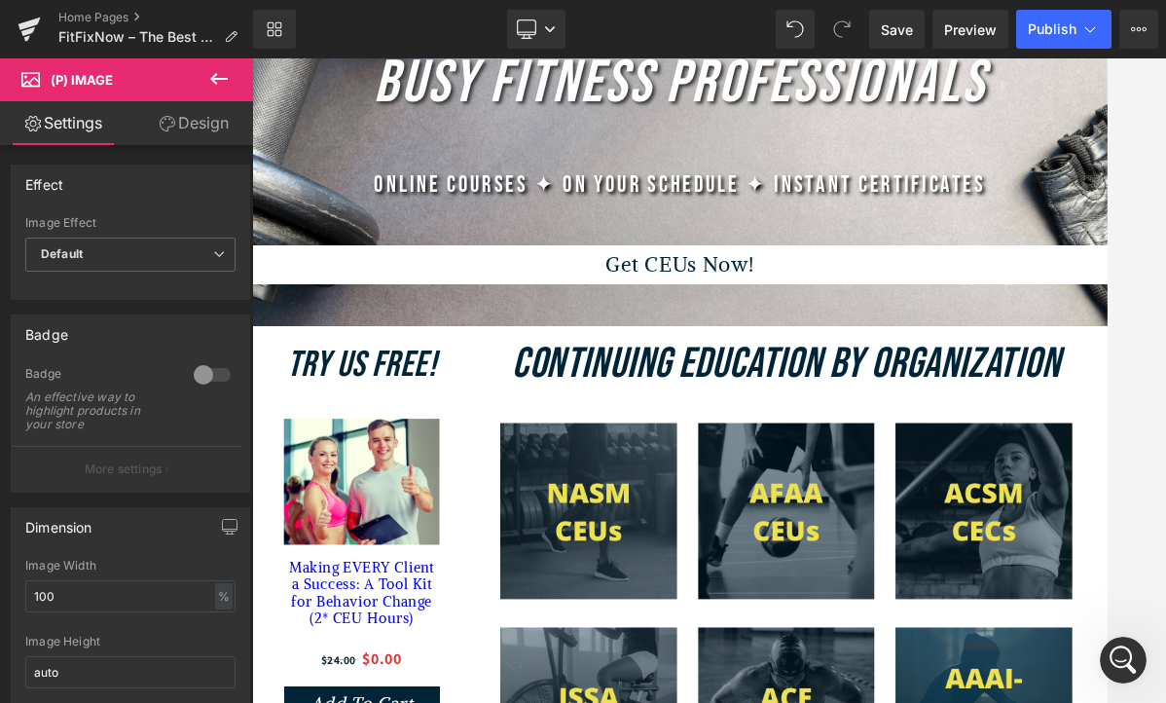
click at [75, 133] on link "Settings" at bounding box center [63, 123] width 126 height 44
click at [97, 77] on span "(P) Image" at bounding box center [82, 80] width 62 height 16
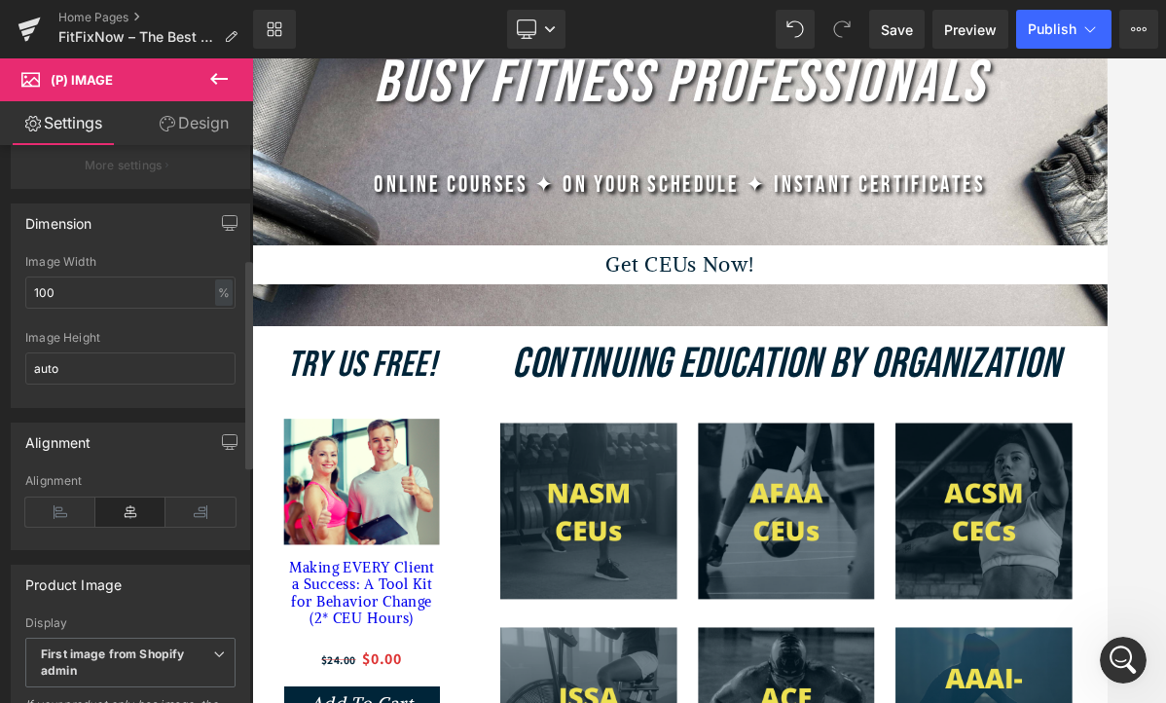
scroll to position [331, 0]
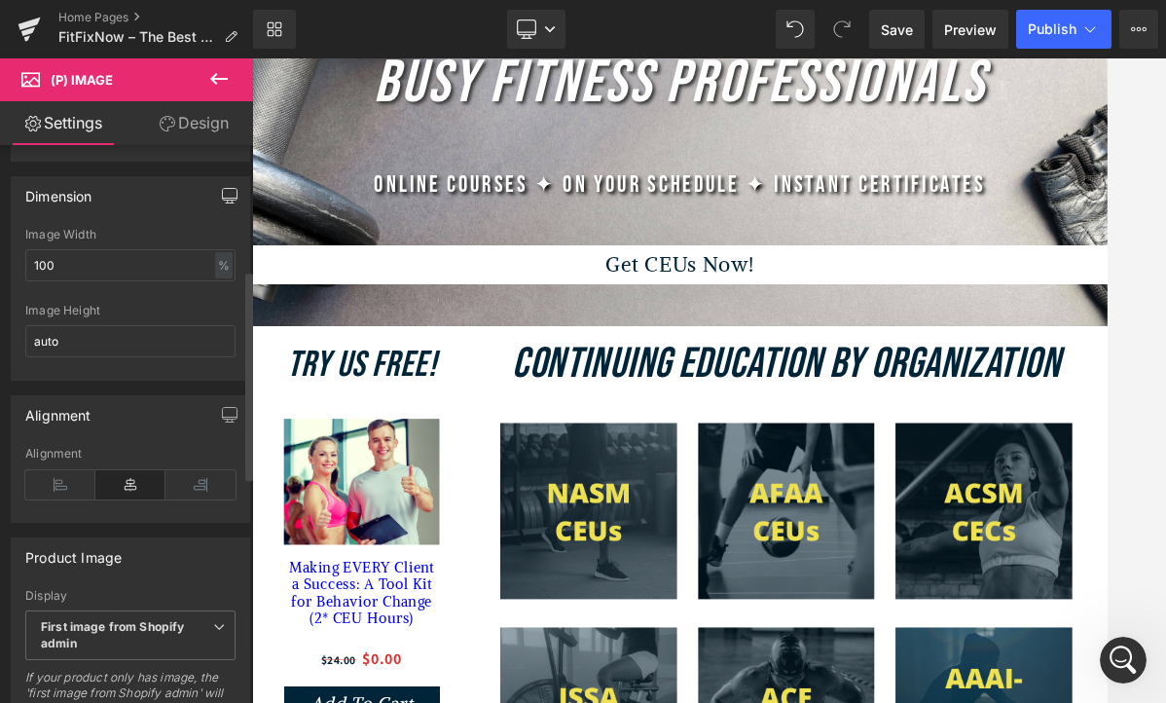
click at [223, 211] on button "button" at bounding box center [229, 195] width 31 height 37
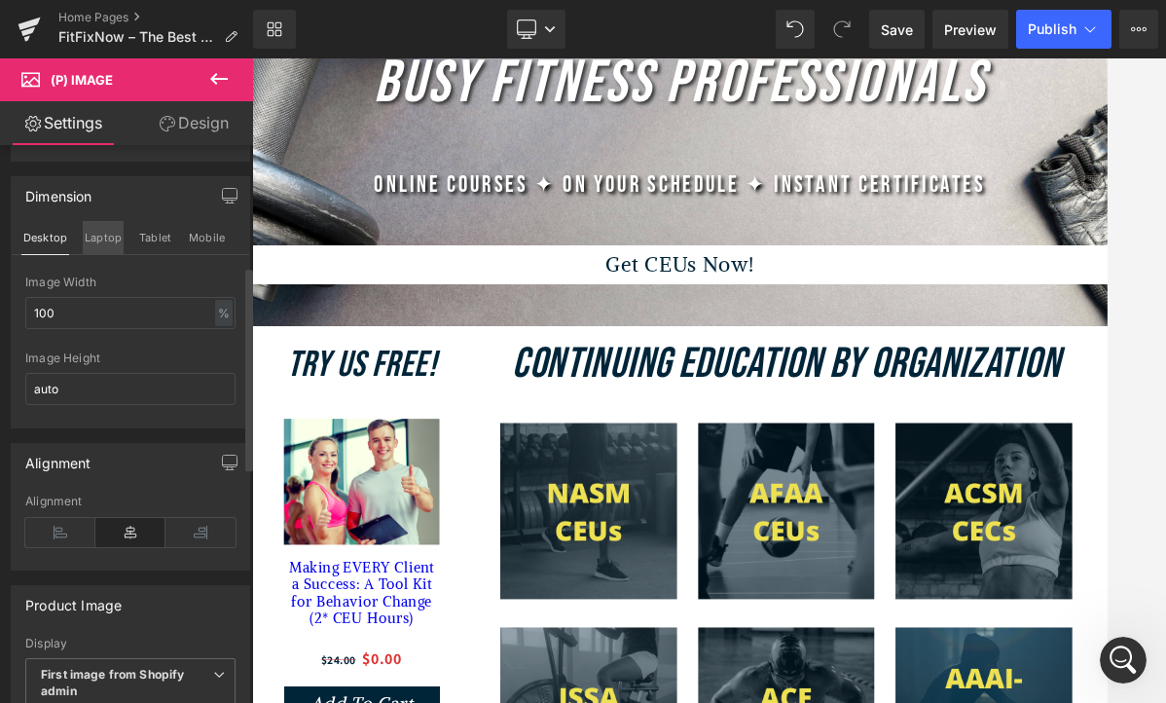
click at [102, 236] on button "Laptop" at bounding box center [103, 237] width 41 height 33
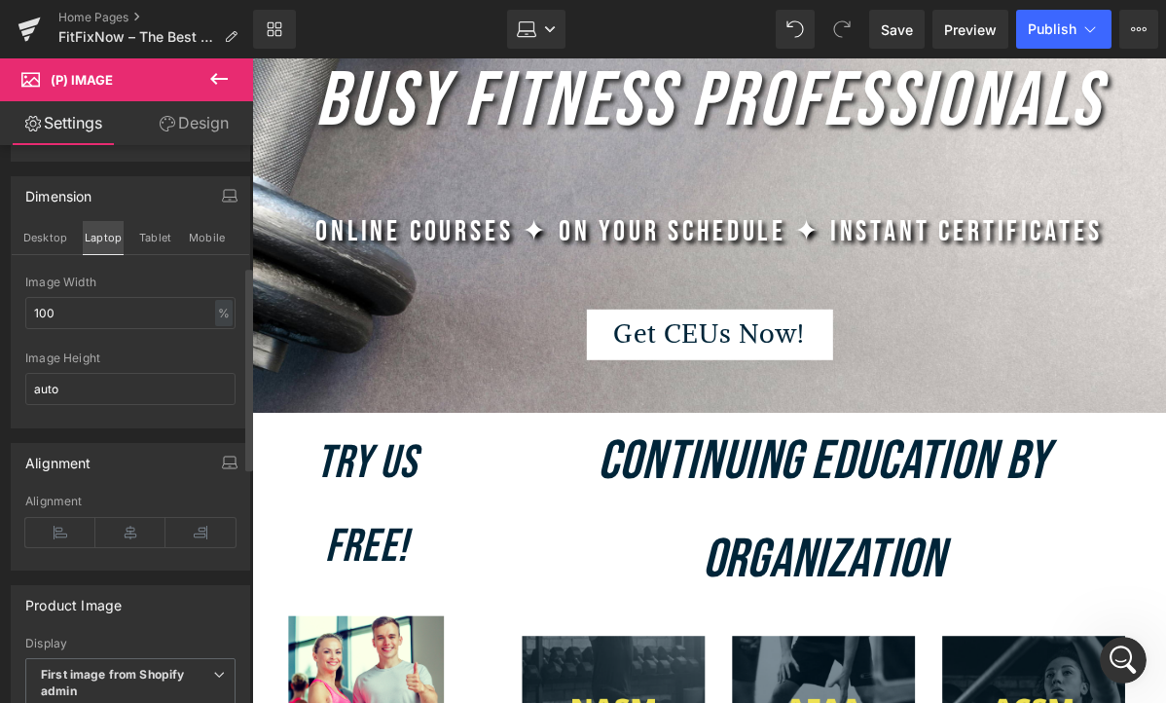
scroll to position [476, 0]
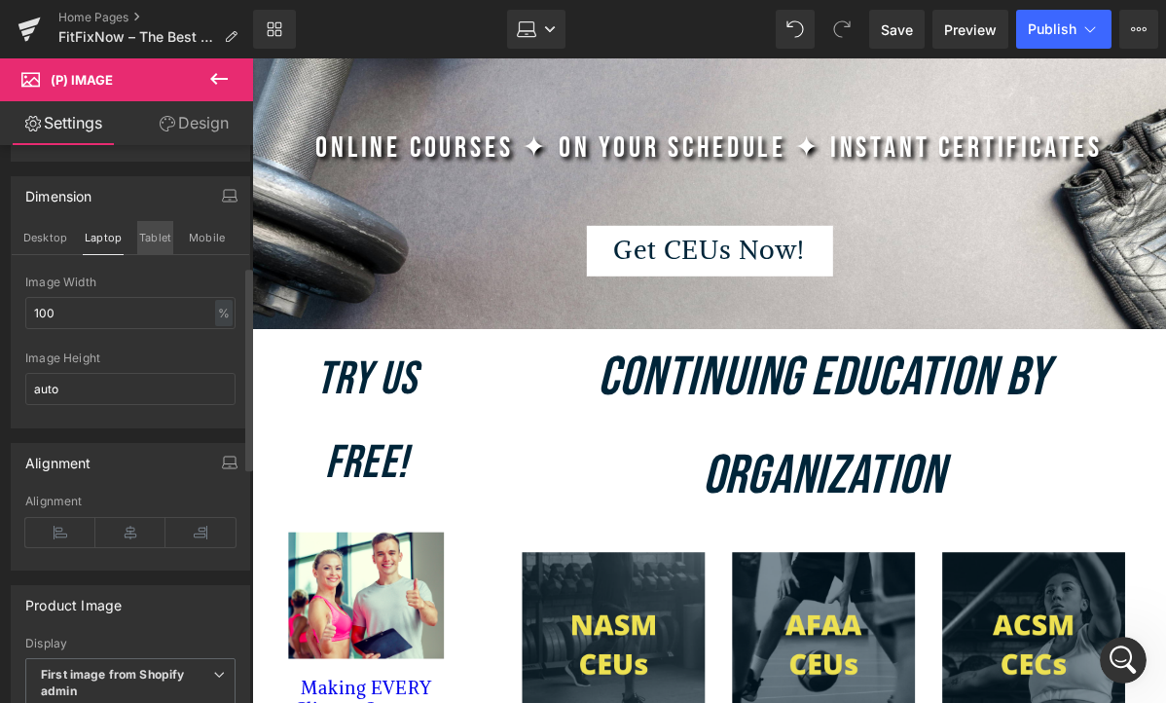
click at [142, 242] on button "Tablet" at bounding box center [155, 237] width 36 height 33
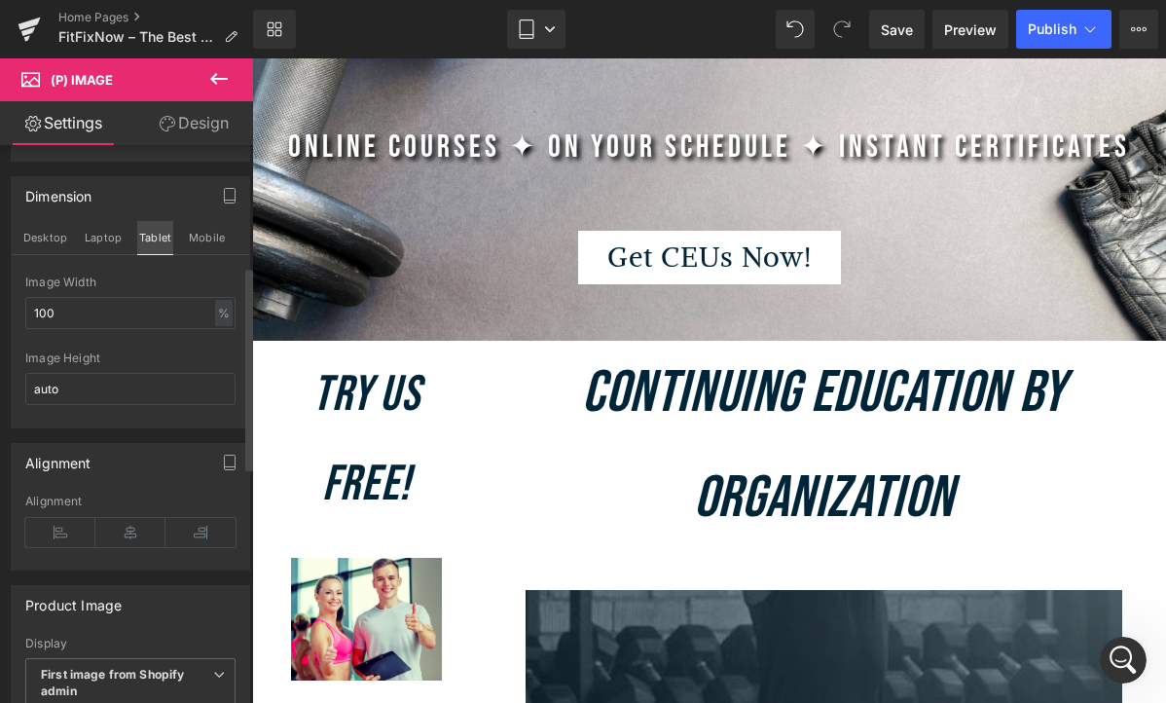
scroll to position [468, 0]
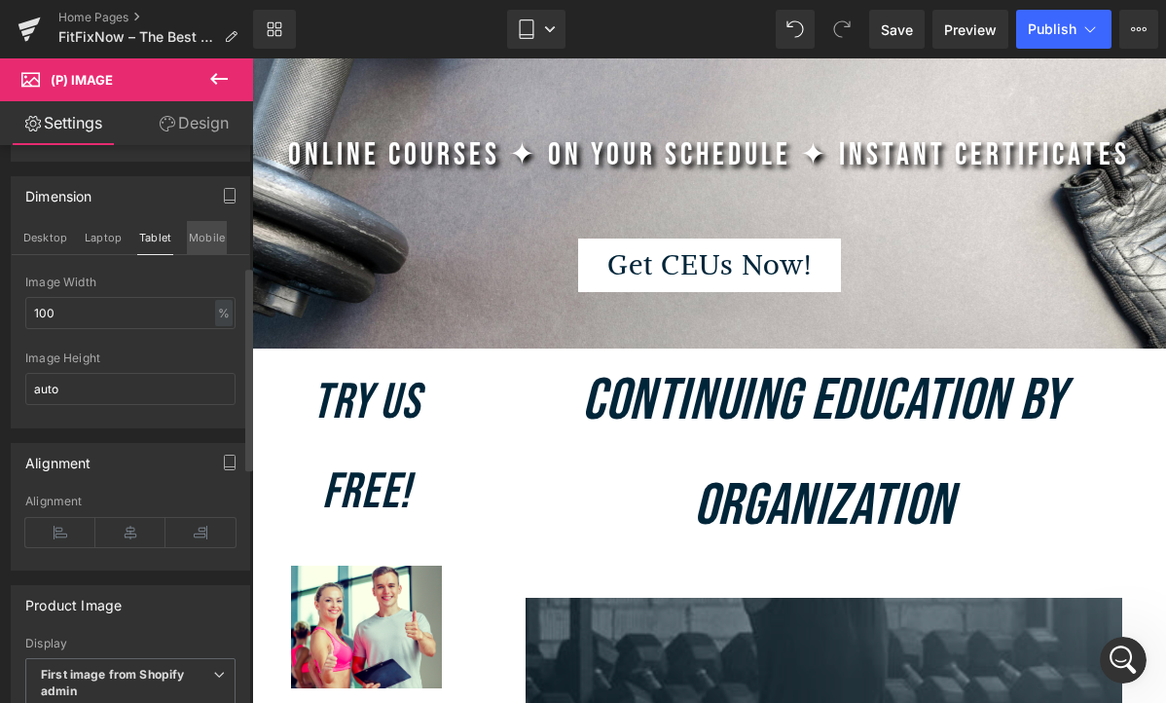
click at [189, 247] on button "Mobile" at bounding box center [207, 237] width 40 height 33
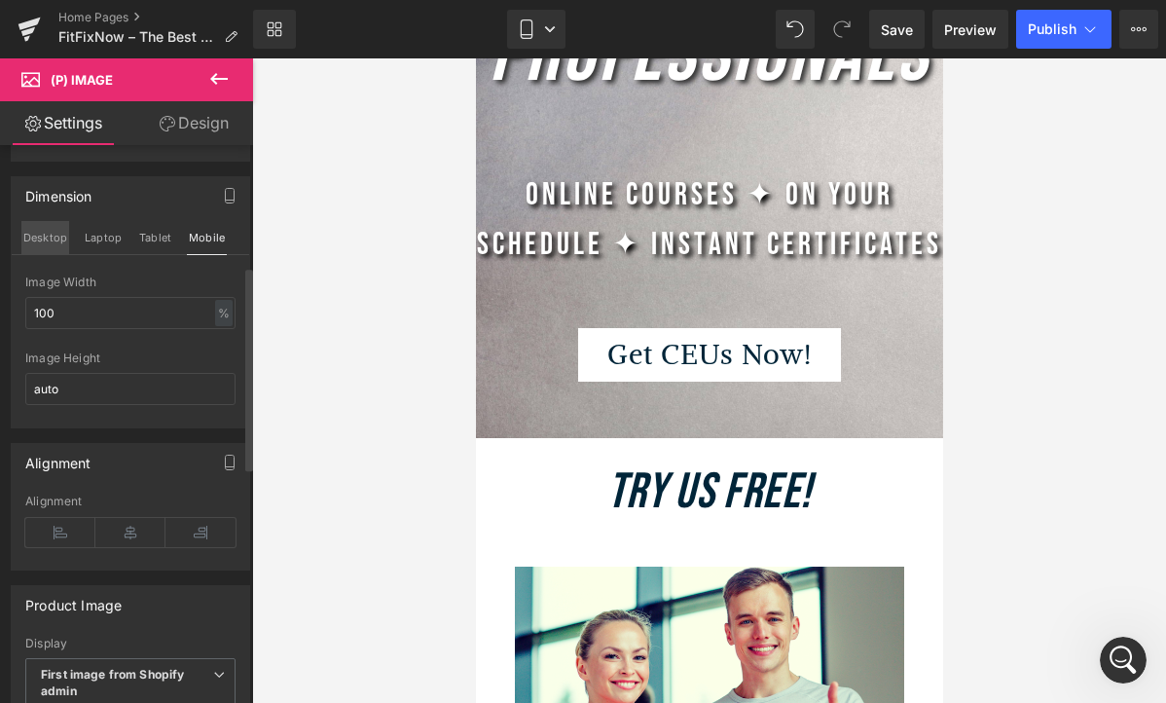
click at [50, 236] on button "Desktop" at bounding box center [45, 237] width 48 height 33
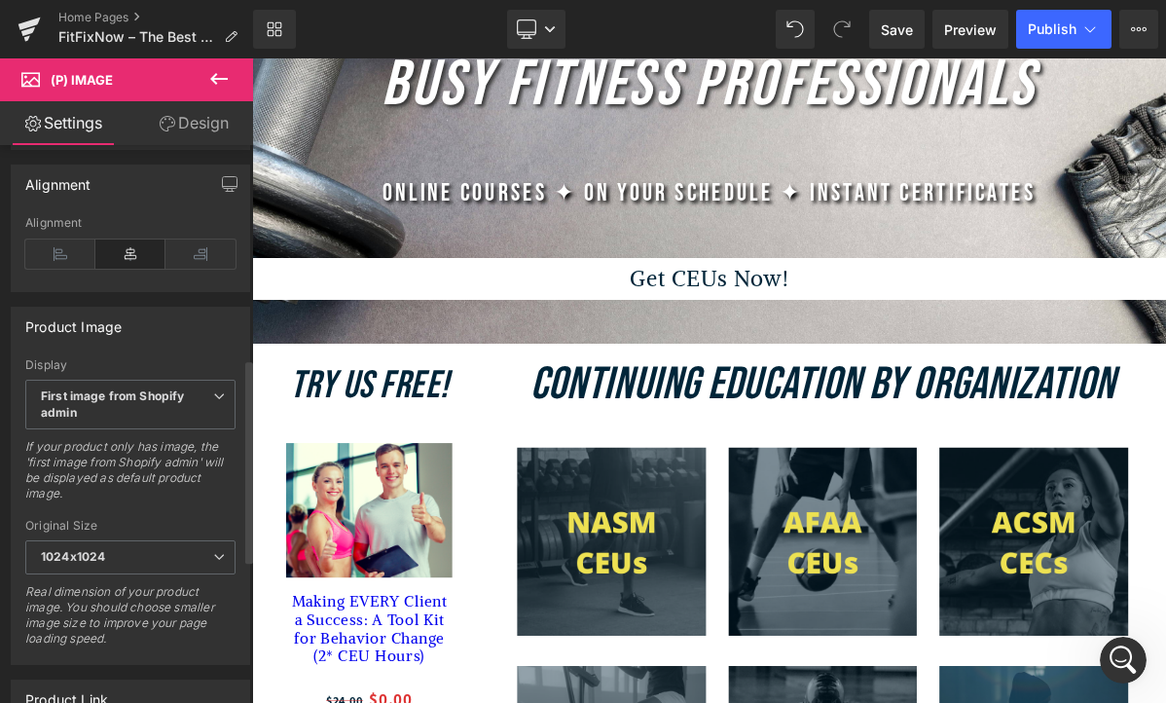
scroll to position [635, 0]
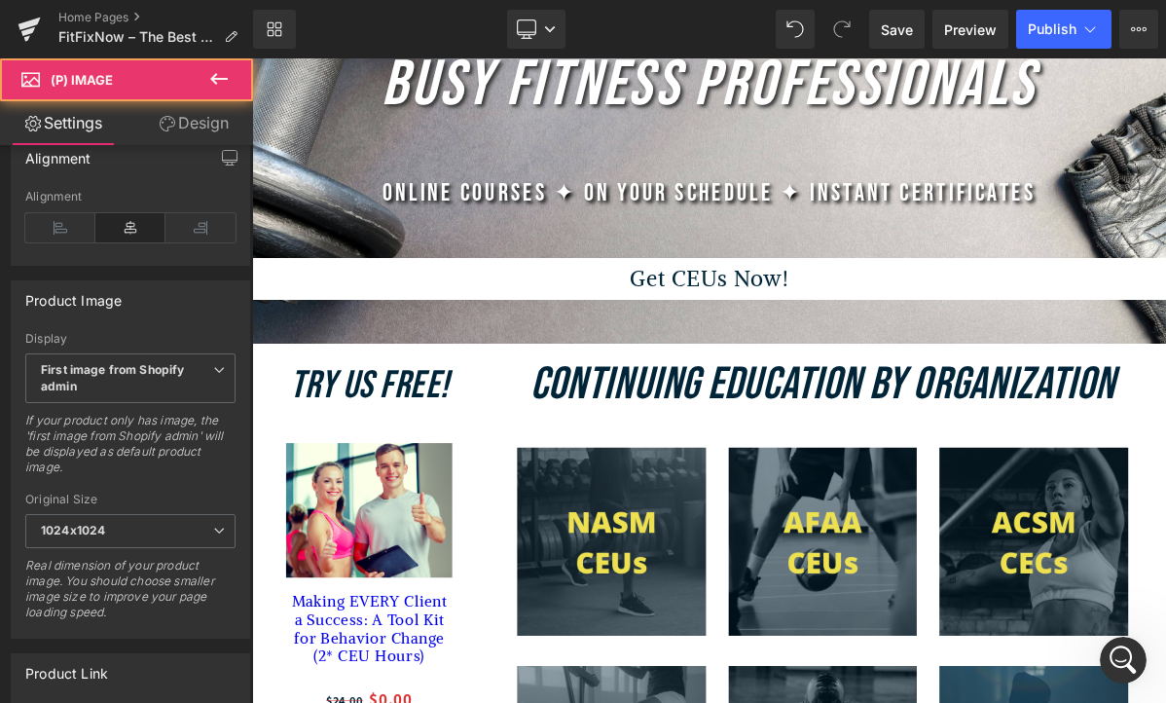
click at [386, 690] on img at bounding box center [403, 641] width 214 height 174
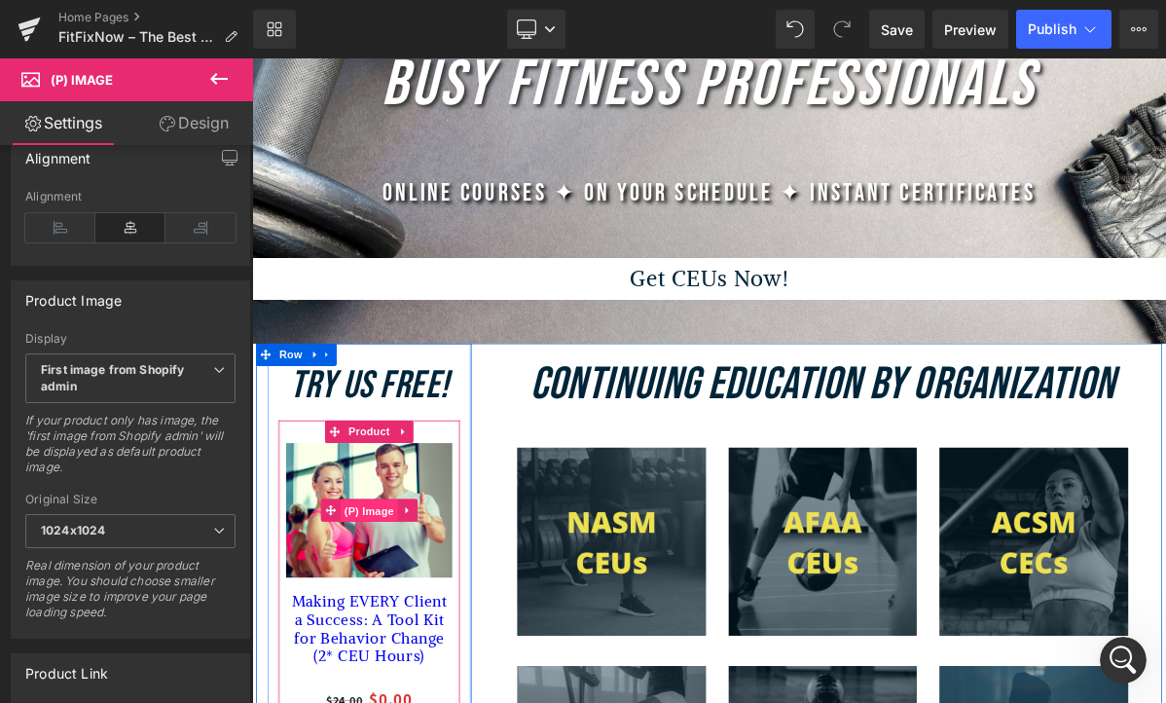
click at [402, 653] on span "(P) Image" at bounding box center [403, 641] width 74 height 29
click at [404, 555] on span "Product" at bounding box center [403, 539] width 63 height 29
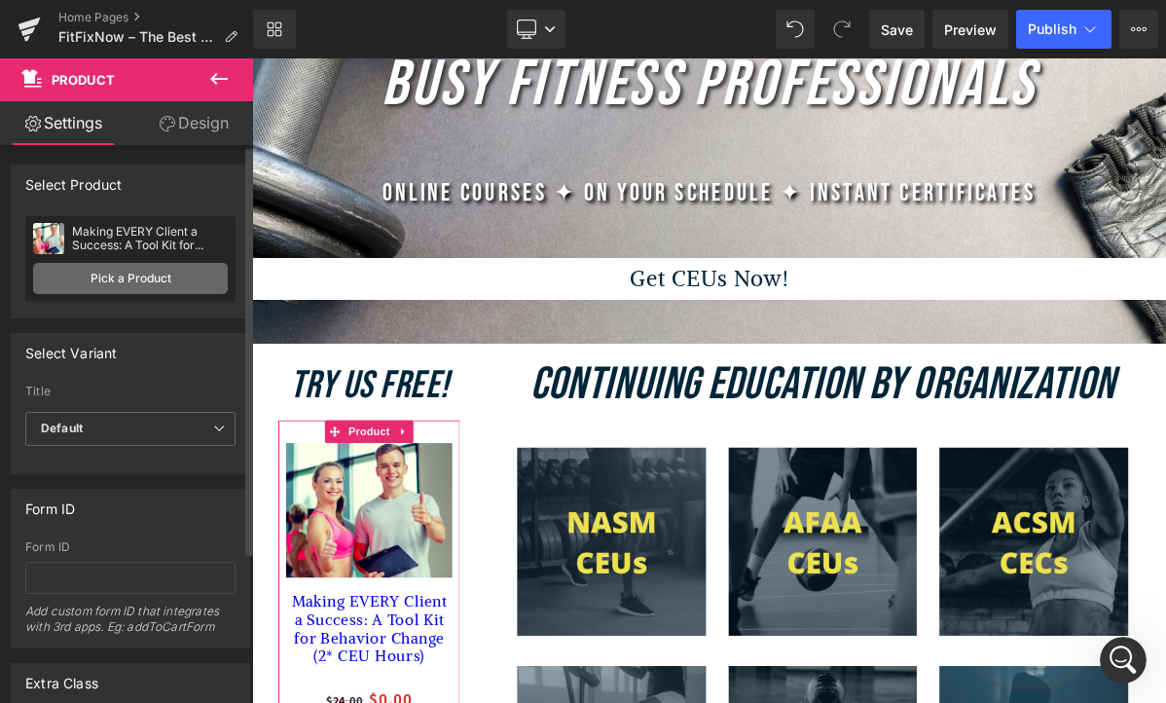
click at [134, 276] on link "Pick a Product" at bounding box center [130, 278] width 195 height 31
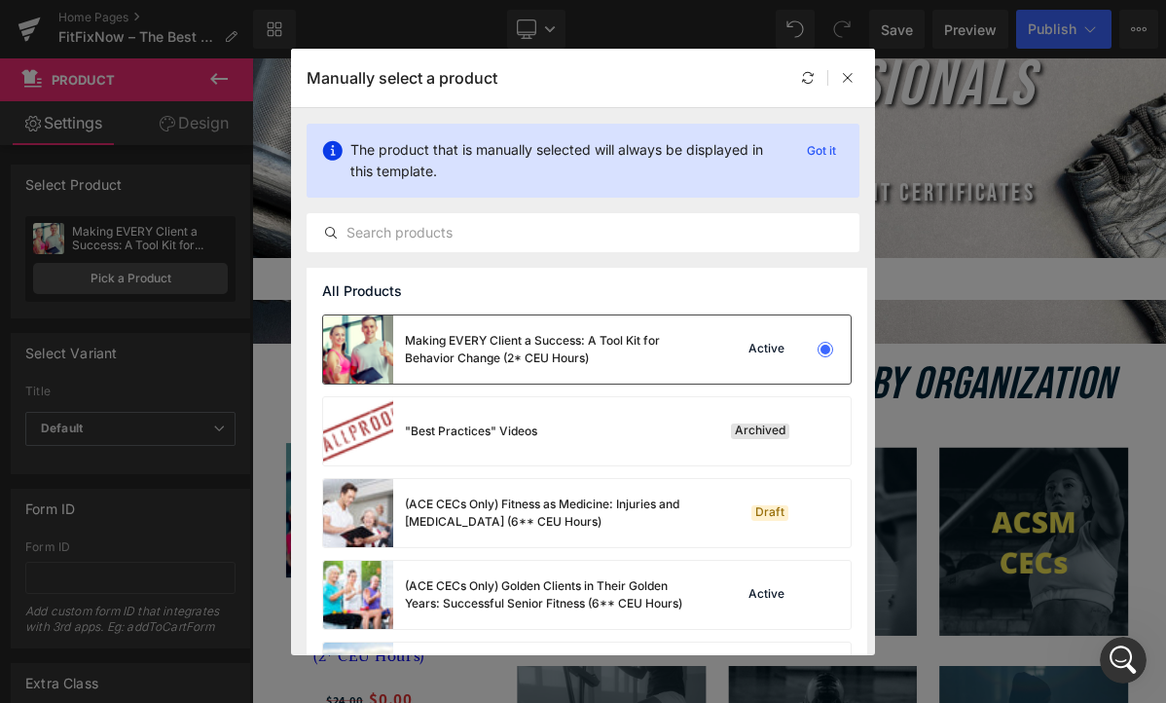
click at [380, 335] on img at bounding box center [358, 349] width 70 height 68
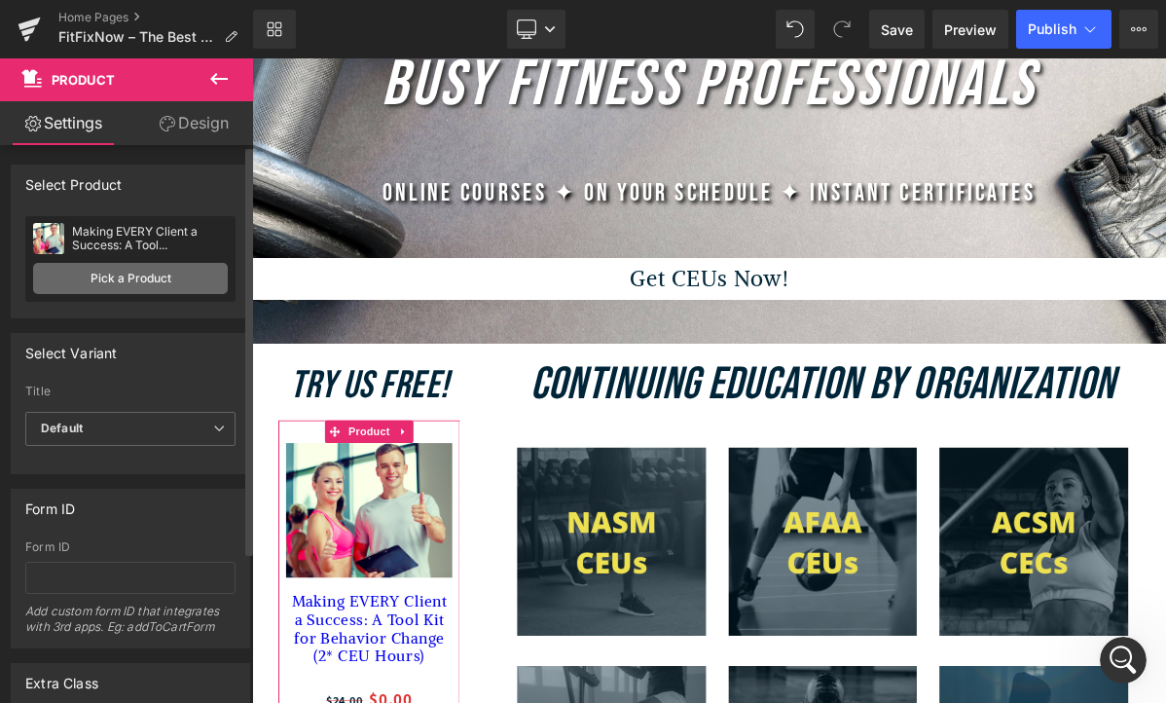
click at [129, 271] on link "Pick a Product" at bounding box center [130, 278] width 195 height 31
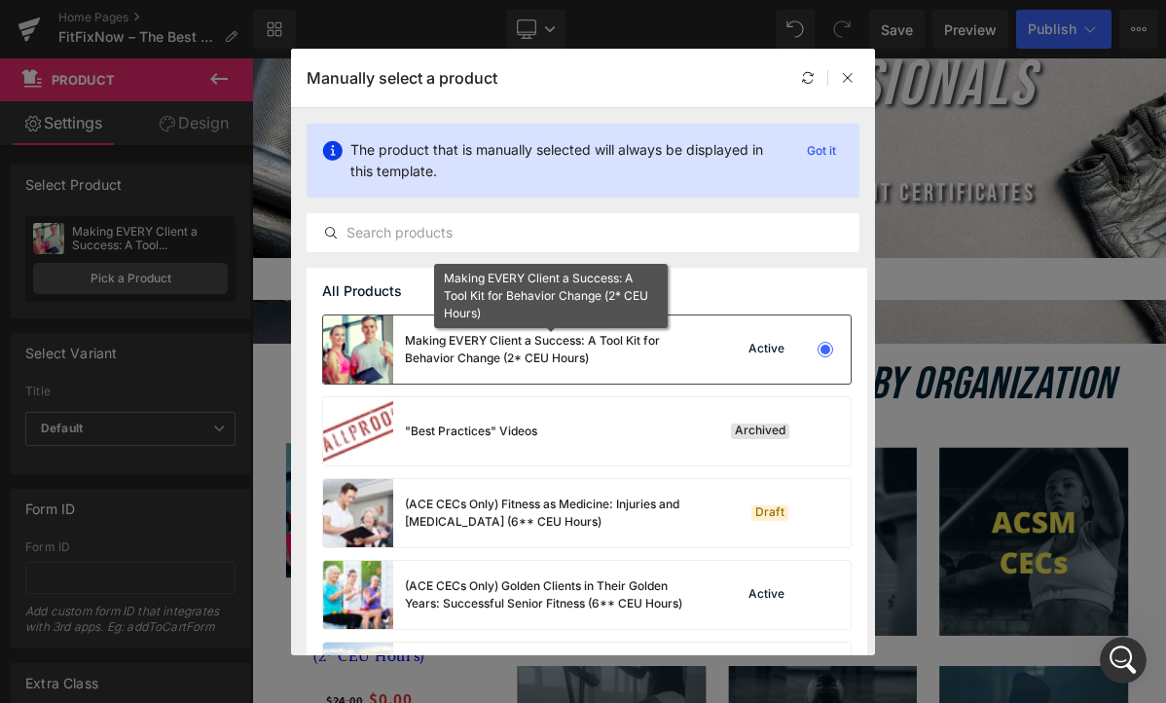
click at [463, 336] on div "Making EVERY Client a Success: A Tool Kit for Behavior Change (2* CEU Hours)" at bounding box center [551, 349] width 292 height 35
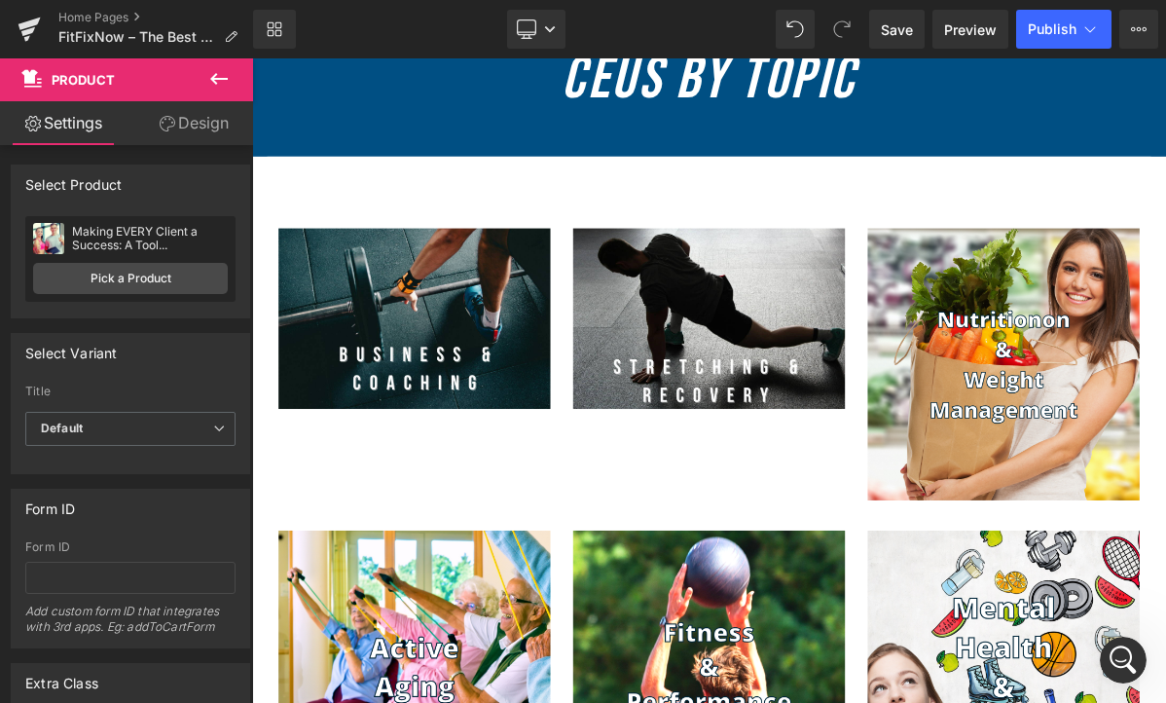
scroll to position [1709, 0]
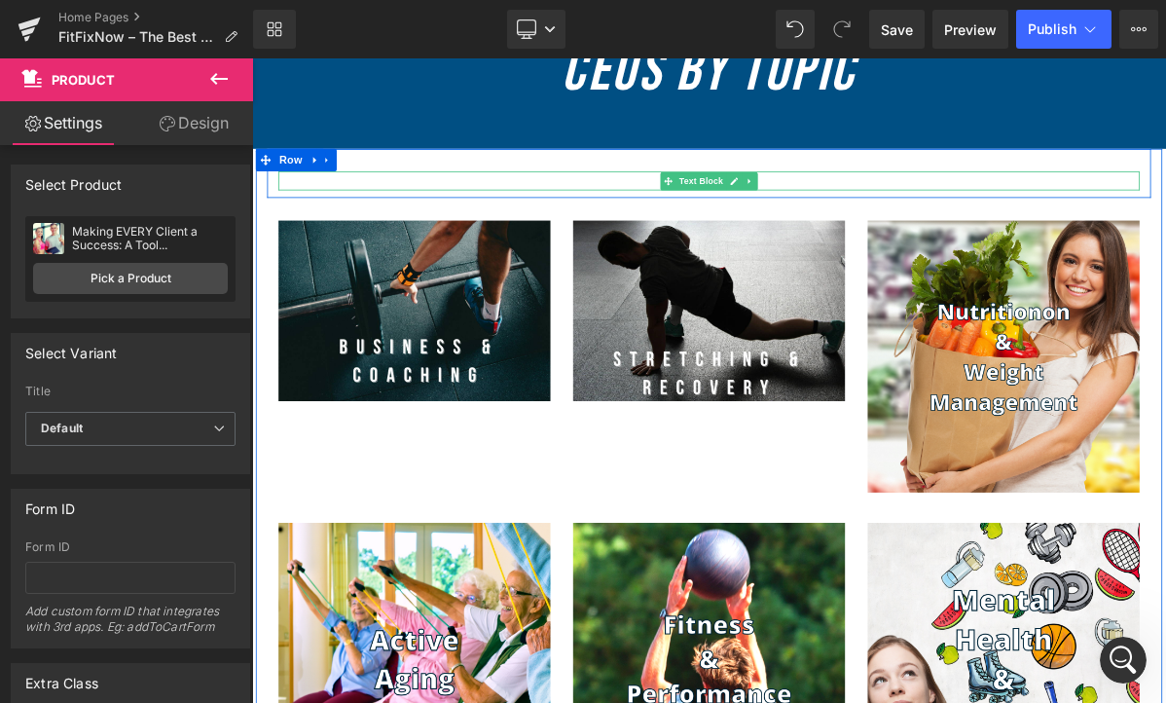
click at [494, 226] on p "get your CEUs for a fix now!" at bounding box center [840, 216] width 1109 height 25
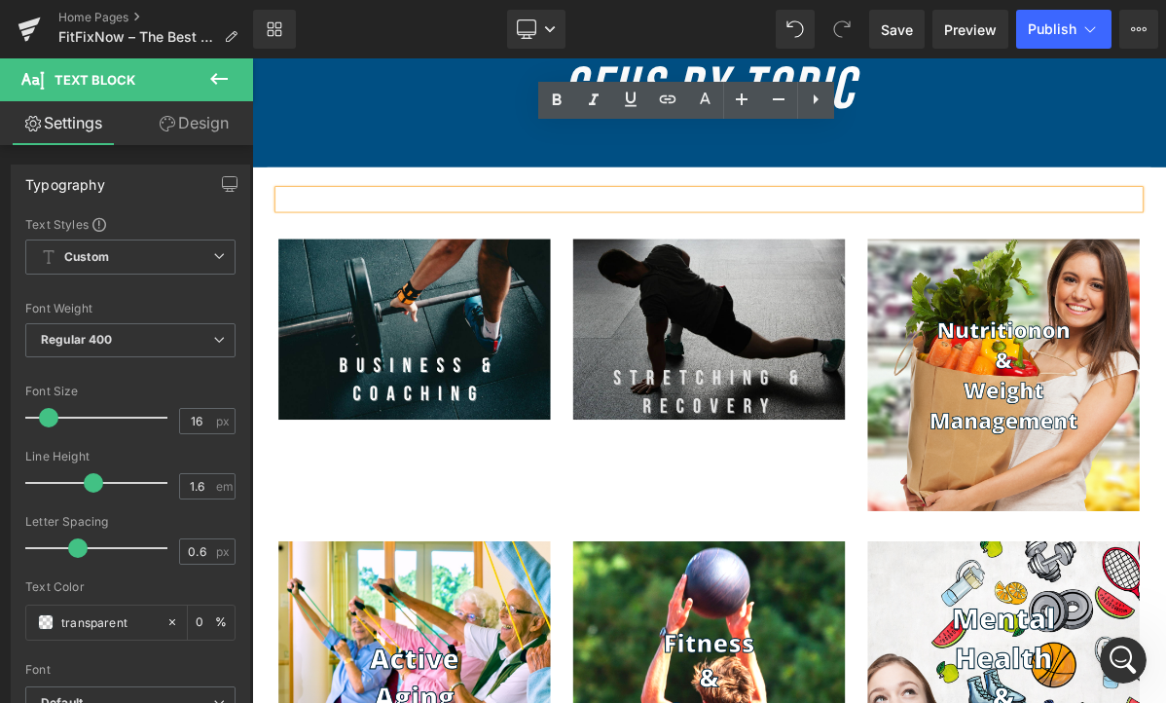
scroll to position [1775, 0]
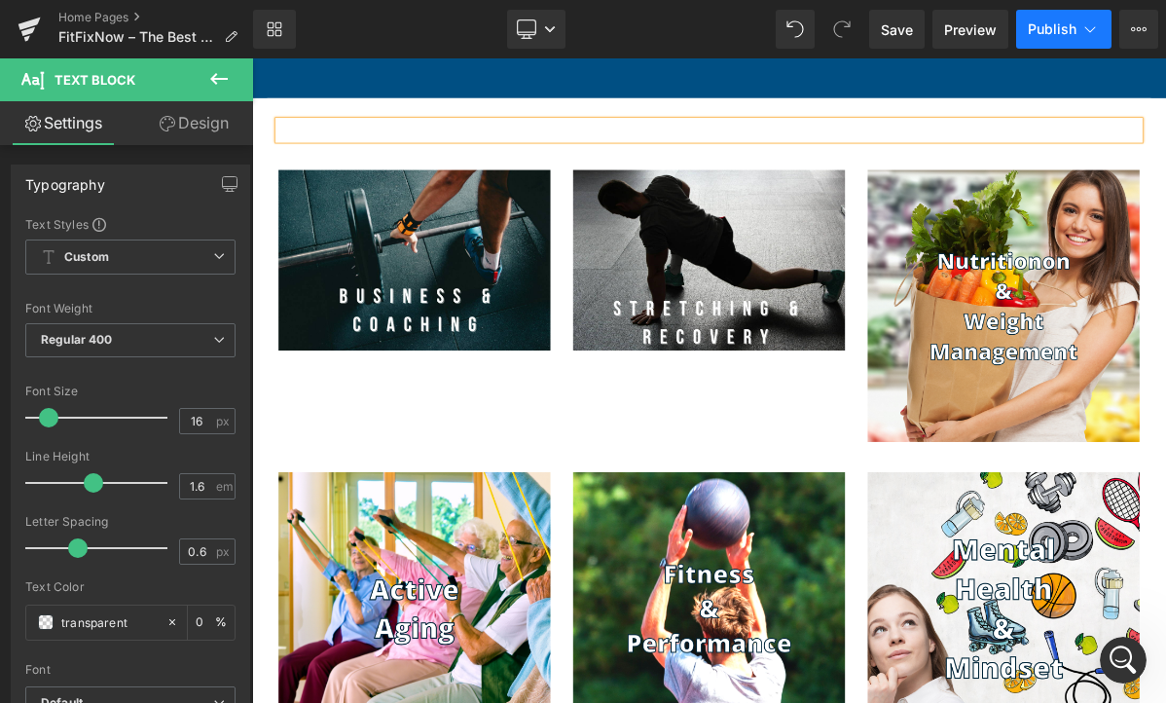
click at [1059, 25] on span "Publish" at bounding box center [1052, 29] width 49 height 16
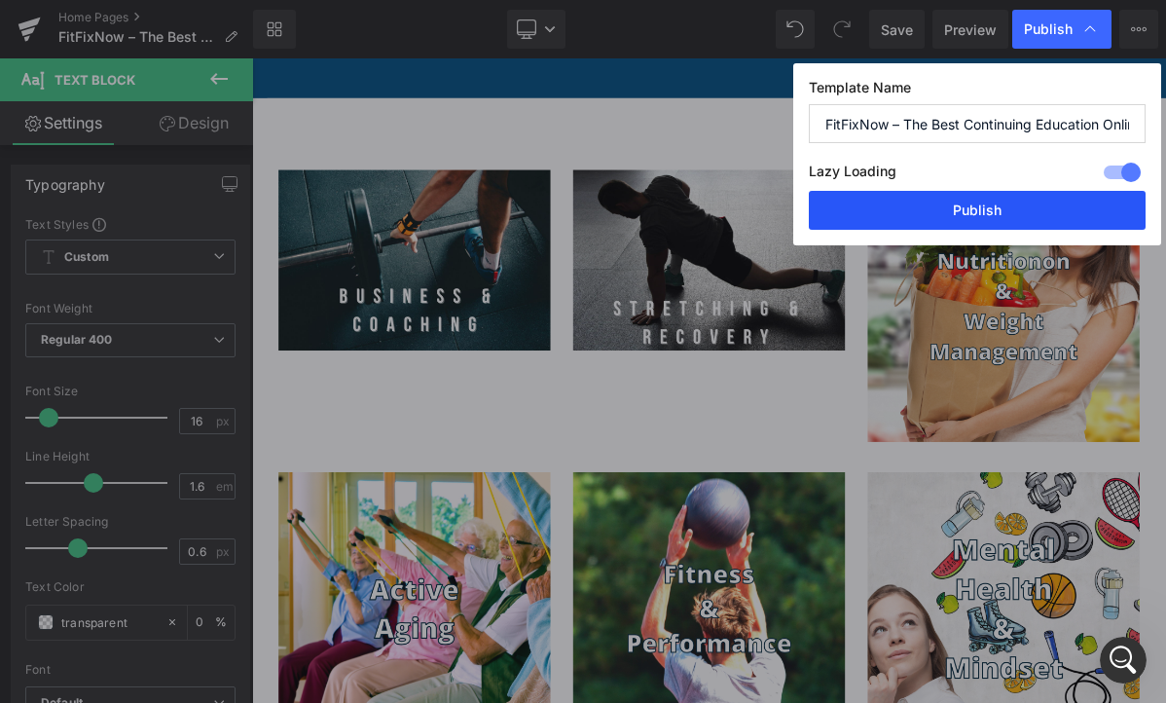
click at [1004, 209] on button "Publish" at bounding box center [977, 210] width 337 height 39
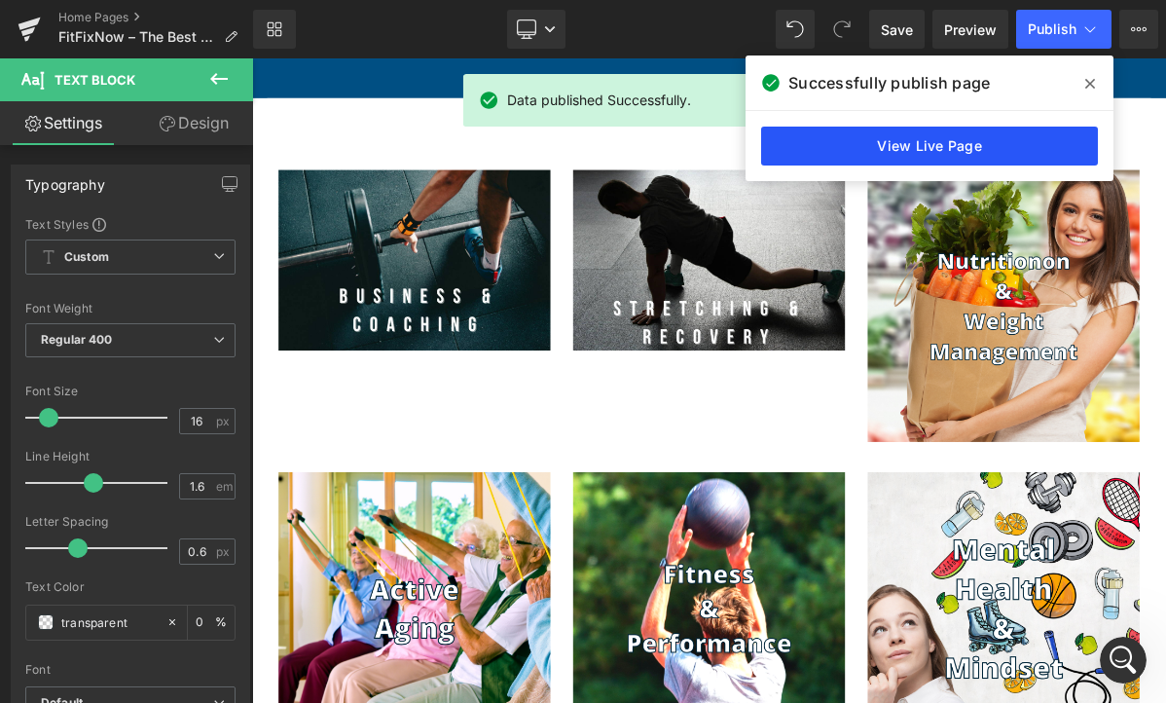
click at [932, 146] on link "View Live Page" at bounding box center [929, 145] width 337 height 39
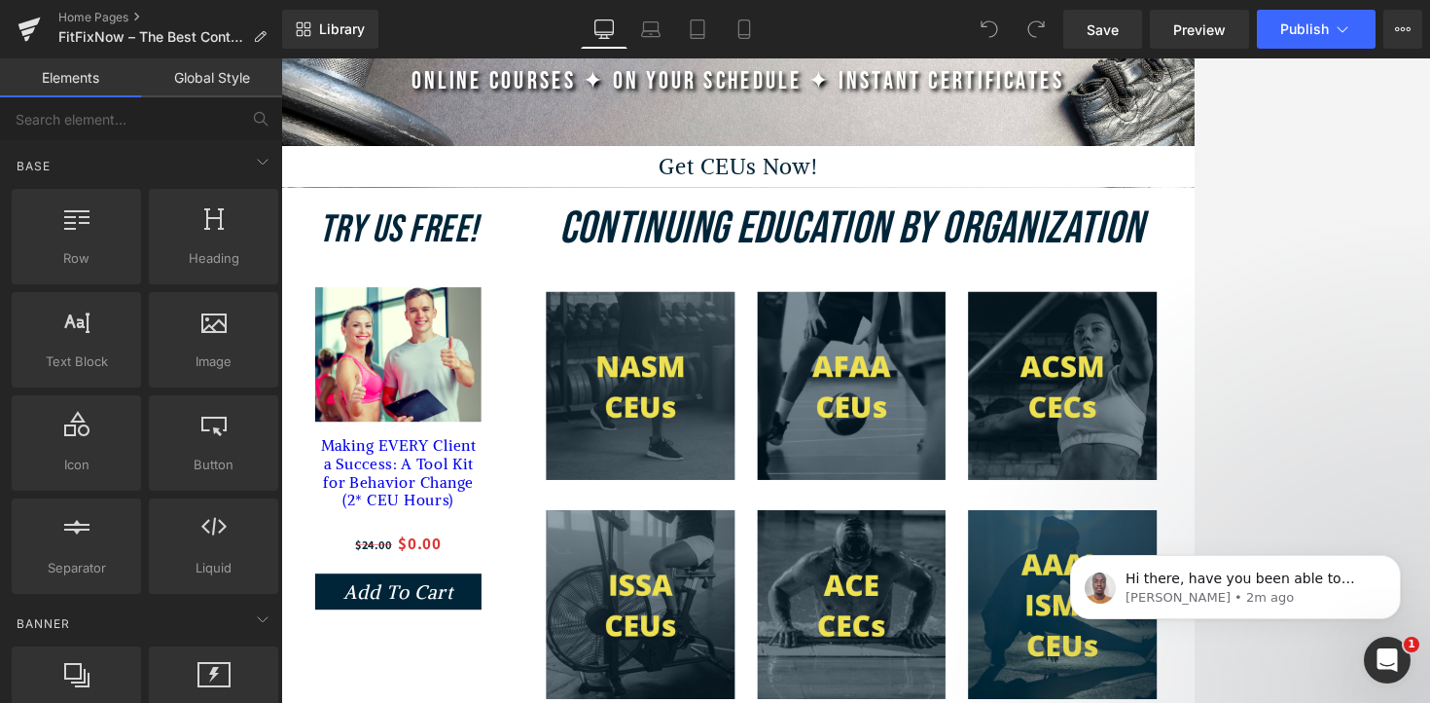
scroll to position [535, 0]
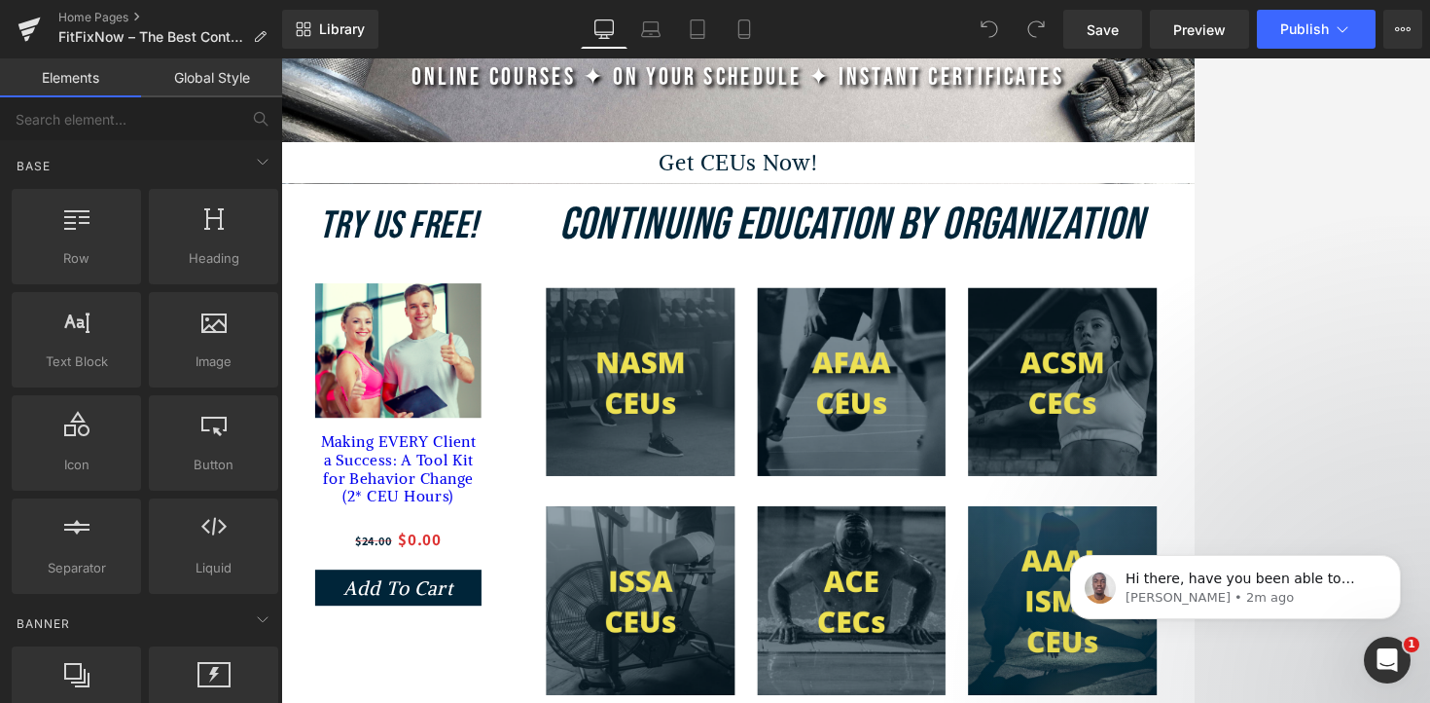
click at [1165, 366] on div at bounding box center [855, 380] width 1149 height 644
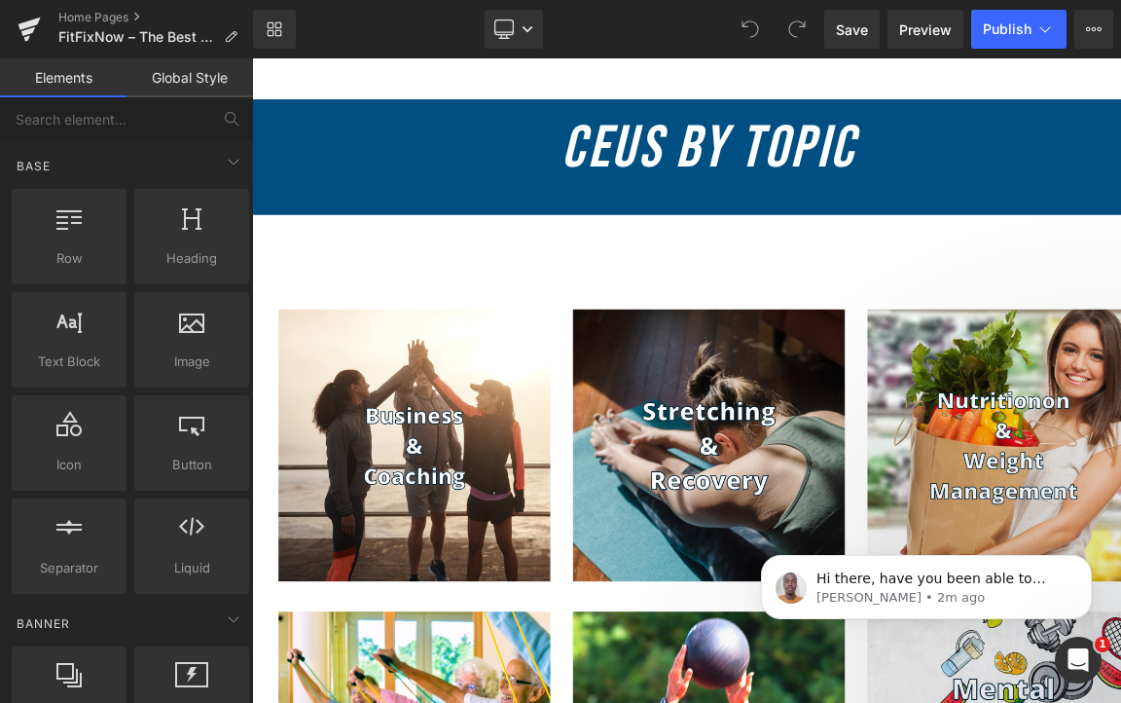
scroll to position [1679, 0]
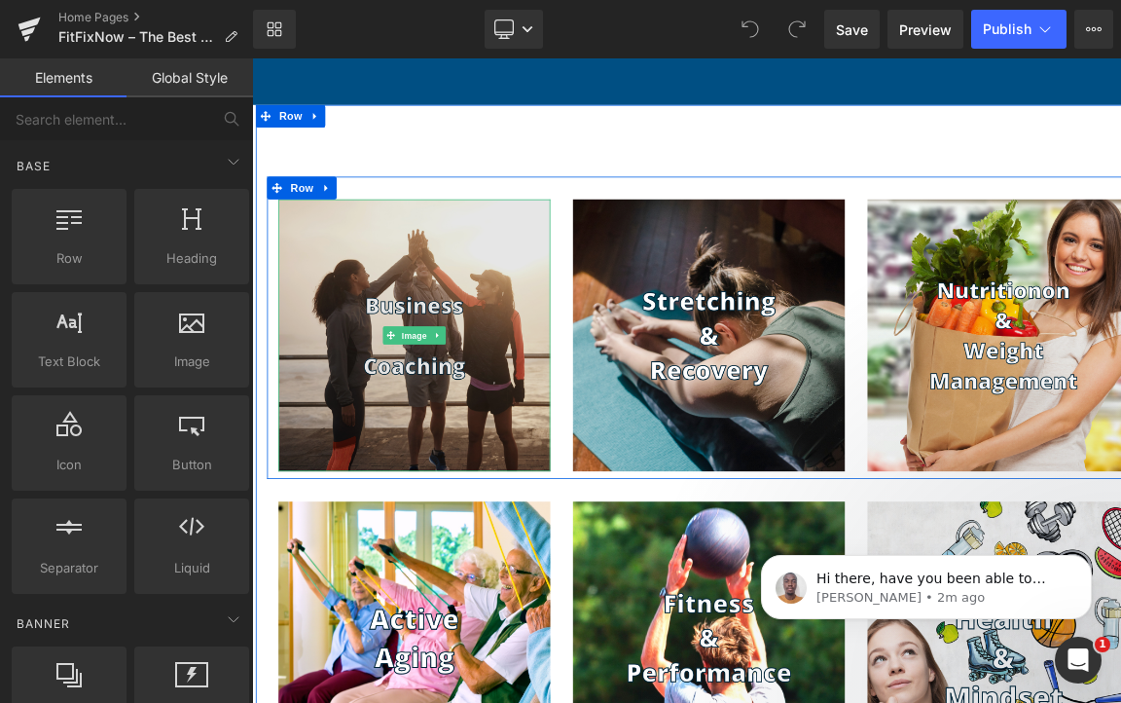
click at [481, 311] on img at bounding box center [461, 414] width 350 height 350
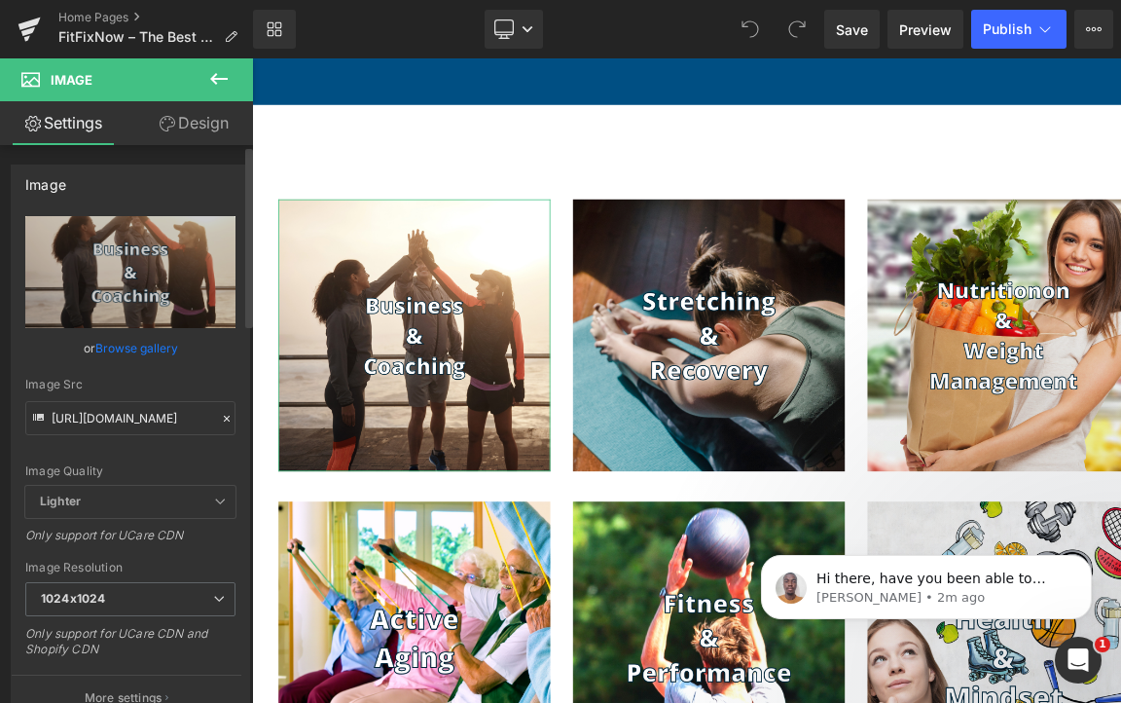
click at [142, 343] on link "Browse gallery" at bounding box center [136, 348] width 83 height 34
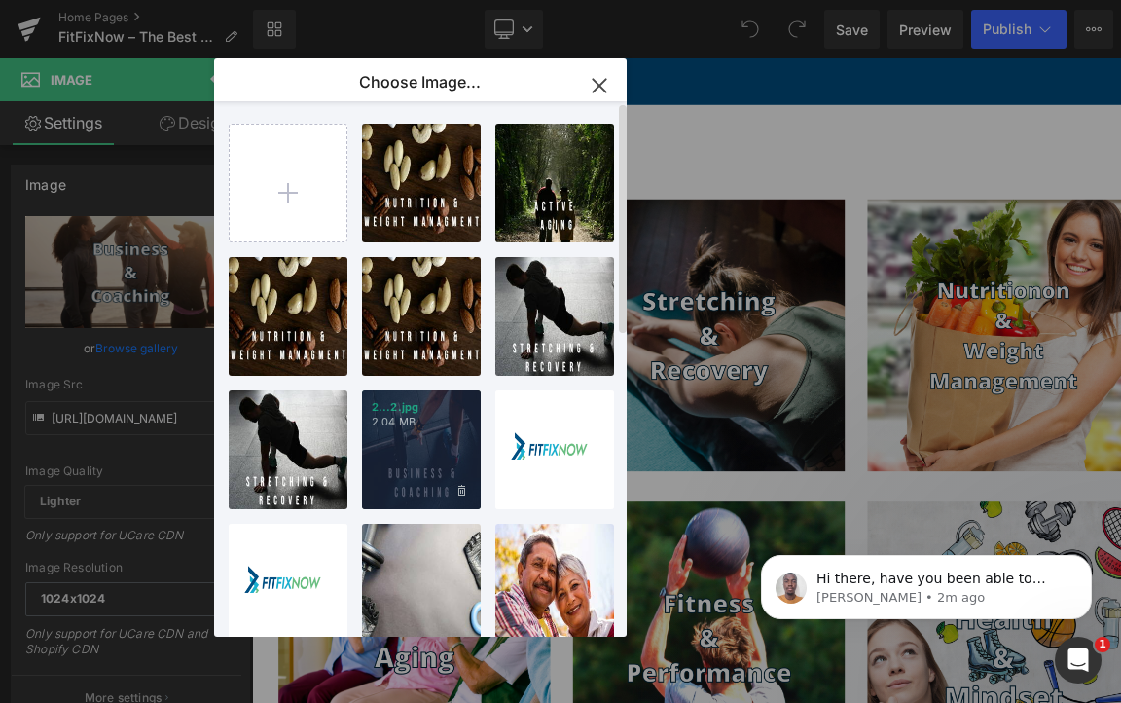
click at [428, 435] on div "2...2.jpg 2.04 MB" at bounding box center [421, 449] width 119 height 119
type input "[URL][DOMAIN_NAME]"
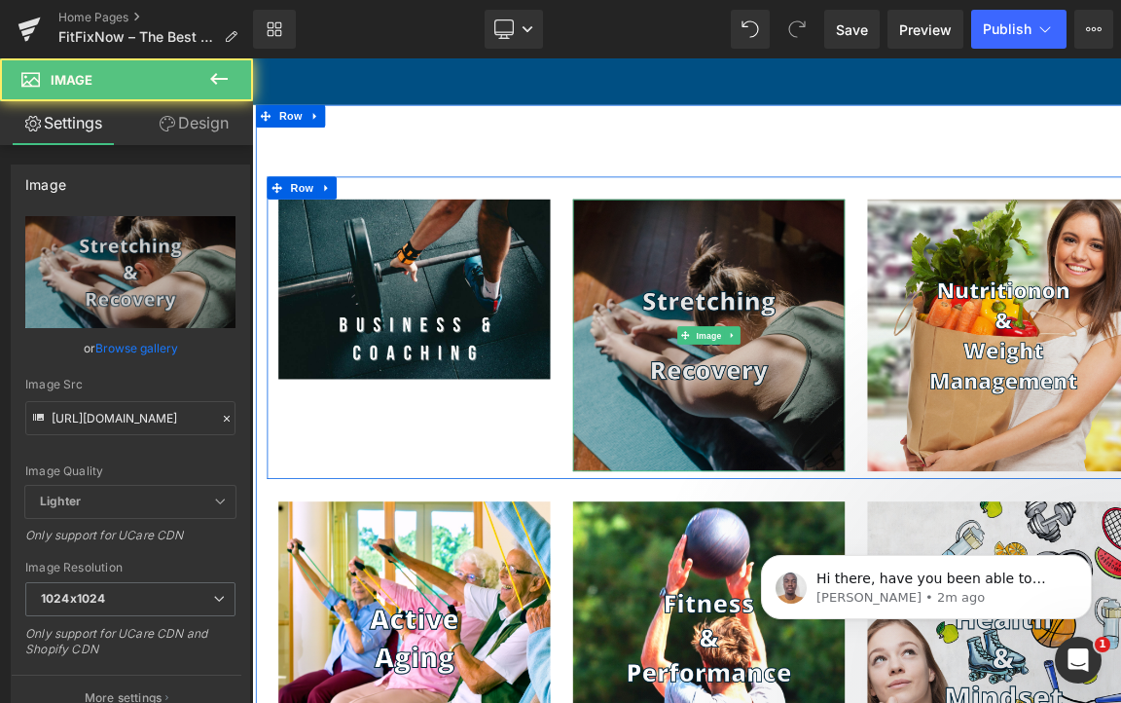
click at [825, 556] on img at bounding box center [841, 414] width 350 height 350
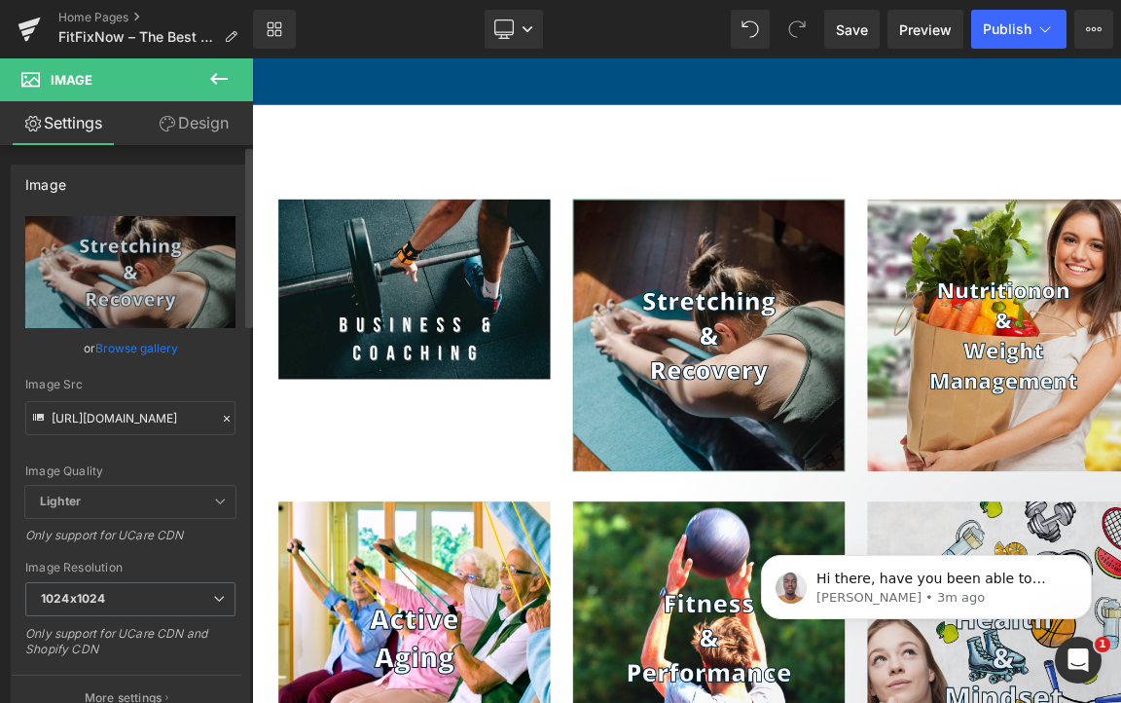
click at [156, 348] on link "Browse gallery" at bounding box center [136, 348] width 83 height 34
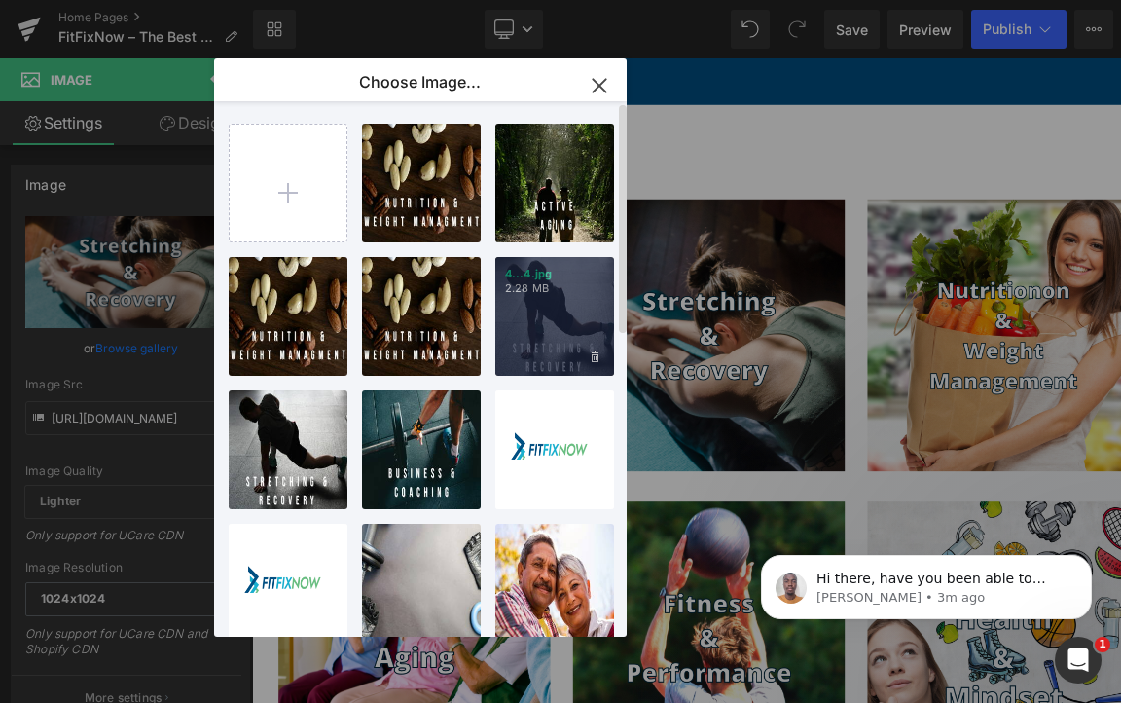
click at [566, 334] on div "4...4.jpg 2.28 MB" at bounding box center [554, 316] width 119 height 119
type input "[URL][DOMAIN_NAME]"
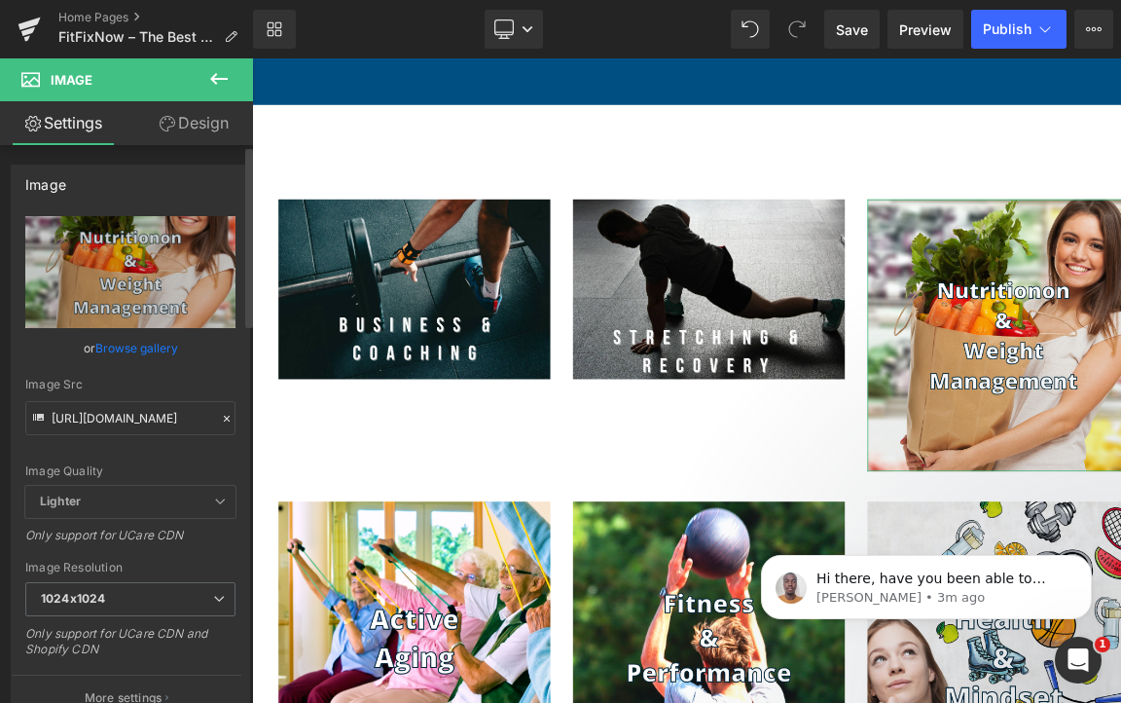
click at [148, 343] on link "Browse gallery" at bounding box center [136, 348] width 83 height 34
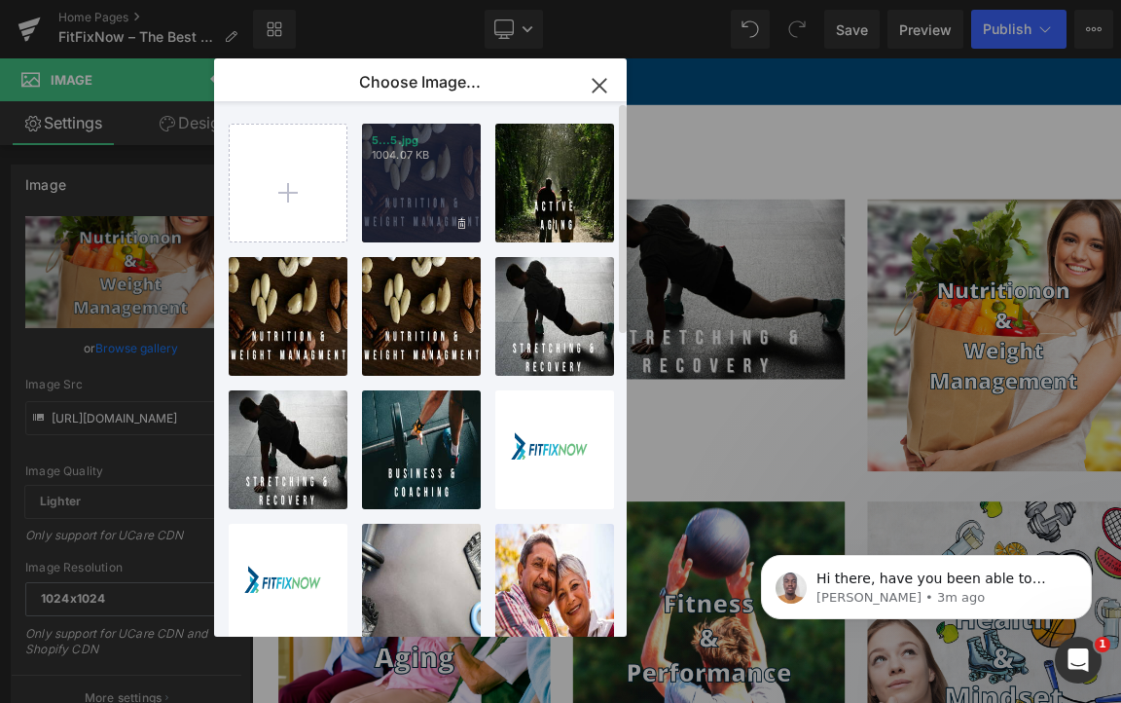
click at [428, 214] on div "5...5.jpg 1004.07 KB" at bounding box center [421, 183] width 119 height 119
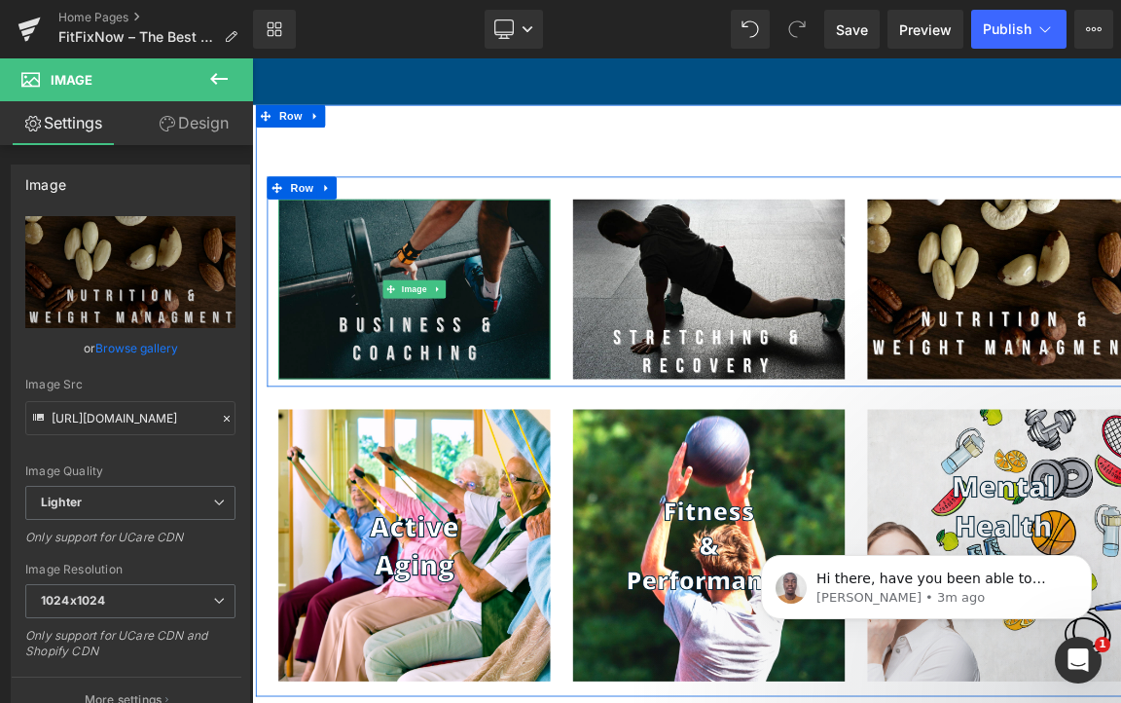
type input "https://ucarecdn.com/237cc64d-c67f-4701-9ff9-588fca9fd062/-/format/auto/-/previ…"
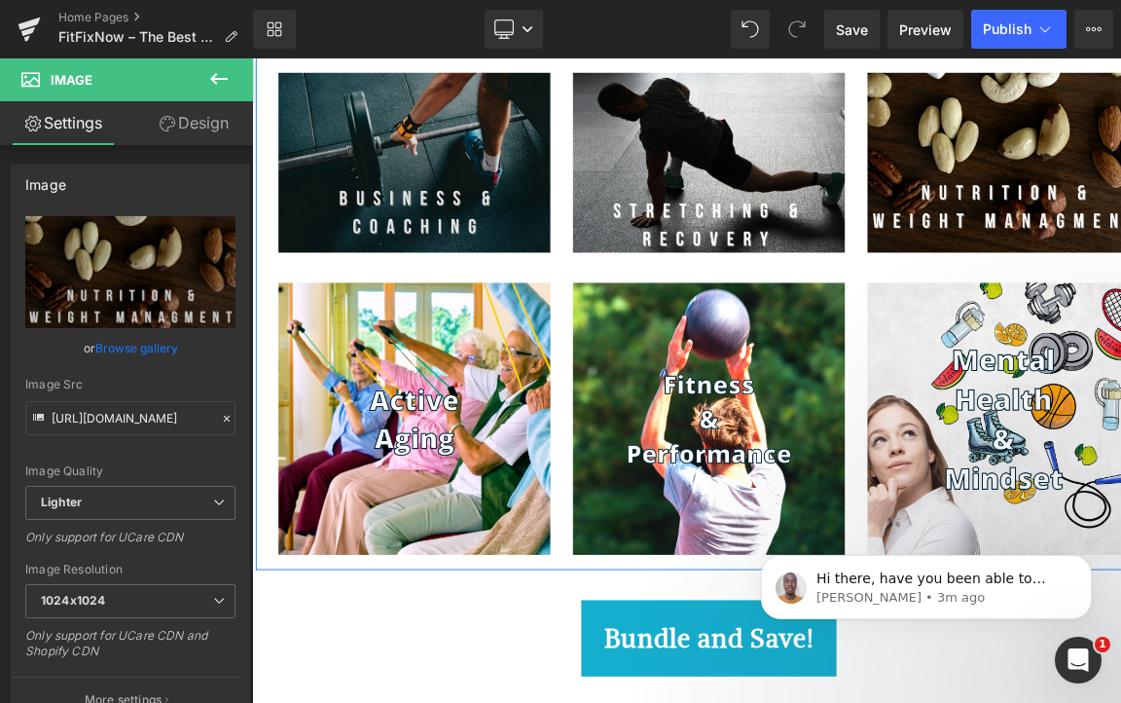
scroll to position [1863, 0]
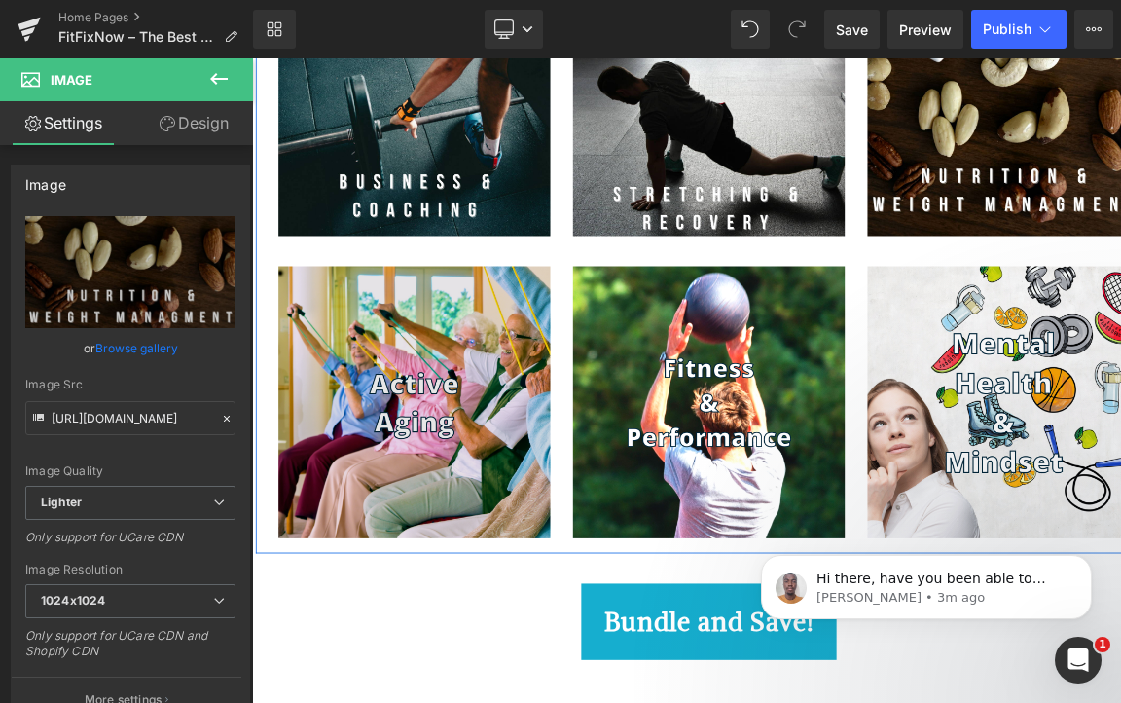
click at [518, 560] on img at bounding box center [461, 501] width 350 height 350
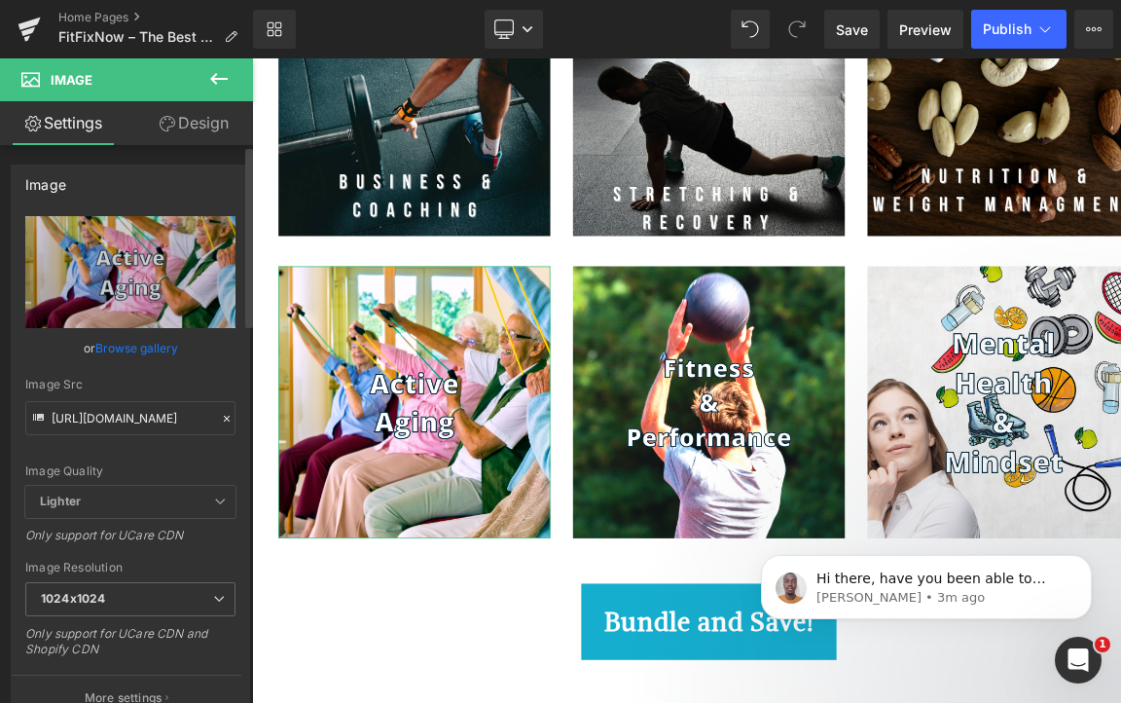
click at [139, 346] on link "Browse gallery" at bounding box center [136, 348] width 83 height 34
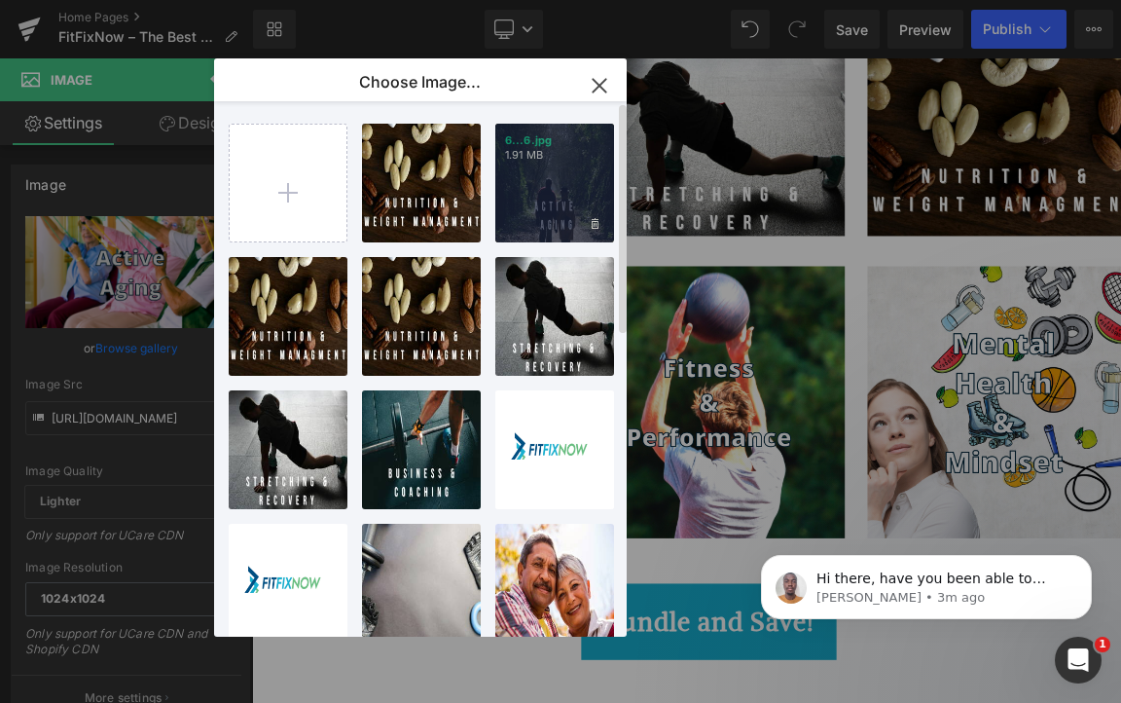
click at [568, 225] on div "6...6.jpg 1.91 MB" at bounding box center [554, 183] width 119 height 119
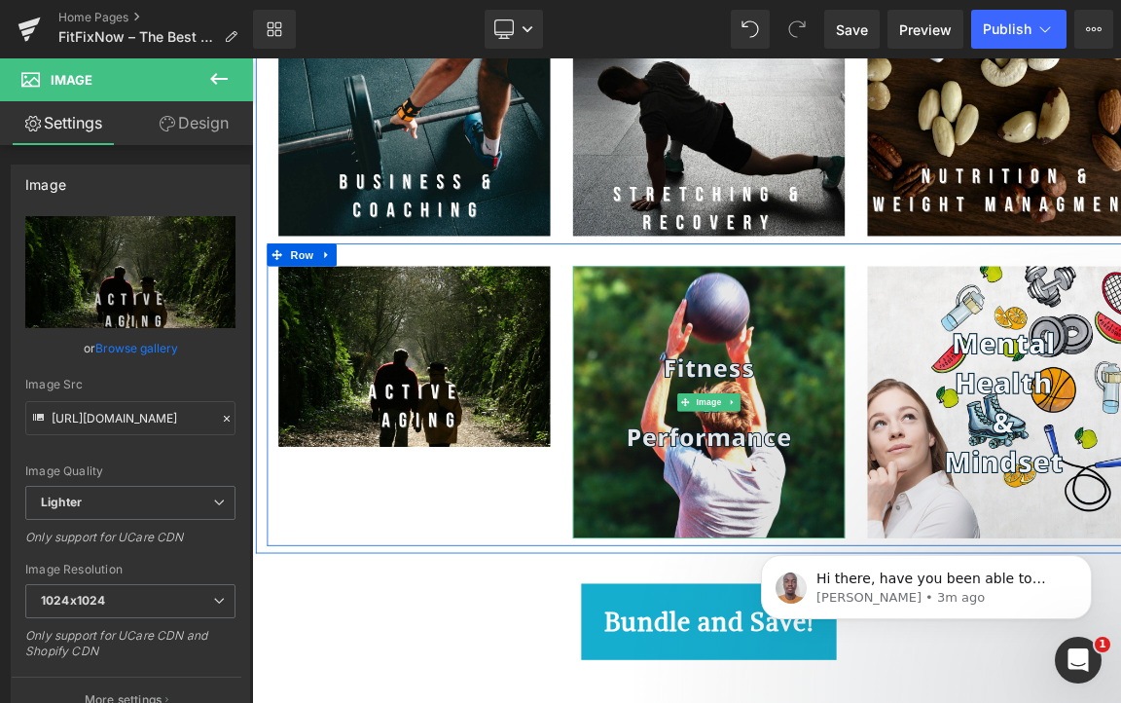
type input "https://ucarecdn.com/ecb35db9-f5d4-4b82-a960-3c20dcd96fcb/-/format/auto/-/previ…"
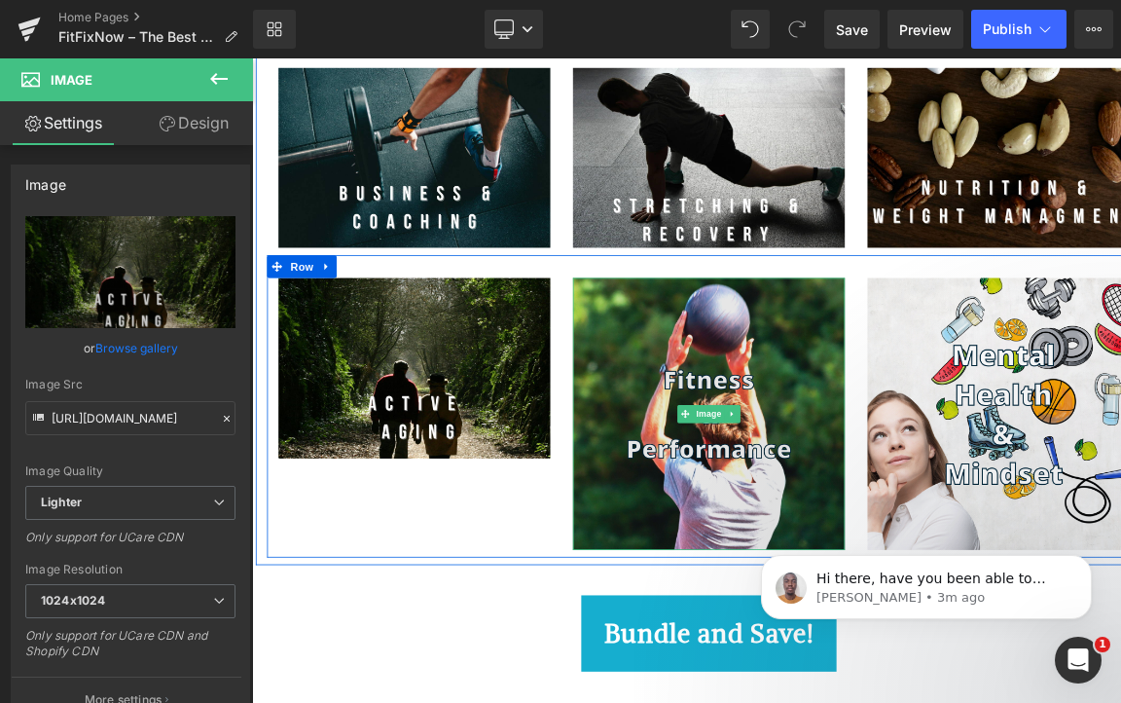
scroll to position [1861, 0]
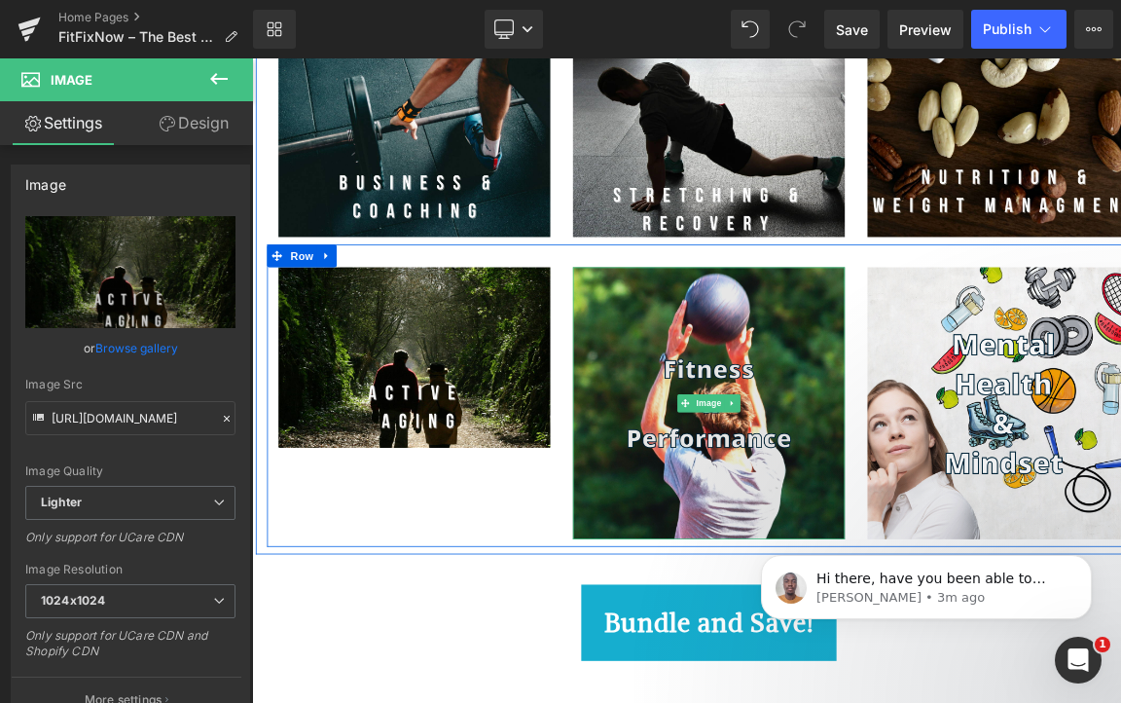
click at [926, 470] on img at bounding box center [841, 503] width 350 height 350
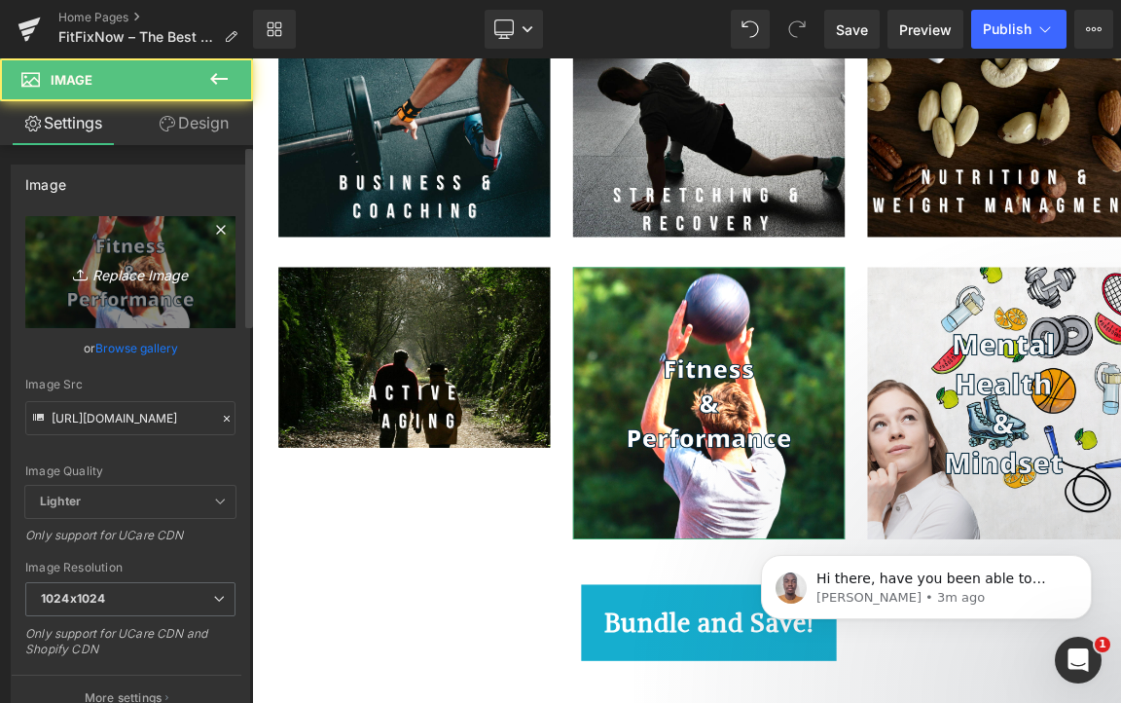
click at [140, 276] on icon "Replace Image" at bounding box center [131, 272] width 156 height 24
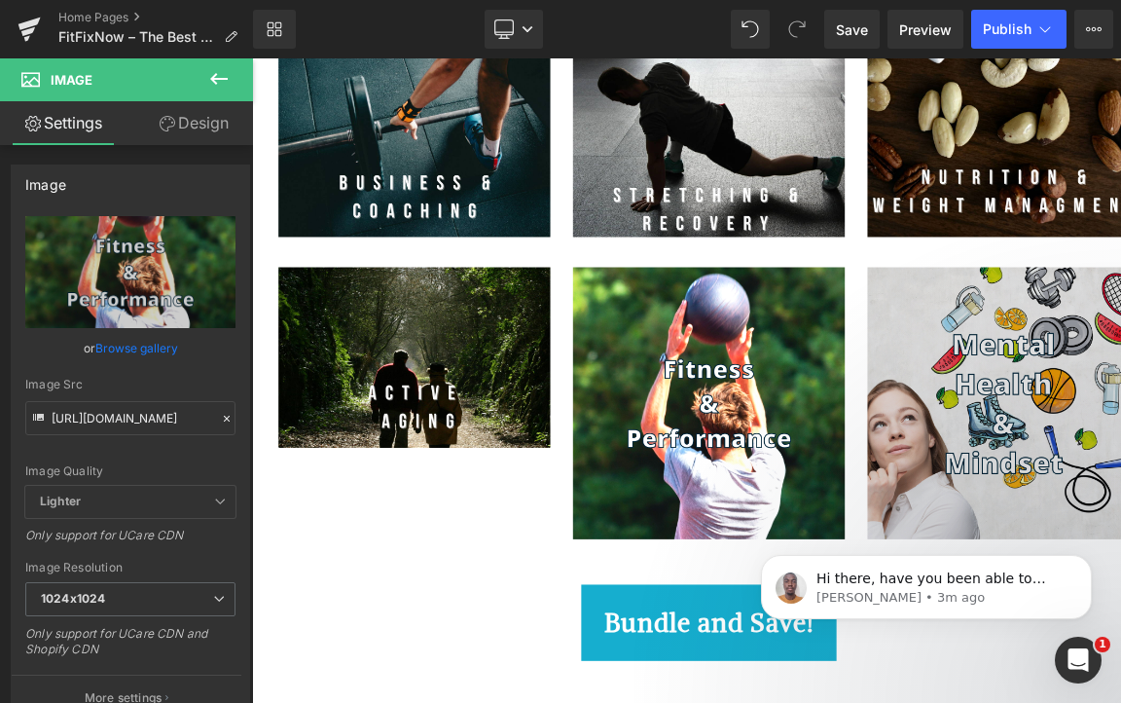
type input "C:\fakepath\3.jpg"
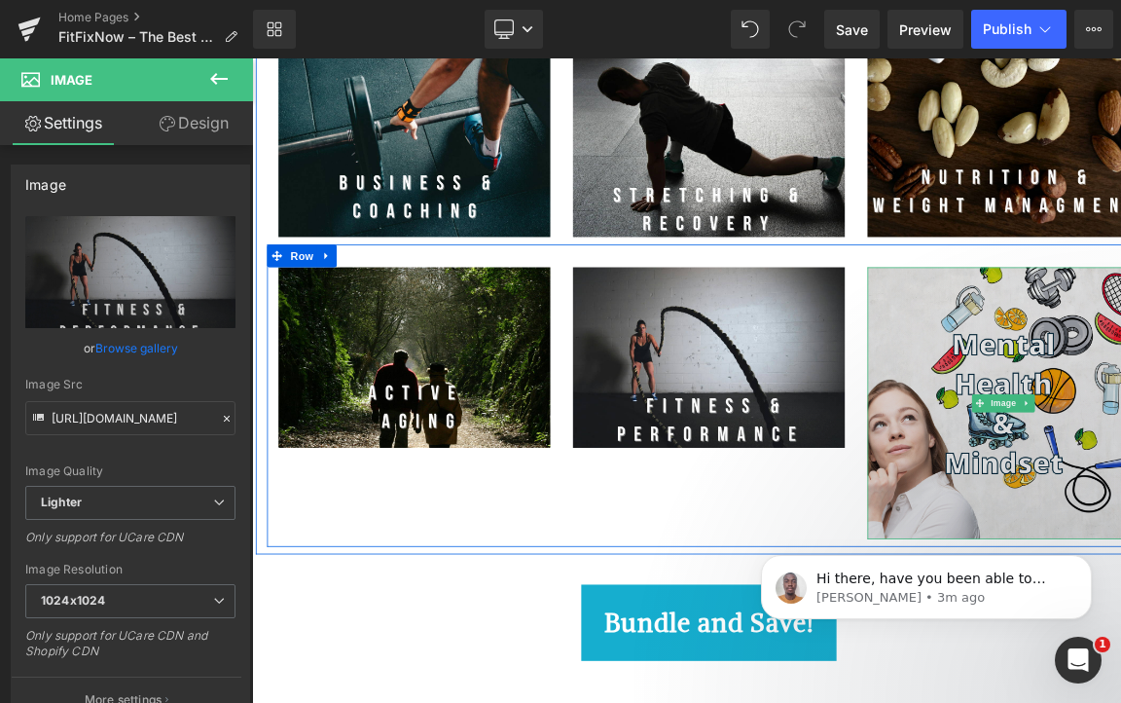
type input "https://ucarecdn.com/ce35f8b6-1fc7-49f9-aeea-55fdbec66ef8/-/format/auto/-/previ…"
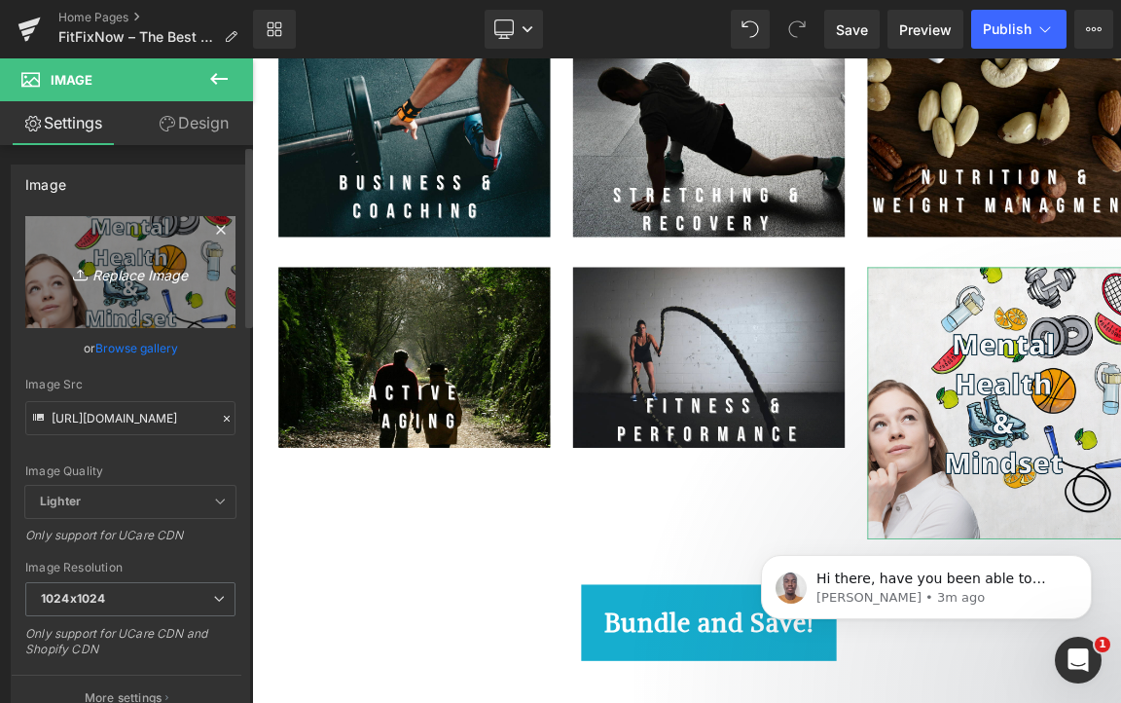
click at [151, 268] on icon "Replace Image" at bounding box center [131, 272] width 156 height 24
type input "C:\fakepath\7.jpg"
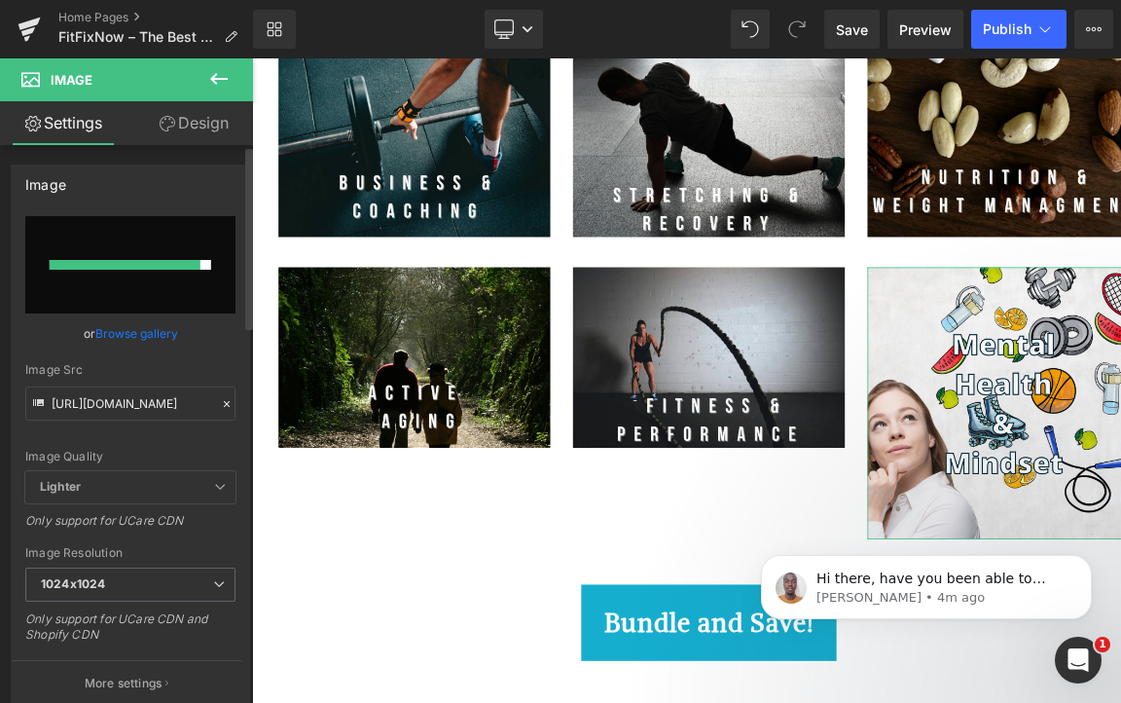
click at [141, 339] on link "Browse gallery" at bounding box center [136, 333] width 83 height 34
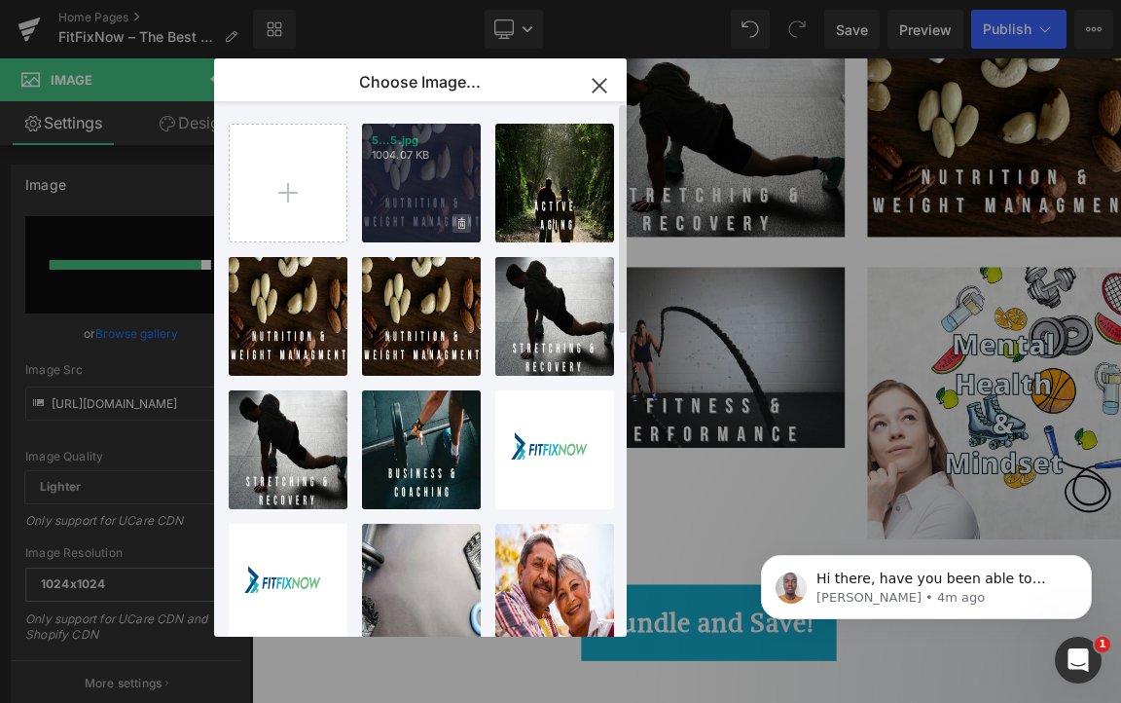
click at [462, 220] on icon at bounding box center [461, 224] width 7 height 13
click at [401, 227] on span "Yes" at bounding box center [396, 223] width 49 height 20
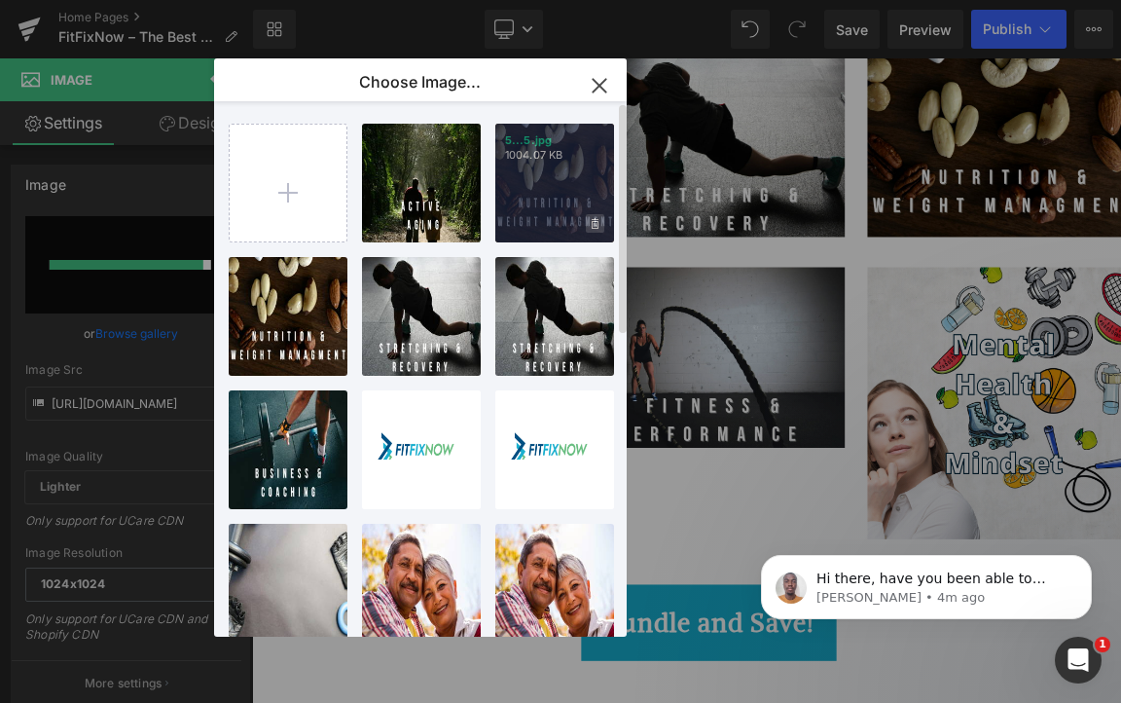
click at [597, 227] on icon at bounding box center [595, 223] width 7 height 11
click at [526, 220] on span "Yes" at bounding box center [529, 223] width 49 height 20
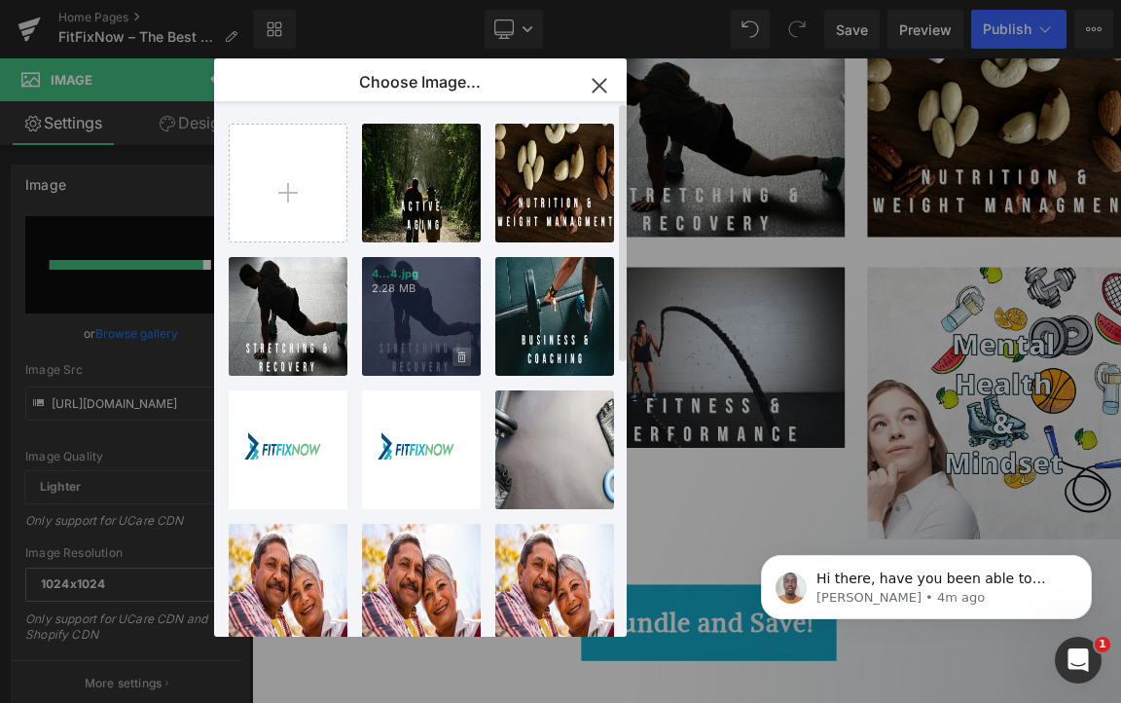
click at [457, 357] on span at bounding box center [461, 356] width 18 height 18
click at [385, 358] on span "Yes" at bounding box center [396, 356] width 49 height 20
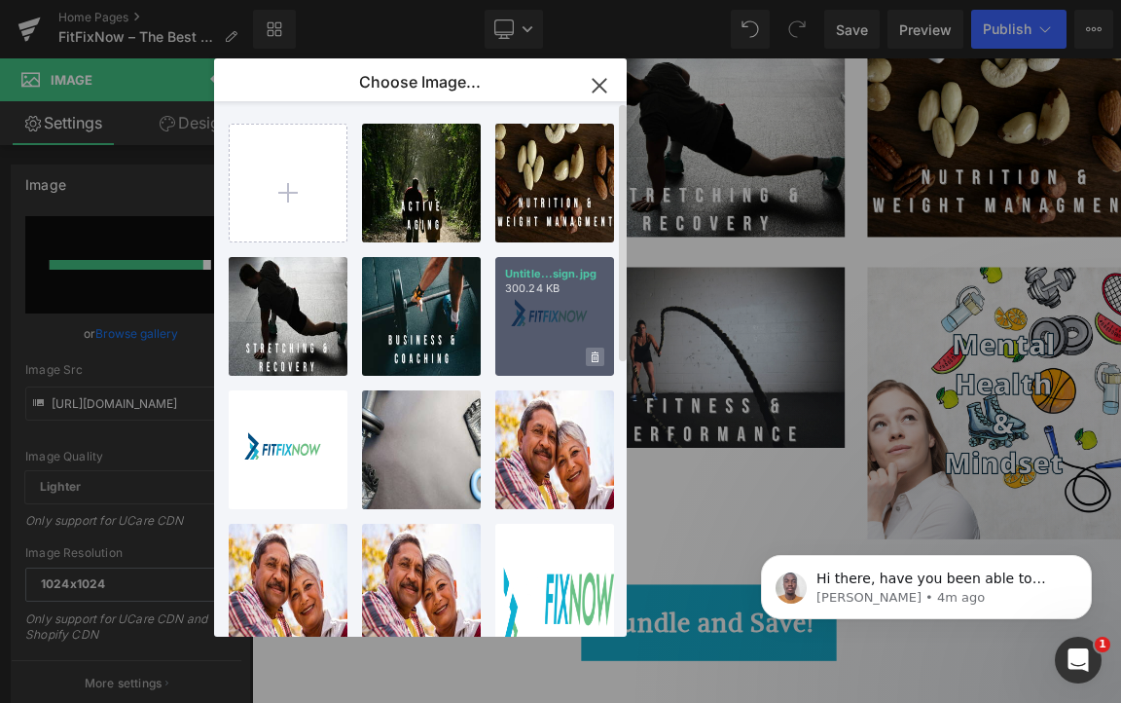
click at [591, 360] on span at bounding box center [595, 356] width 18 height 18
click at [517, 356] on span "Yes" at bounding box center [529, 356] width 49 height 20
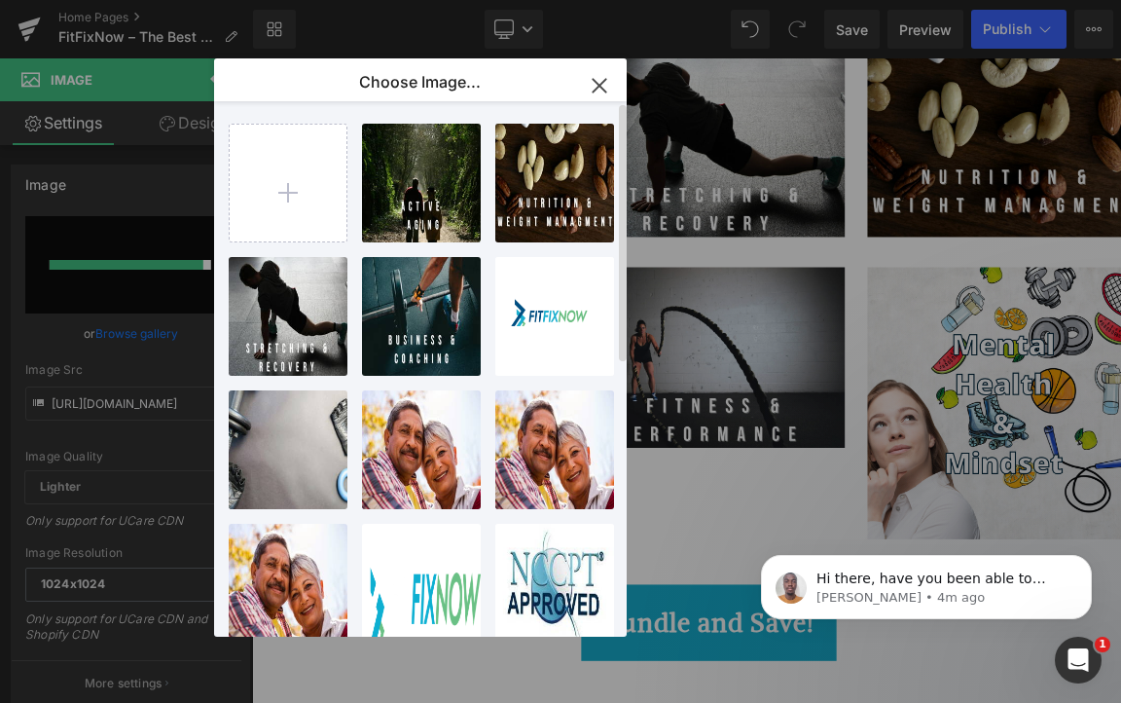
click at [599, 88] on icon "button" at bounding box center [599, 85] width 13 height 13
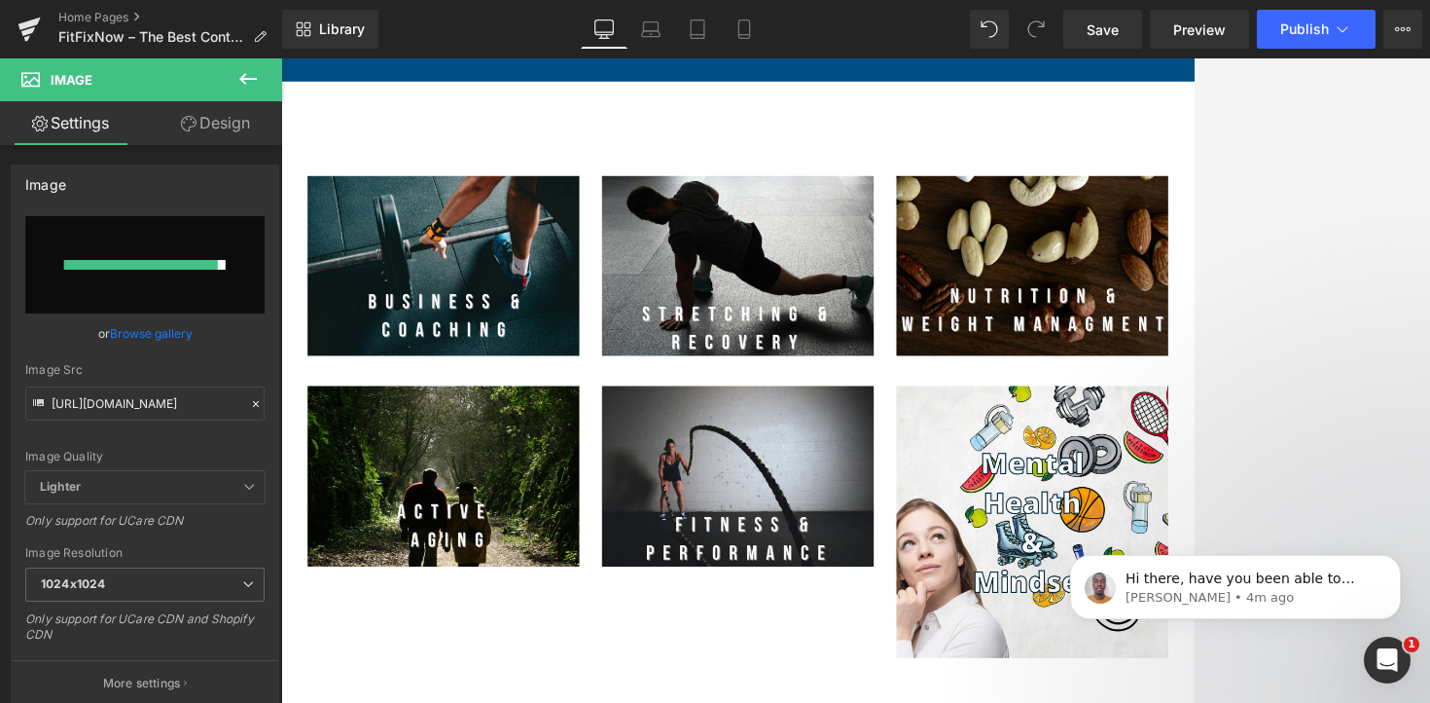
scroll to position [1704, 0]
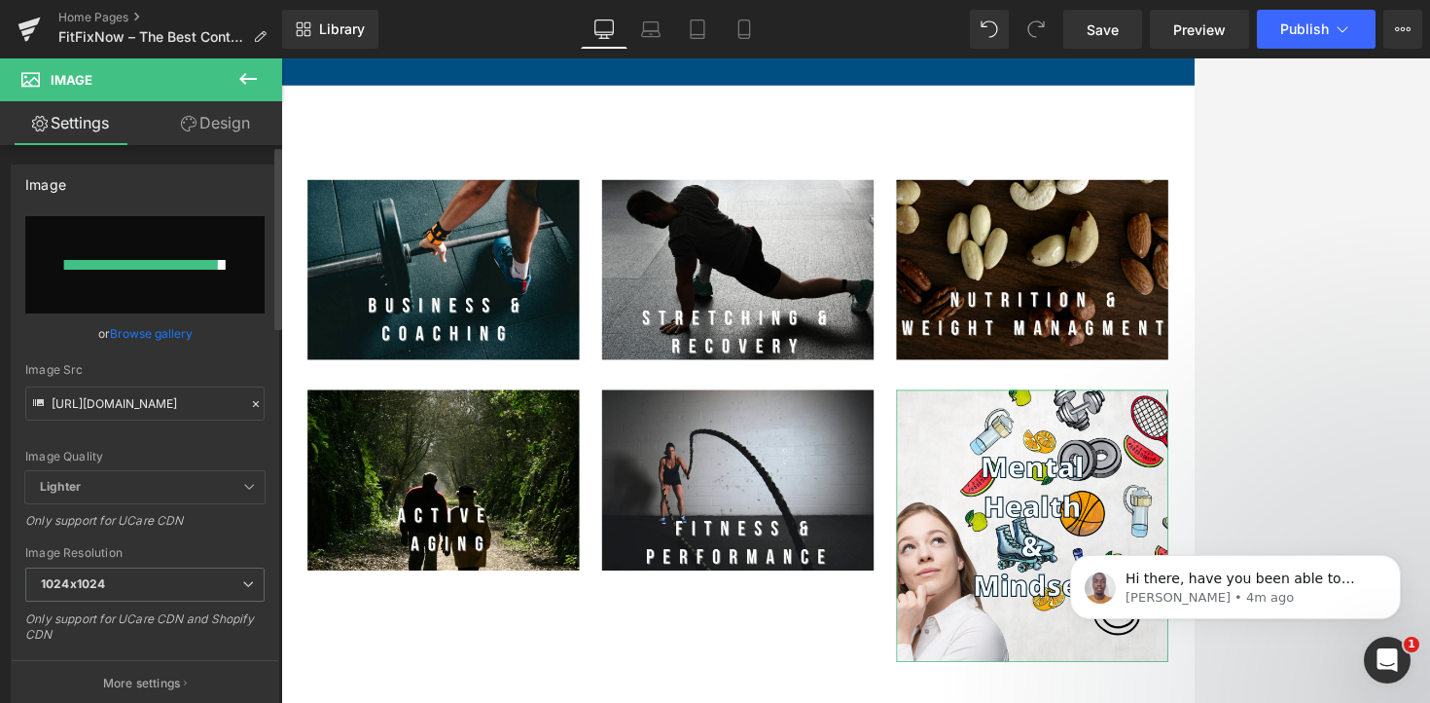
click at [158, 328] on link "Browse gallery" at bounding box center [151, 333] width 83 height 34
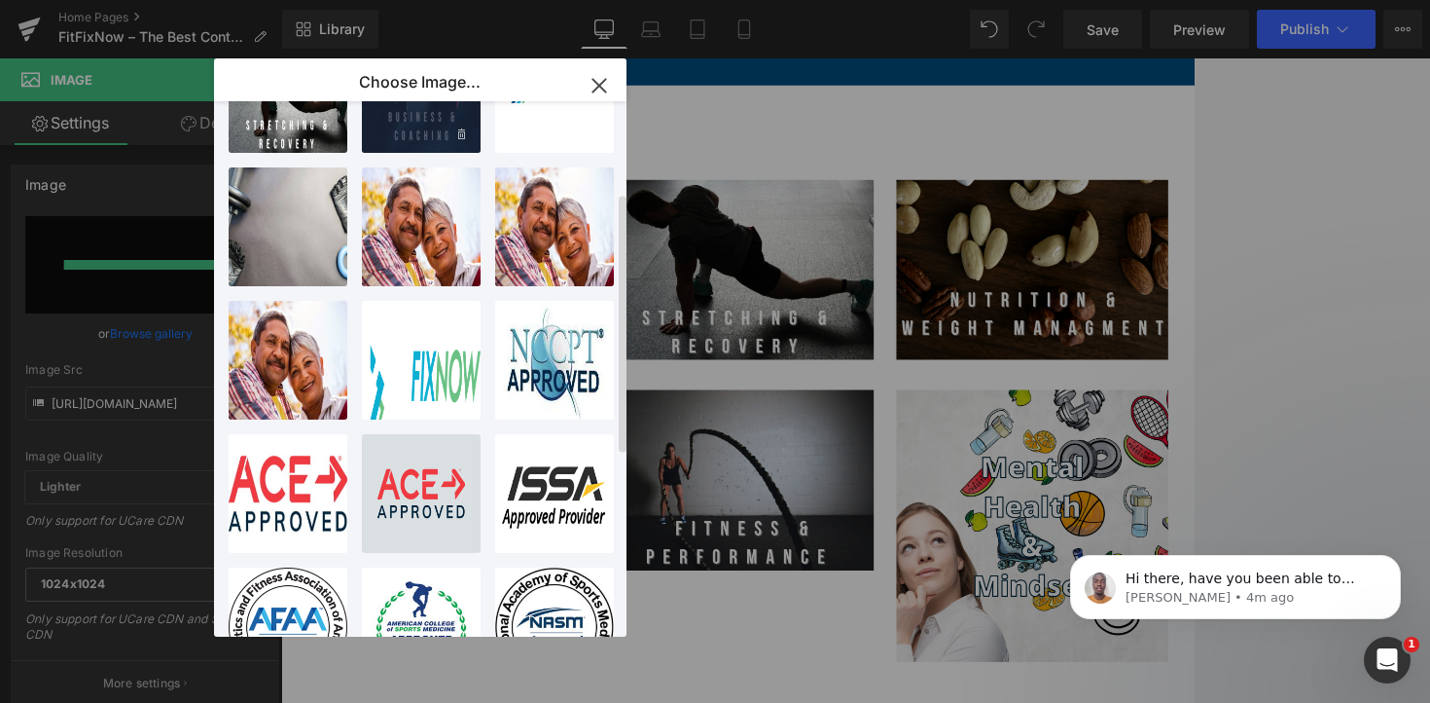
scroll to position [0, 0]
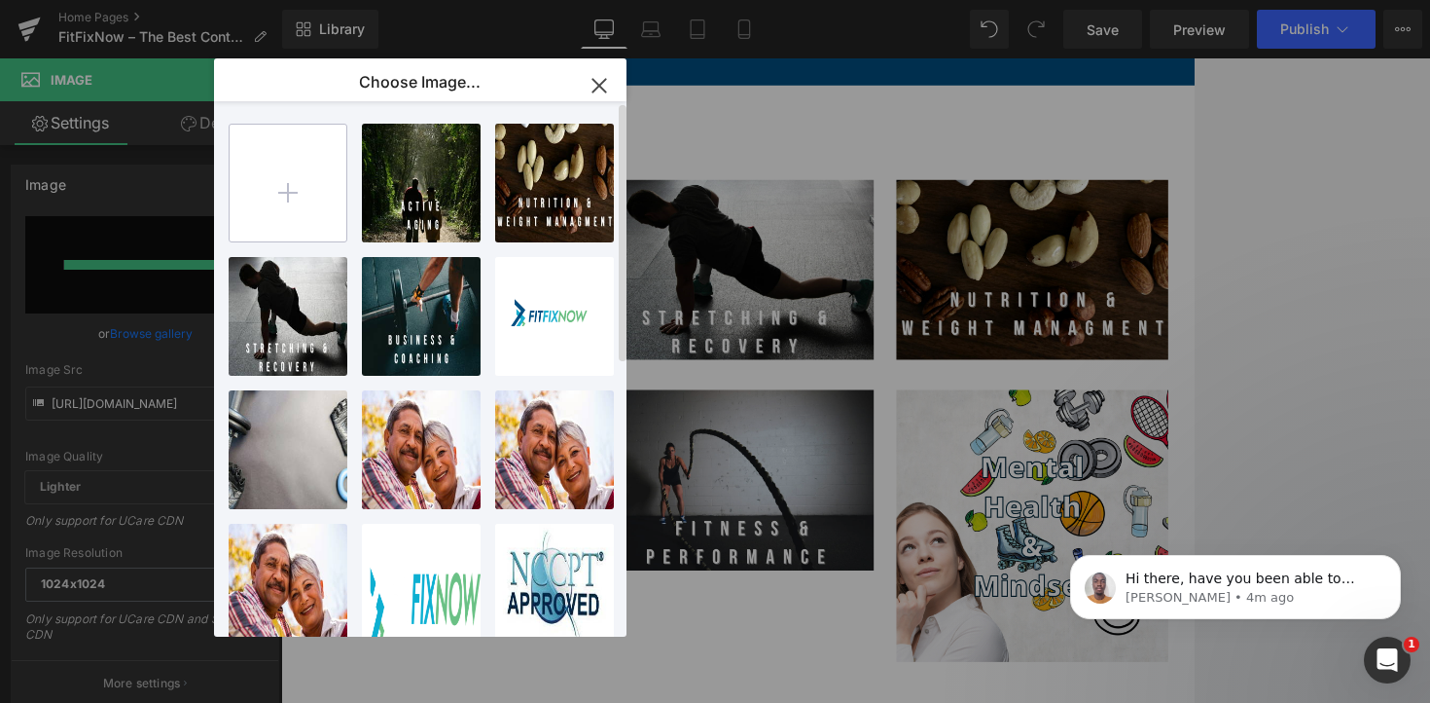
click at [291, 183] on input "file" at bounding box center [288, 183] width 117 height 117
type input "C:\fakepath\7.jpg"
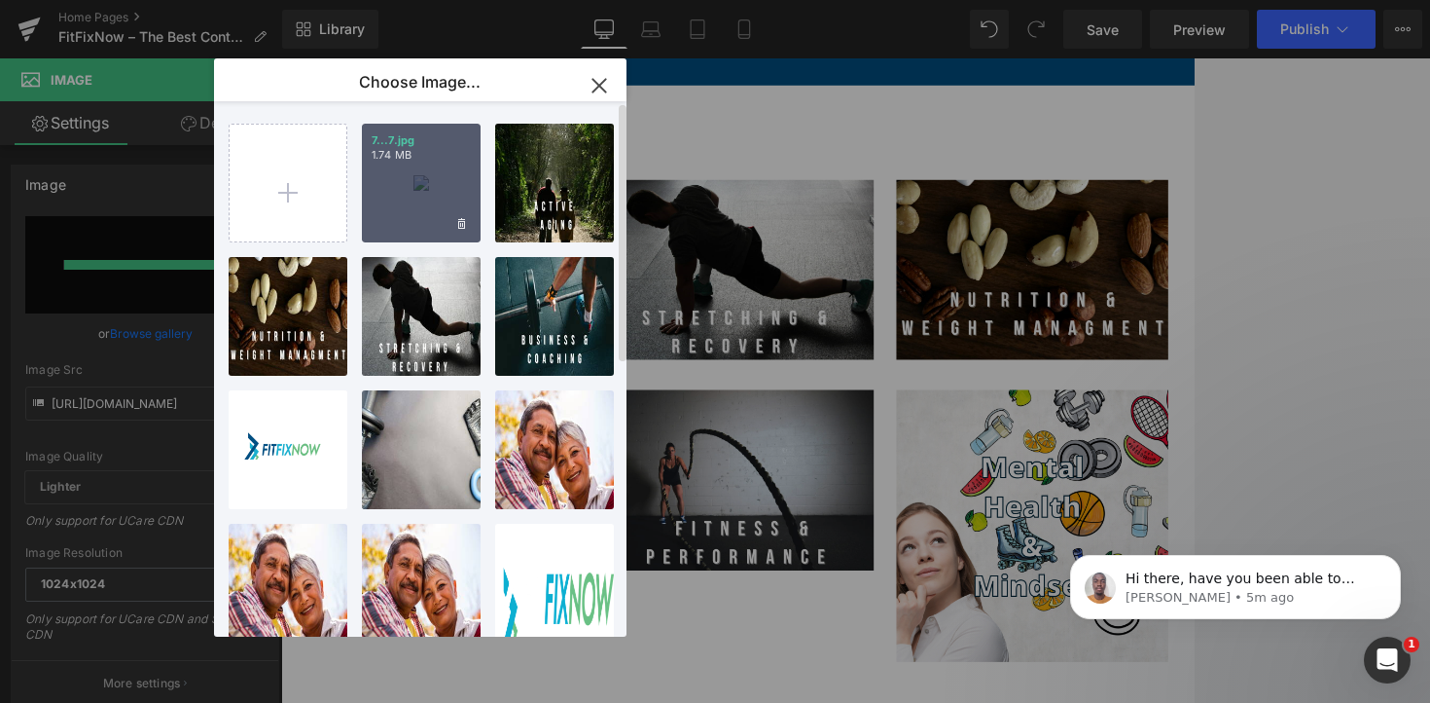
click at [397, 180] on div "7...7.jpg 1.74 MB" at bounding box center [421, 183] width 119 height 119
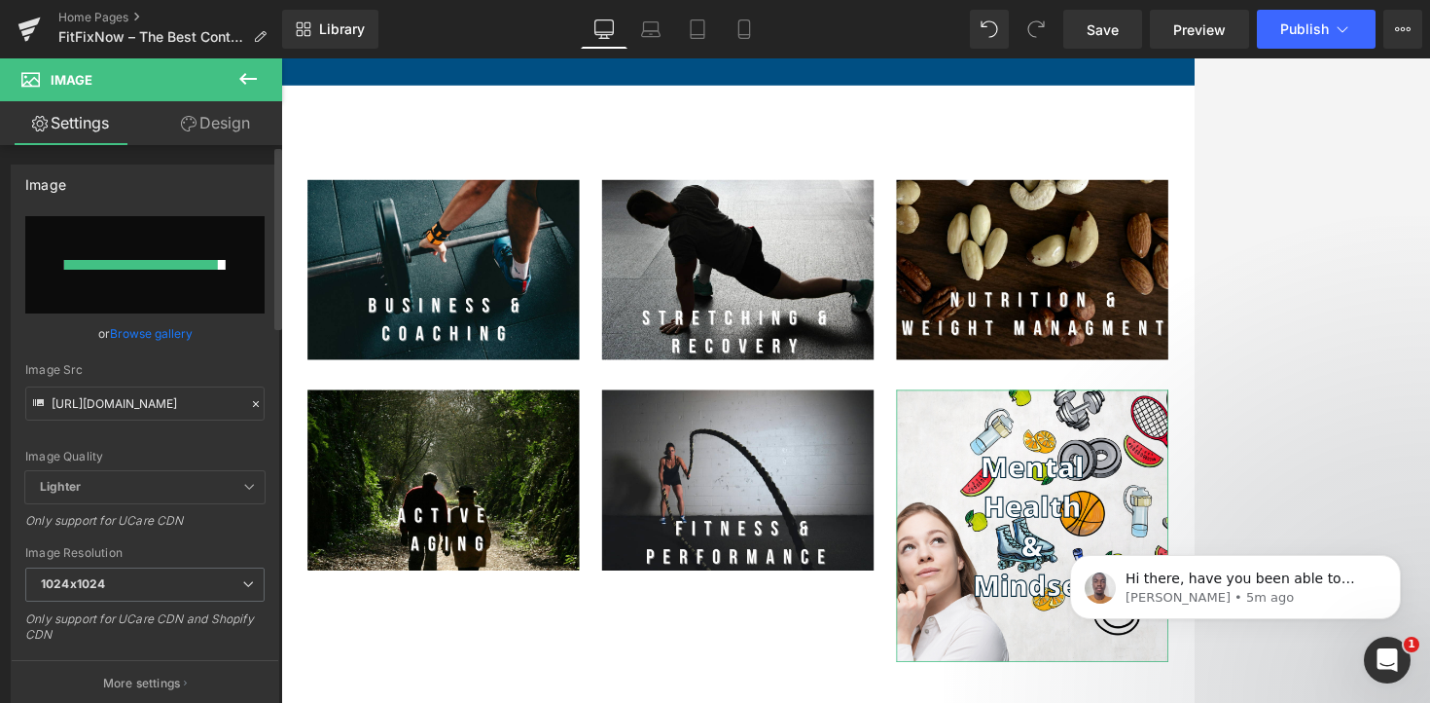
click at [196, 256] on input "file" at bounding box center [144, 264] width 239 height 97
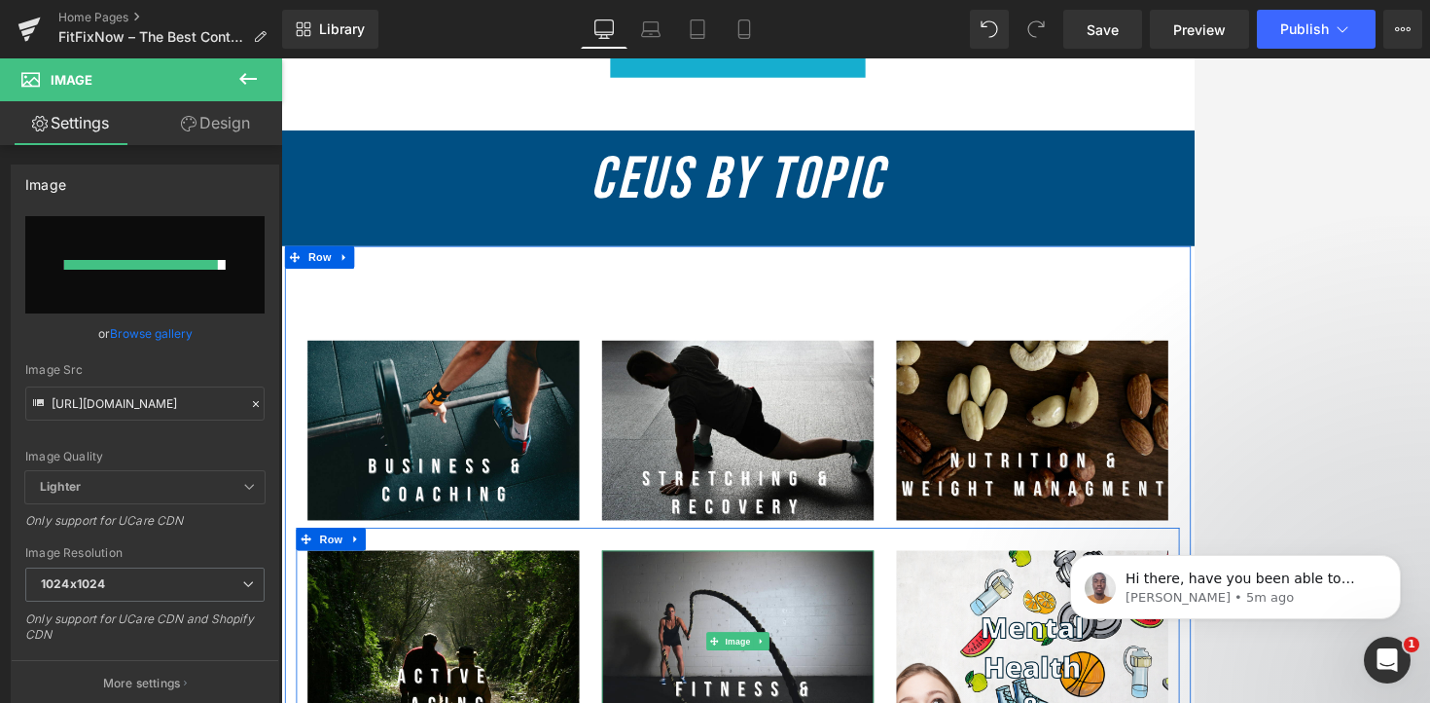
scroll to position [1420, 0]
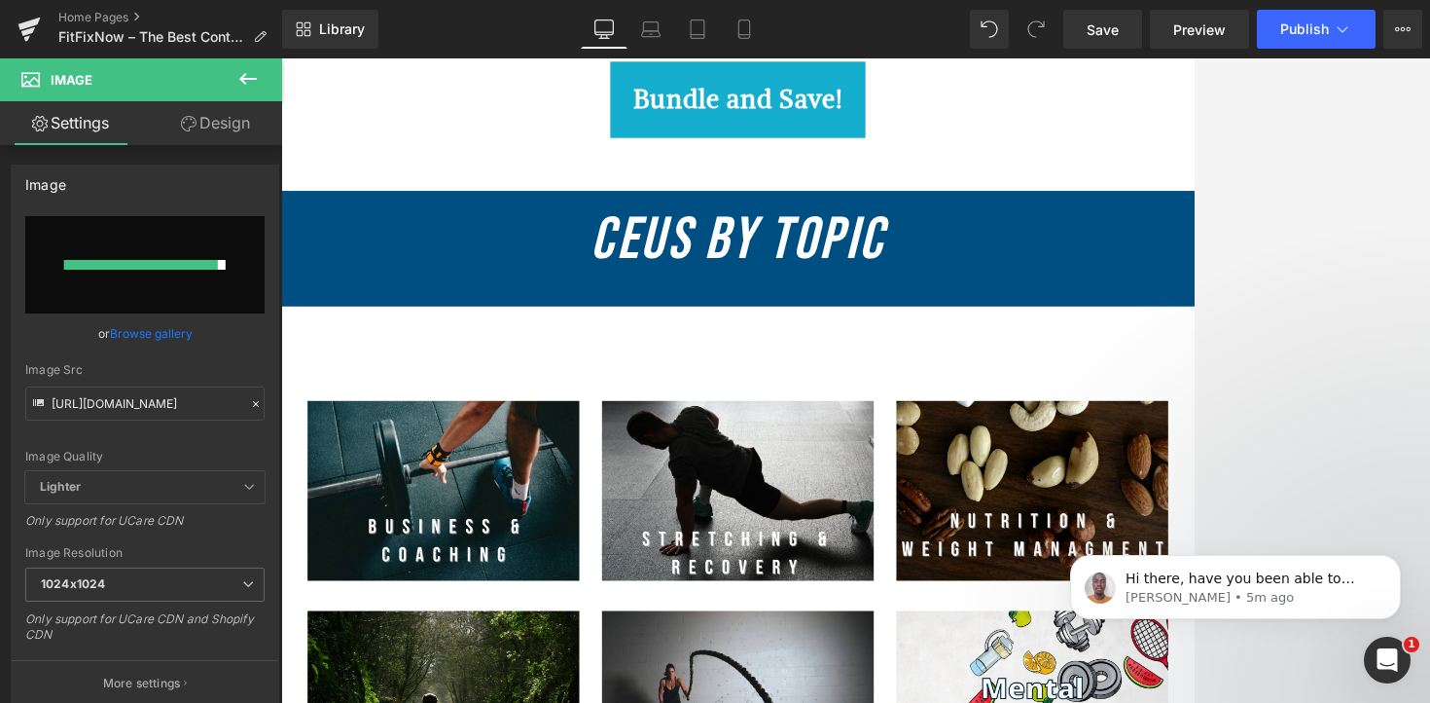
click at [826, 378] on div "CEUs By Topic Heading" at bounding box center [869, 303] width 1177 height 149
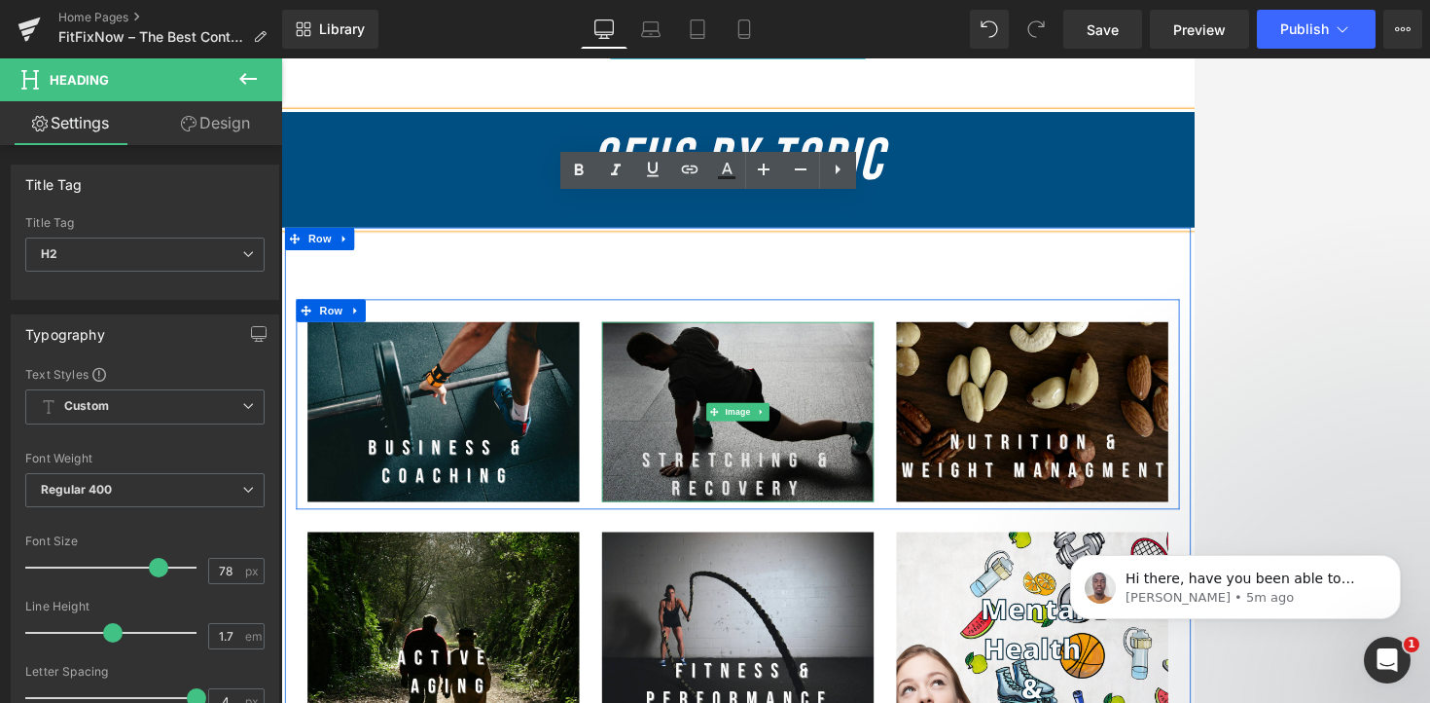
scroll to position [1678, 0]
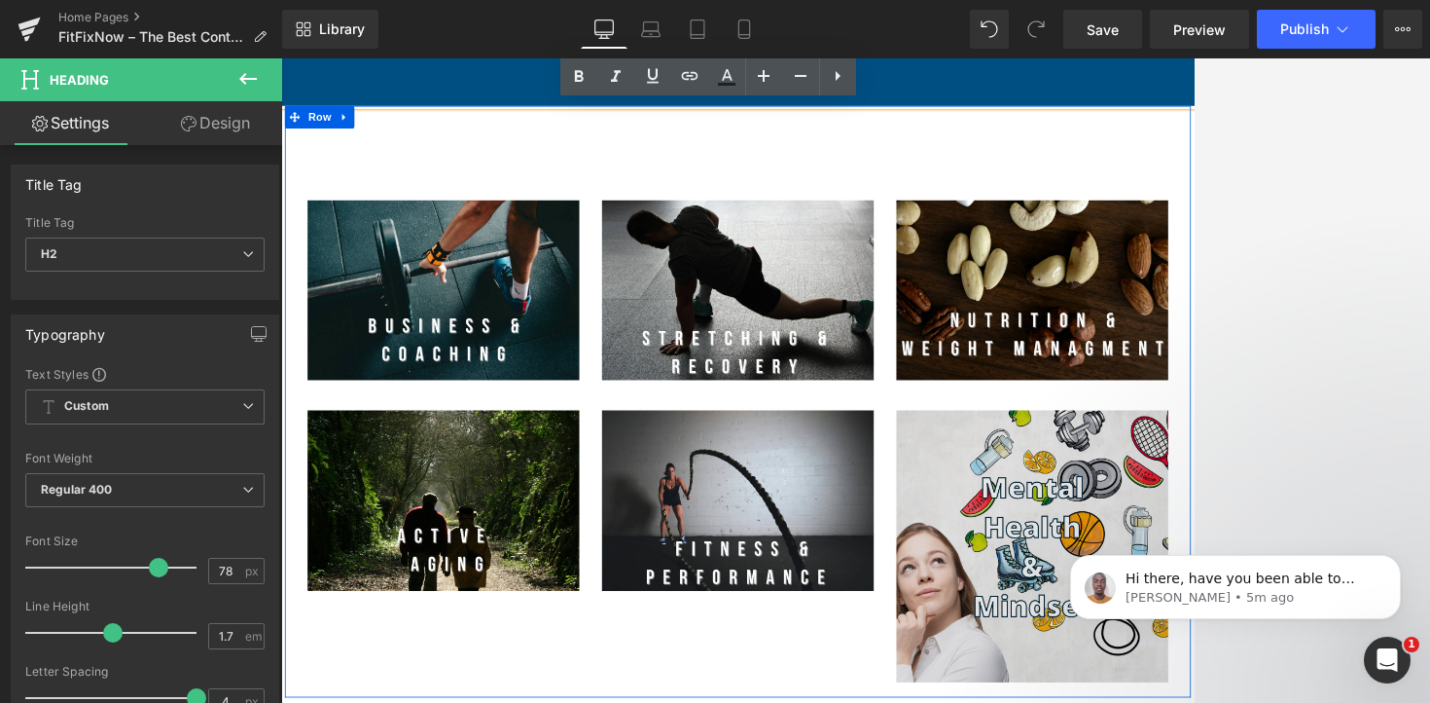
click at [1158, 577] on img at bounding box center [1249, 687] width 350 height 350
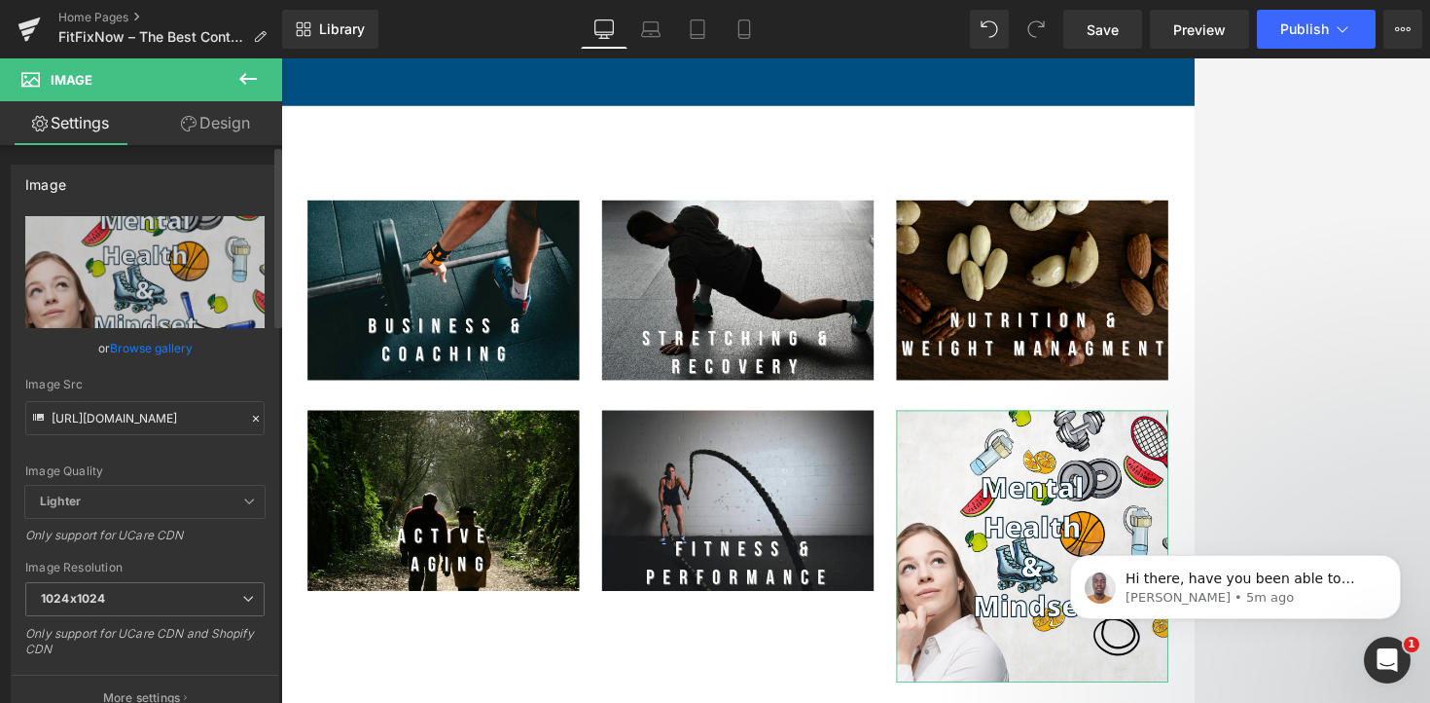
click at [155, 342] on link "Browse gallery" at bounding box center [151, 348] width 83 height 34
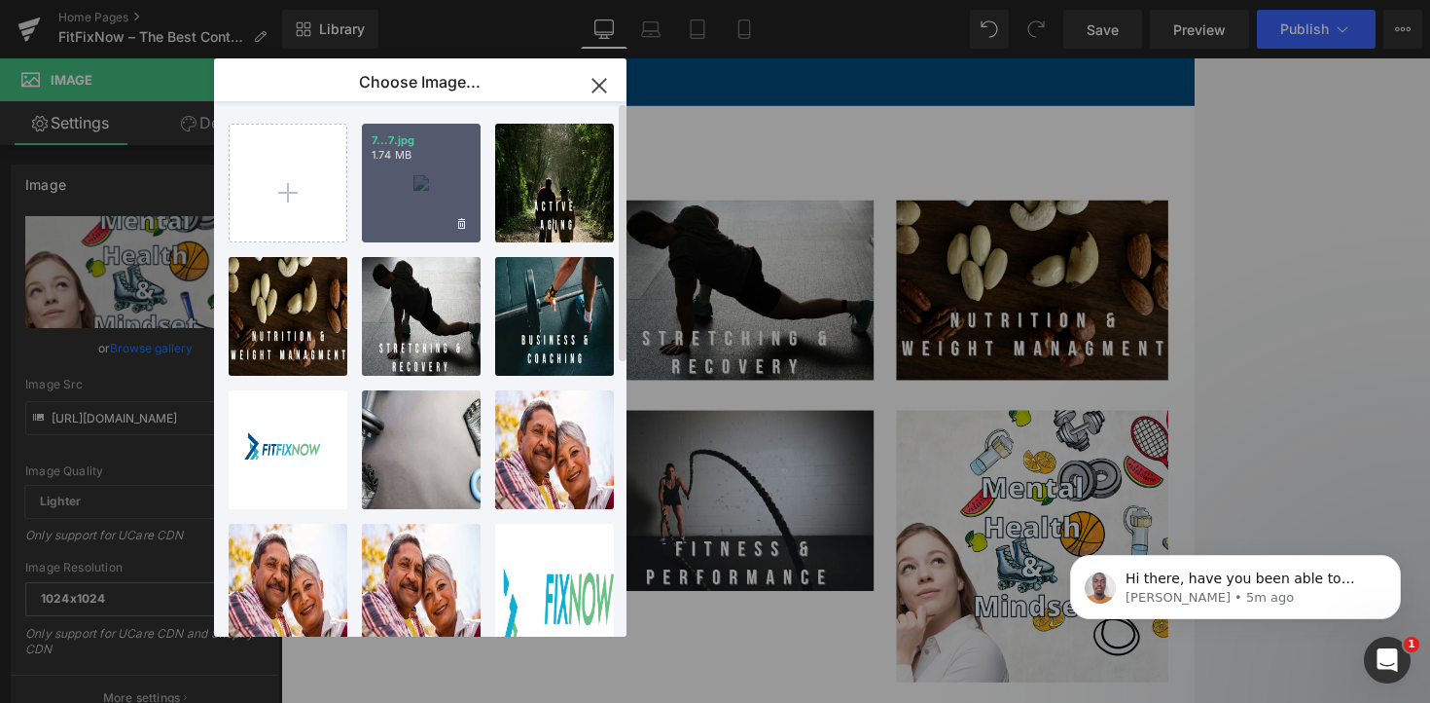
click at [400, 214] on div "7...7.jpg 1.74 MB" at bounding box center [421, 183] width 119 height 119
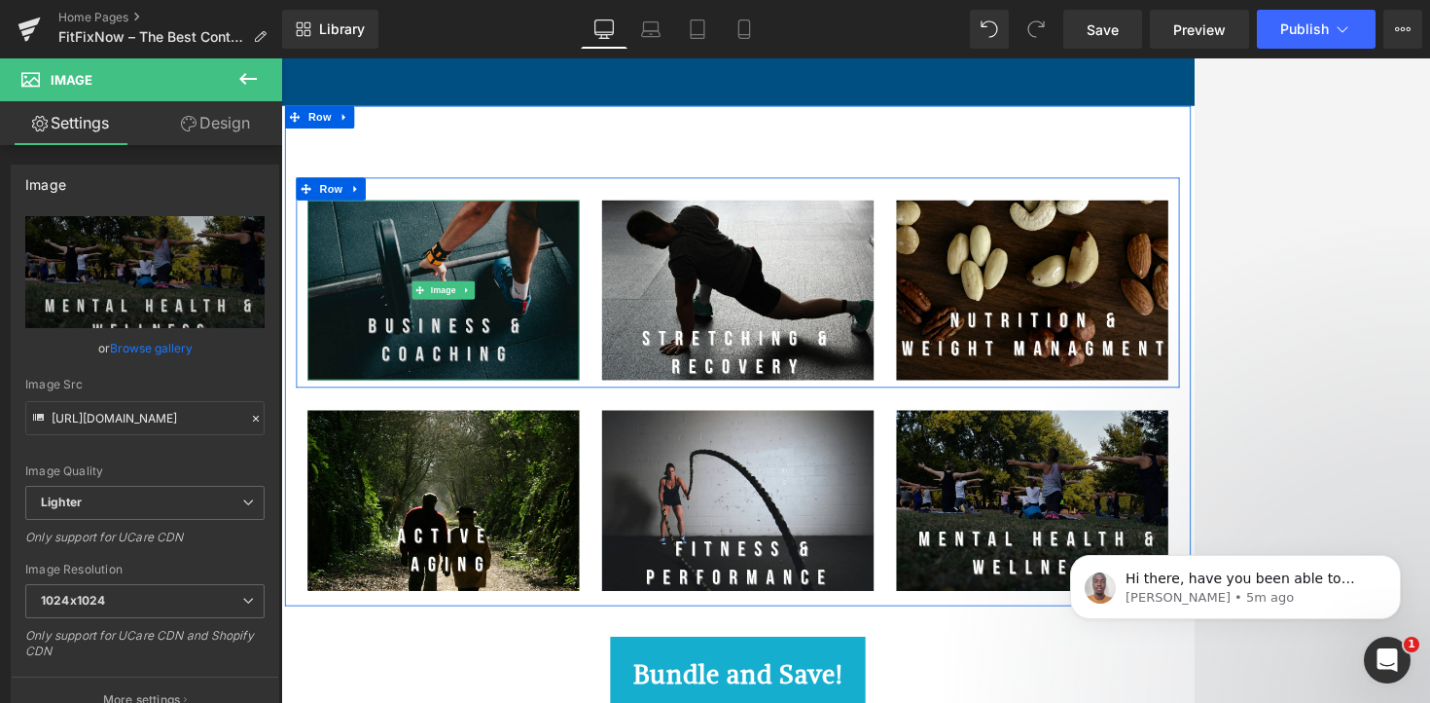
type input "https://ucarecdn.com/80114a35-303b-4607-ab73-9d94e32d40f1/-/format/auto/-/previ…"
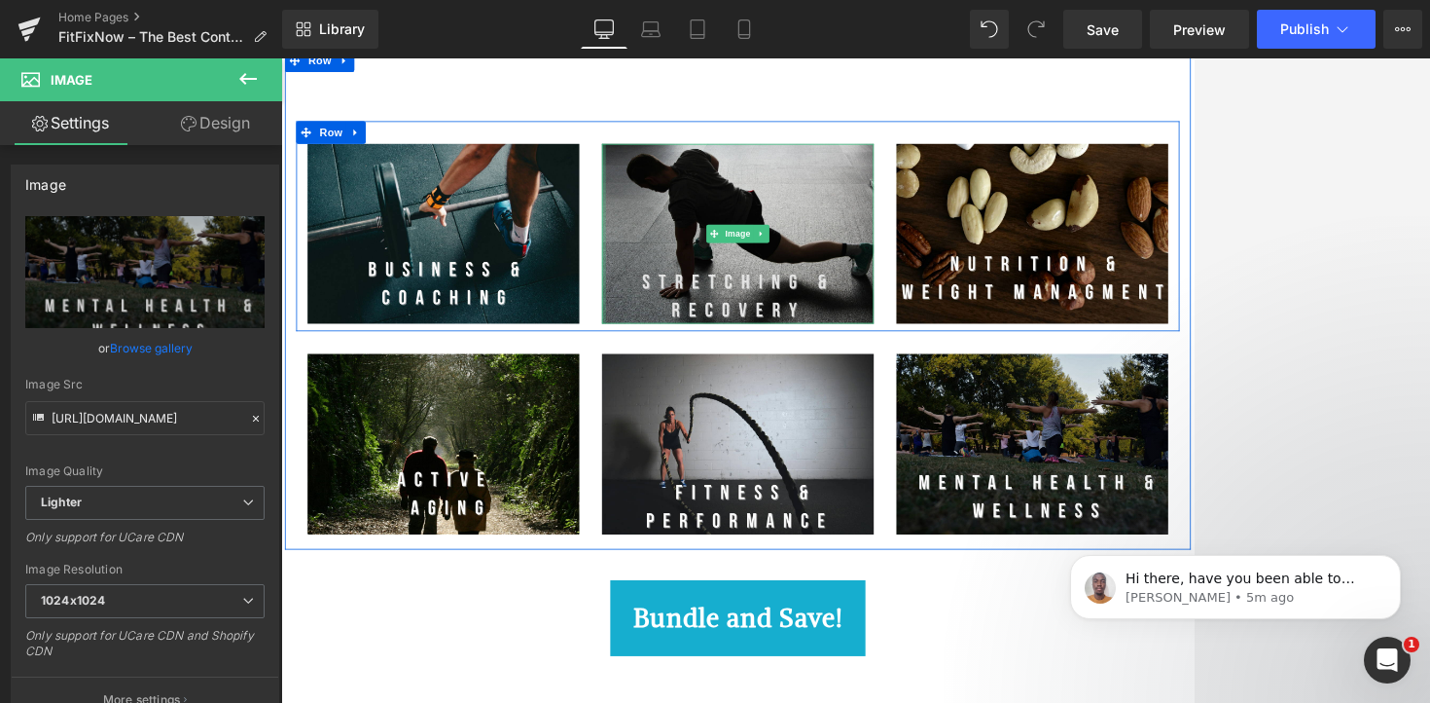
scroll to position [1808, 0]
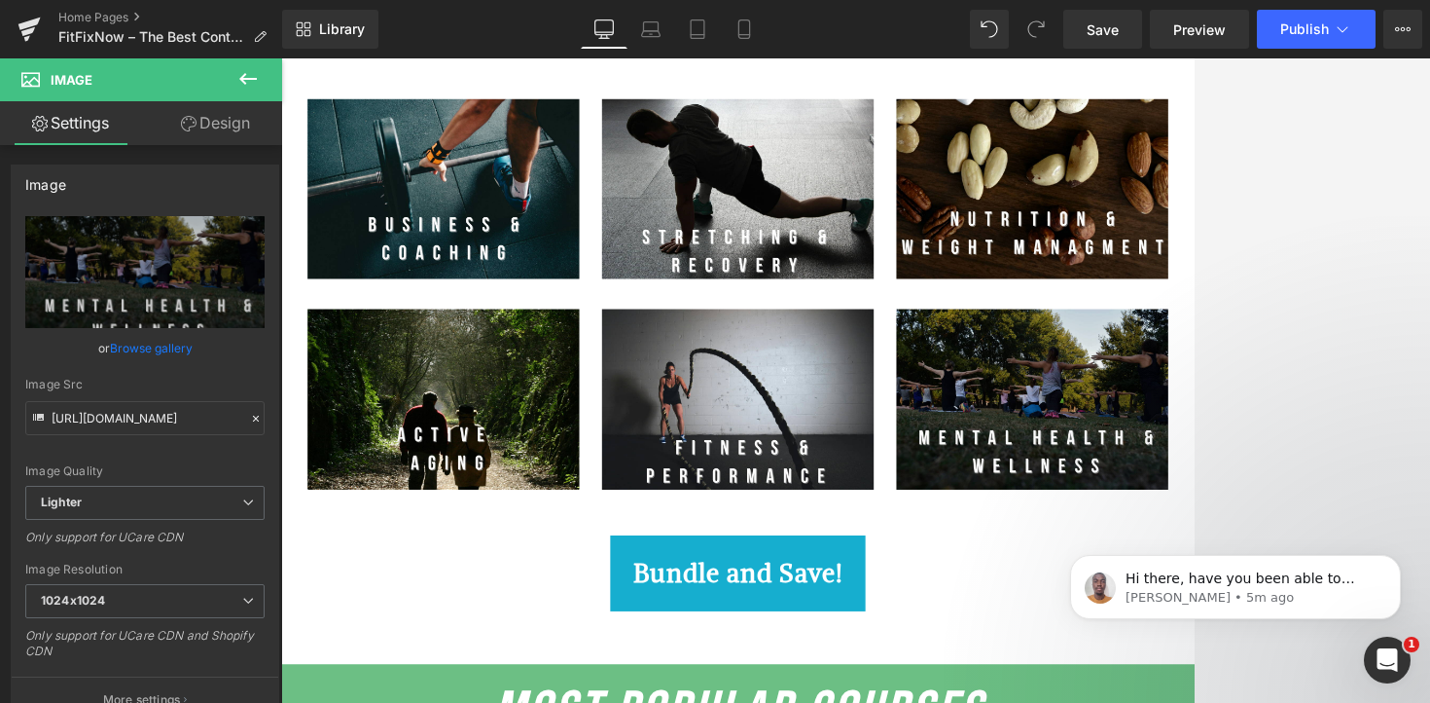
click at [1165, 454] on div at bounding box center [855, 380] width 1149 height 644
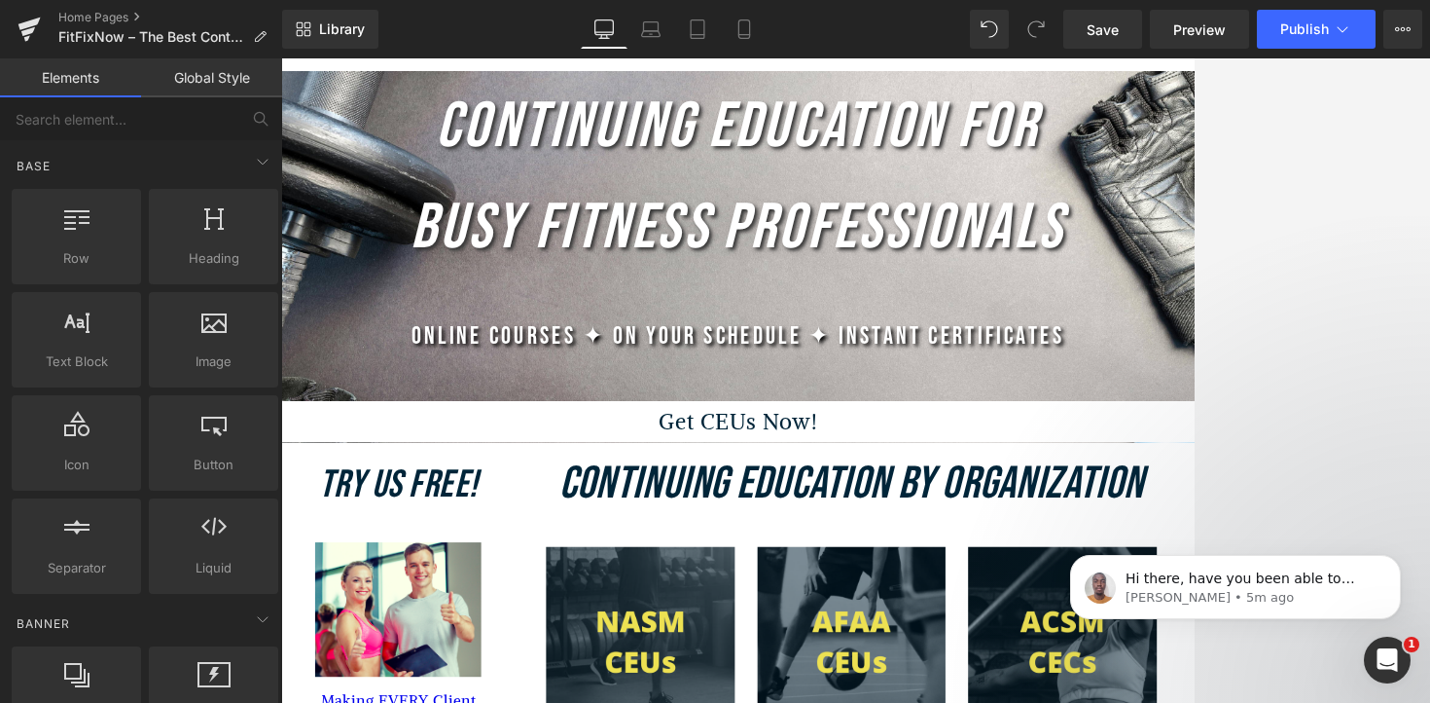
scroll to position [0, 0]
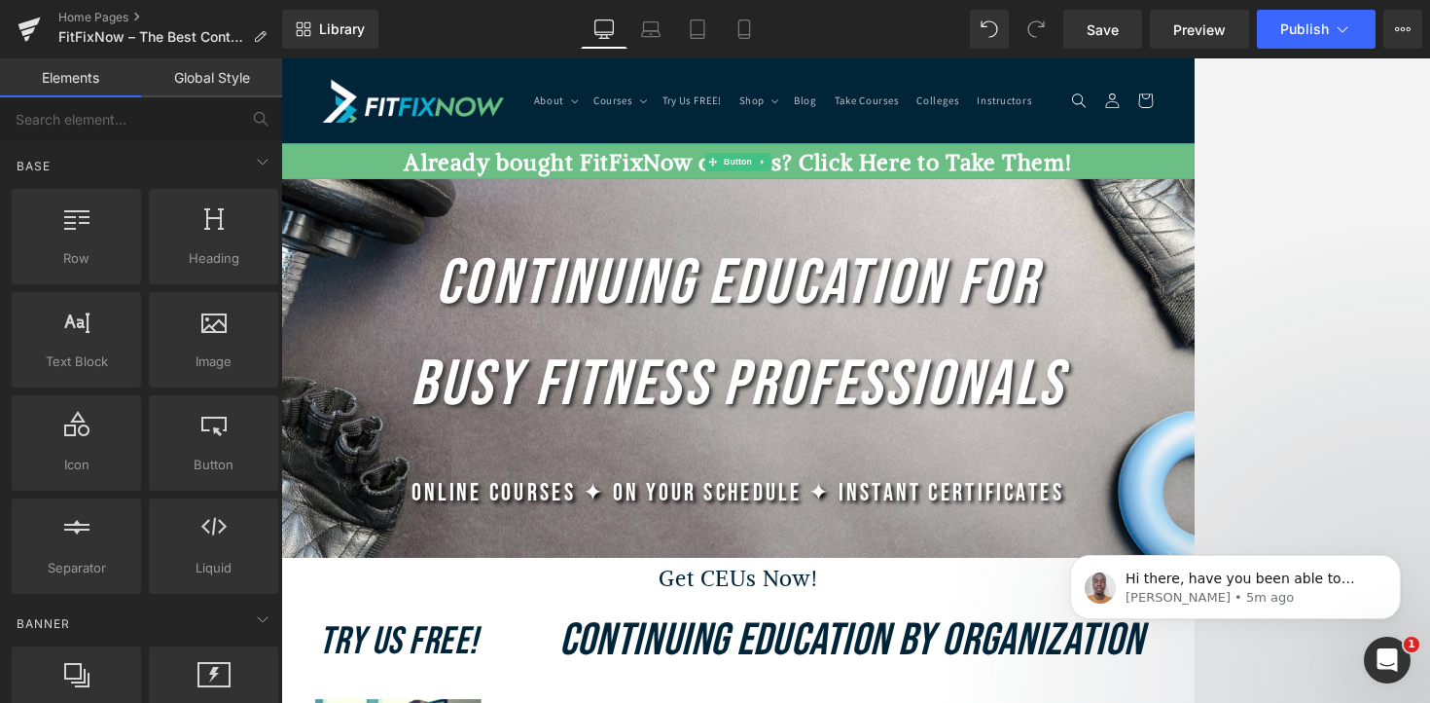
click at [379, 195] on link "Already bought FitFixNow courses? Click Here to Take Them!" at bounding box center [869, 191] width 1177 height 46
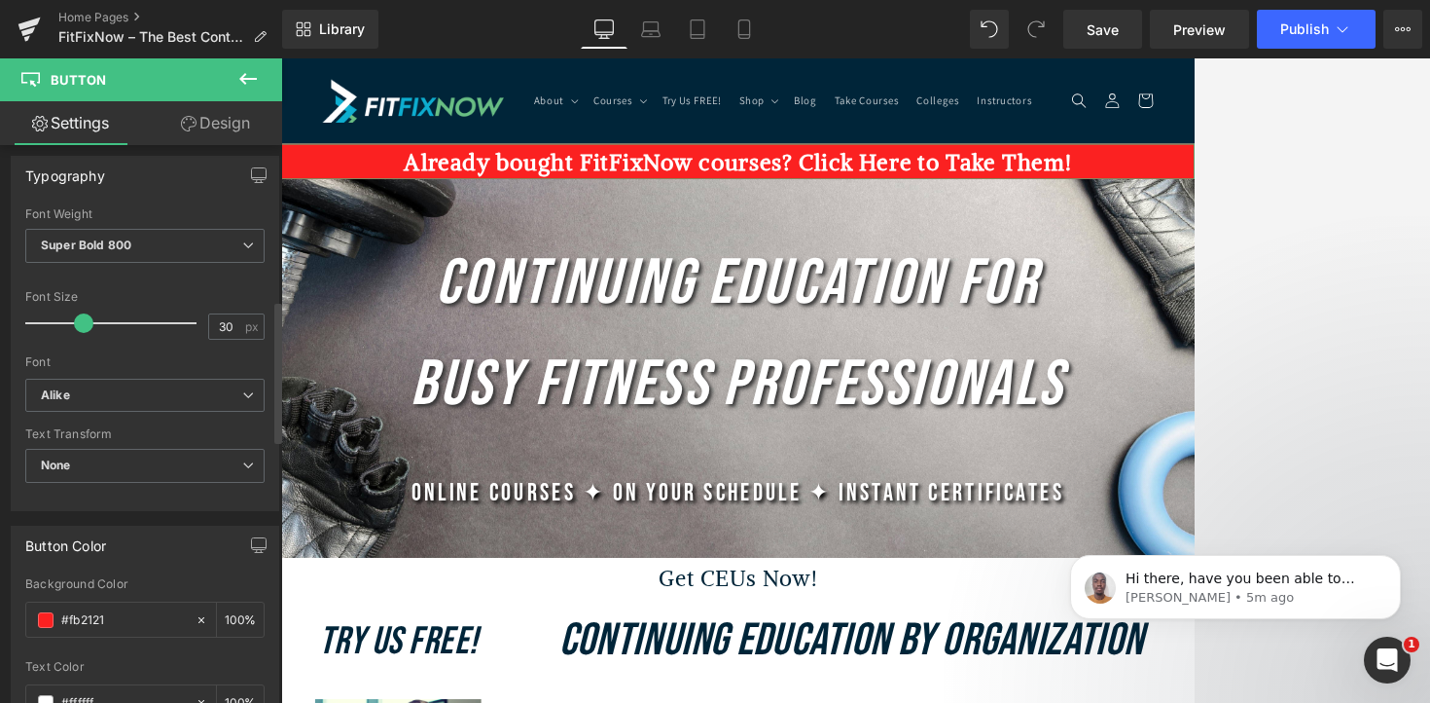
scroll to position [703, 0]
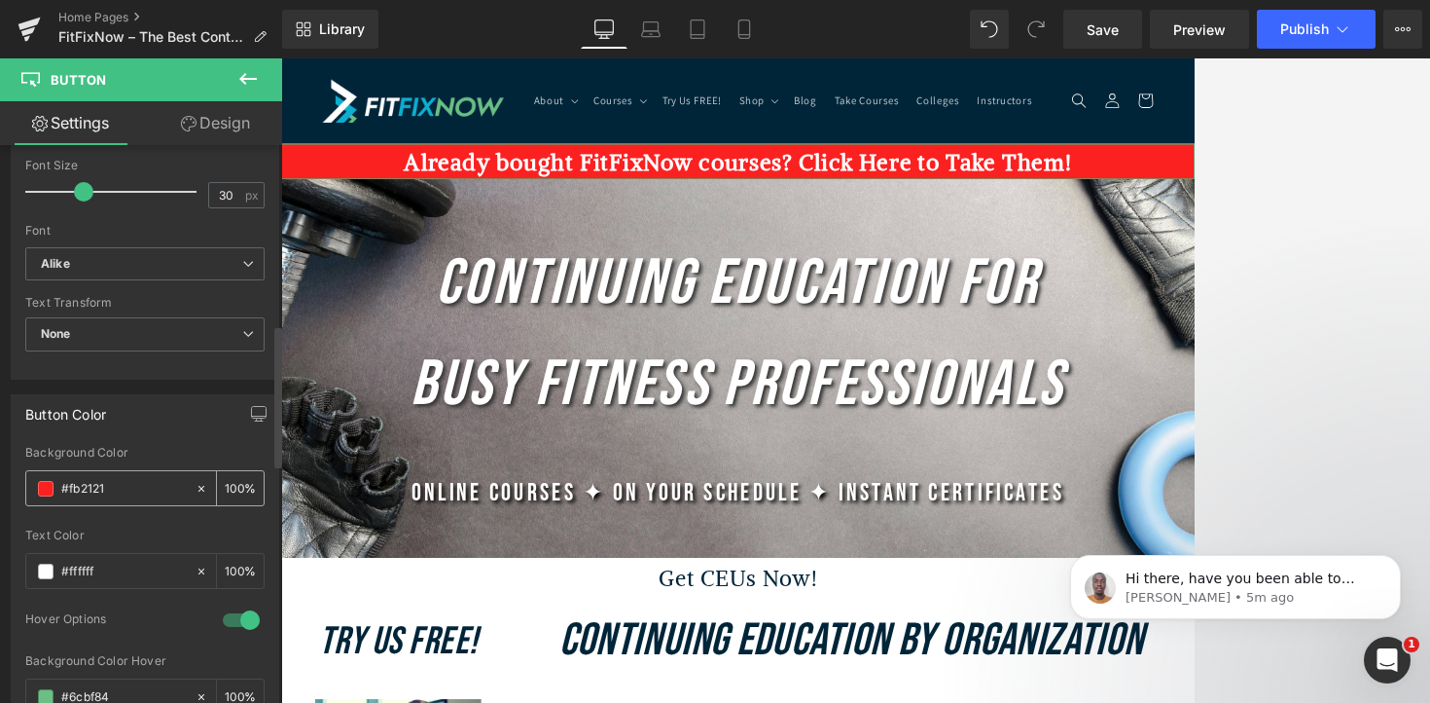
click at [47, 491] on span at bounding box center [46, 489] width 16 height 16
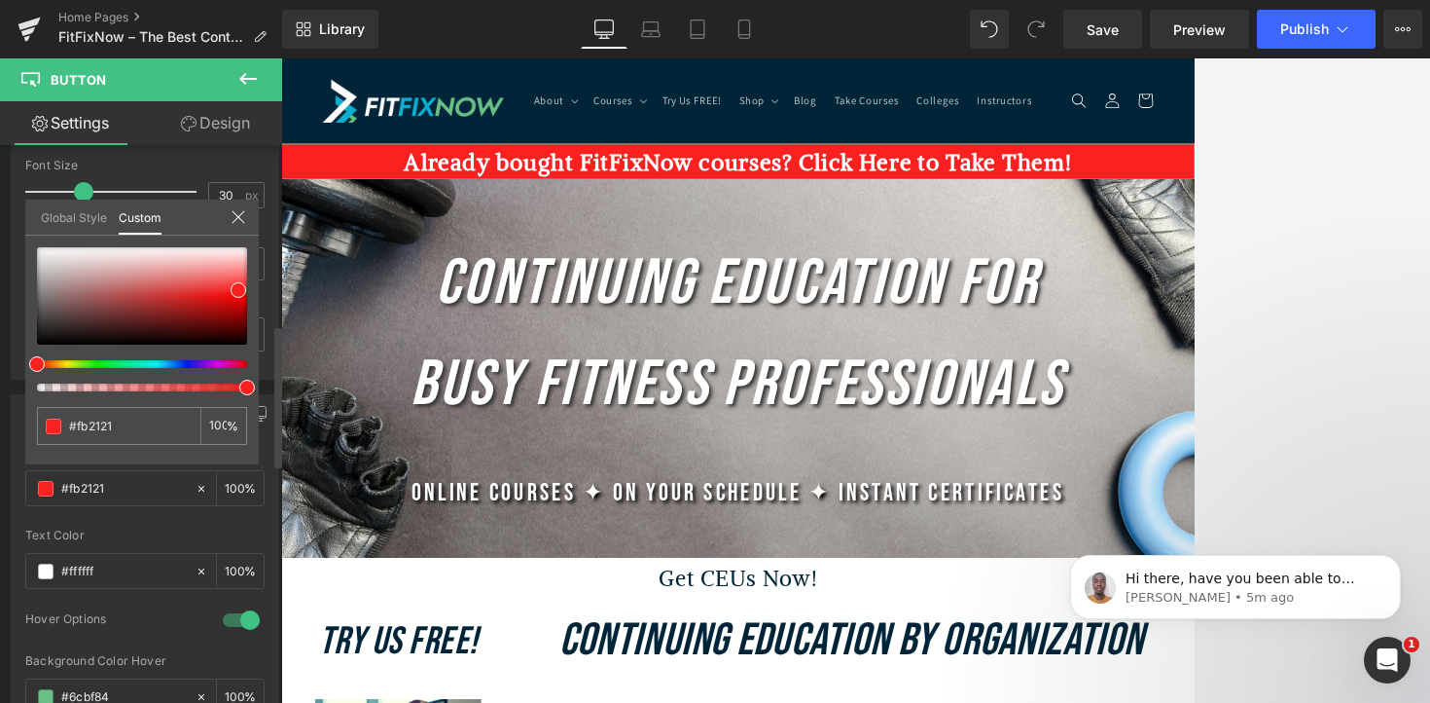
type input "#fa4e23"
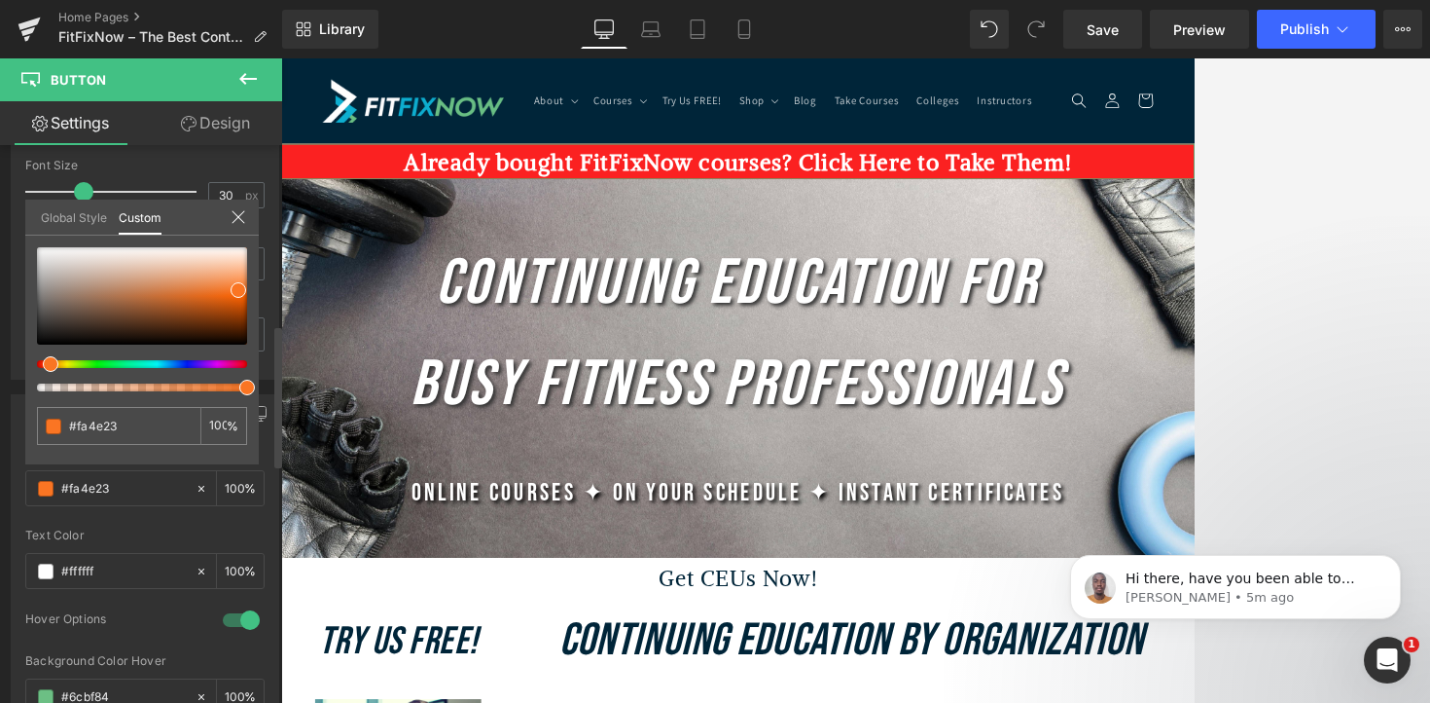
type input "#fa6a23"
type input "#fa9523"
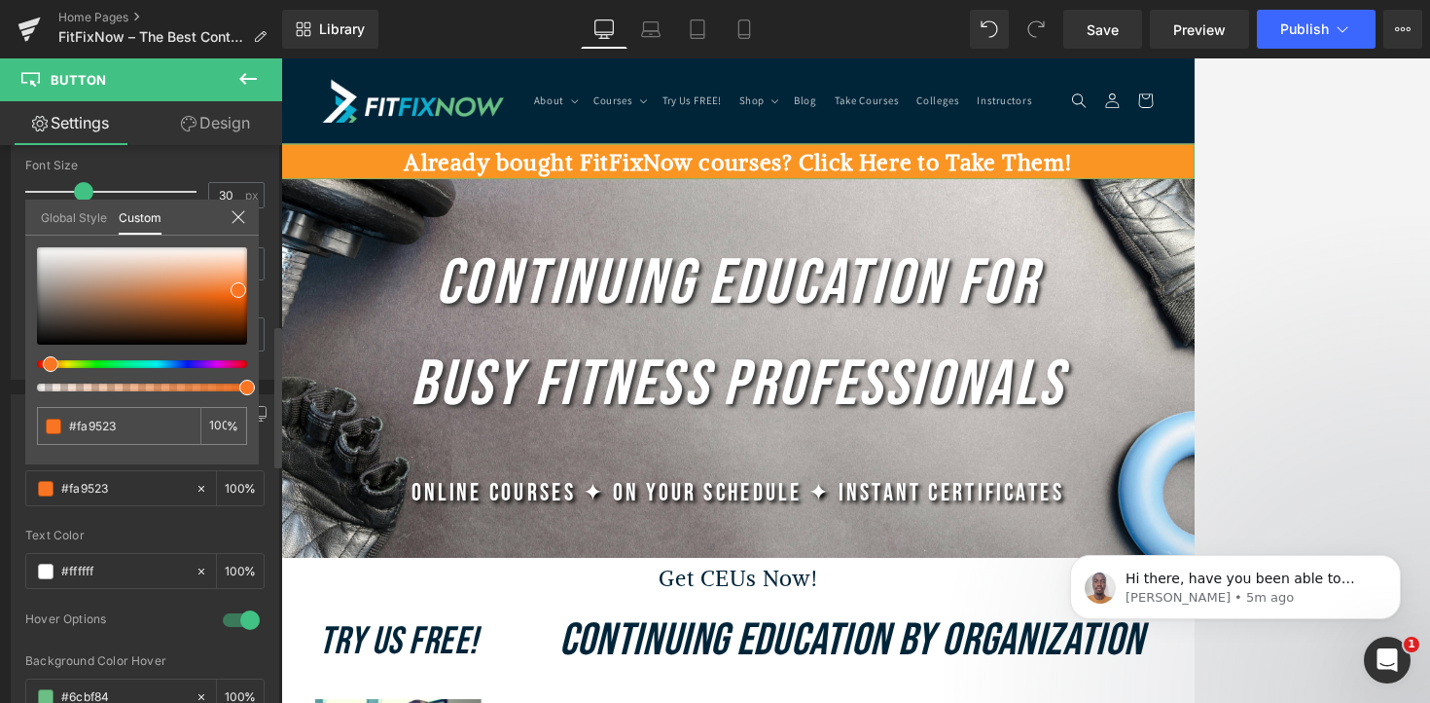
type input "#fa9923"
type input "#fab223"
type input "#fac423"
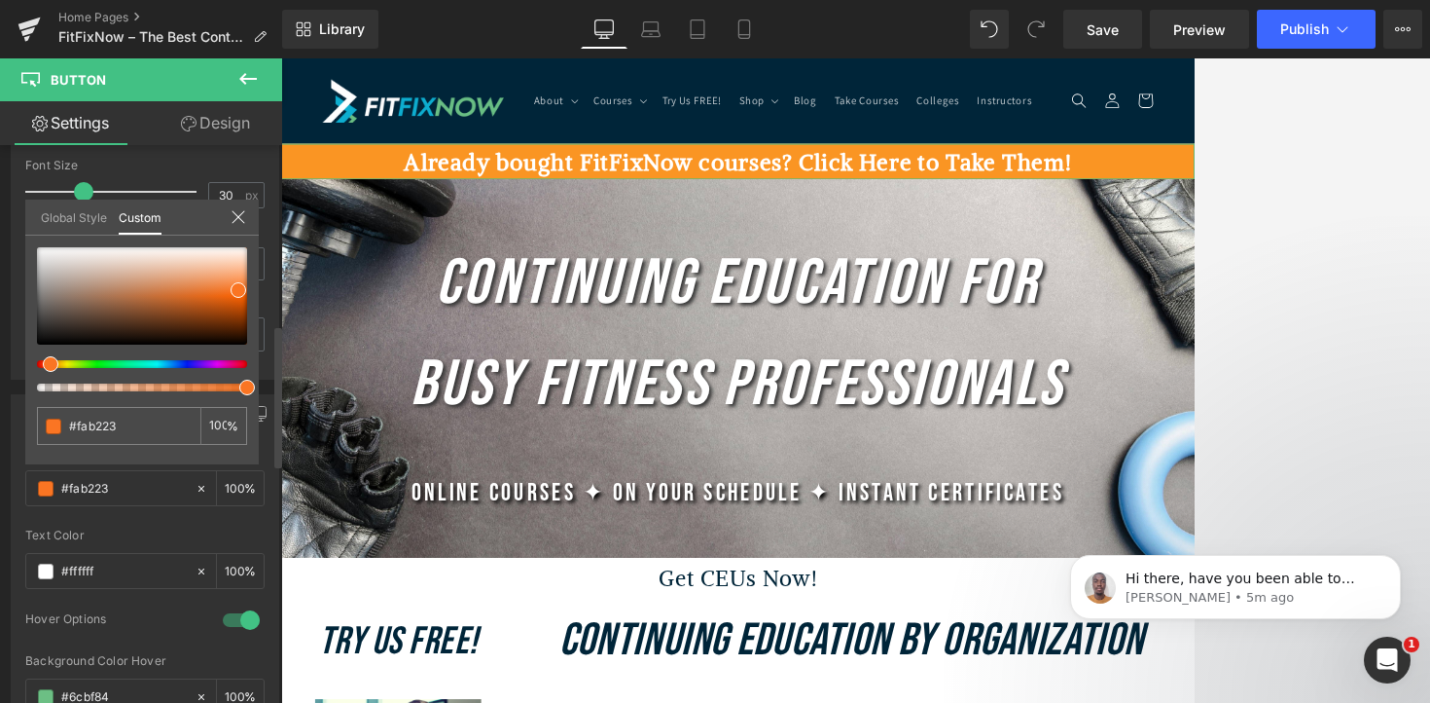
type input "#fac423"
type input "#facf23"
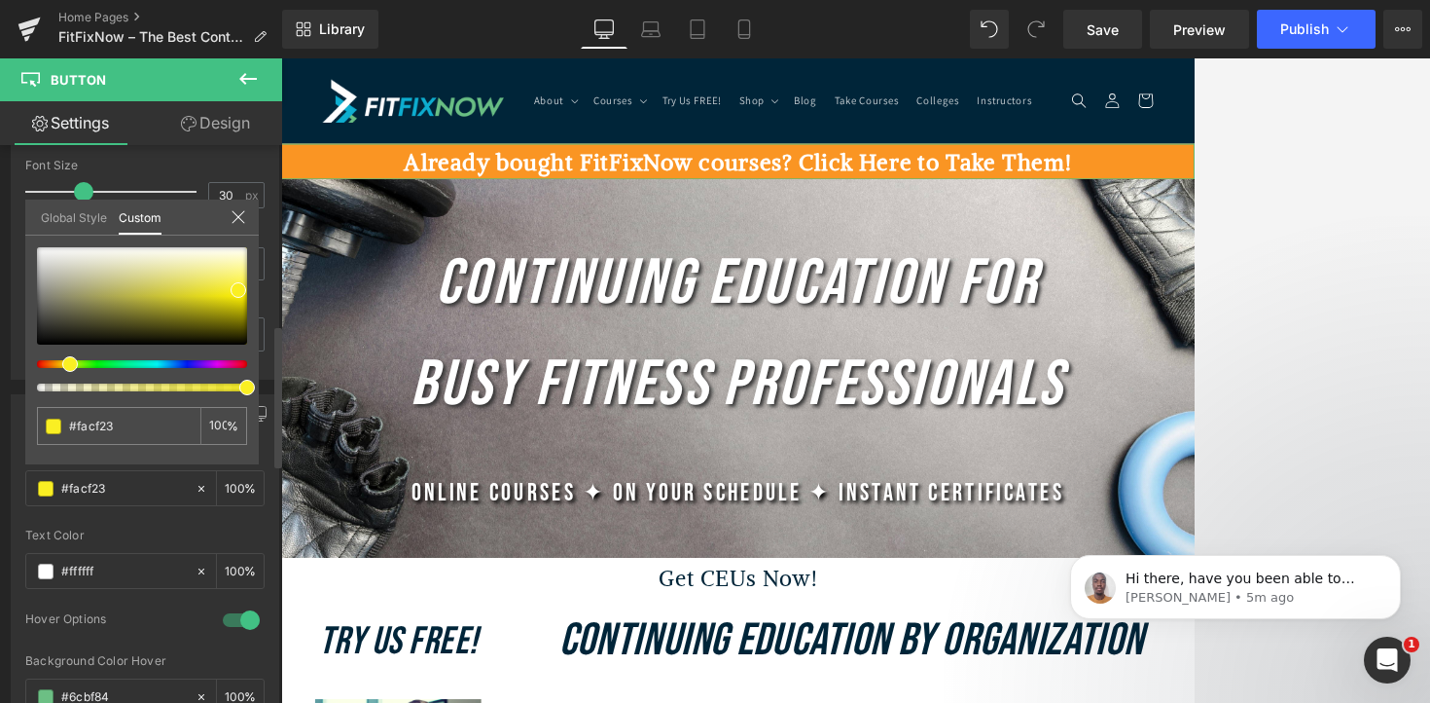
type input "#faef23"
type input "#fafa23"
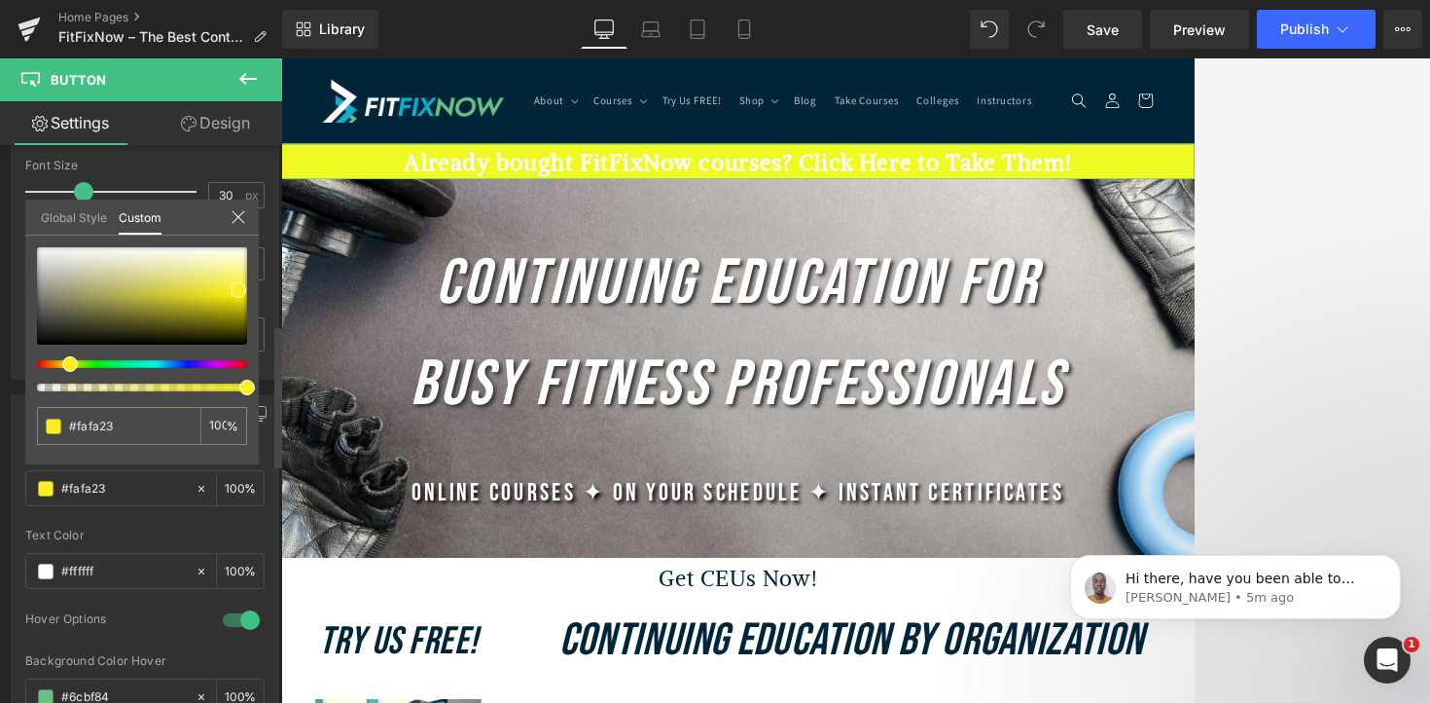
type input "#effa23"
type input "#e1fa23"
type input "#ddfa23"
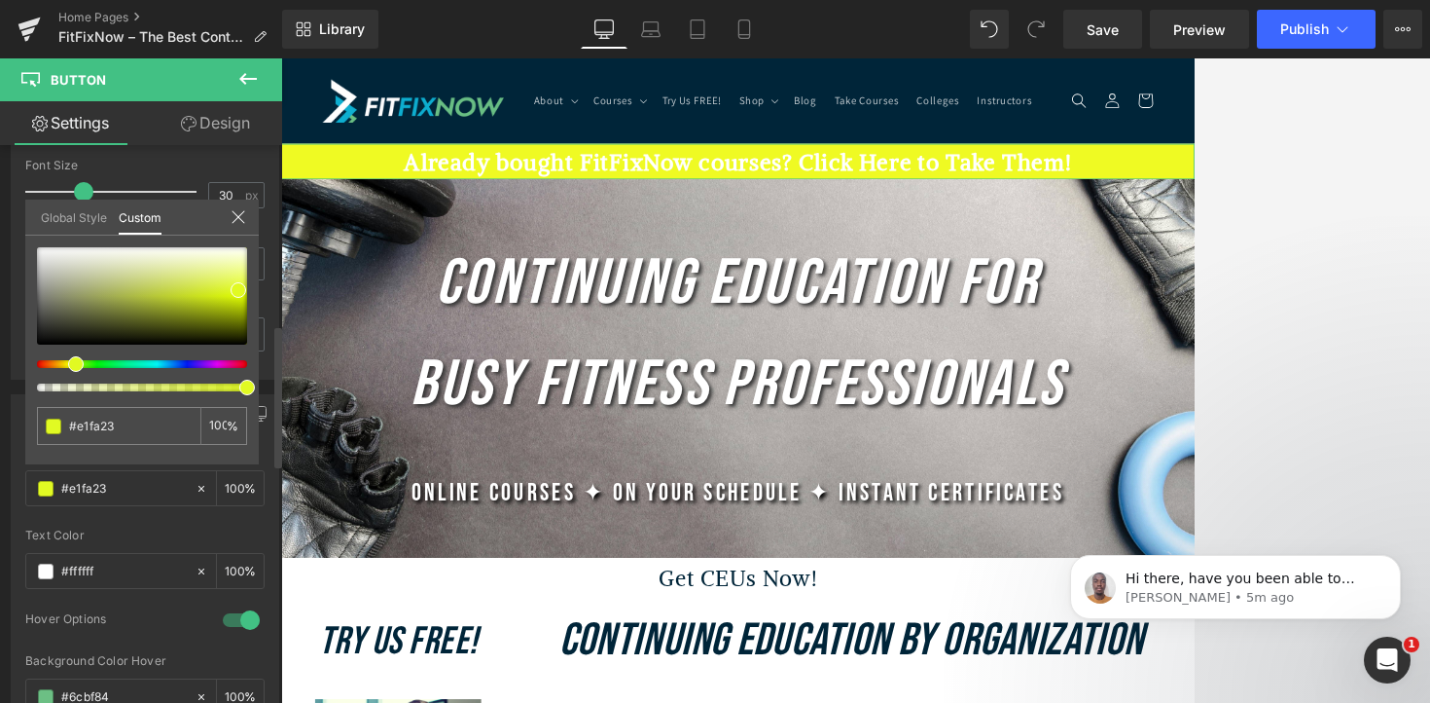
type input "#ddfa23"
type input "#abfa23"
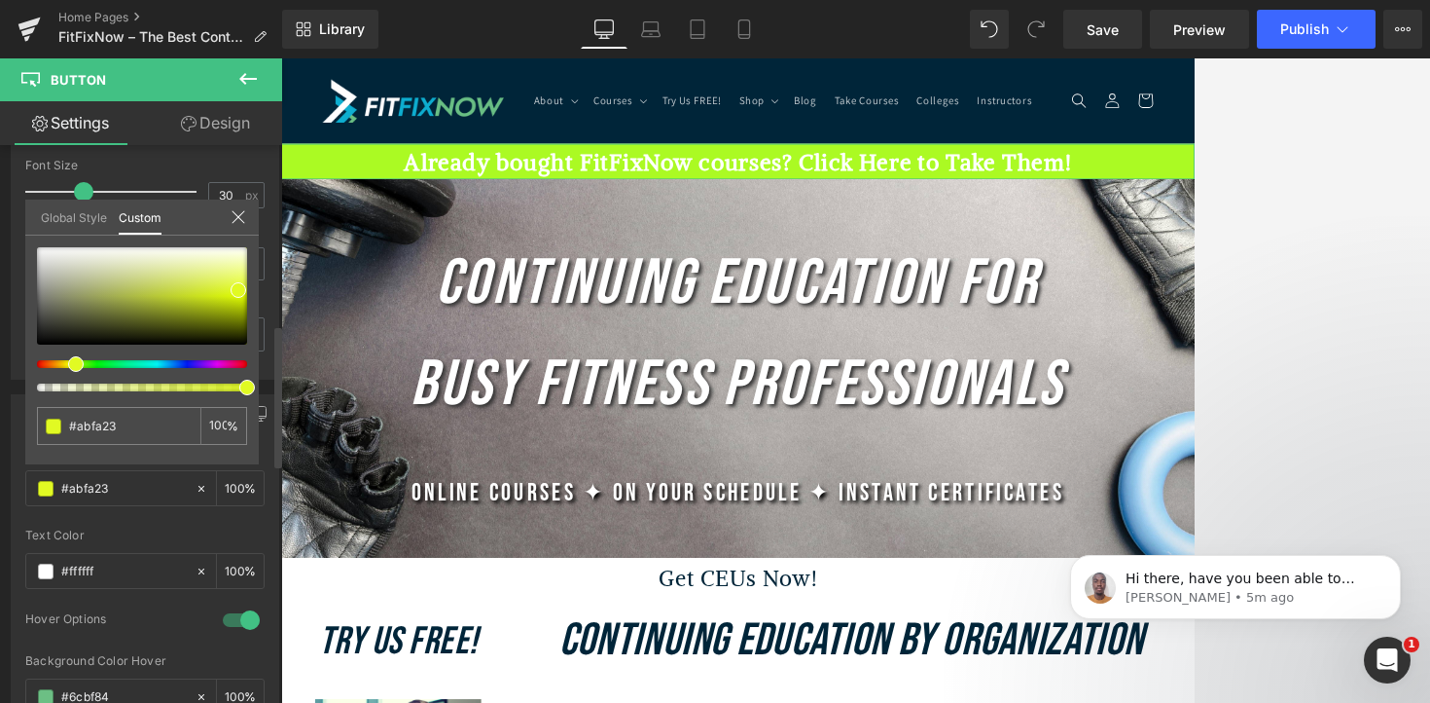
type input "#8efa23"
type input "#84fa23"
type input "#75fa23"
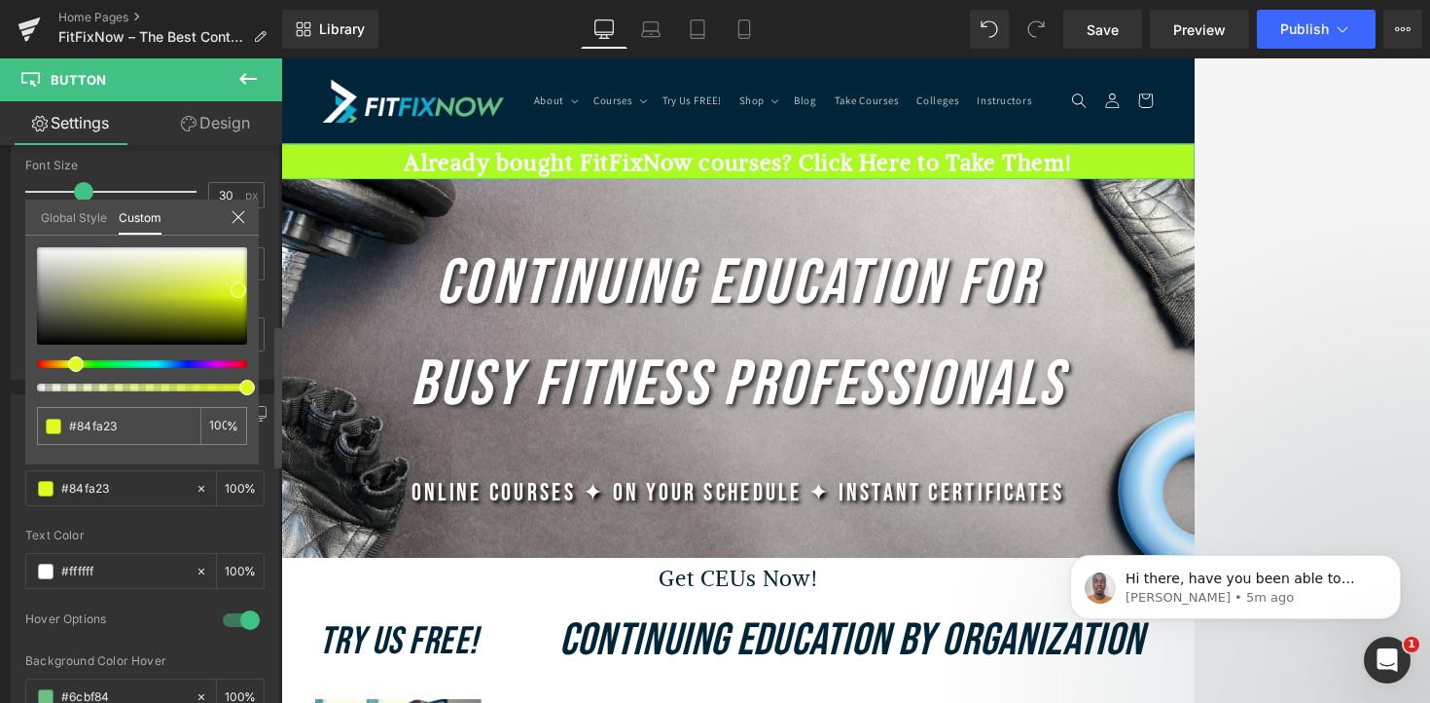
type input "#75fa23"
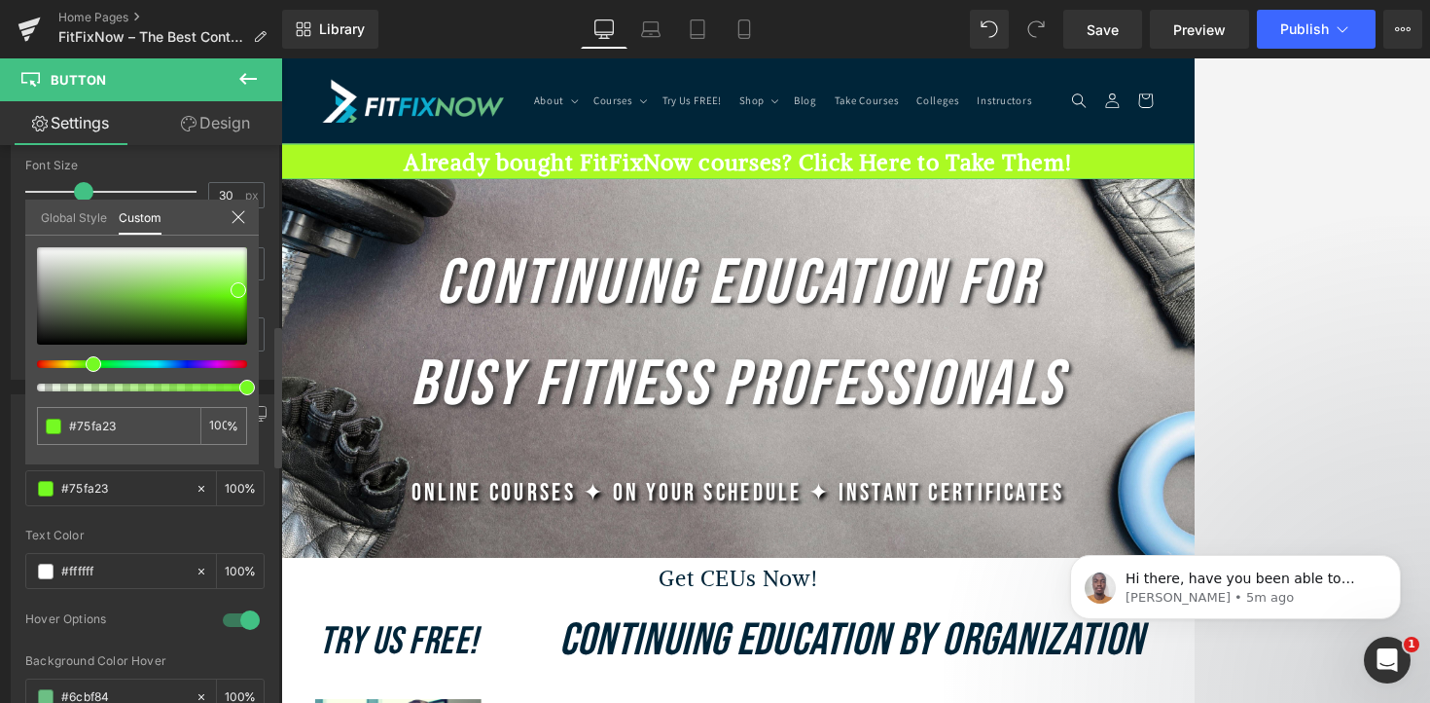
type input "#72fa23"
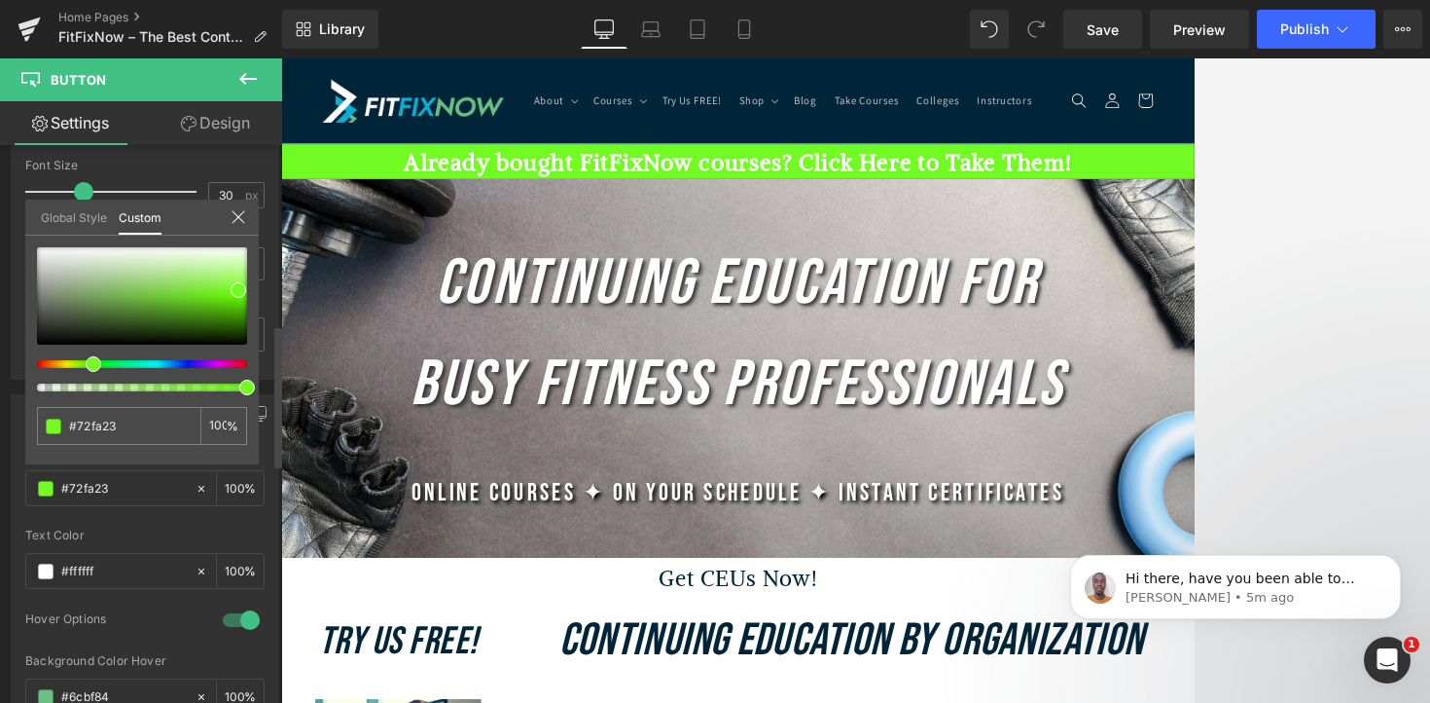
type input "#6afa23"
type input "#46fa23"
type input "#3ffa23"
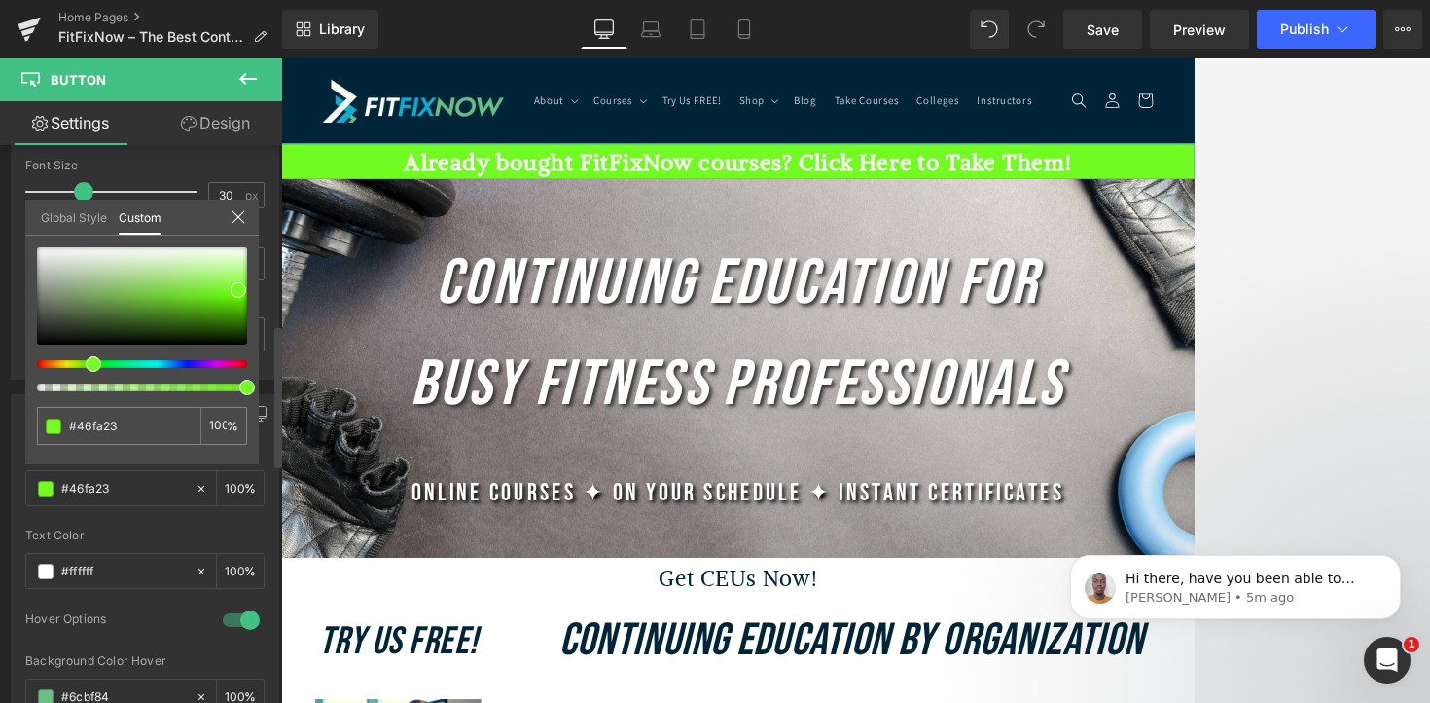
type input "#3ffa23"
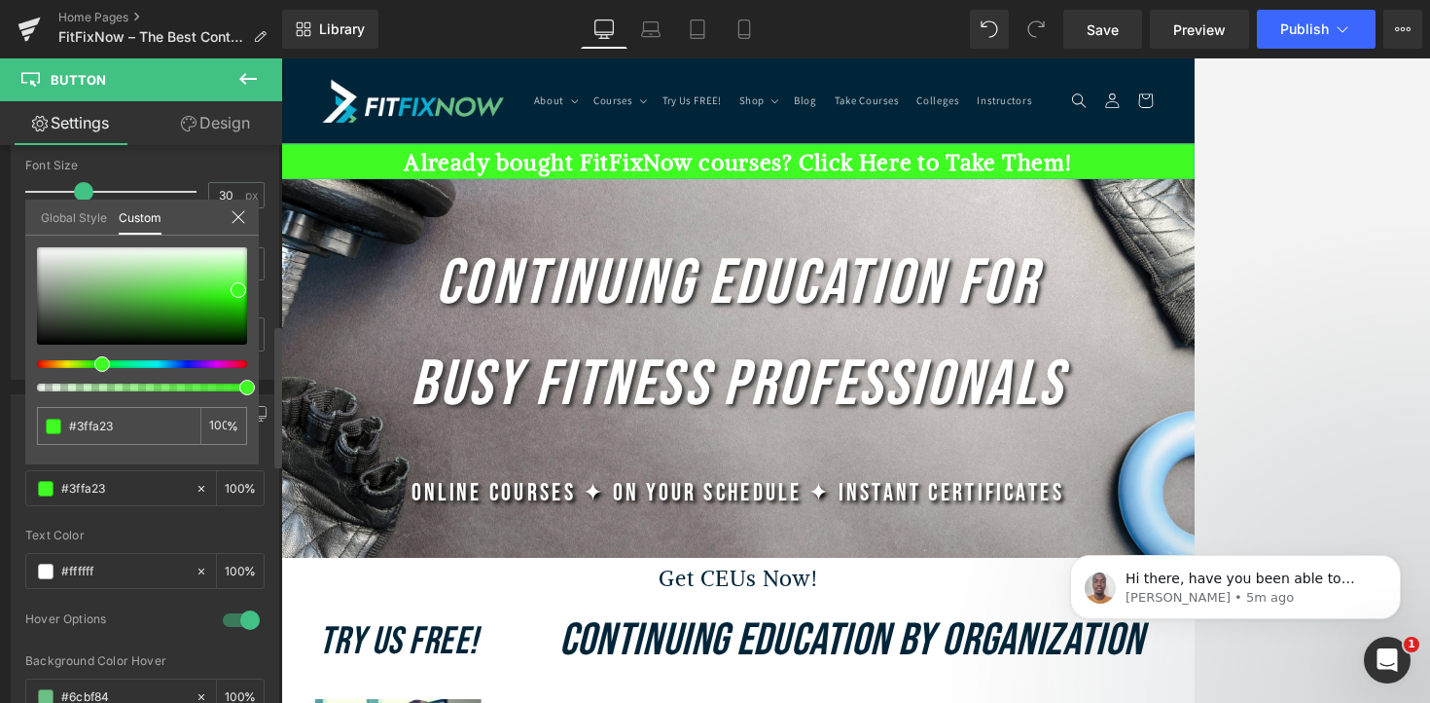
type input "#46fa23"
type input "#4efa23"
type input "#51fa23"
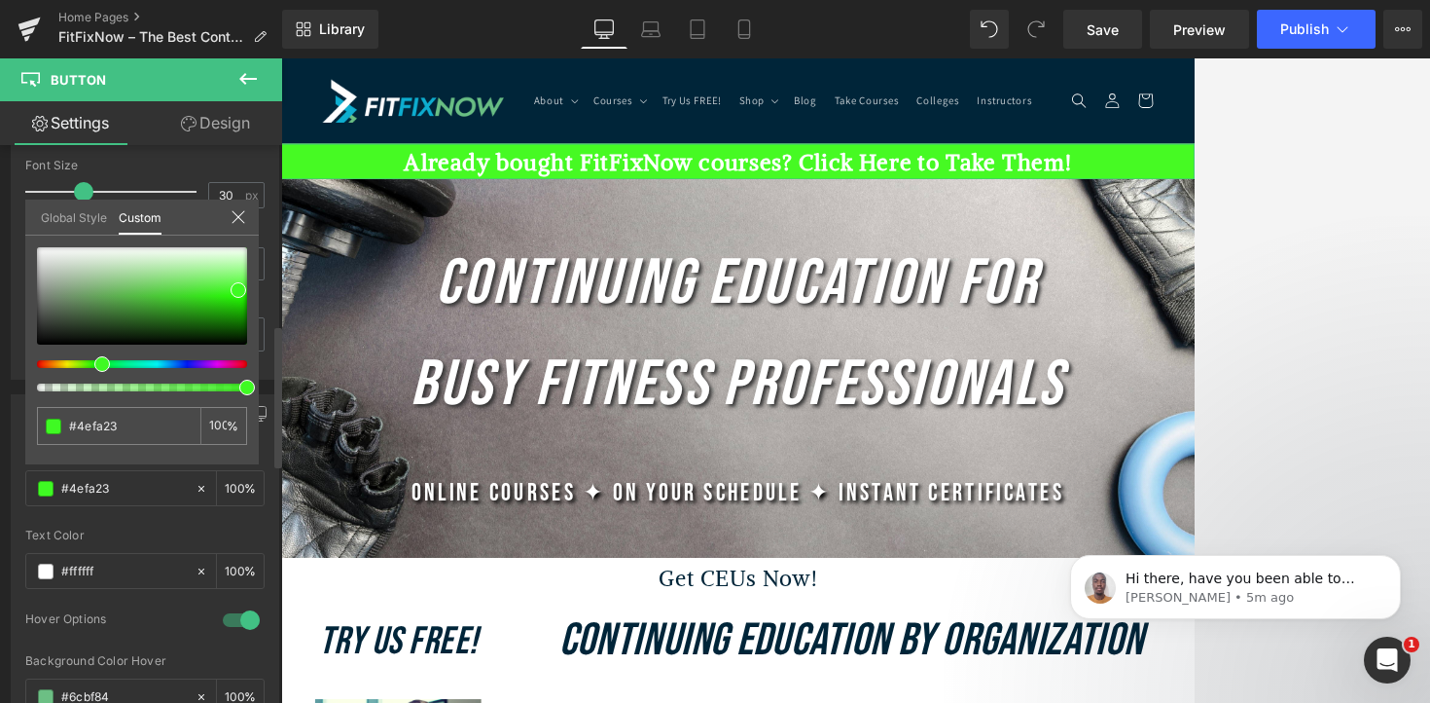
type input "#51fa23"
type input "#58fa23"
type input "#60fa23"
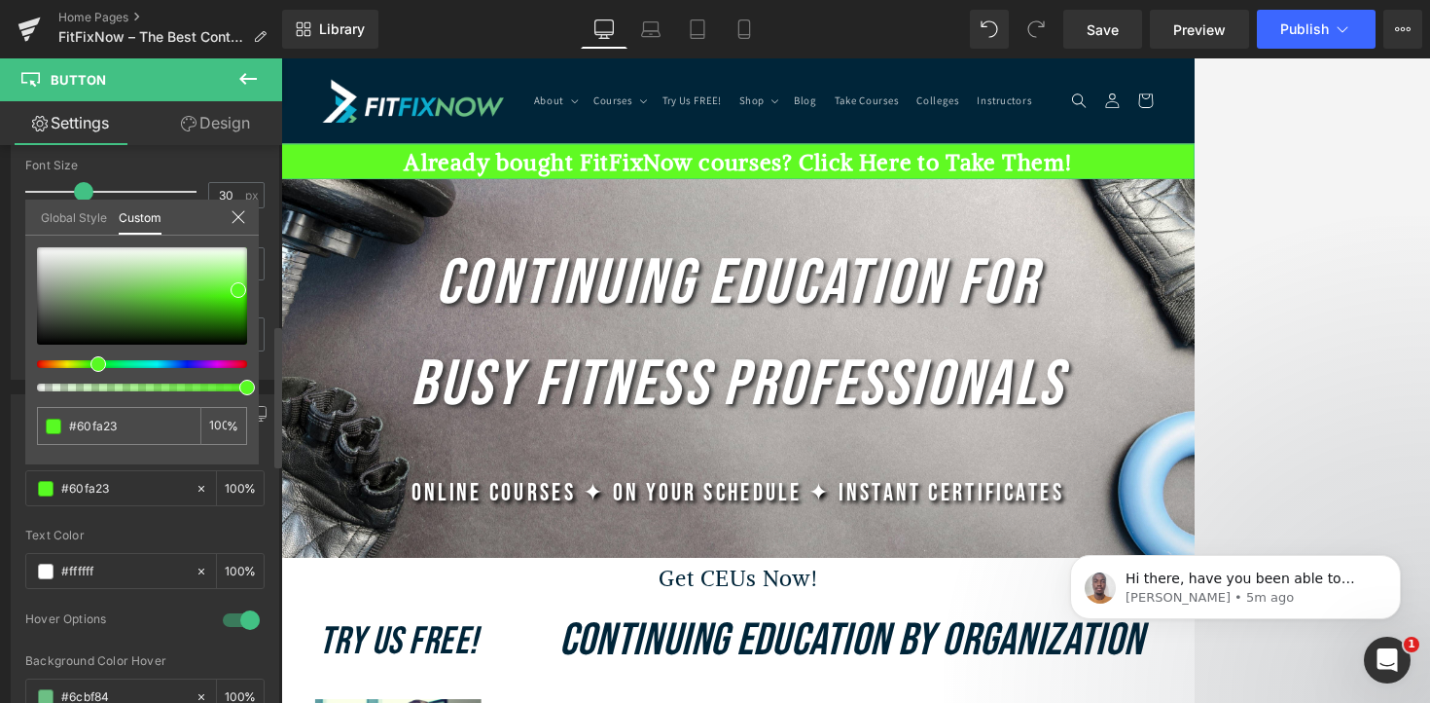
type input "#63fa23"
type input "#6afa23"
type input "#72fa23"
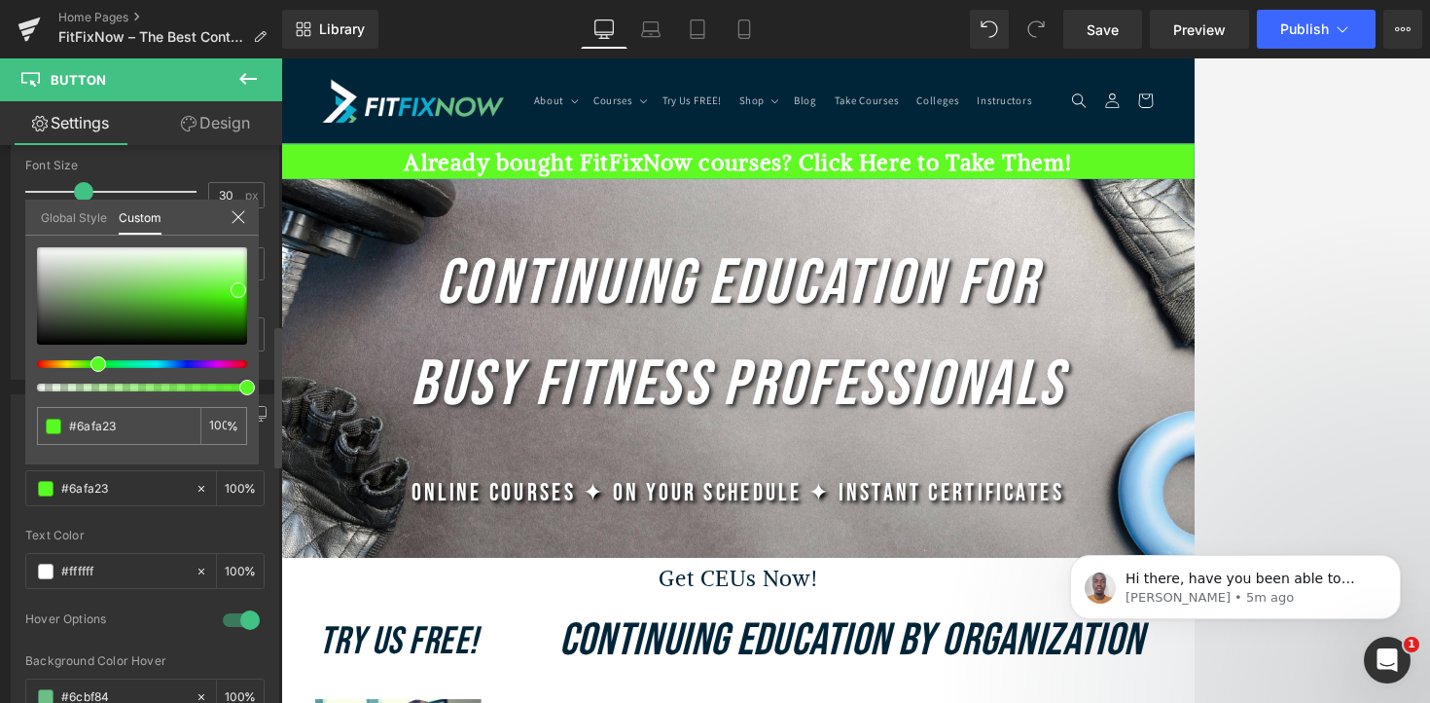
type input "#72fa23"
type input "#84fa23"
type input "#87fa23"
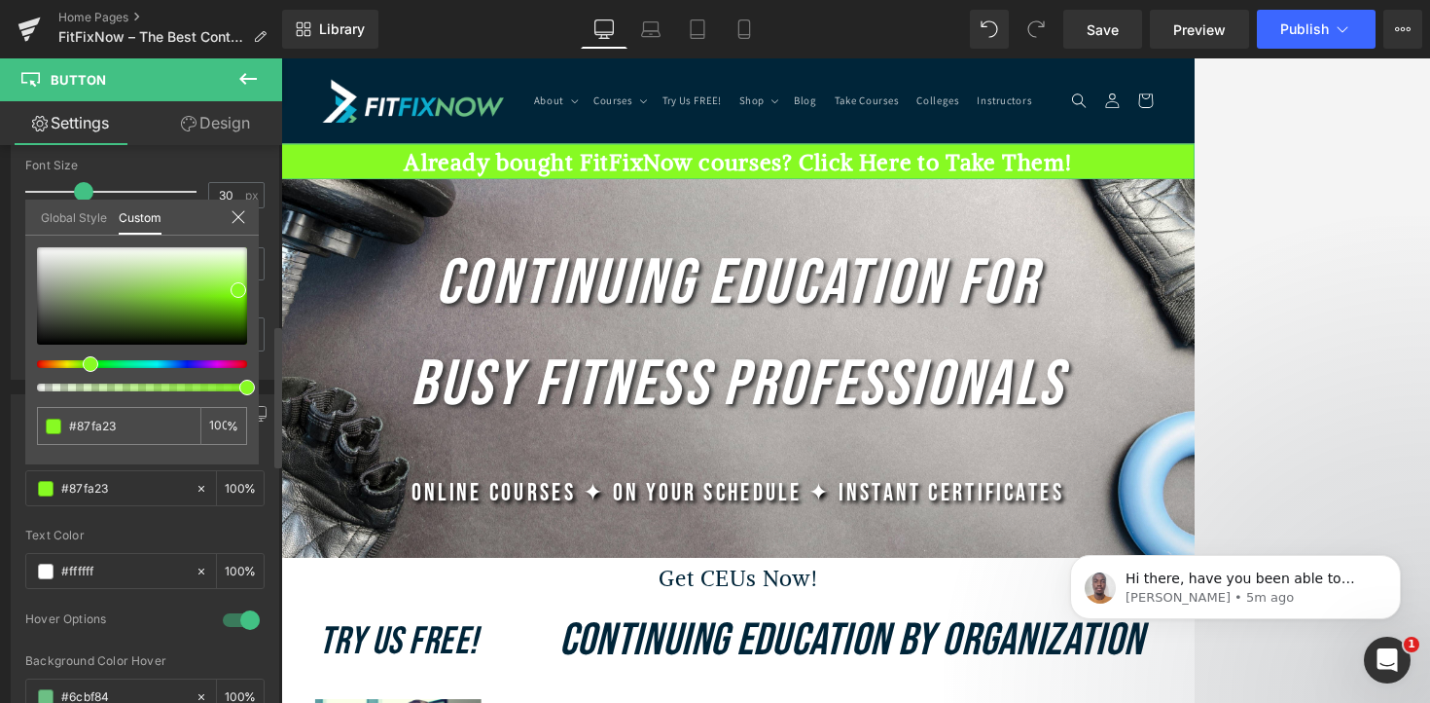
drag, startPoint x: 35, startPoint y: 364, endPoint x: 82, endPoint y: 367, distance: 46.8
click at [82, 367] on div at bounding box center [134, 364] width 210 height 8
type input "#84fa1e"
type input "#84f91f"
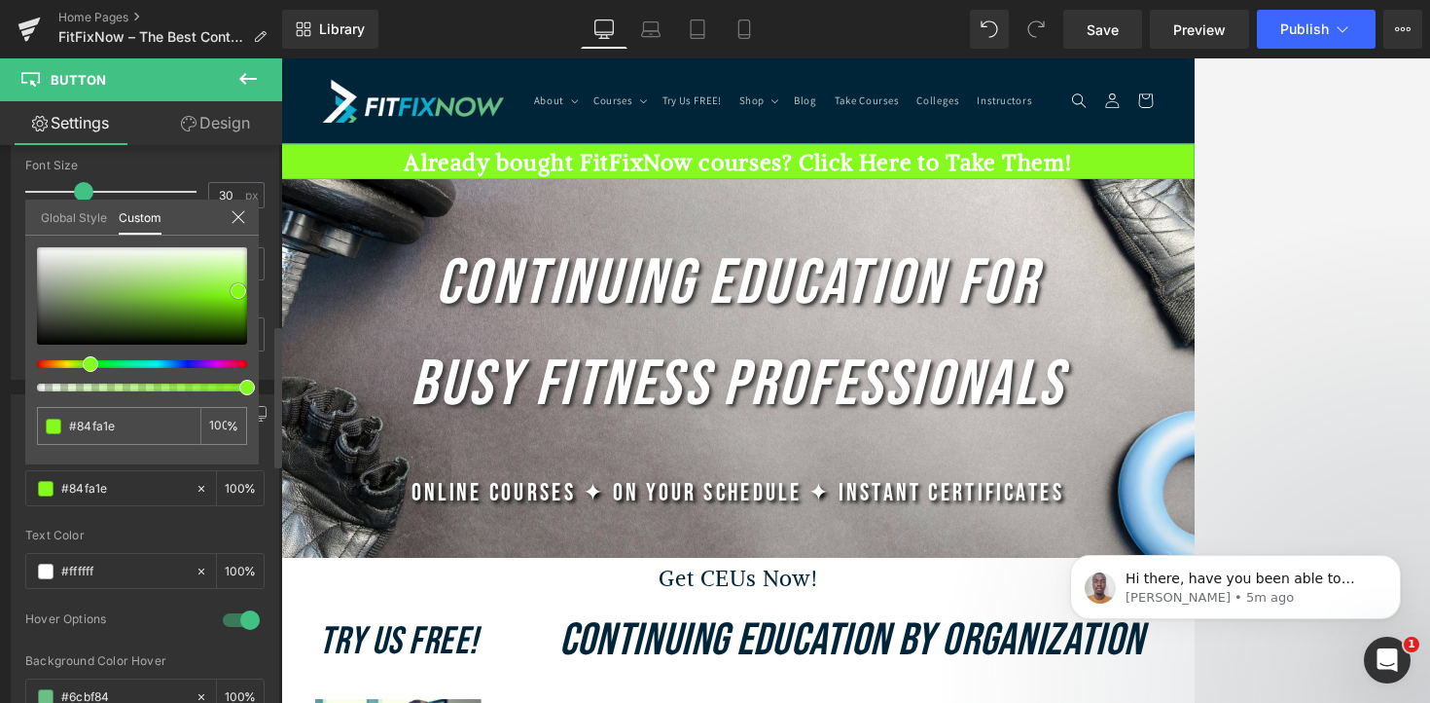
type input "#84f91f"
type input "#85ec2b"
type input "#8ee245"
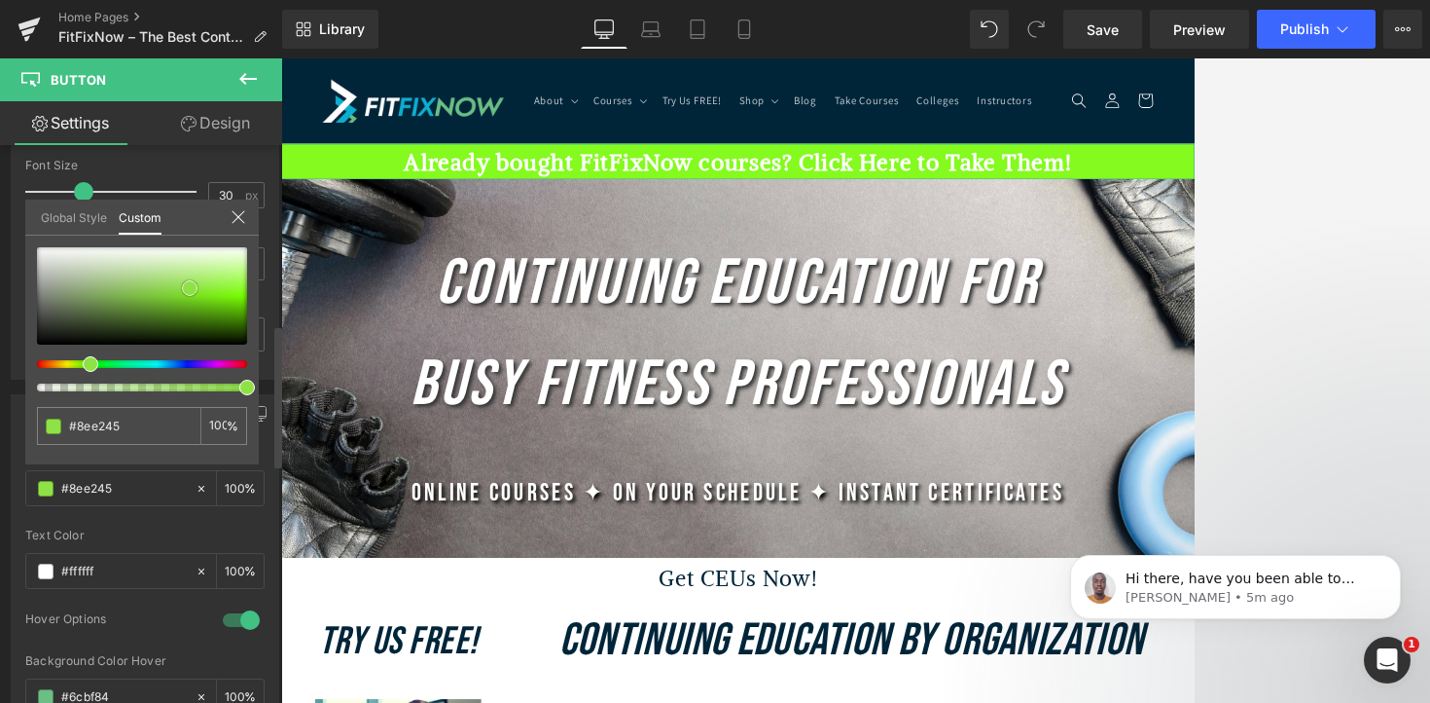
type input "#94dd54"
type input "#97da5c"
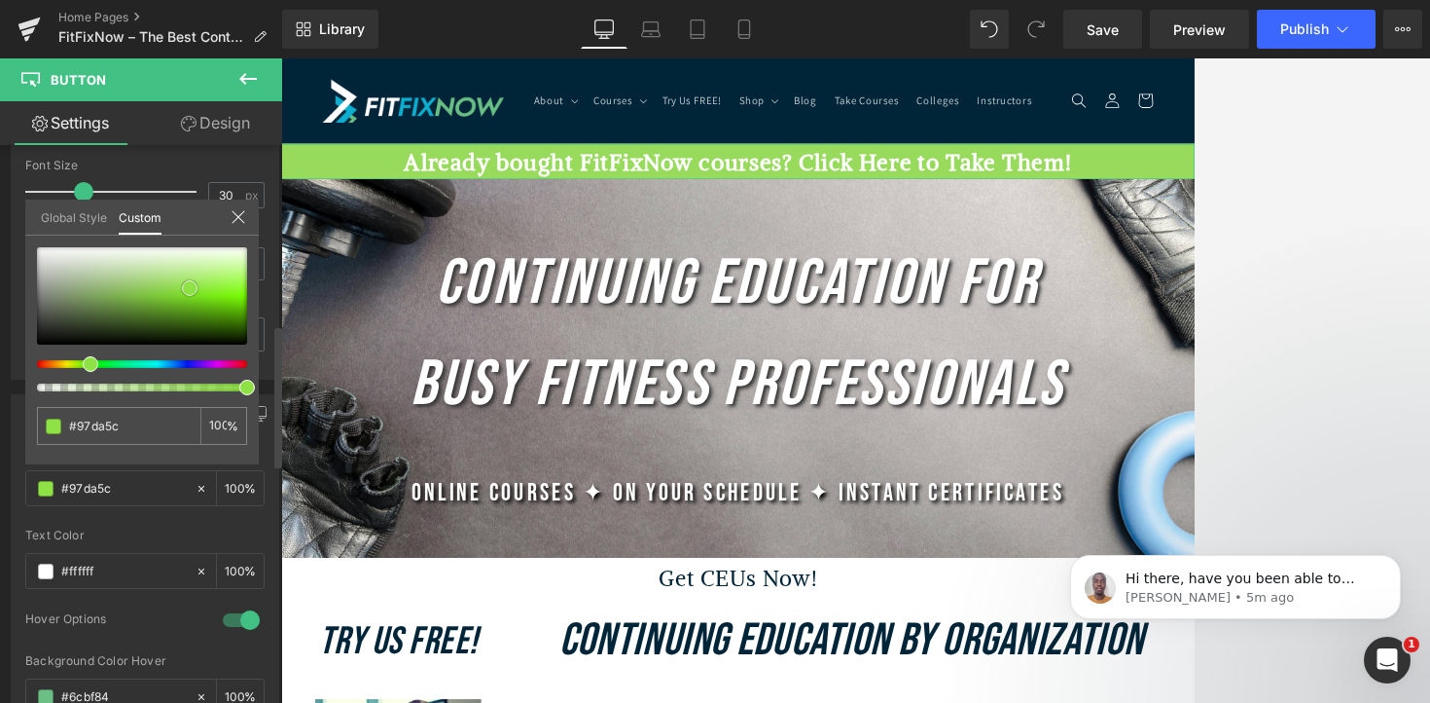
type input "#9ad962"
type input "#9ad863"
type input "#9dd769"
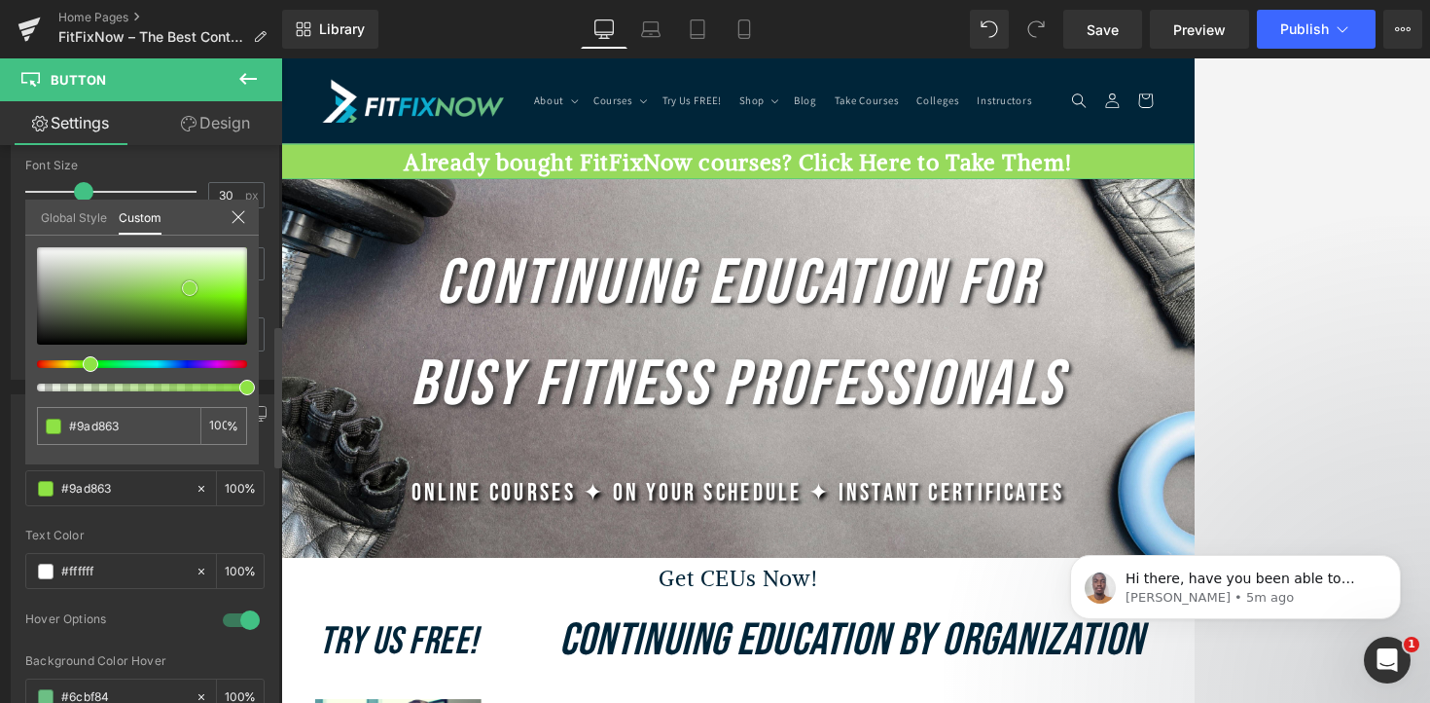
type input "#9dd769"
type input "#9fd471"
type input "#a2d378"
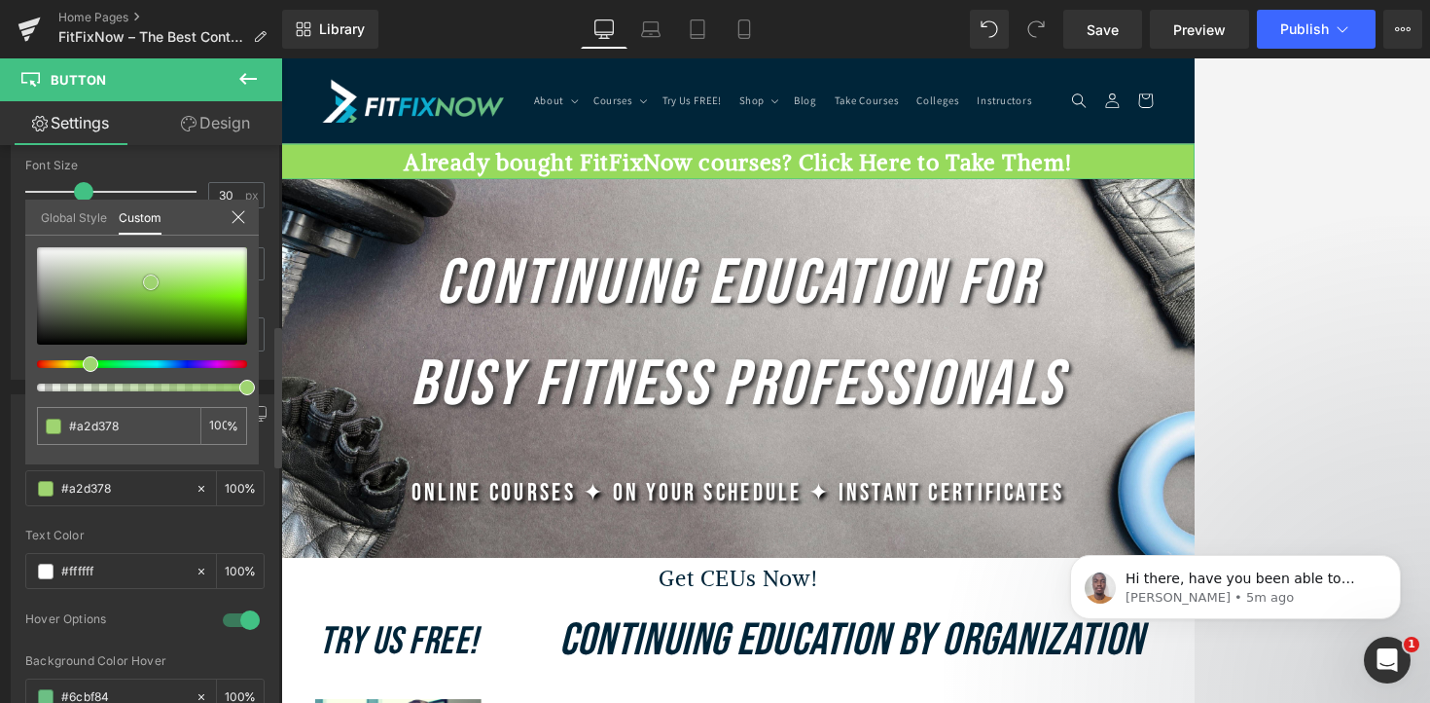
type input "#a5d27d"
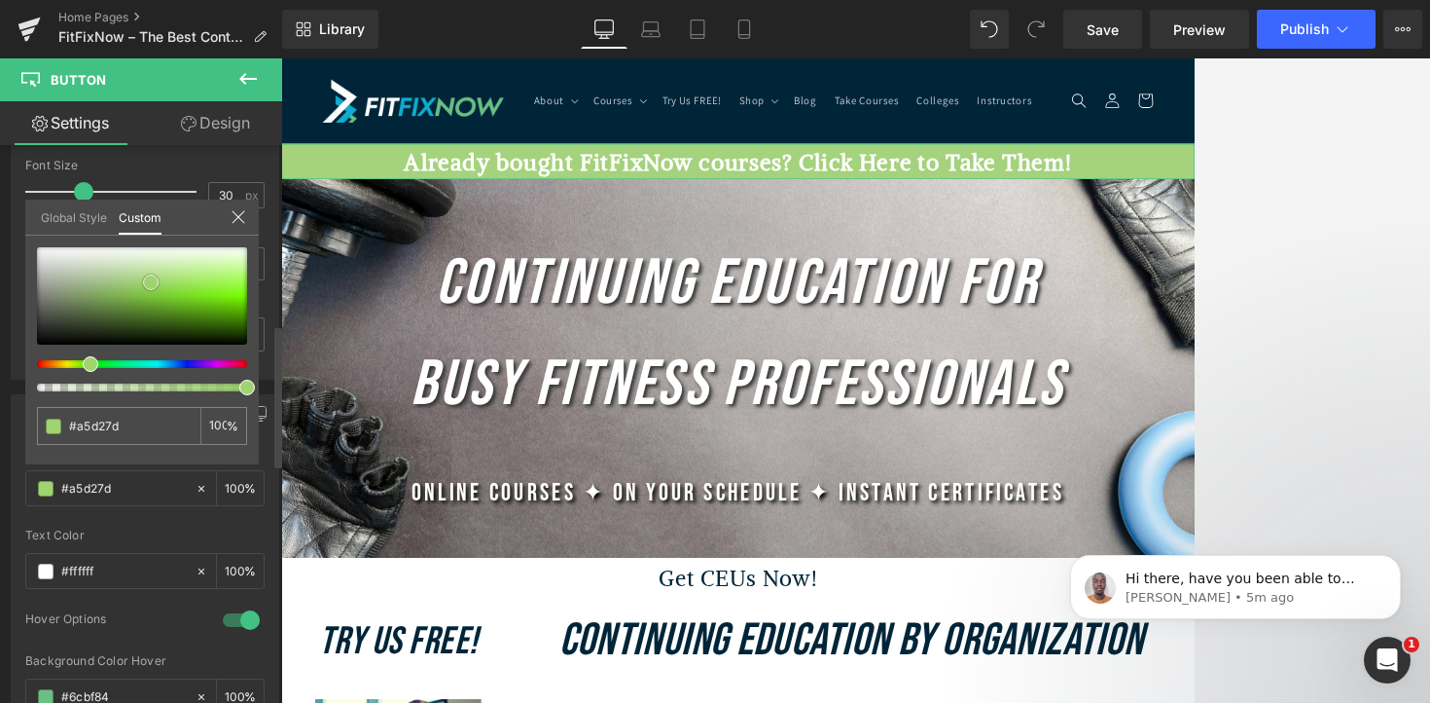
type input "#a8d283"
type input "#a8d184"
type input "#a8cf85"
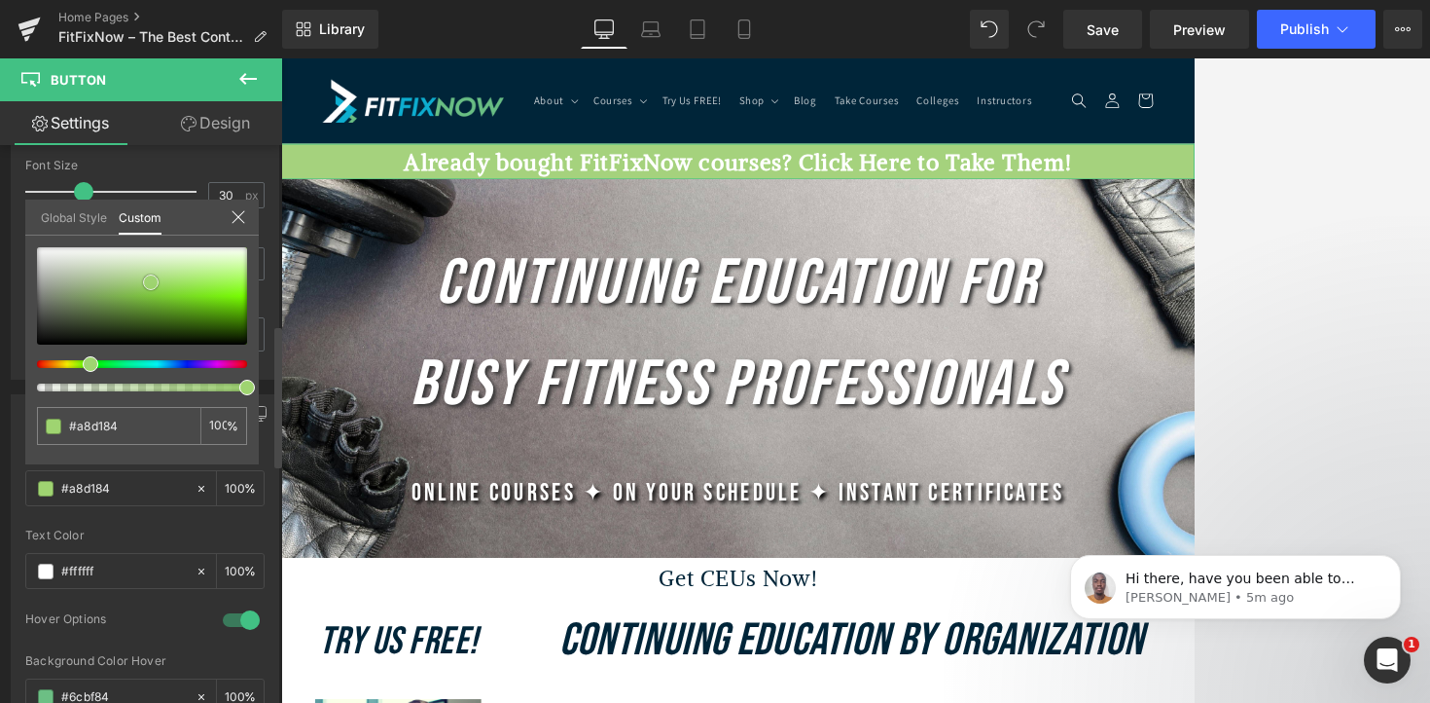
type input "#a8cf85"
type input "#a8cf86"
type input "#a8cd88"
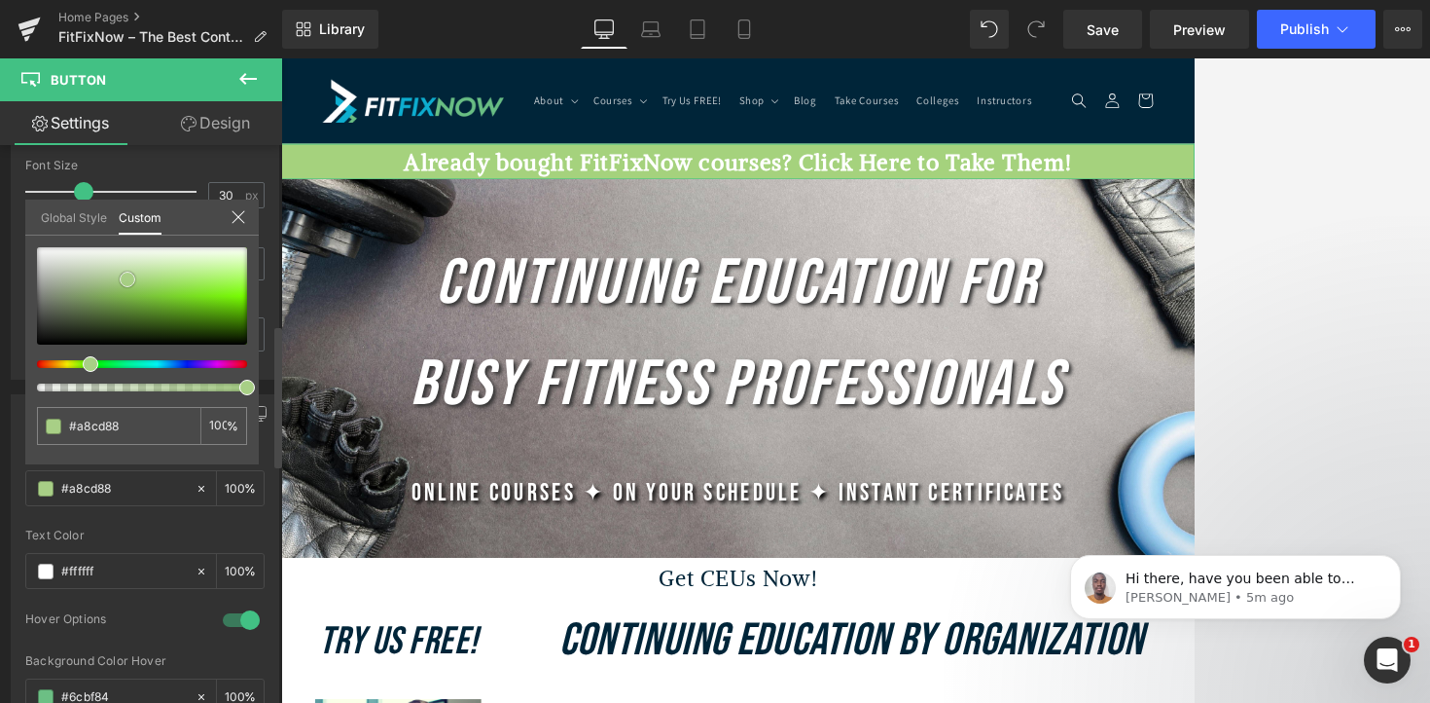
type input "#a3c783"
type input "#a0c581"
type input "#9cc27e"
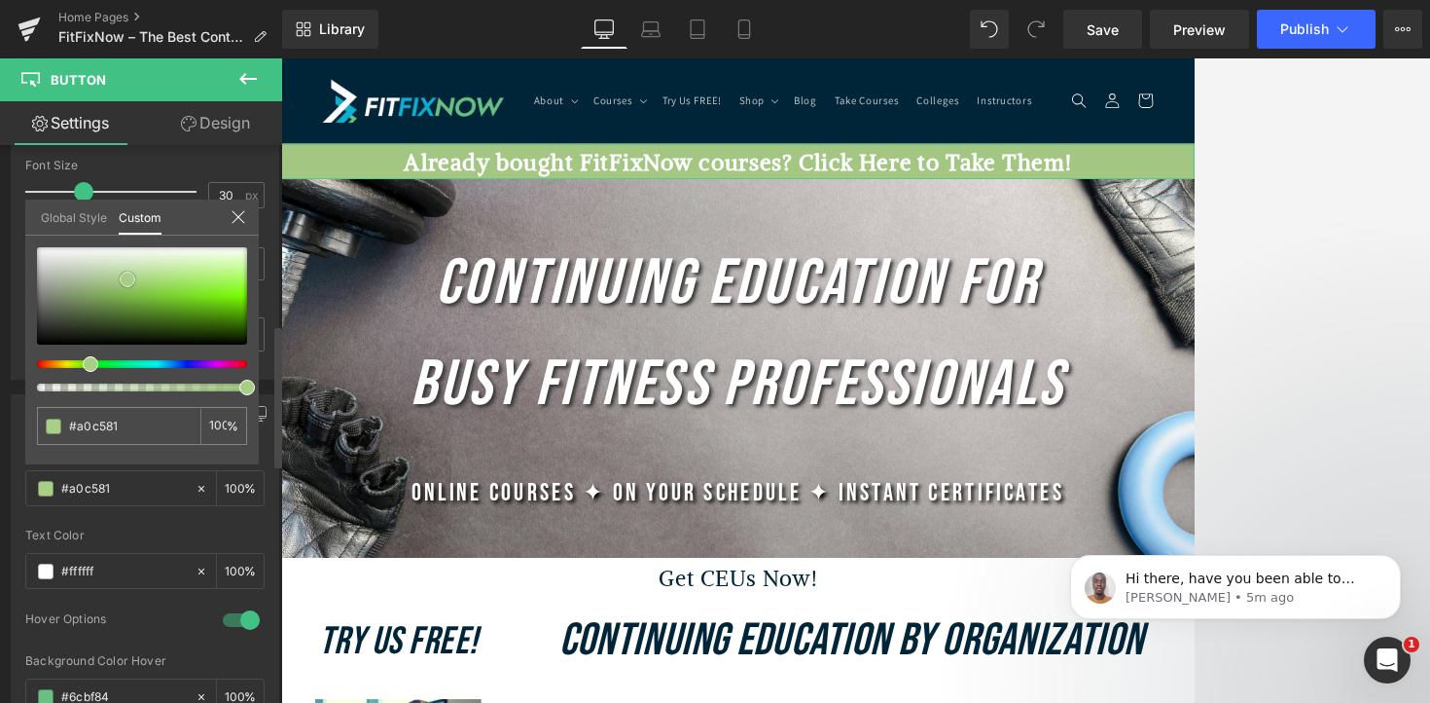
type input "#9cc27e"
type input "#99c07c"
type input "#96be78"
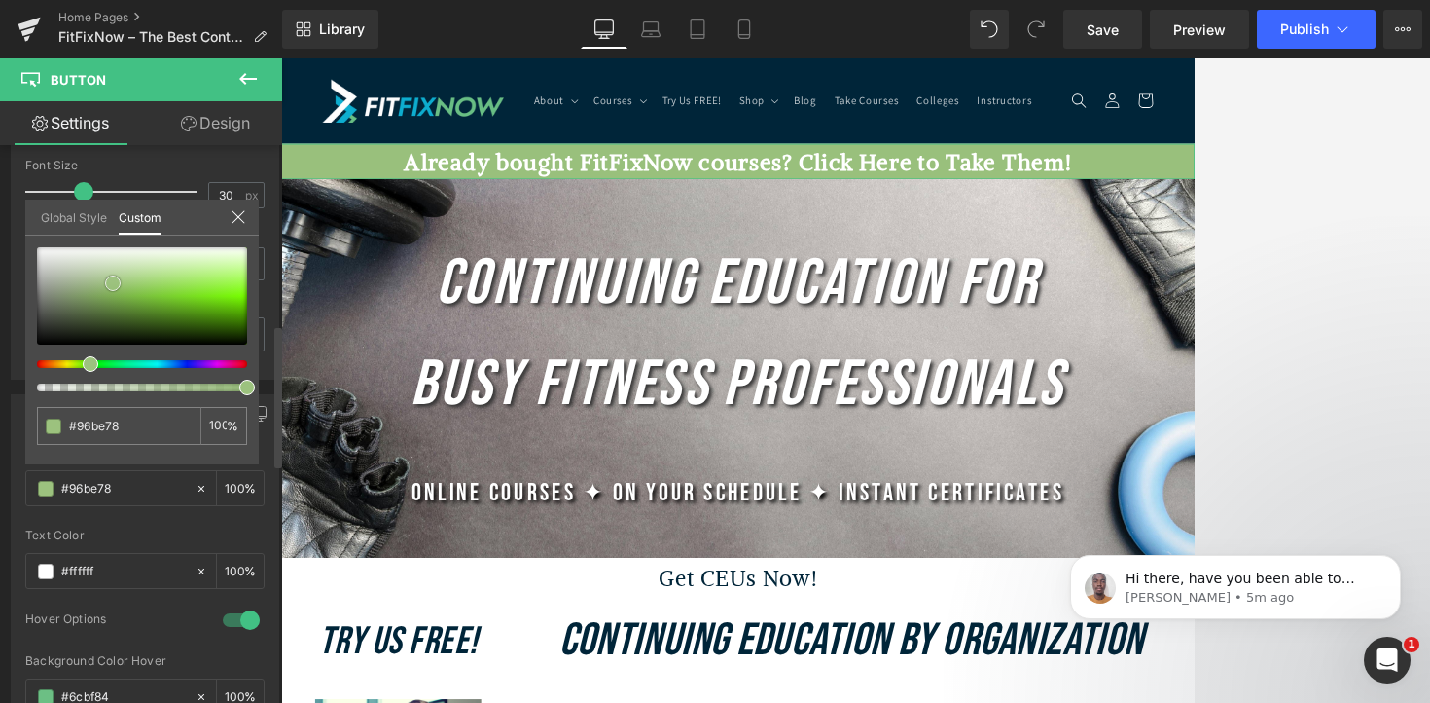
type input "#93be73"
type input "#91bd6f"
type input "#91be6e"
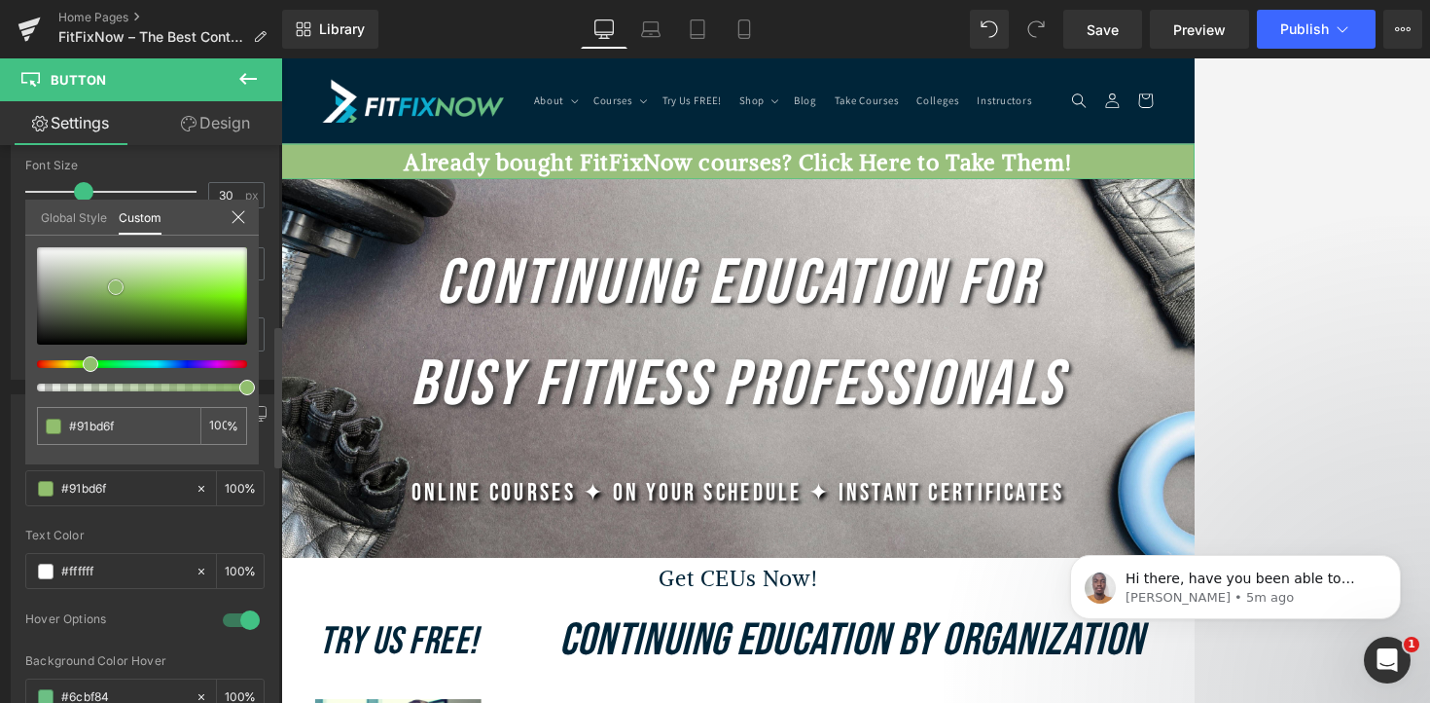
type input "#91be6e"
type input "#8ebc6b"
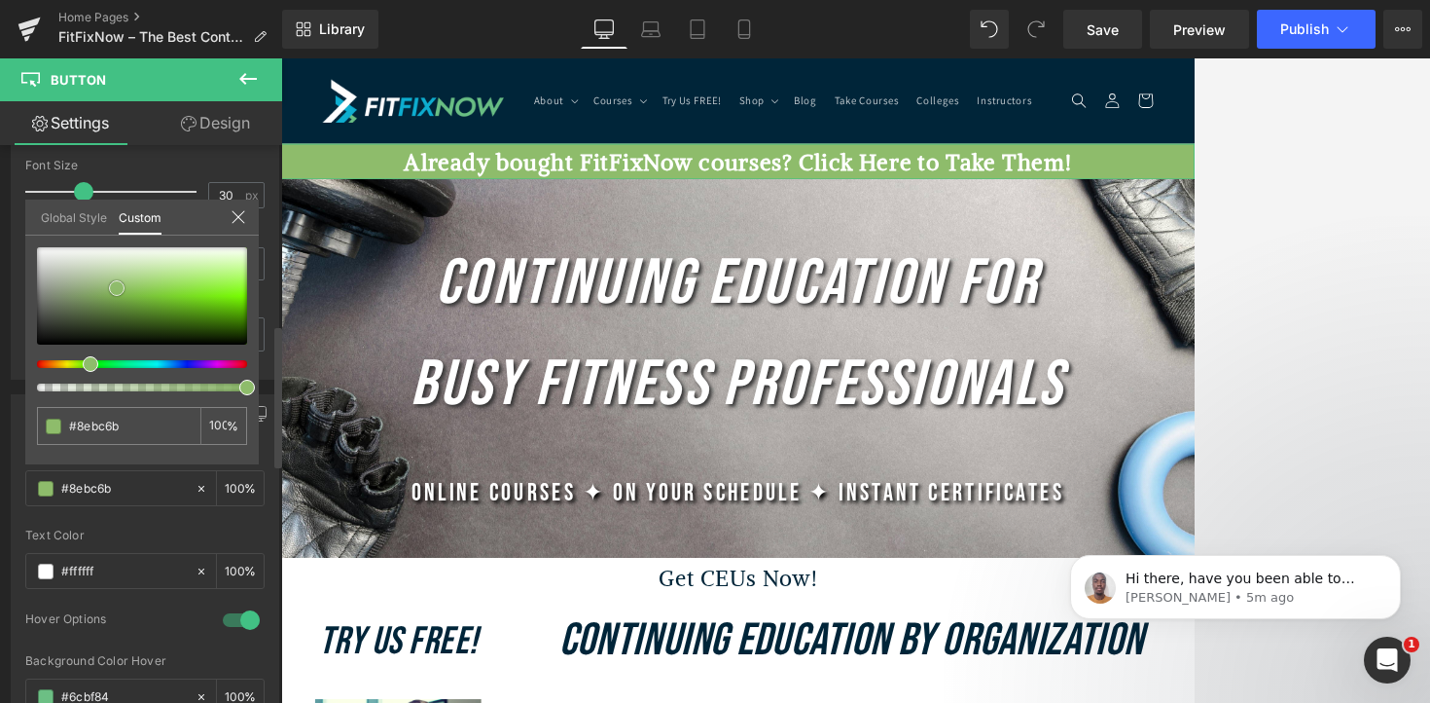
type input "#8eba6d"
type input "#8fb671"
type input "#8aad70"
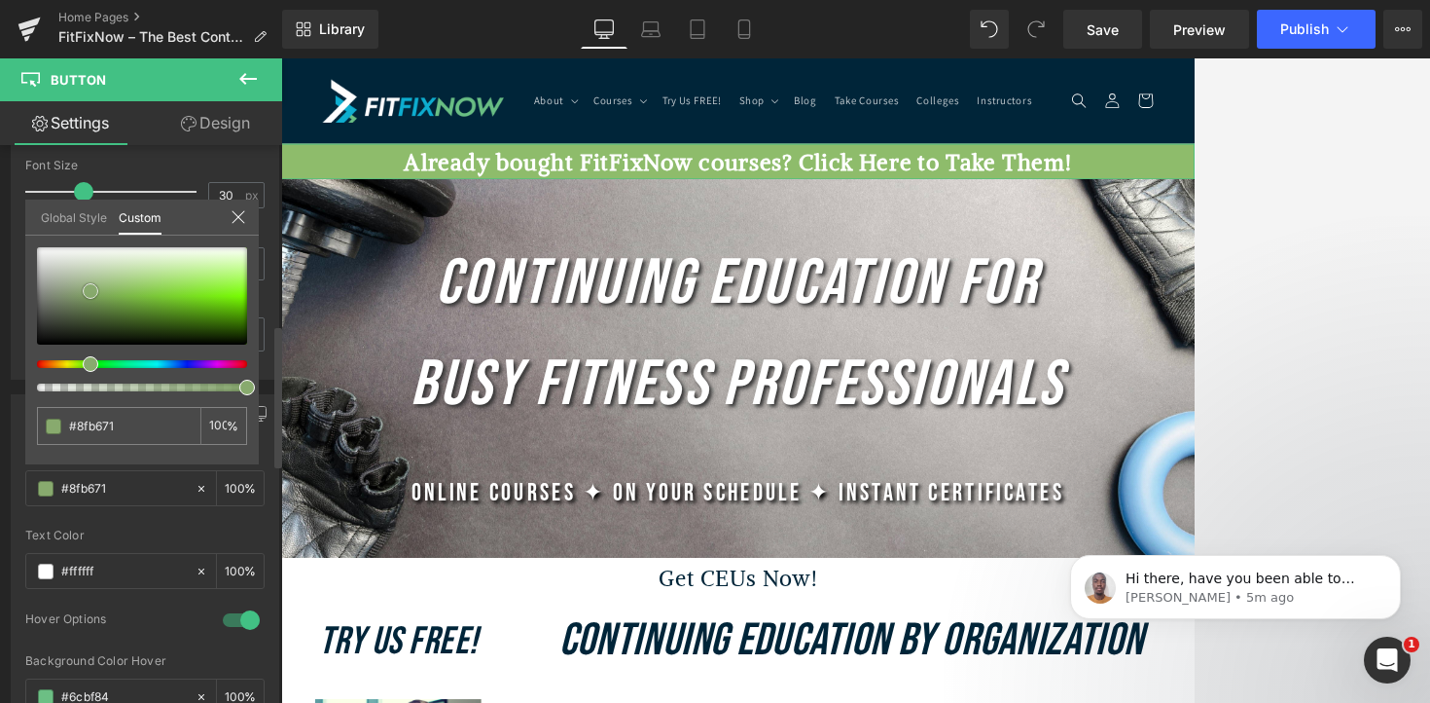
type input "#8aad70"
type input "#88aa6e"
type input "#88a86f"
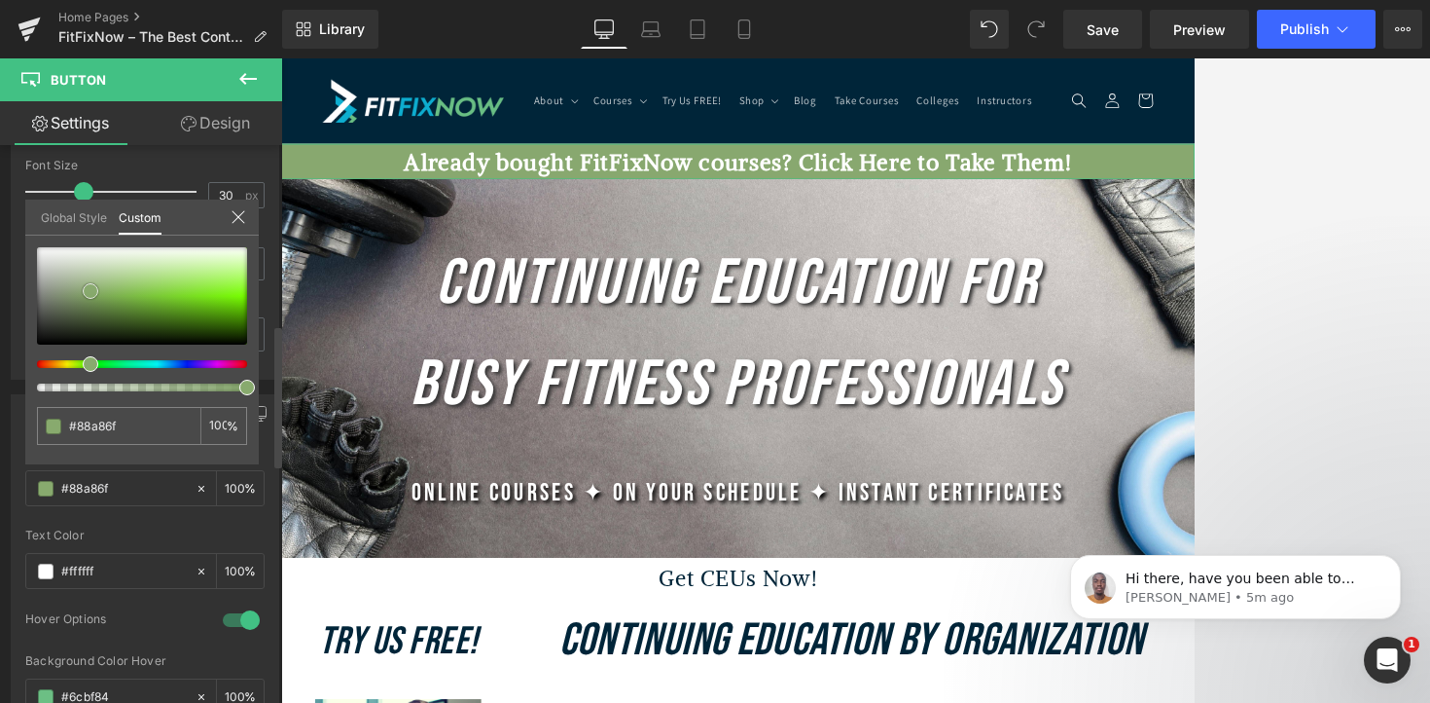
type input "#83a36a"
type input "#7e9d66"
type input "#799762"
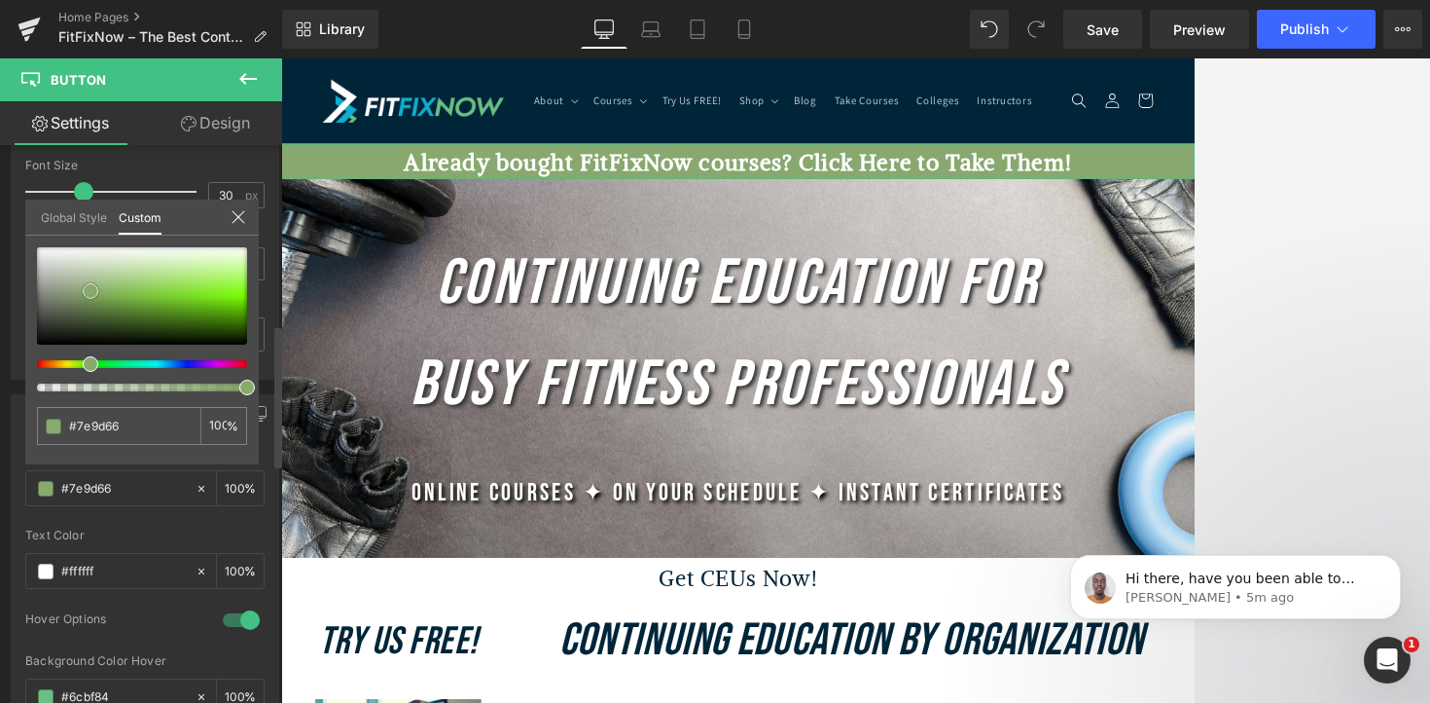
type input "#799762"
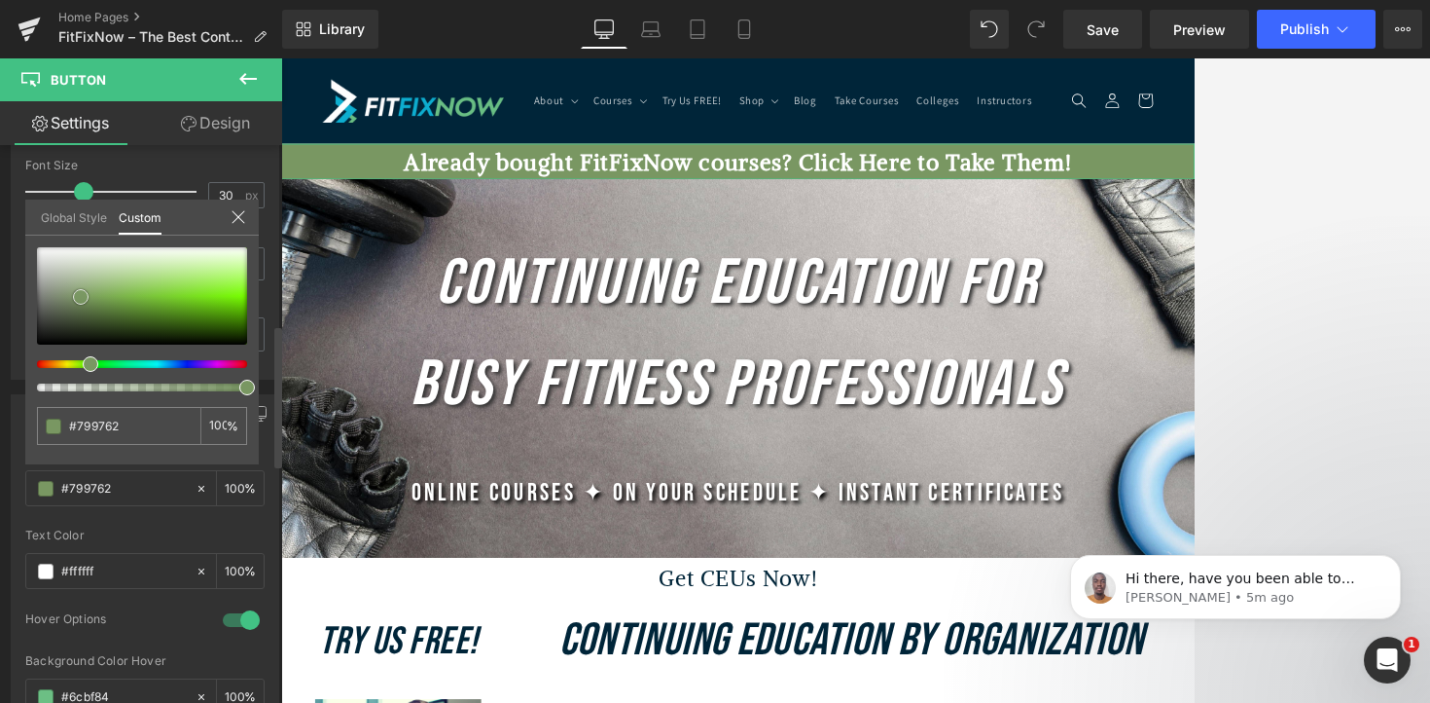
type input "#769460"
type input "#73915e"
type input "#718d5c"
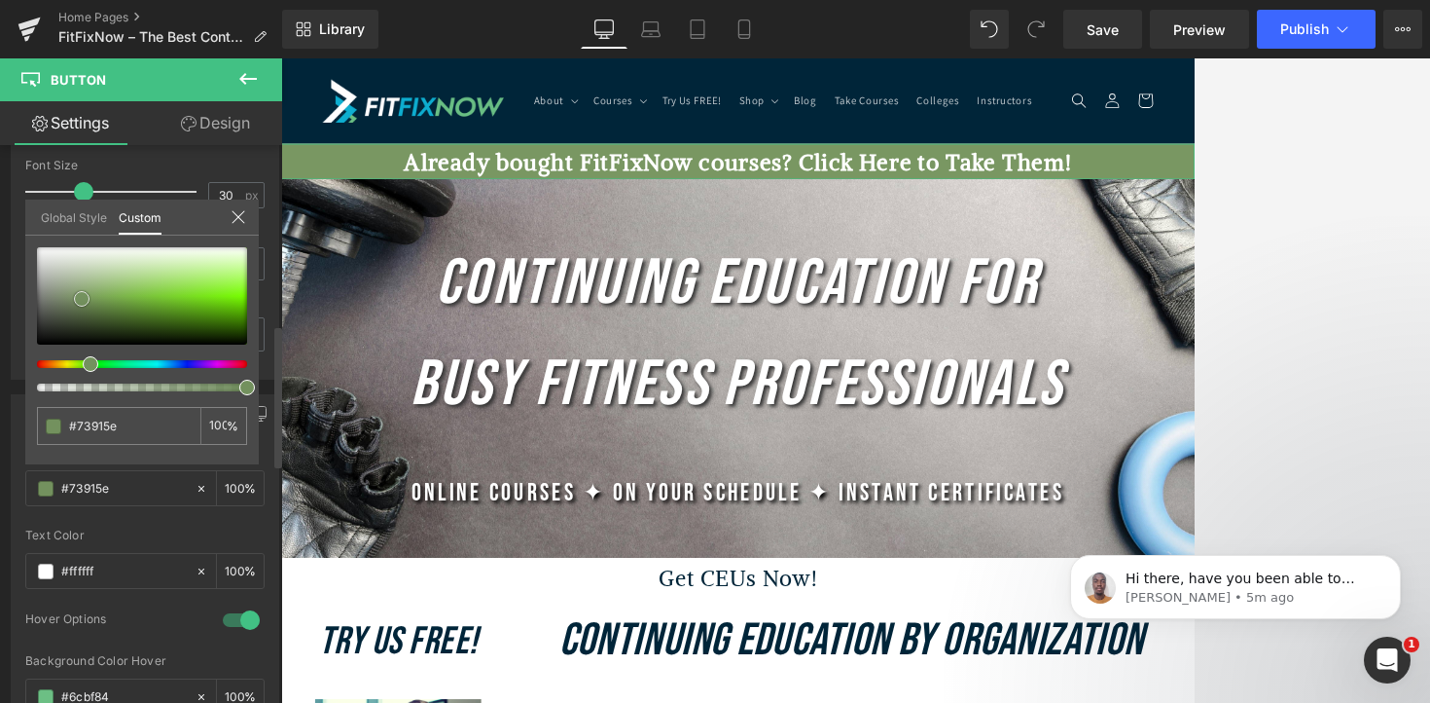
type input "#718d5c"
type input "#728d5c"
type input "#708a5a"
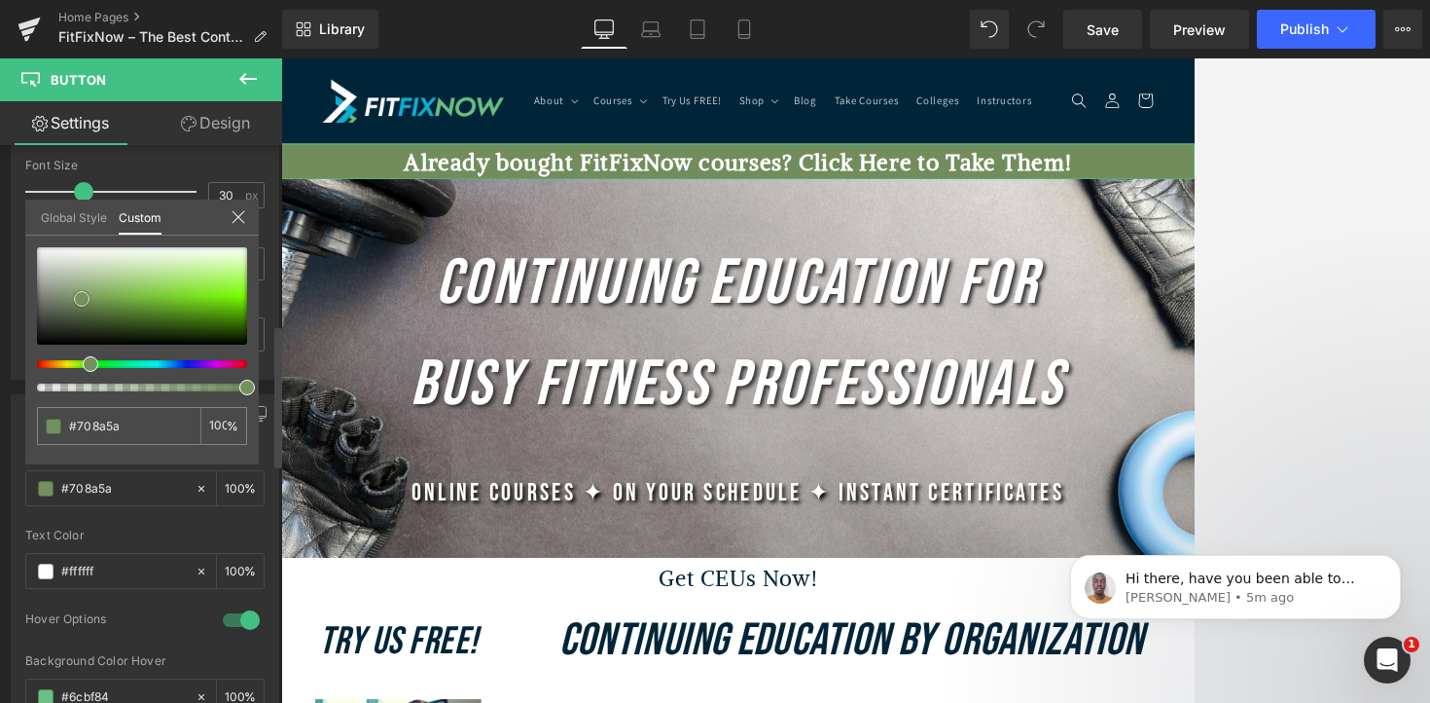
type input "#718b59"
type input "#718d58"
type input "#6b8654"
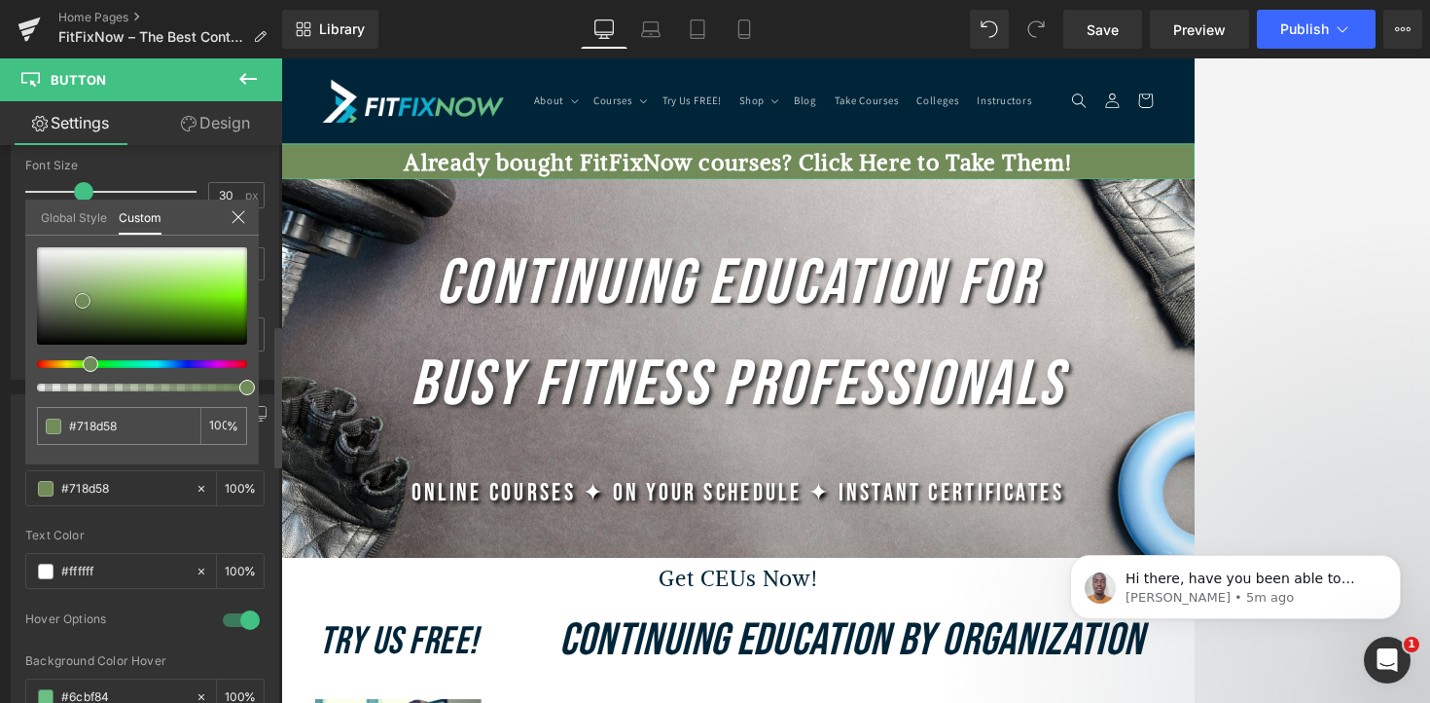
type input "#6b8654"
type input "#5a7046"
type input "#4f623c"
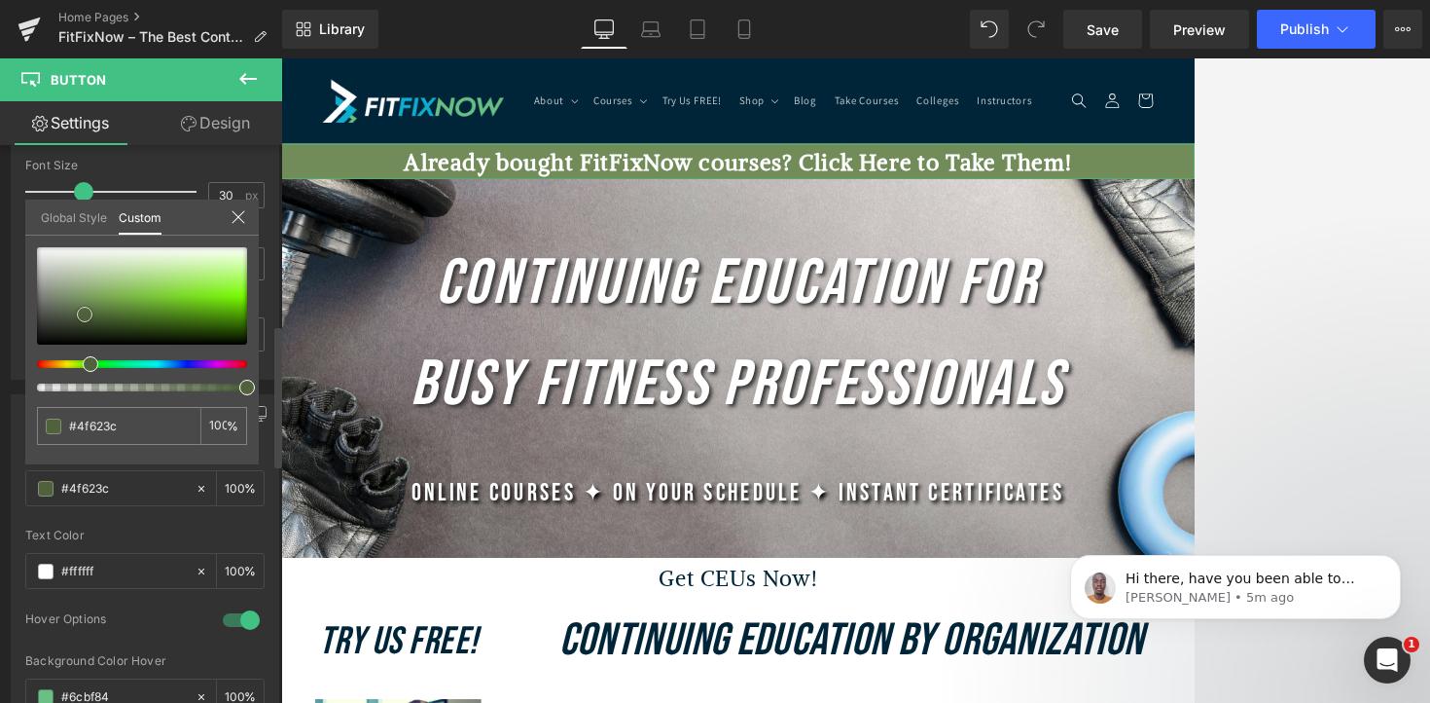
type input "#4c5e3a"
type input "#465736"
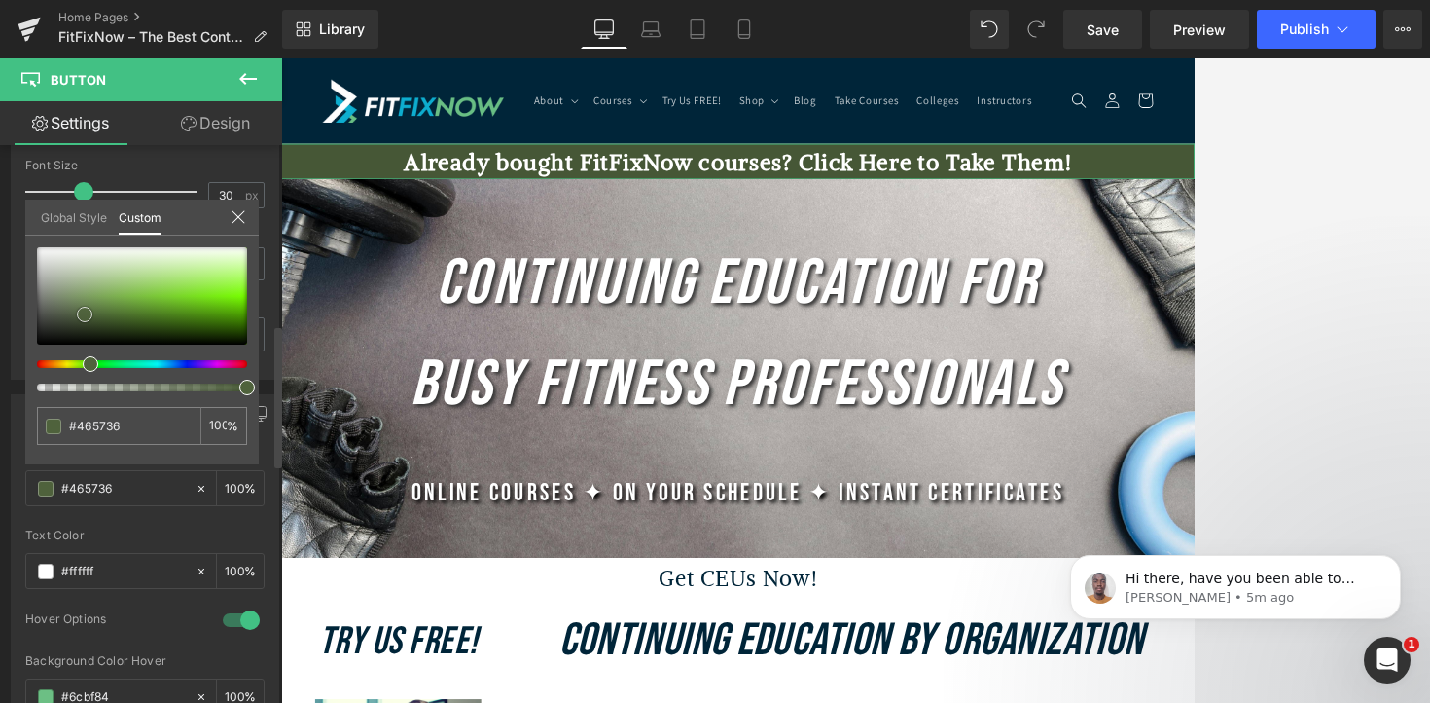
type input "#415133"
type input "#3e4e31"
type input "#3b4b2f"
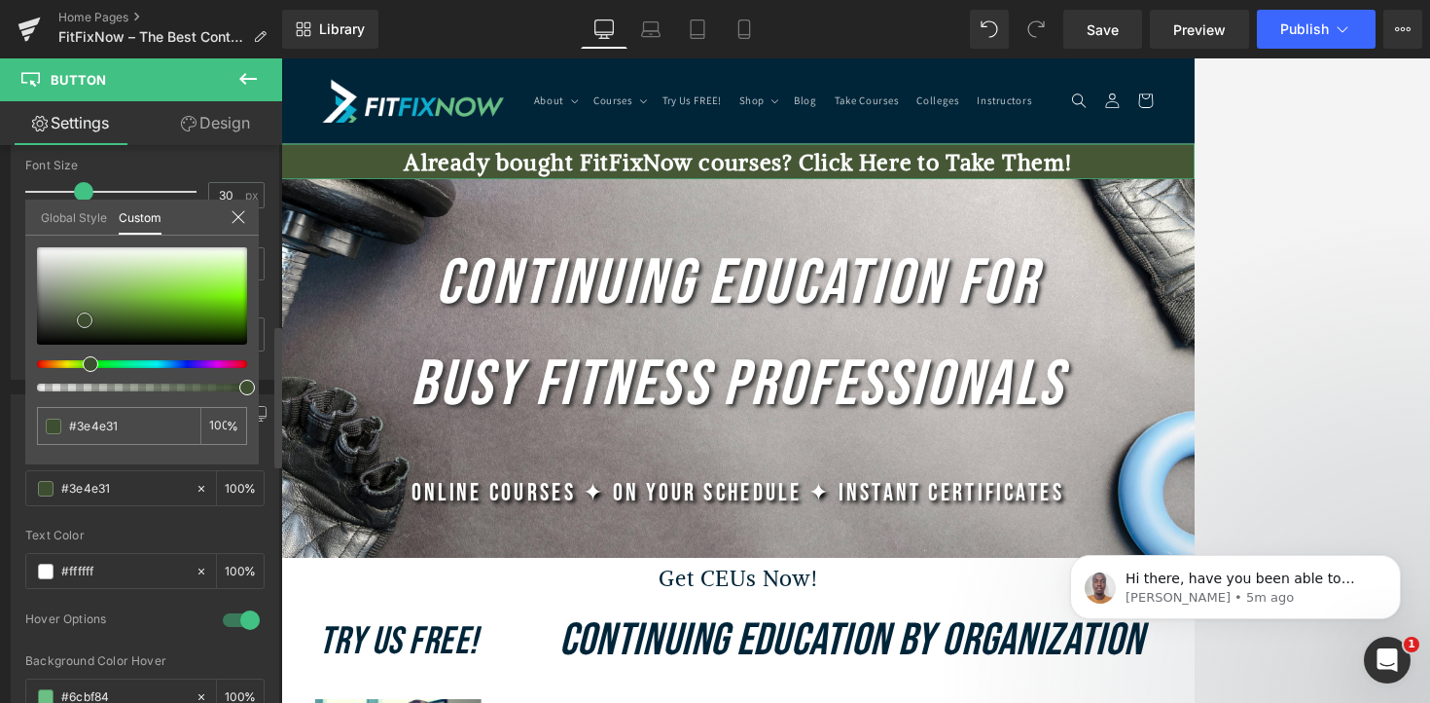
type input "#3b4b2f"
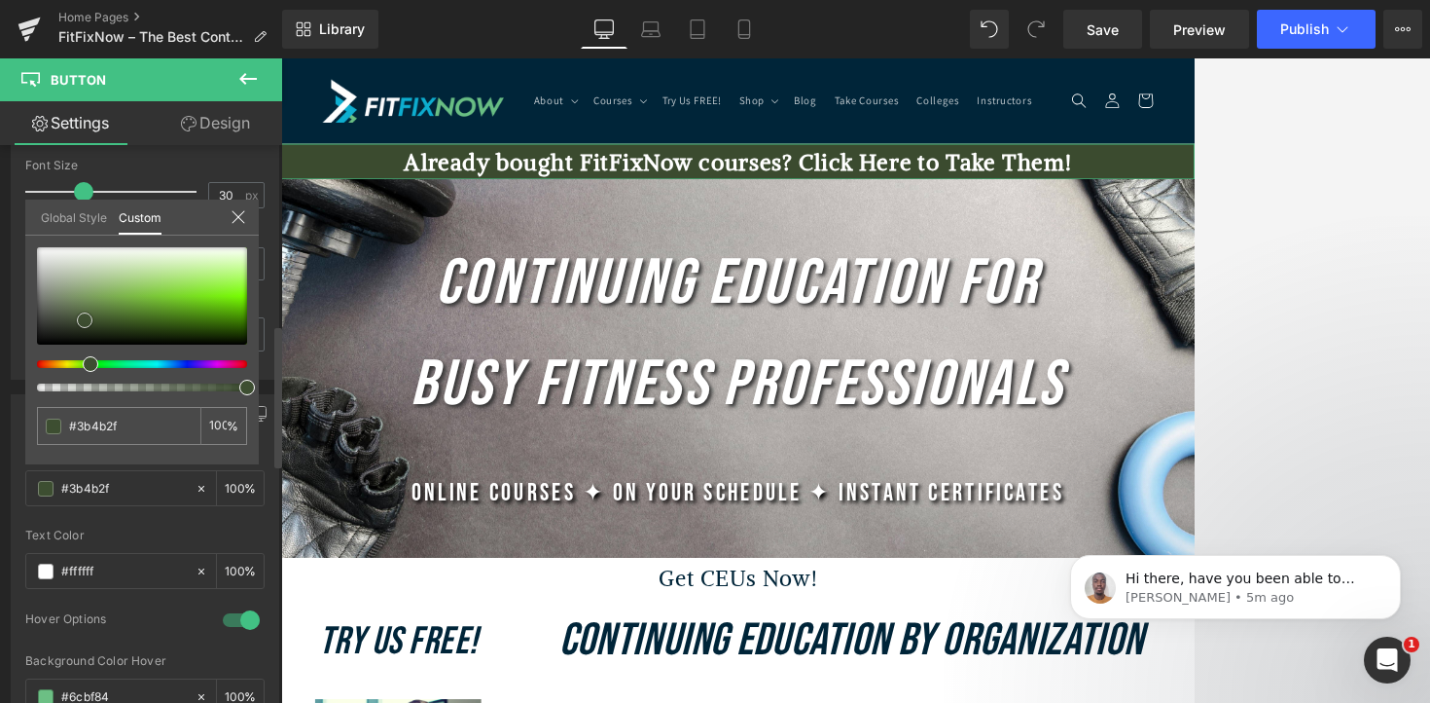
type input "#3d4e31"
type input "#465b38"
type input "#4d653e"
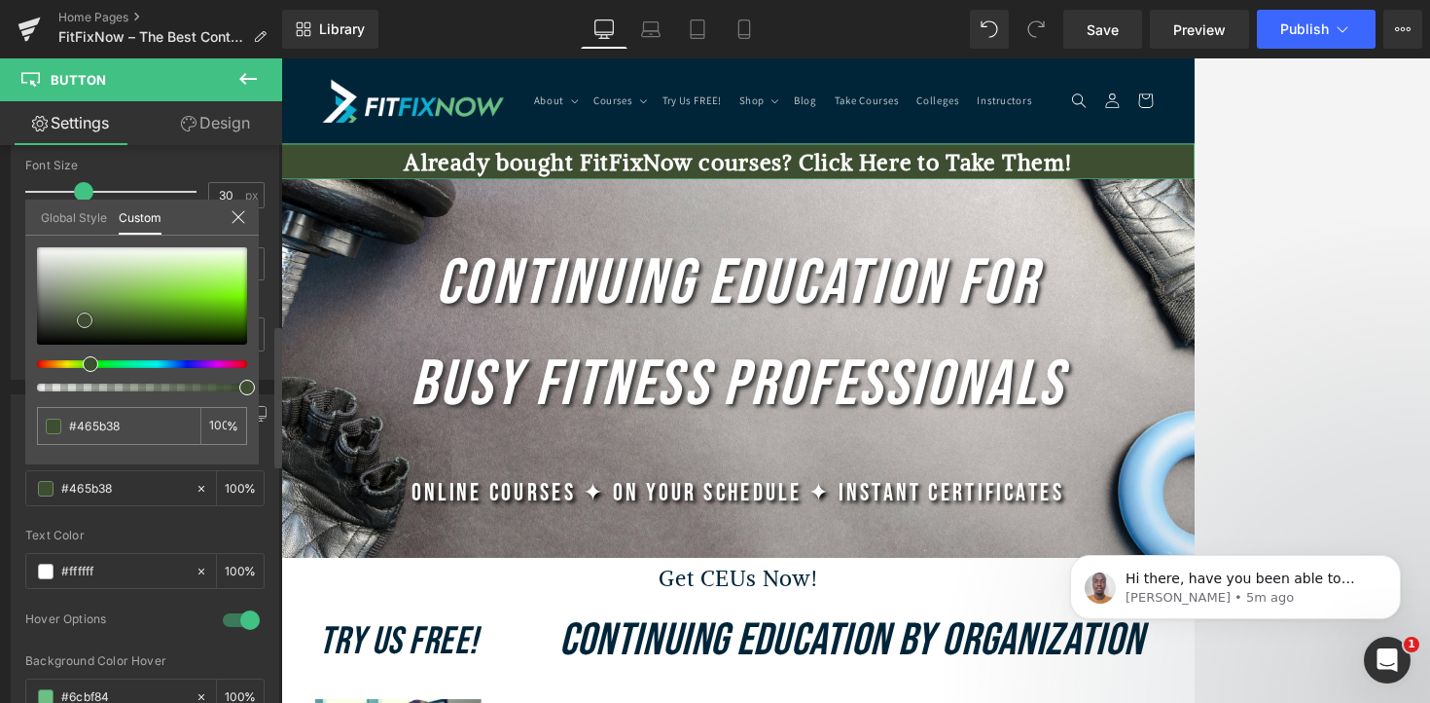
type input "#4d653e"
type input "#4f683f"
type input "#4f693f"
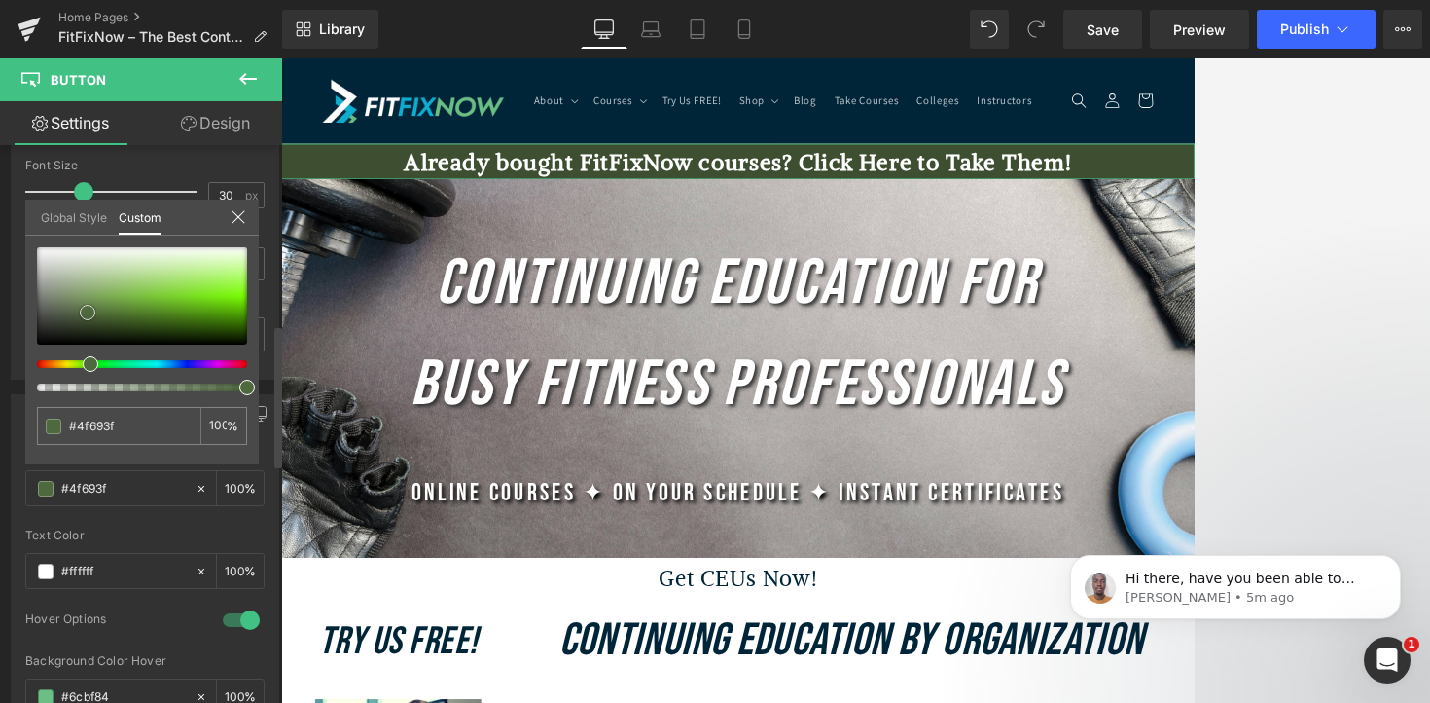
type input "#516c41"
type input "#516b41"
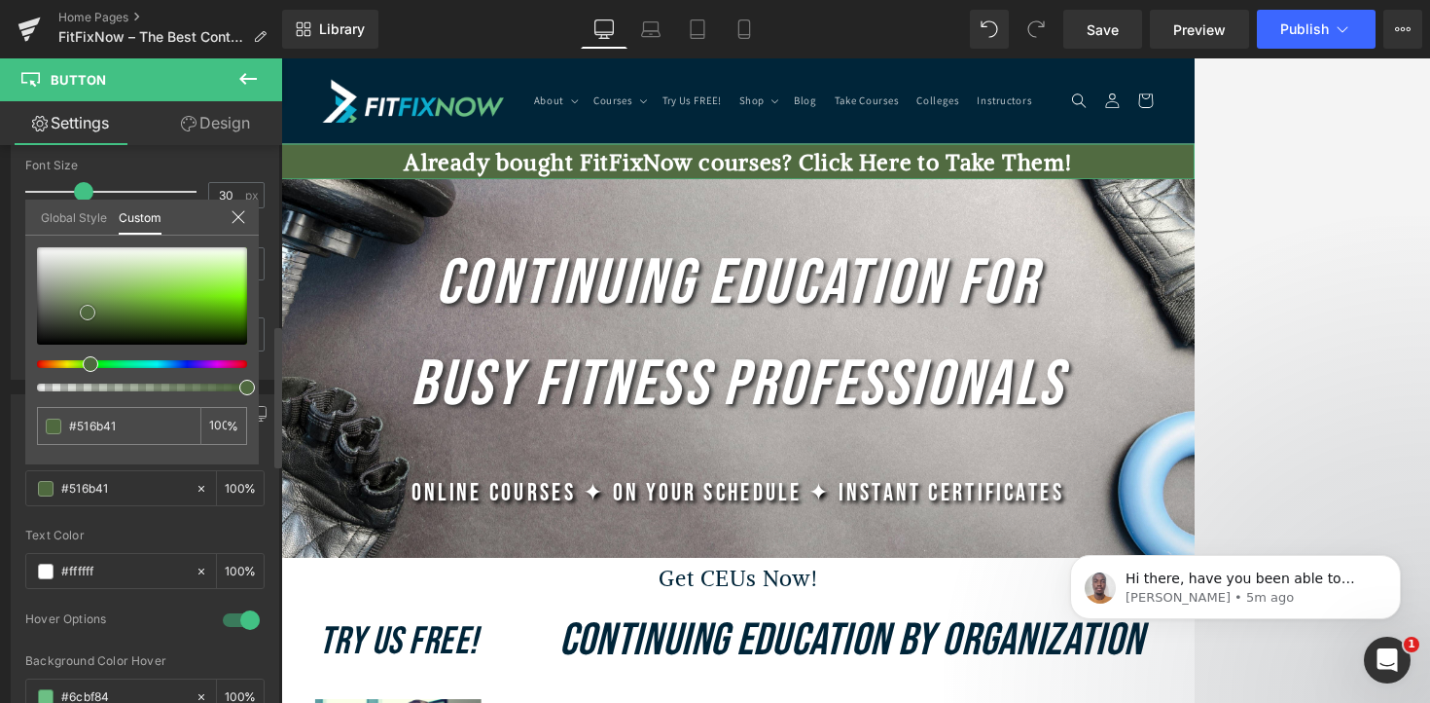
type input "#546f42"
drag, startPoint x: 234, startPoint y: 287, endPoint x: 84, endPoint y: 307, distance: 151.1
click at [84, 307] on span at bounding box center [89, 311] width 16 height 16
type input "#4e6f42"
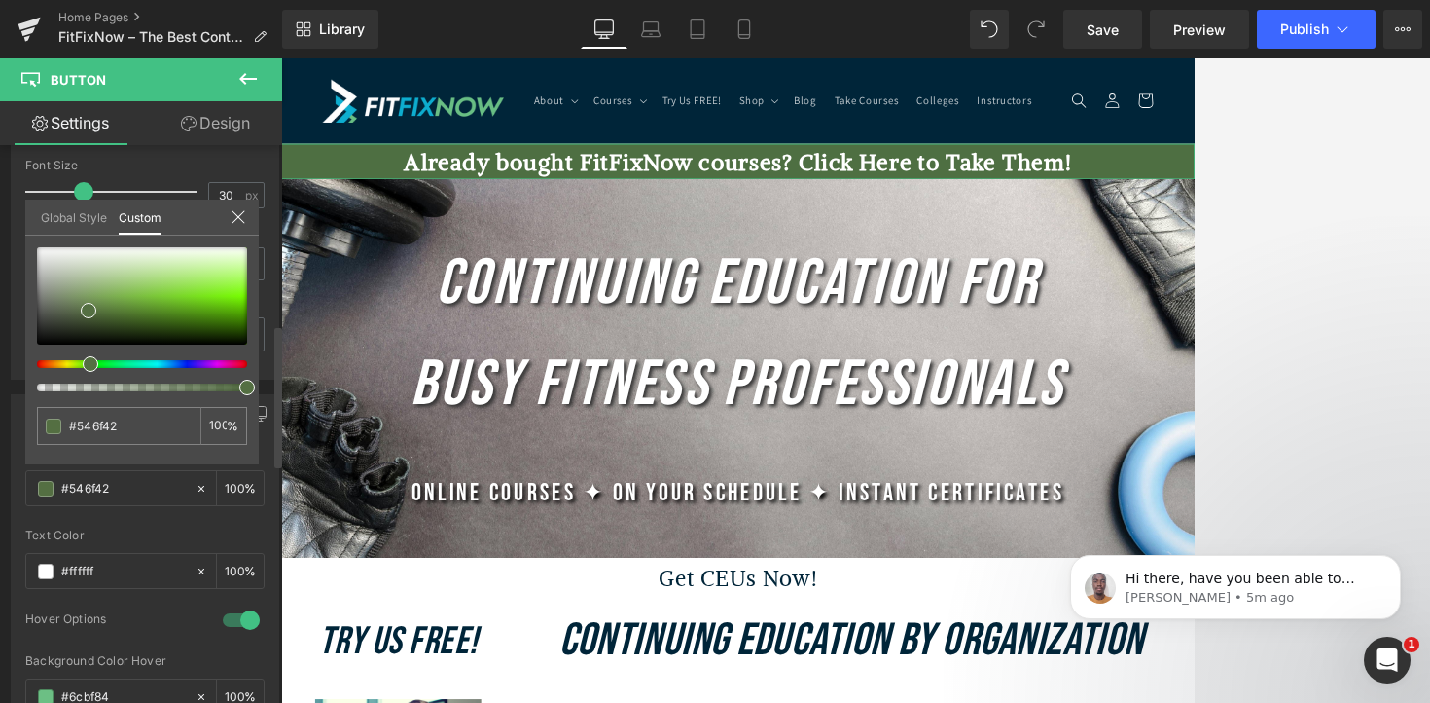
type input "#4e6f42"
type input "#426f49"
type input "#426f58"
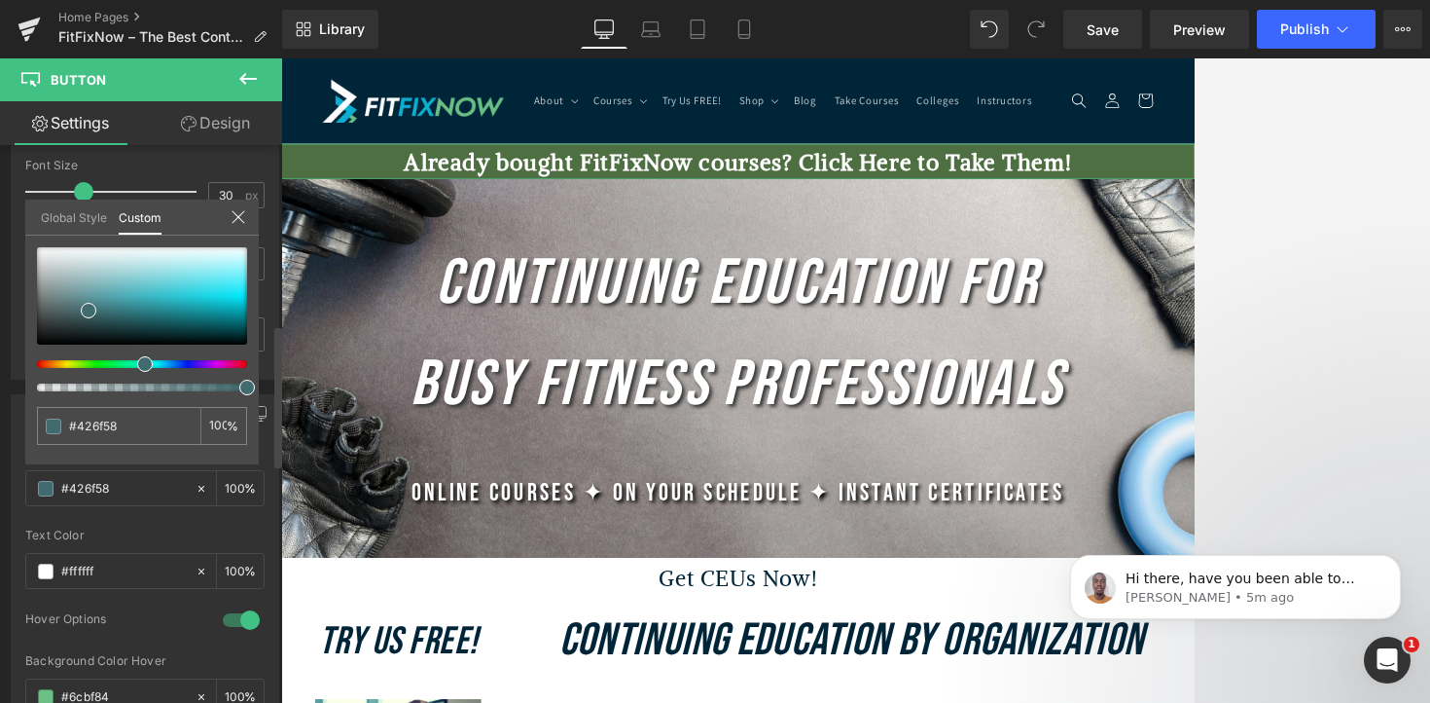
type input "#426f69"
type input "#426b6f"
type input "#425d6f"
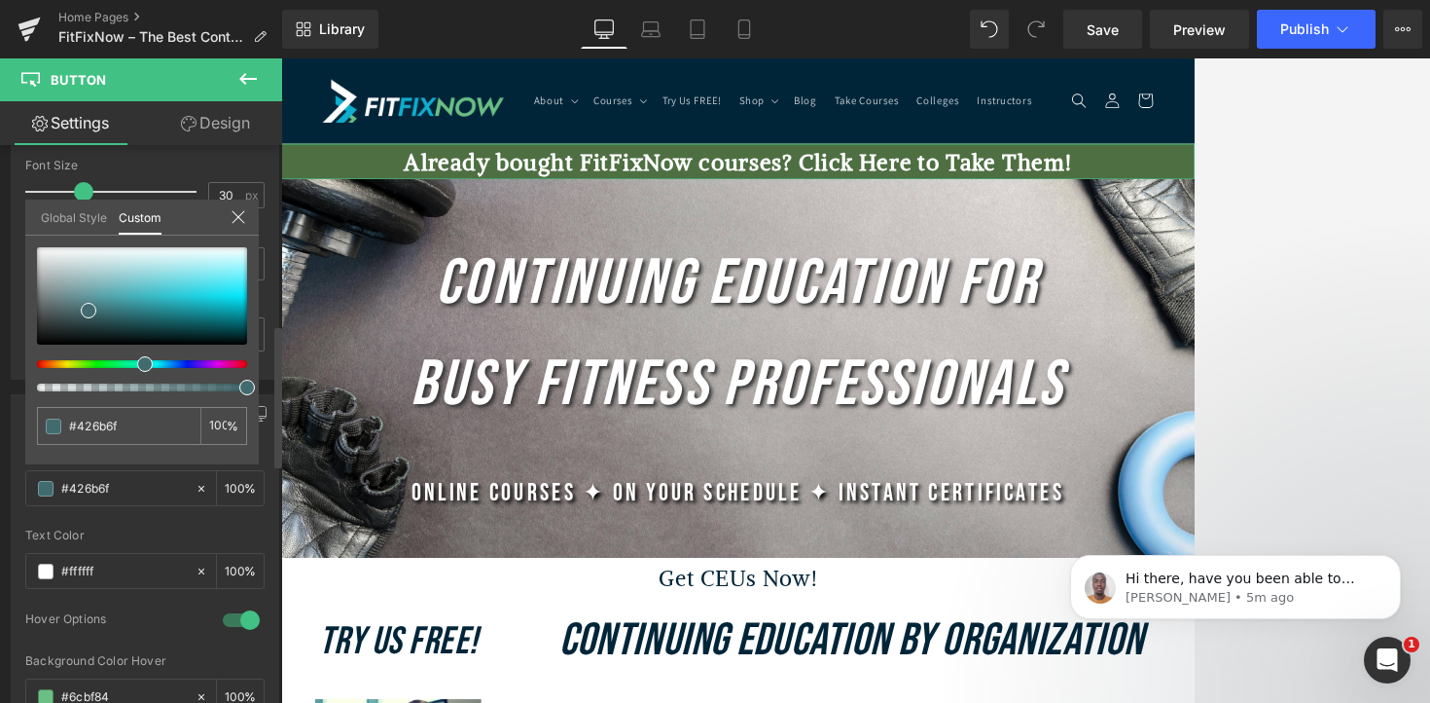
type input "#425d6f"
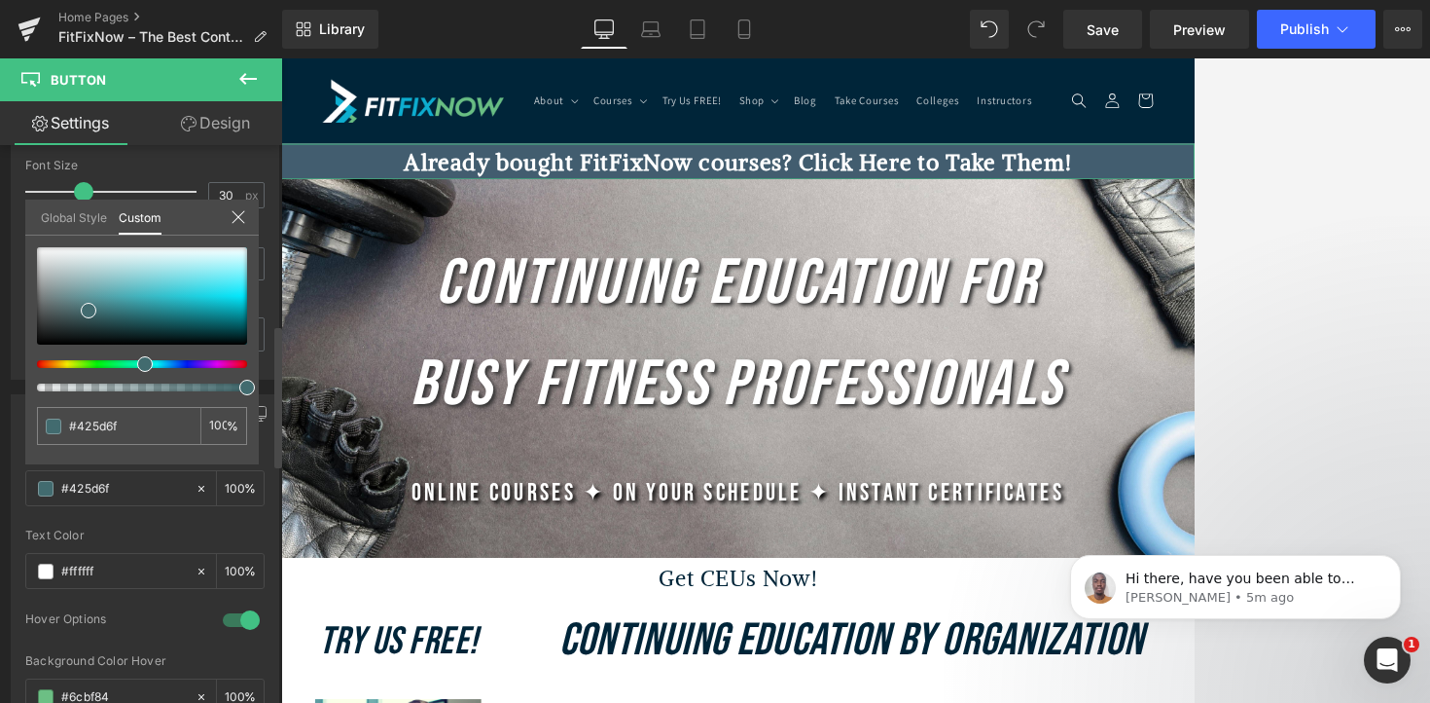
type input "#424e6f"
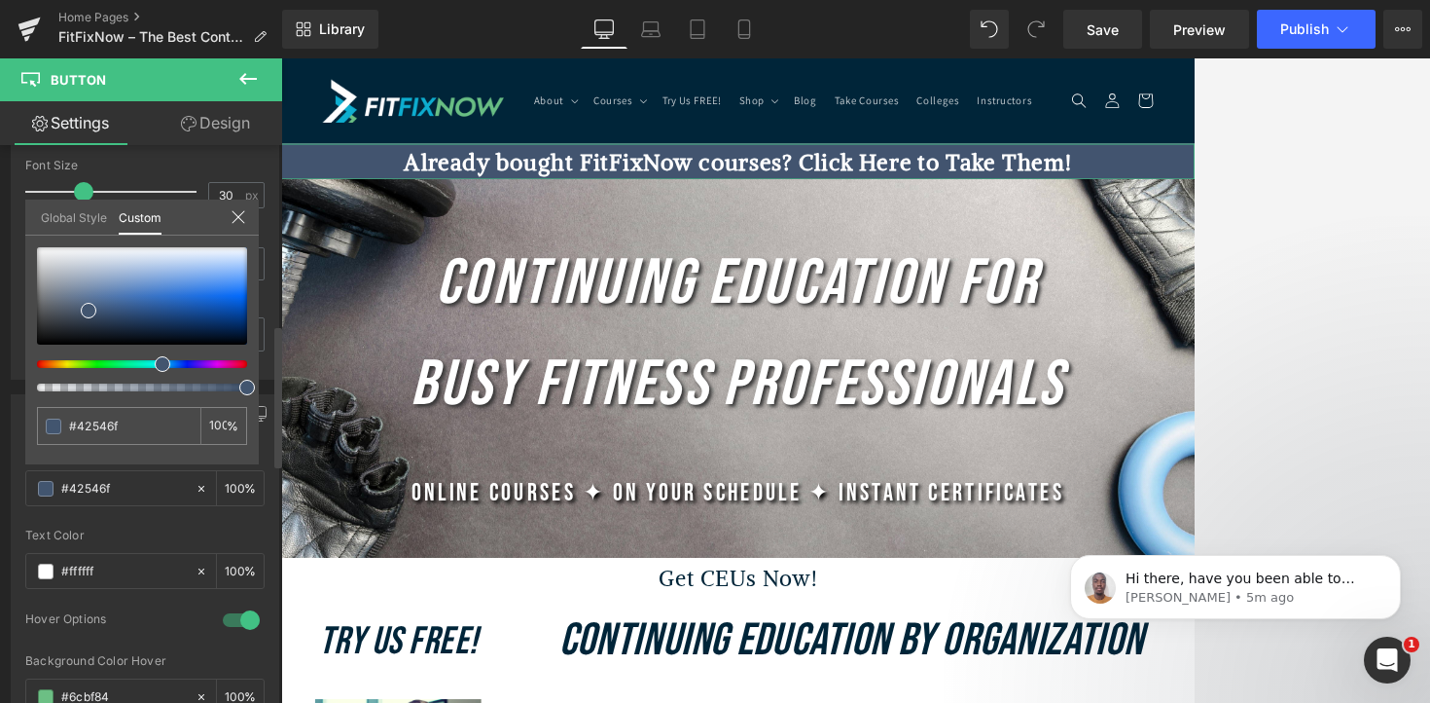
drag, startPoint x: 90, startPoint y: 360, endPoint x: 155, endPoint y: 362, distance: 65.2
click at [155, 362] on span at bounding box center [163, 364] width 16 height 16
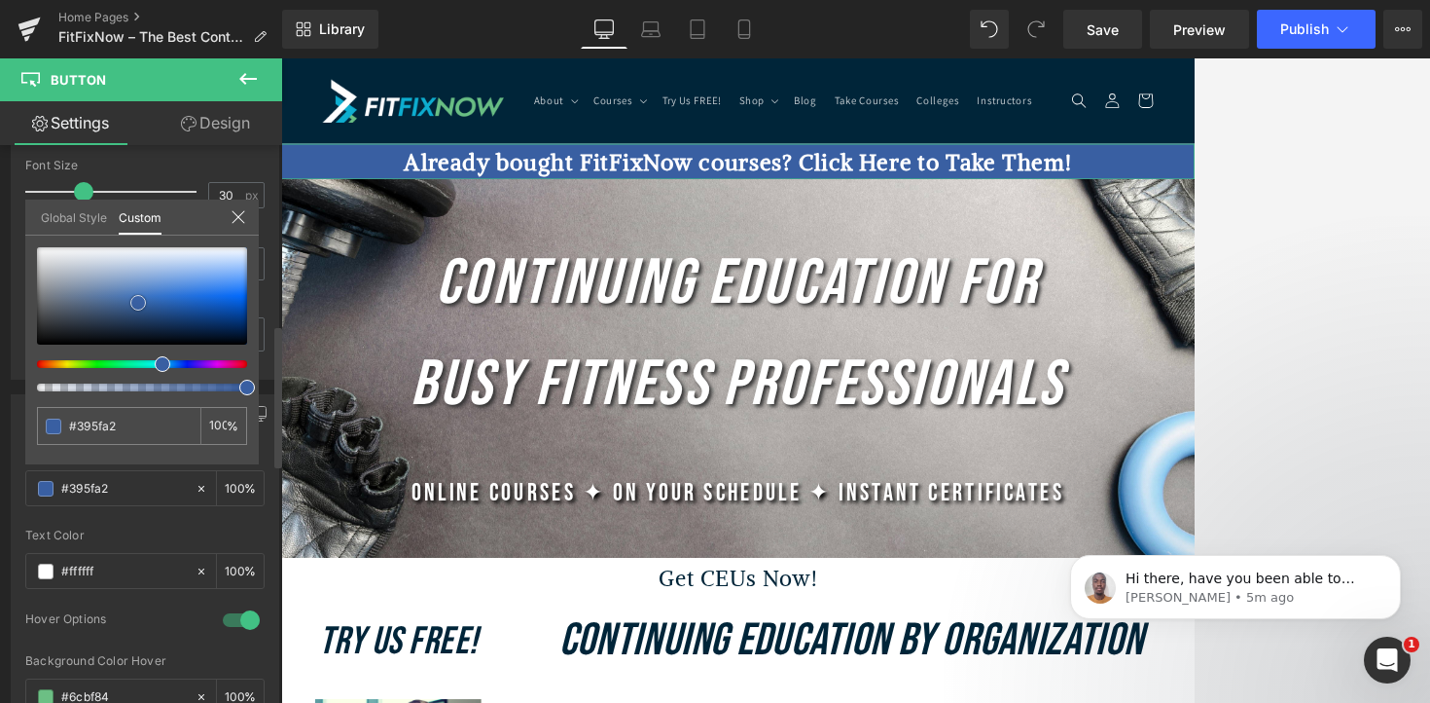
drag, startPoint x: 88, startPoint y: 305, endPoint x: 137, endPoint y: 298, distance: 50.1
click at [137, 298] on span at bounding box center [138, 303] width 16 height 16
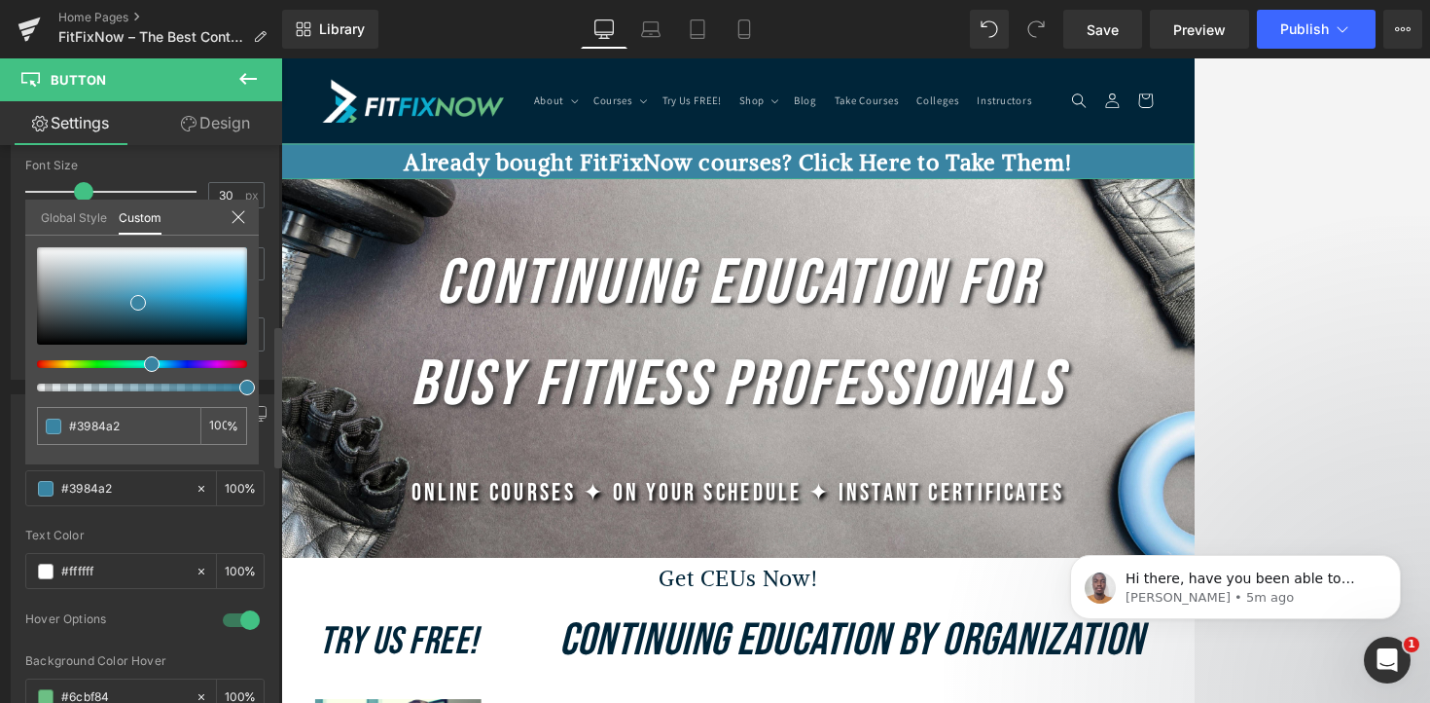
drag, startPoint x: 164, startPoint y: 364, endPoint x: 147, endPoint y: 359, distance: 18.2
click at [147, 359] on span at bounding box center [152, 364] width 16 height 16
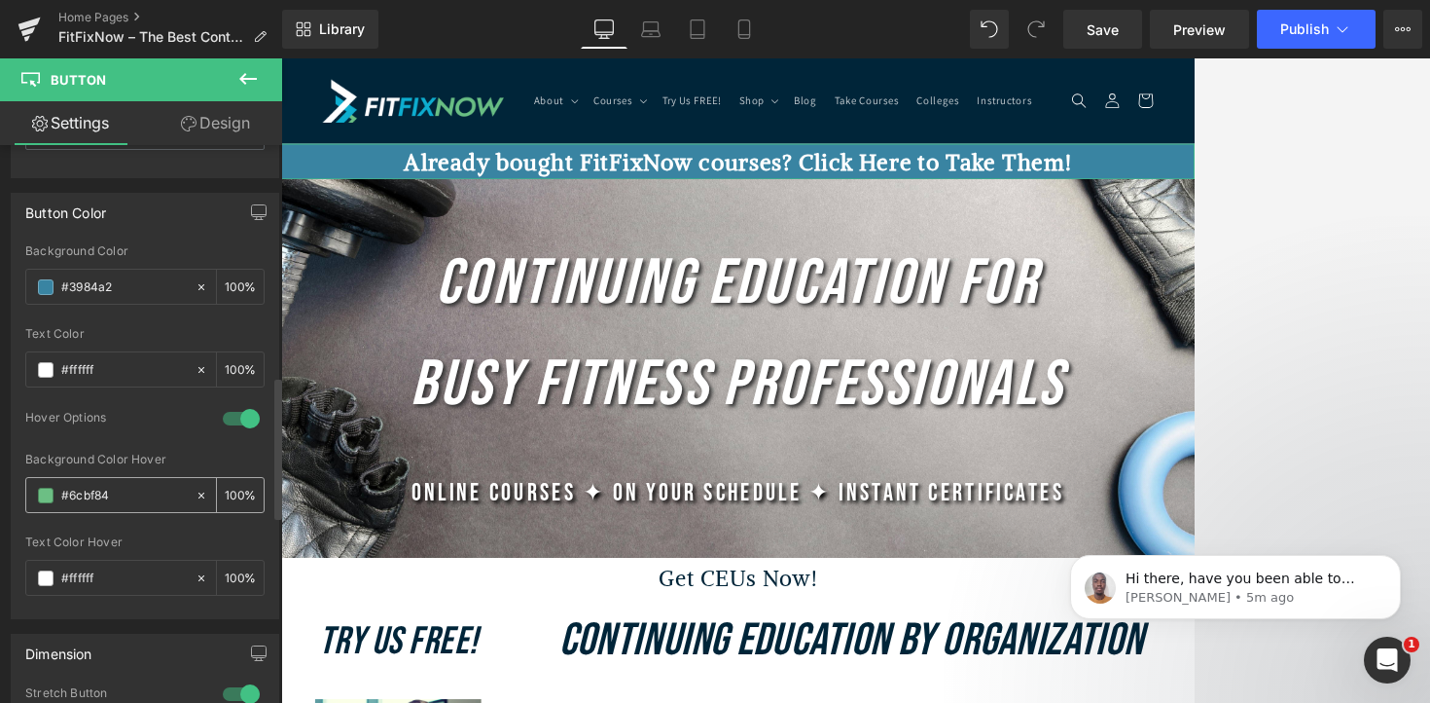
scroll to position [907, 0]
click at [125, 499] on input "#6cbf84" at bounding box center [123, 492] width 125 height 21
click at [41, 490] on span at bounding box center [46, 493] width 16 height 16
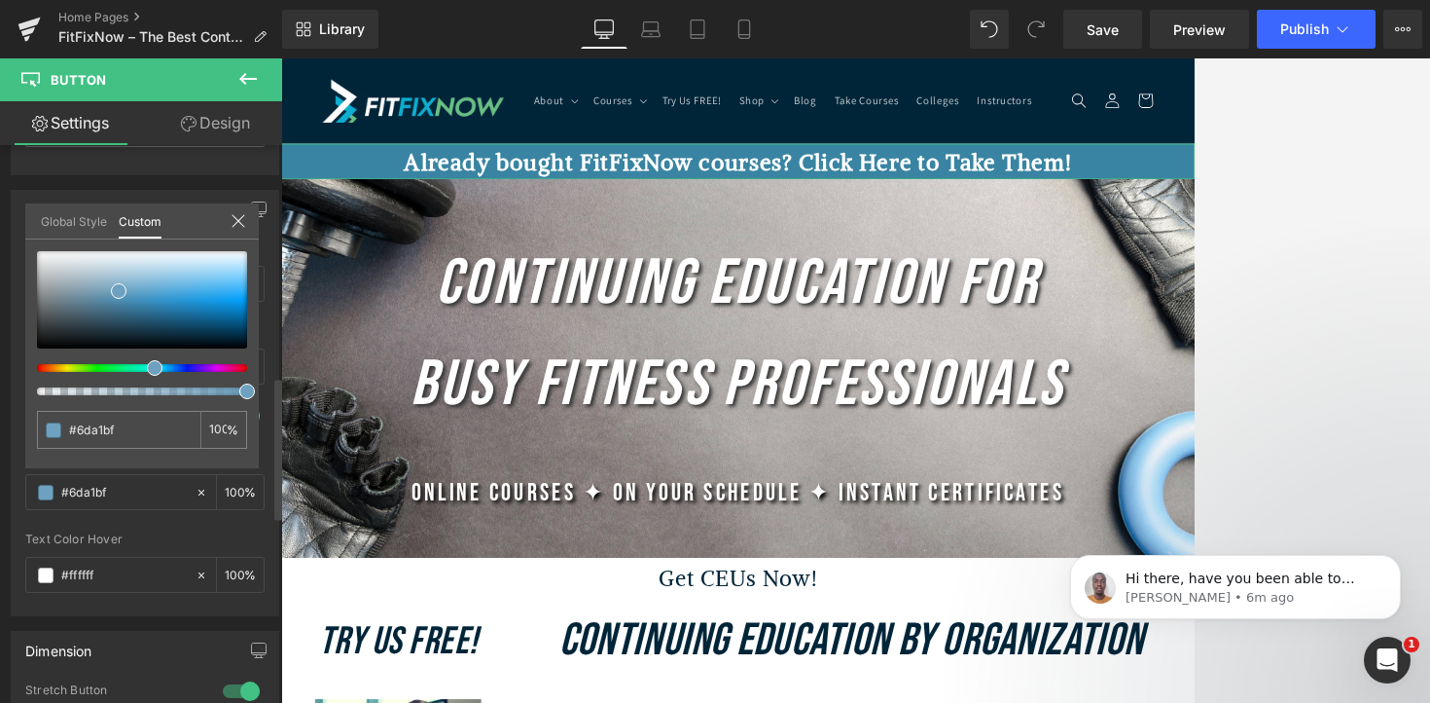
drag, startPoint x: 114, startPoint y: 364, endPoint x: 145, endPoint y: 371, distance: 31.9
click at [145, 371] on div at bounding box center [134, 368] width 210 height 8
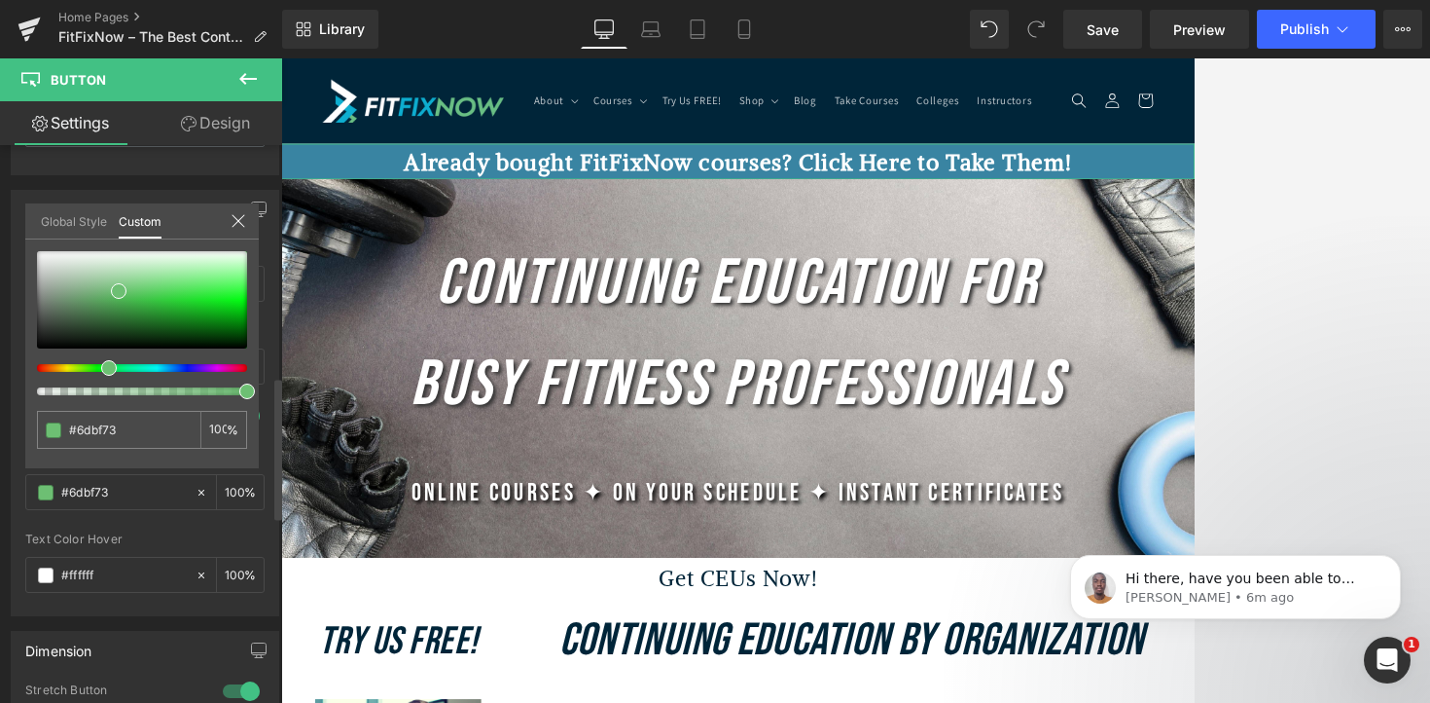
drag, startPoint x: 155, startPoint y: 374, endPoint x: 102, endPoint y: 367, distance: 53.0
click at [102, 367] on span at bounding box center [109, 368] width 16 height 16
click at [112, 300] on div at bounding box center [142, 299] width 210 height 97
click at [102, 366] on div at bounding box center [134, 368] width 210 height 8
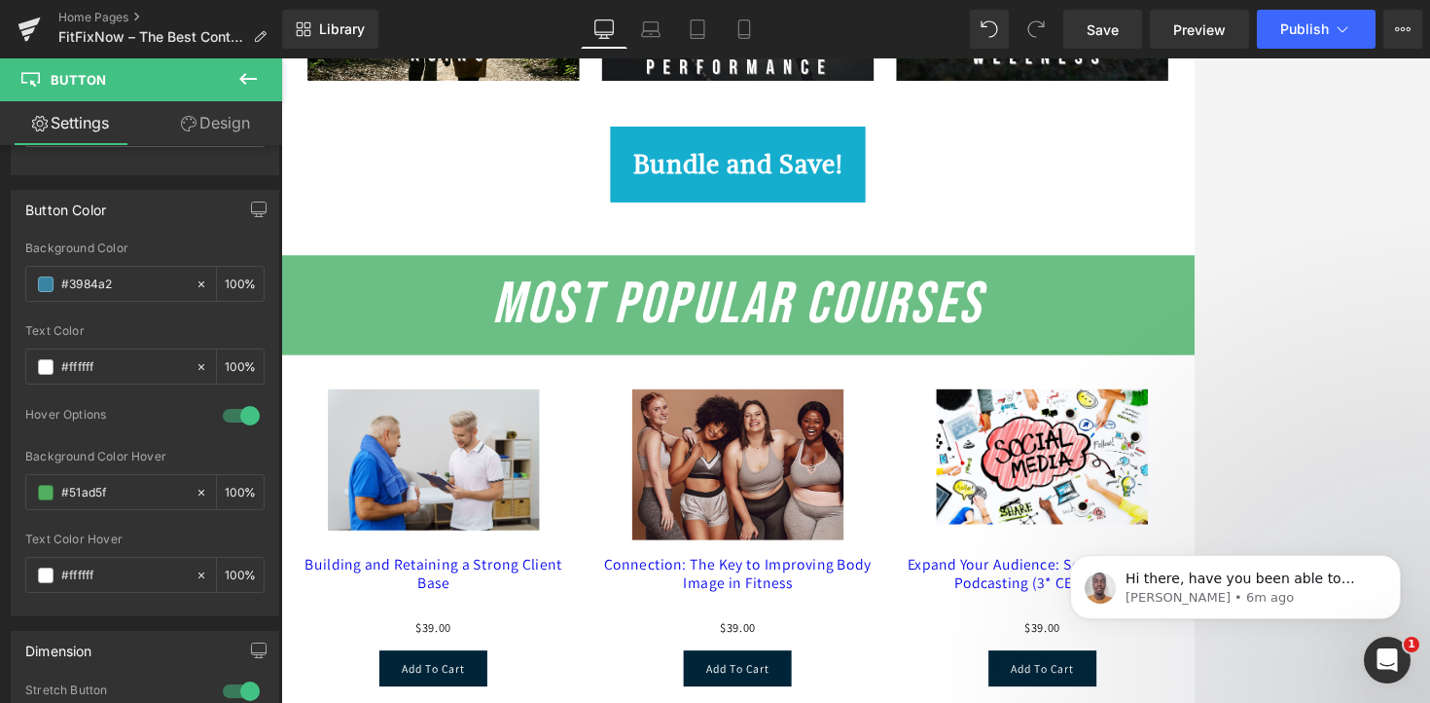
scroll to position [2330, 0]
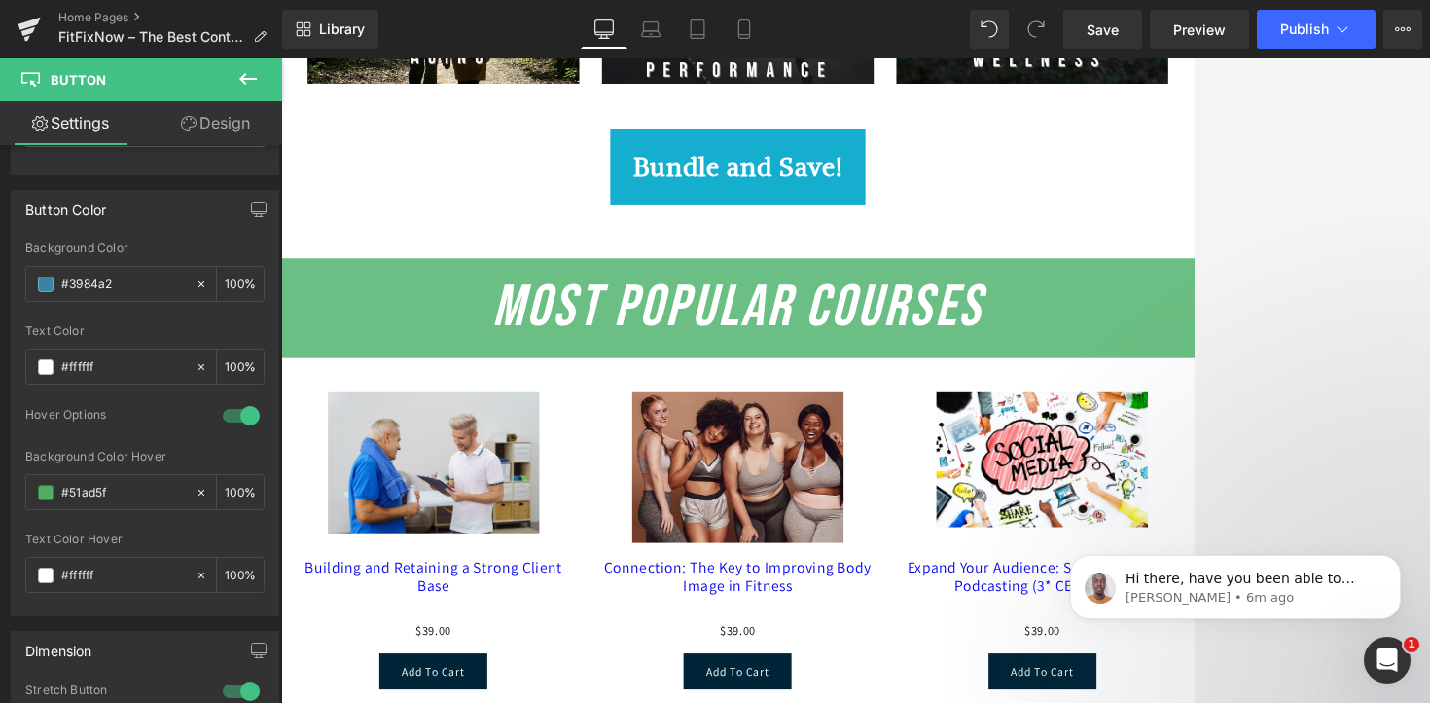
click at [1165, 366] on h2 "Most Popular Courses" at bounding box center [869, 381] width 1177 height 90
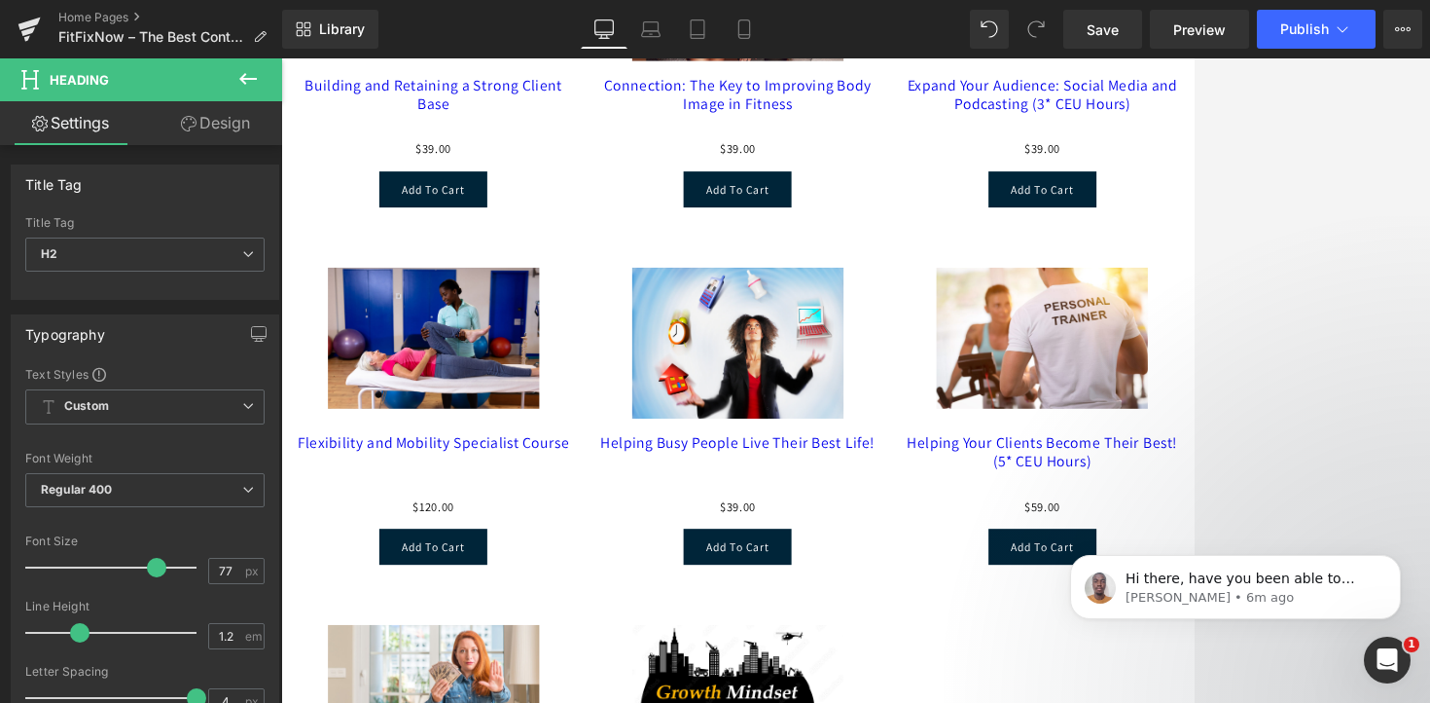
scroll to position [3041, 0]
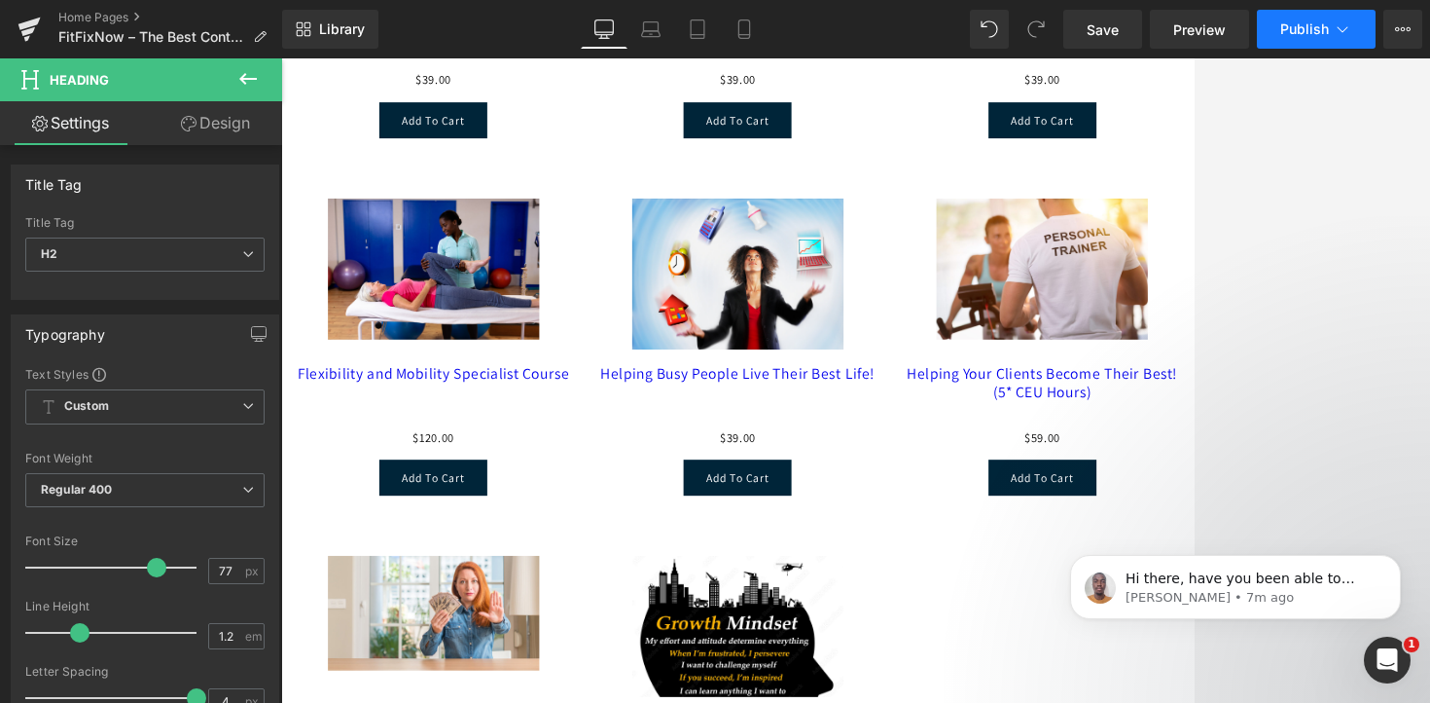
click at [1165, 34] on span "Publish" at bounding box center [1305, 29] width 49 height 16
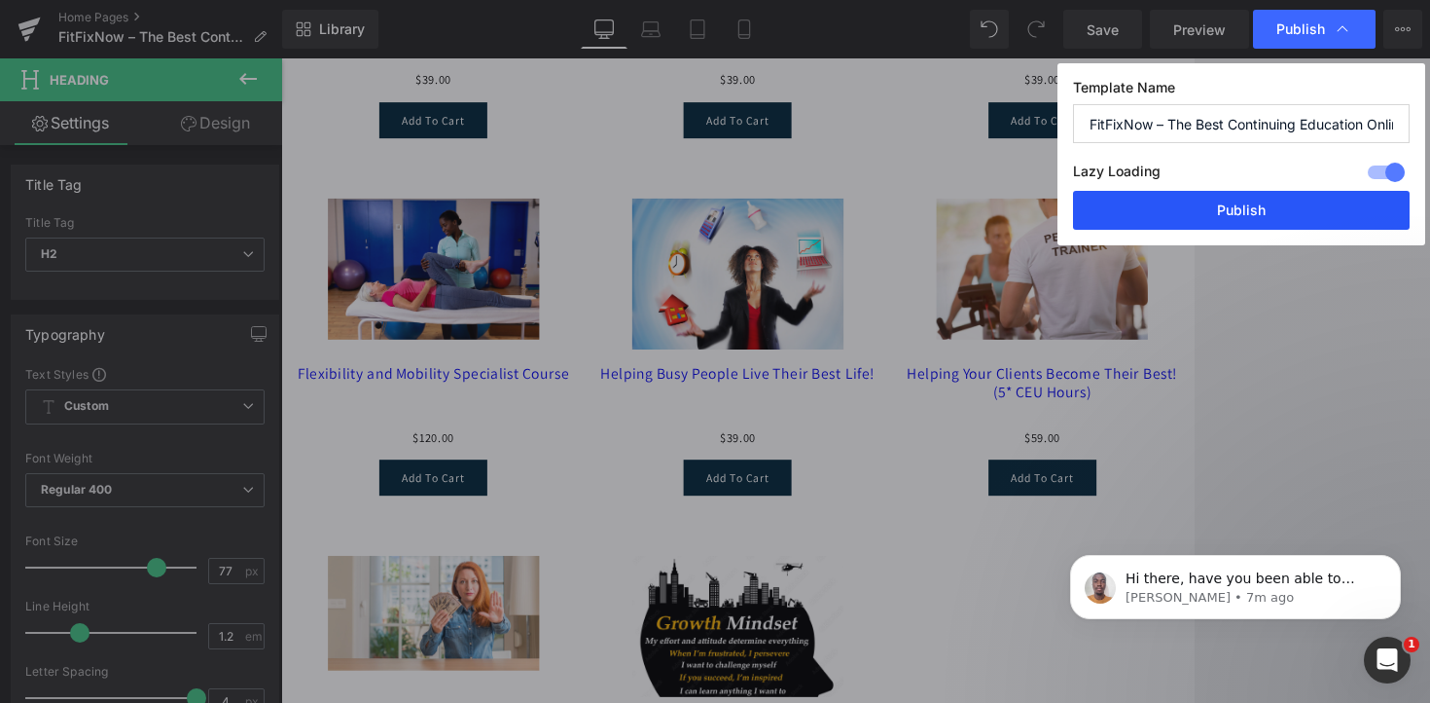
click at [1165, 217] on button "Publish" at bounding box center [1241, 210] width 337 height 39
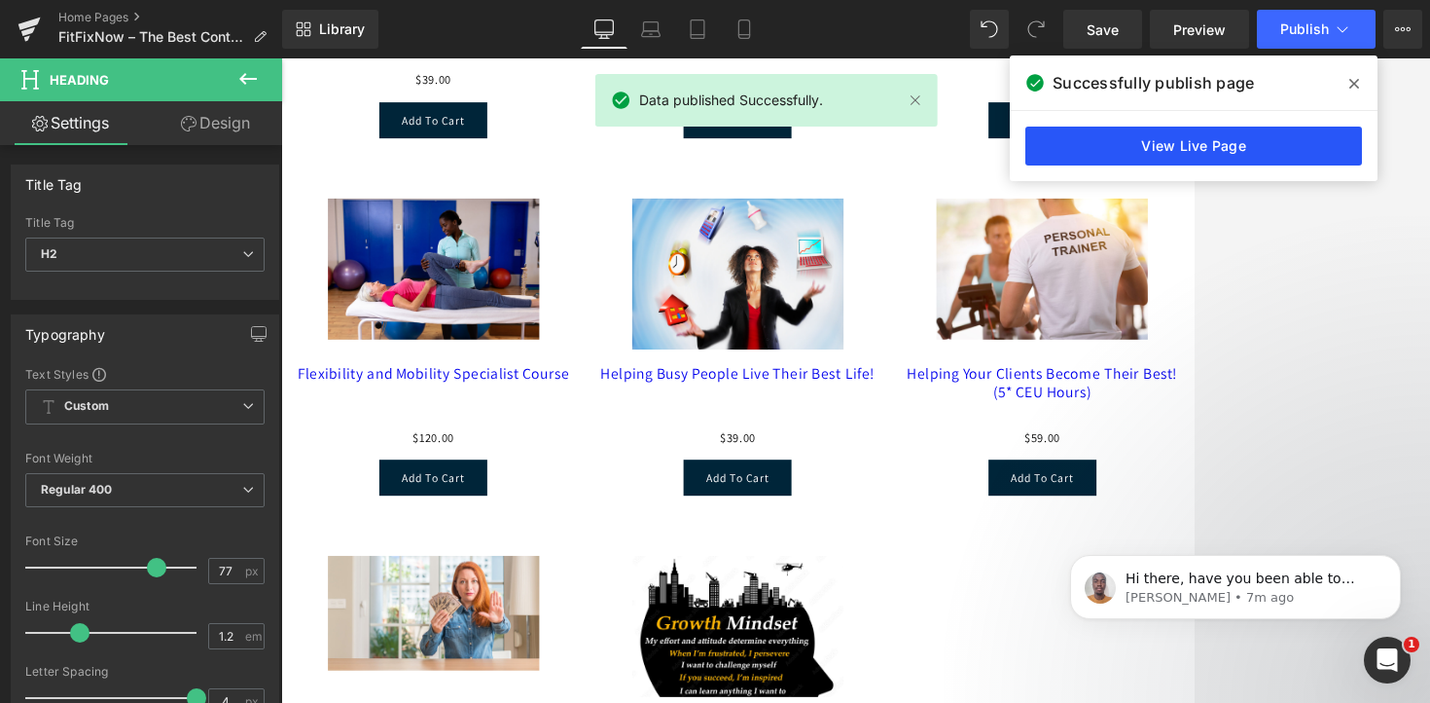
click at [1165, 143] on link "View Live Page" at bounding box center [1194, 145] width 337 height 39
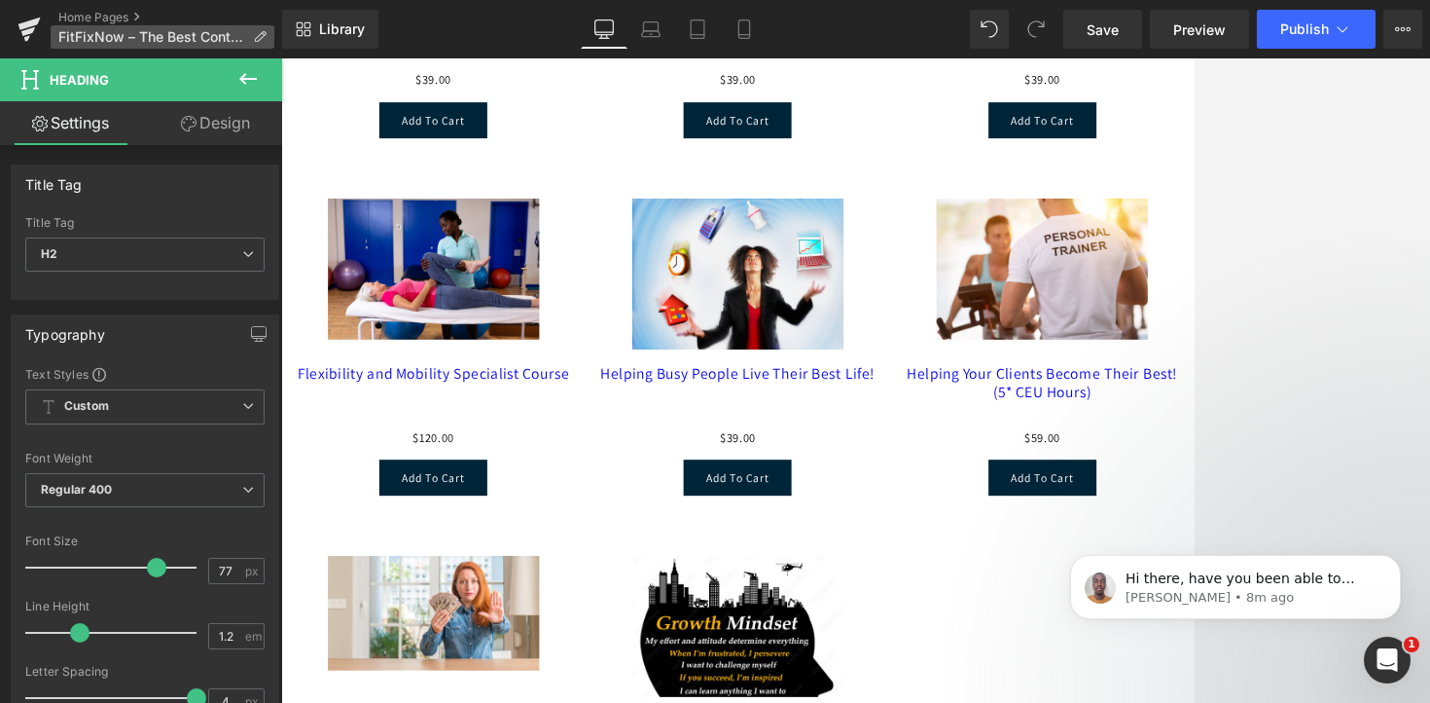
click at [117, 36] on span "FitFixNow – The Best Continuing Education Online" at bounding box center [151, 37] width 187 height 16
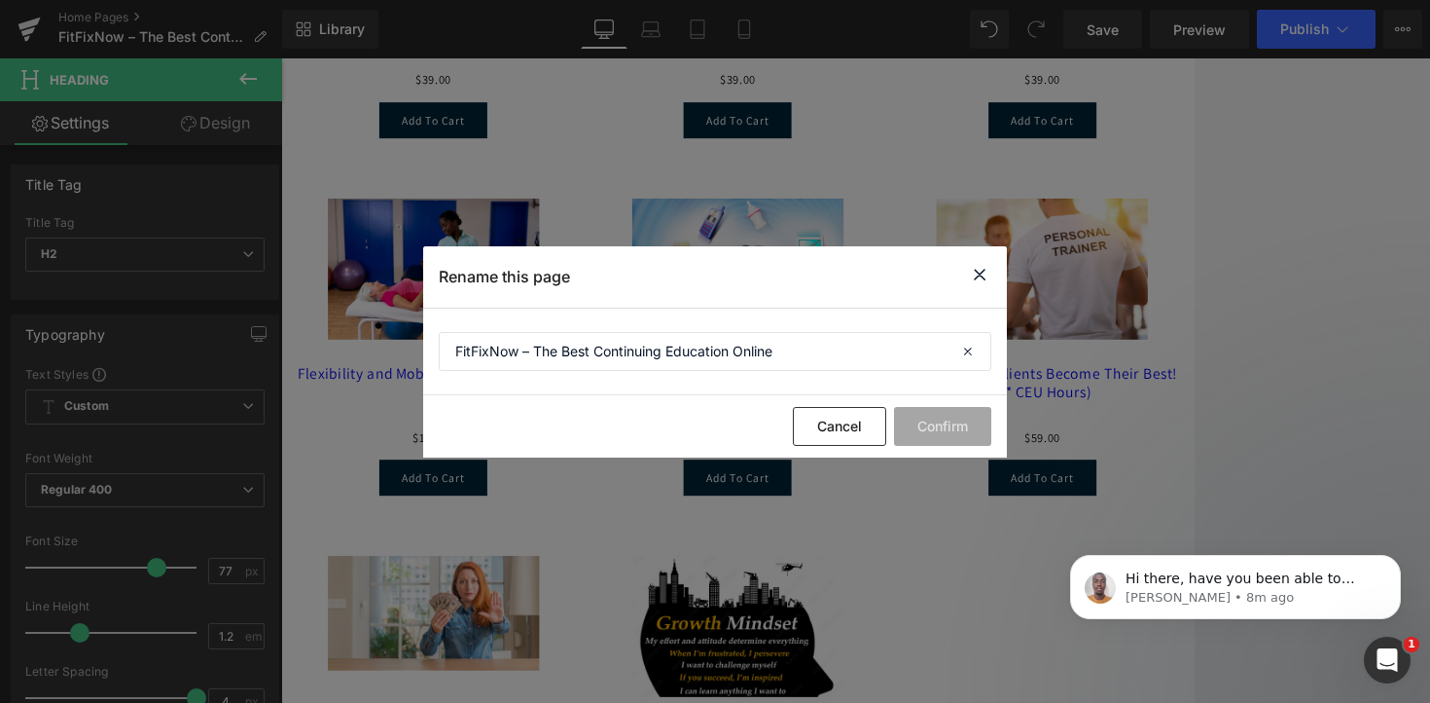
click at [961, 276] on div "Rename this page" at bounding box center [715, 276] width 584 height 61
click at [977, 272] on icon at bounding box center [979, 275] width 23 height 24
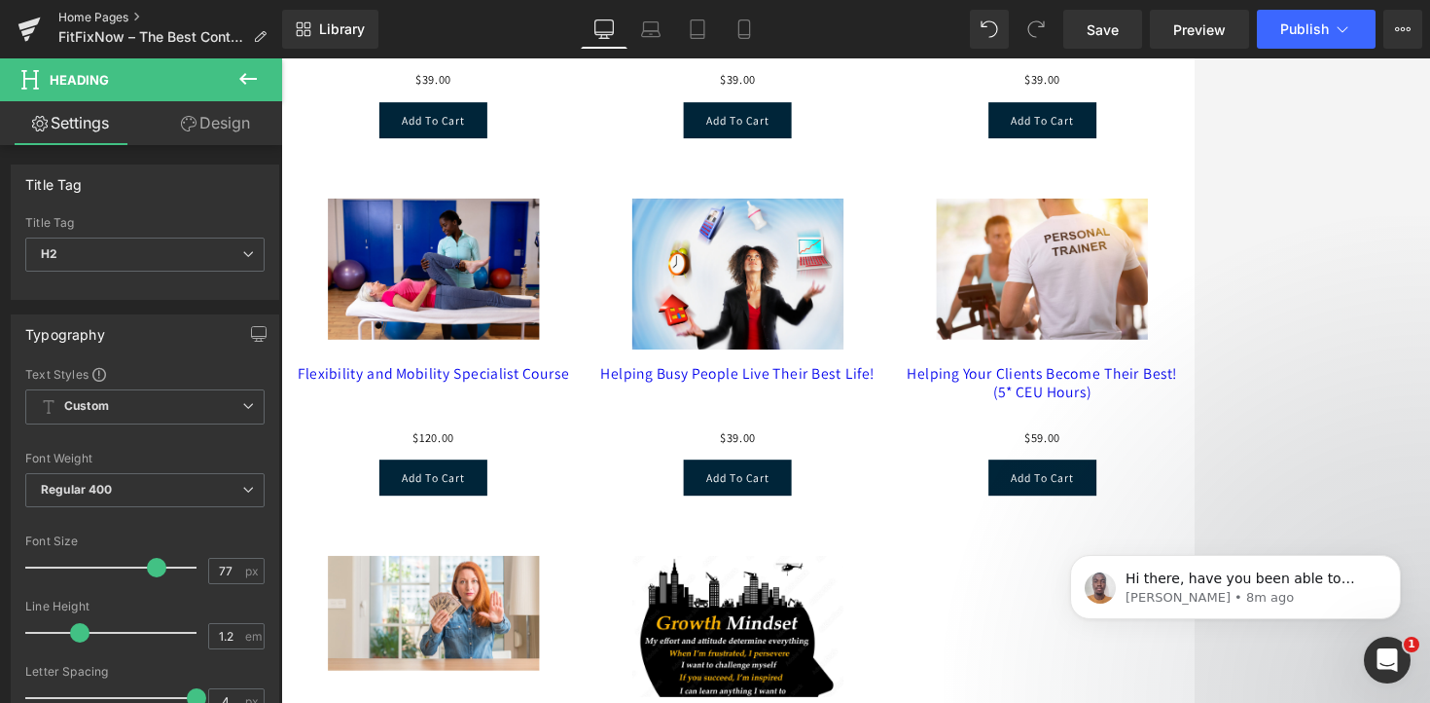
click at [109, 12] on link "Home Pages" at bounding box center [170, 18] width 224 height 16
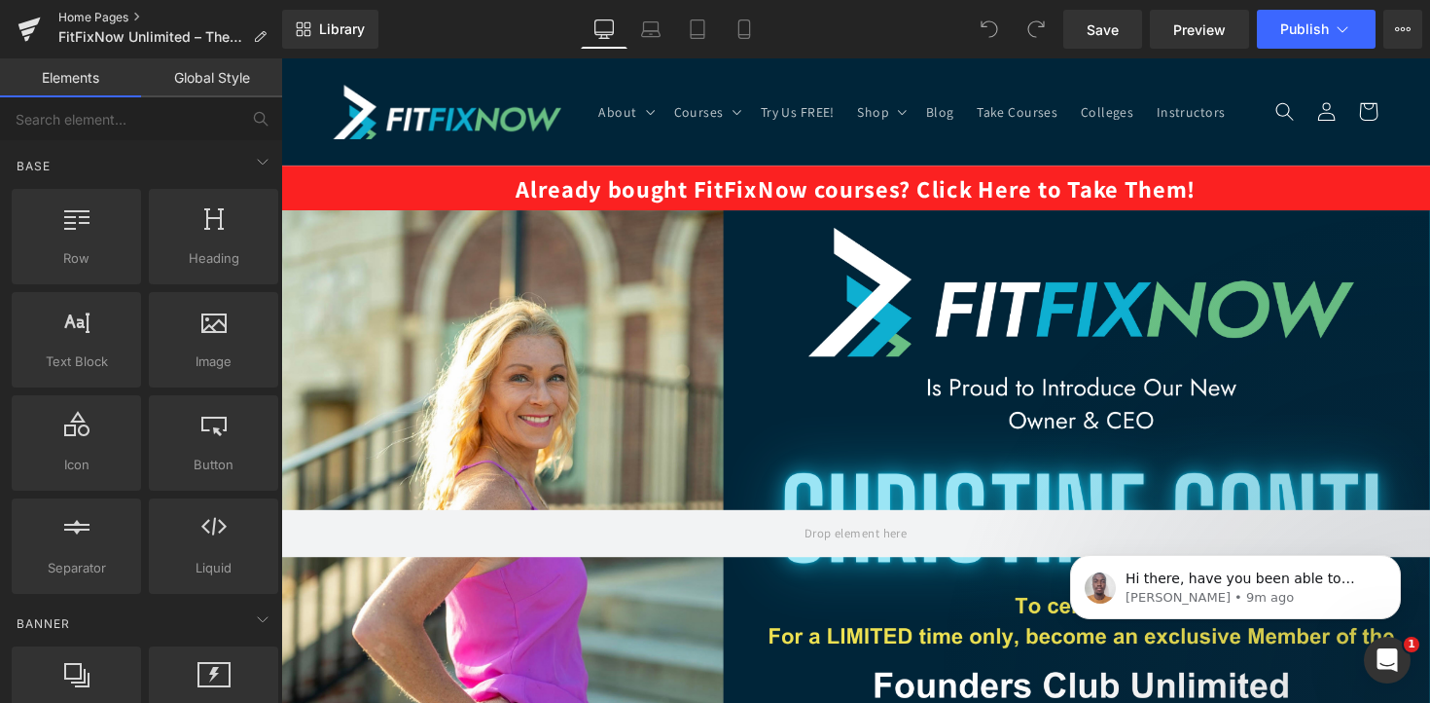
click at [96, 15] on link "Home Pages" at bounding box center [170, 18] width 224 height 16
